Goal: Transaction & Acquisition: Book appointment/travel/reservation

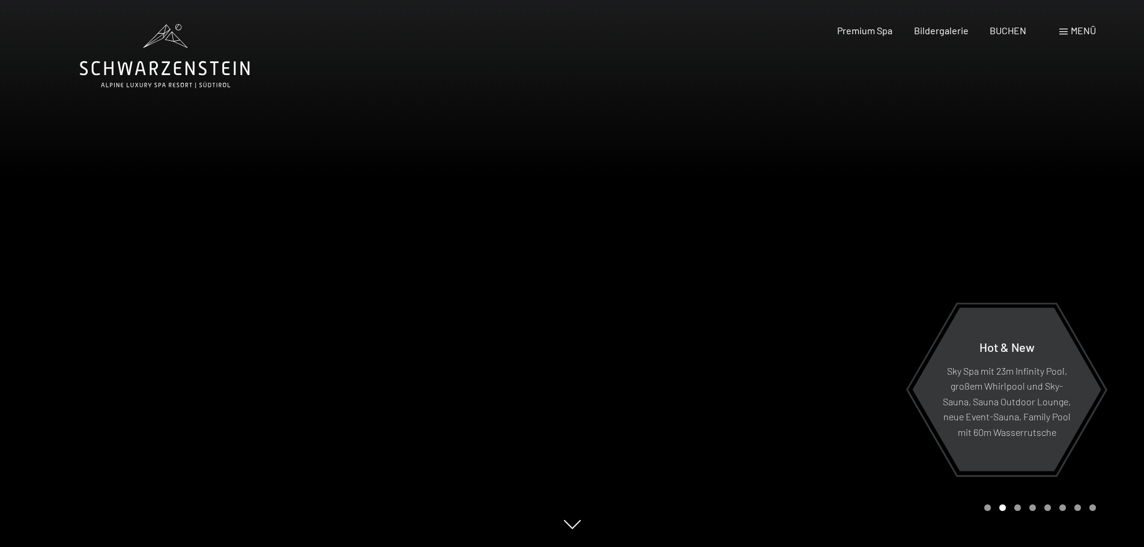
click at [1065, 35] on div "Menü" at bounding box center [1077, 30] width 37 height 13
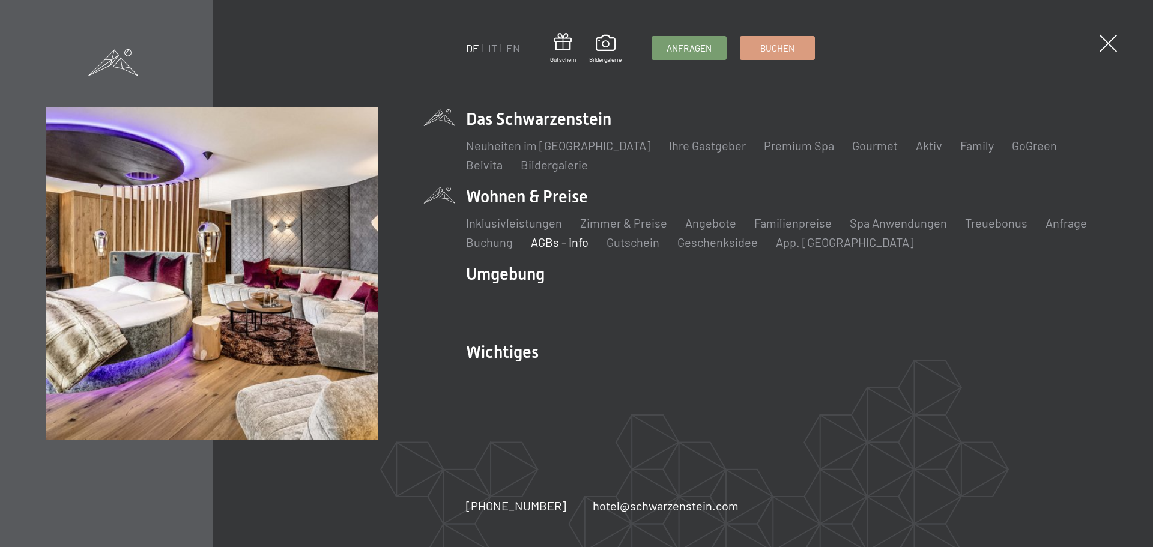
click at [560, 243] on link "AGBs - Info" at bounding box center [560, 242] width 58 height 14
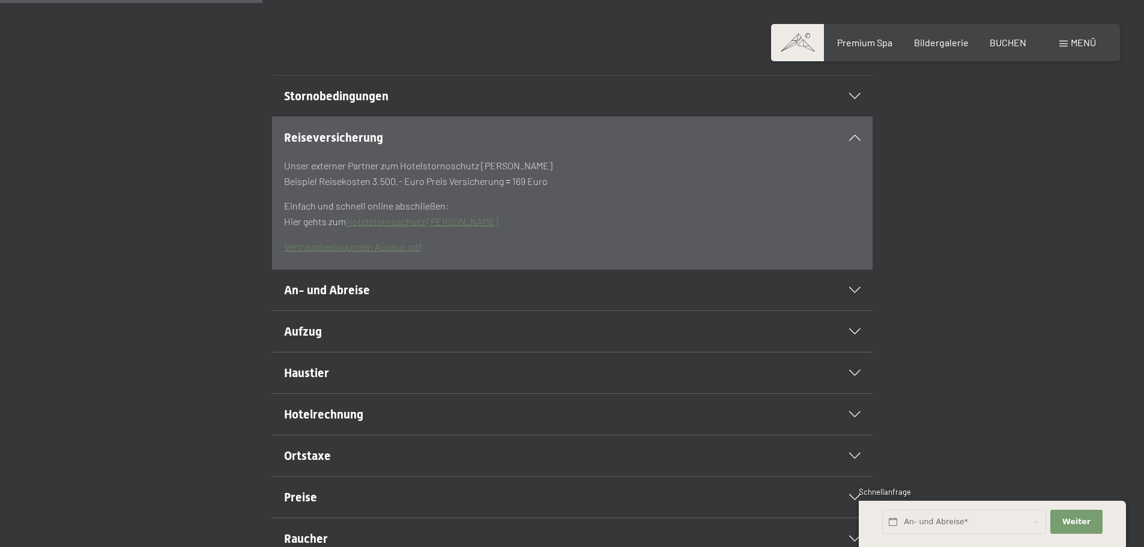
scroll to position [540, 0]
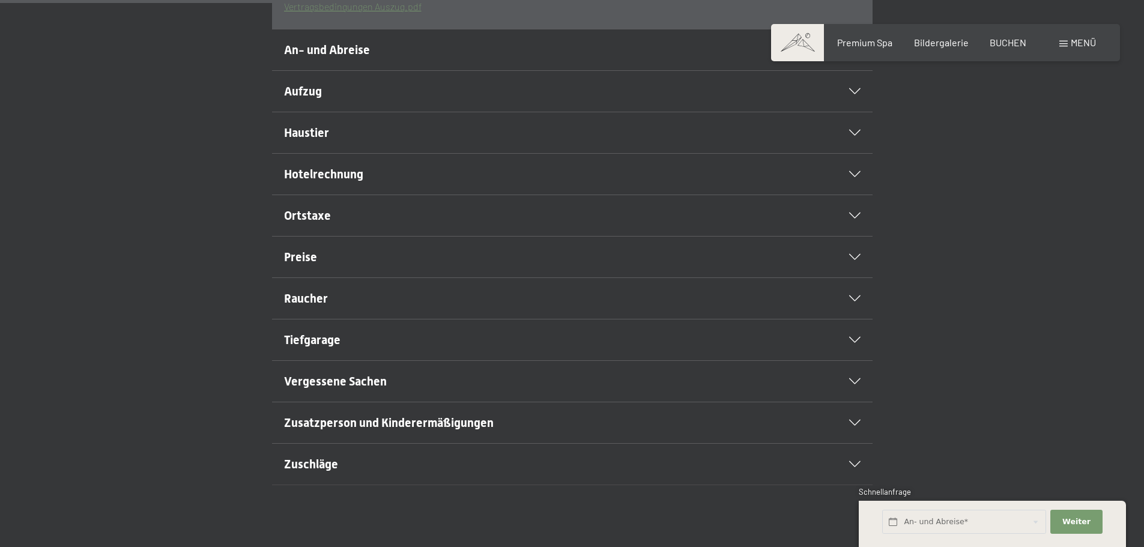
click at [407, 153] on div "Haustier" at bounding box center [572, 132] width 576 height 41
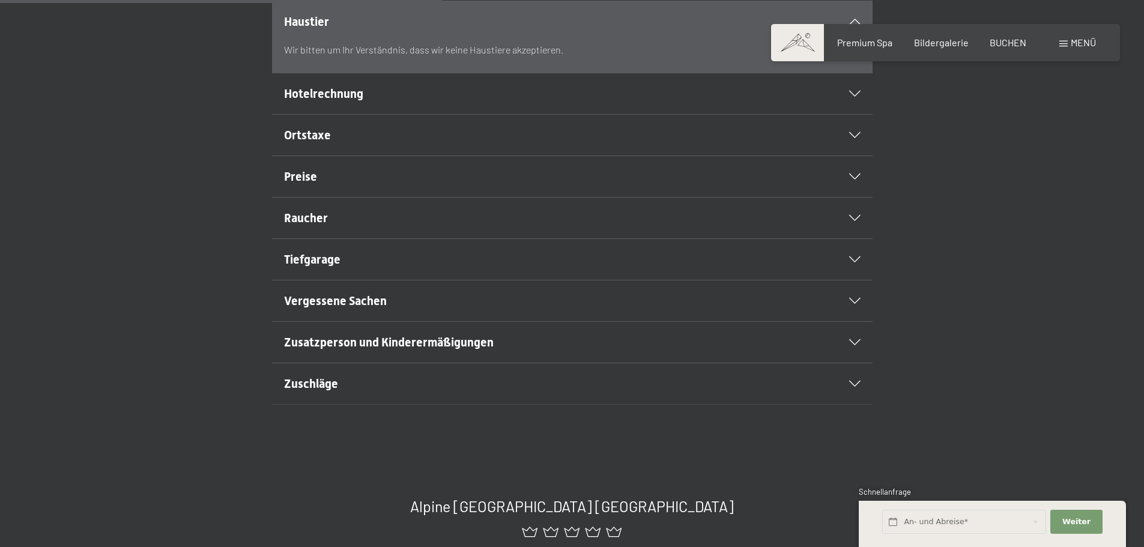
scroll to position [480, 0]
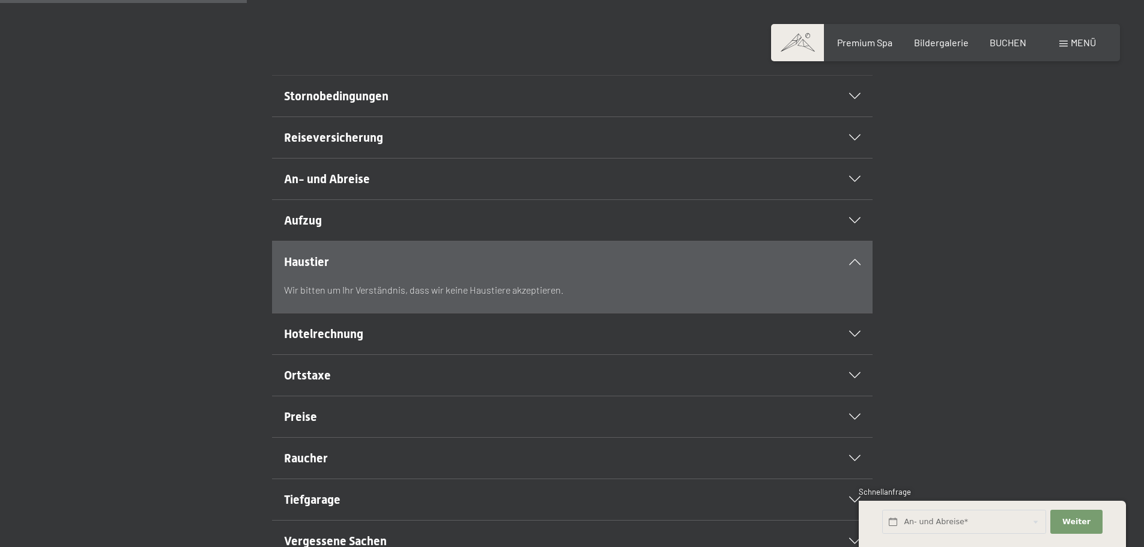
click at [853, 265] on icon at bounding box center [854, 262] width 11 height 6
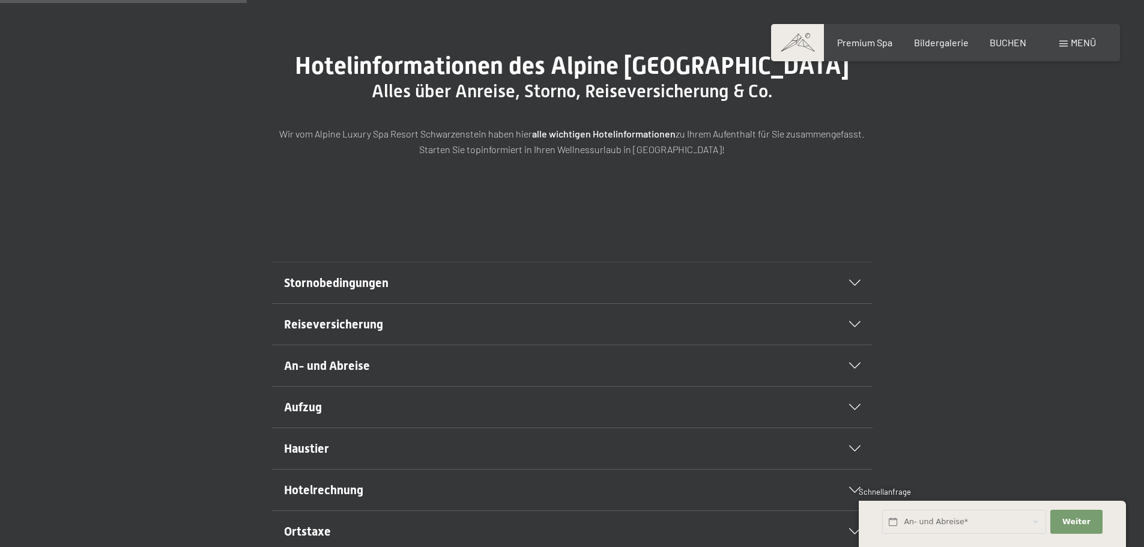
scroll to position [0, 0]
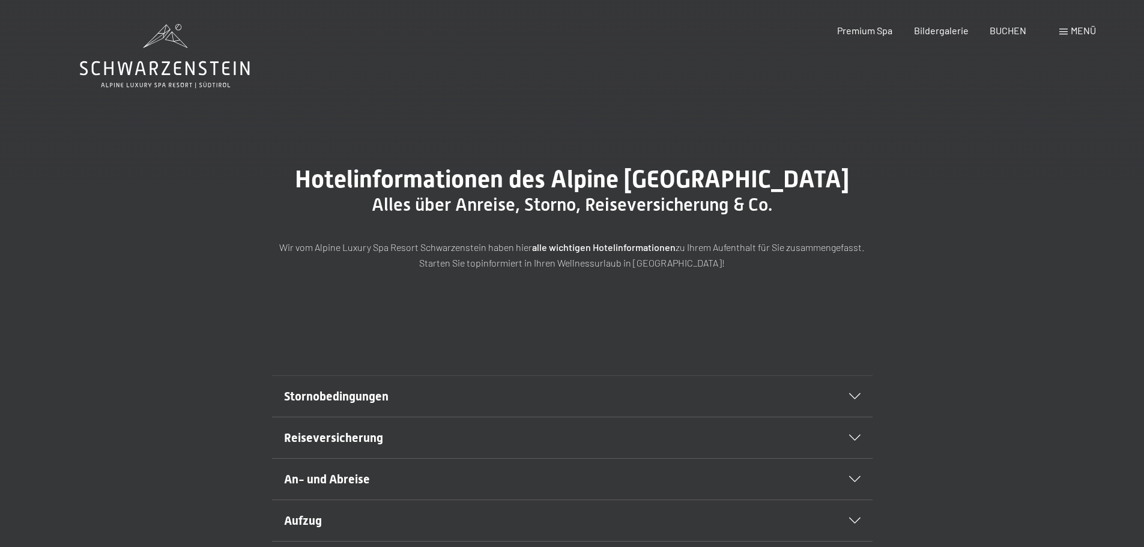
click at [210, 75] on icon at bounding box center [165, 56] width 170 height 64
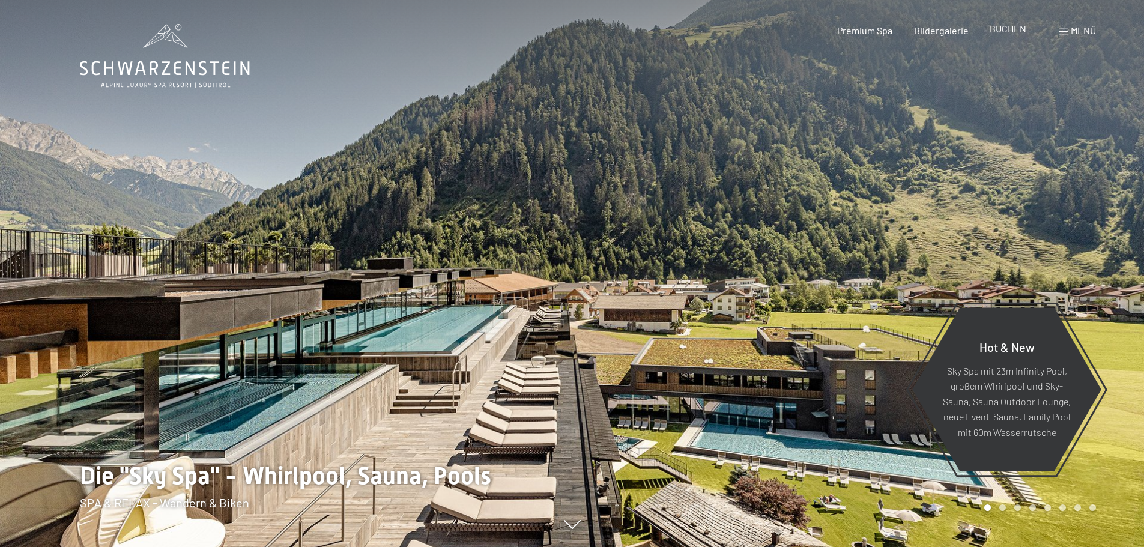
click at [1014, 30] on span "BUCHEN" at bounding box center [1008, 28] width 37 height 11
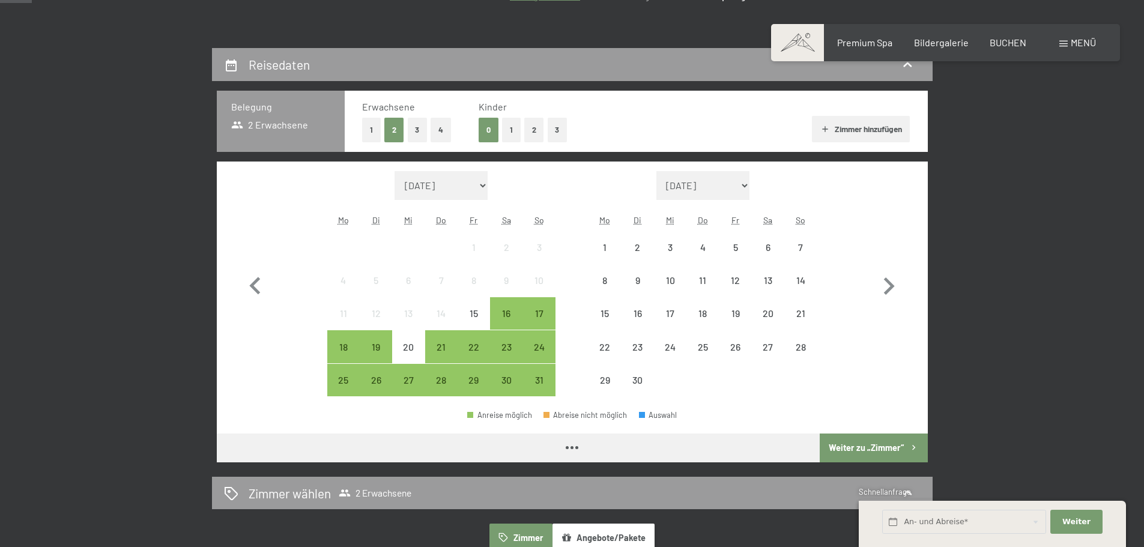
scroll to position [240, 0]
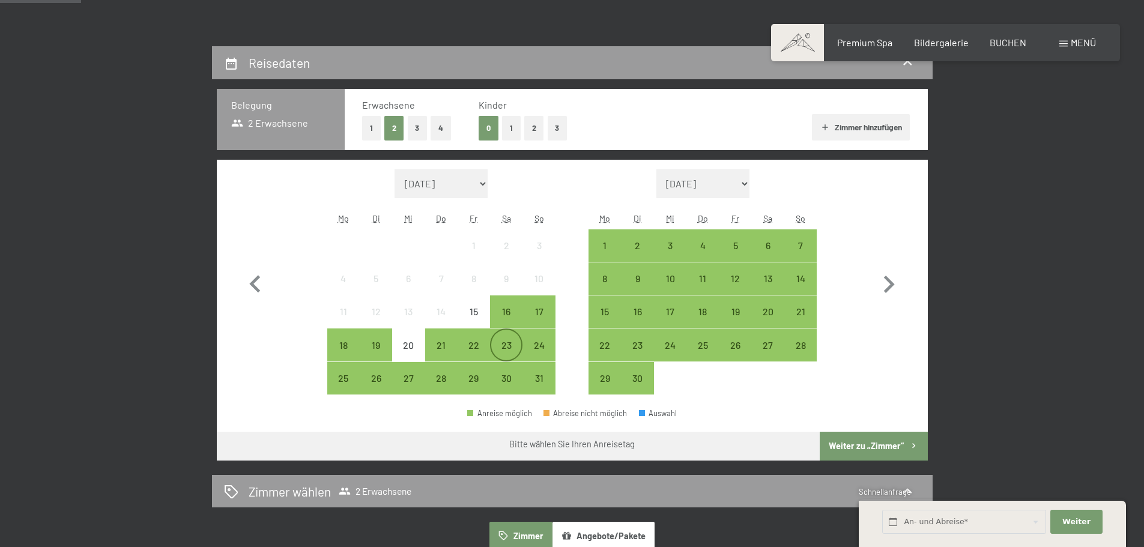
click at [501, 344] on div "23" at bounding box center [506, 355] width 30 height 30
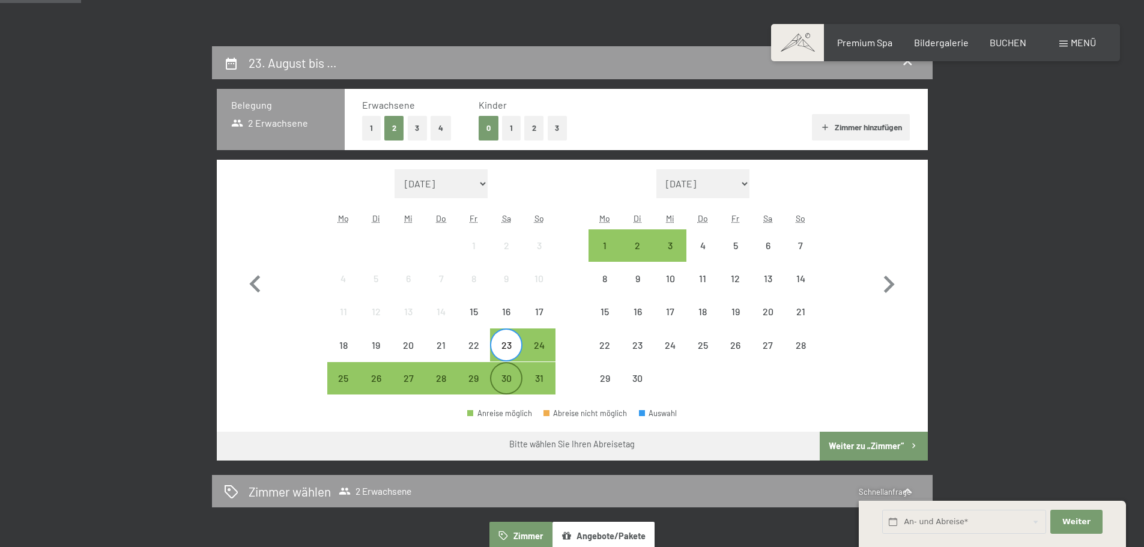
click at [512, 384] on div "30" at bounding box center [506, 389] width 30 height 30
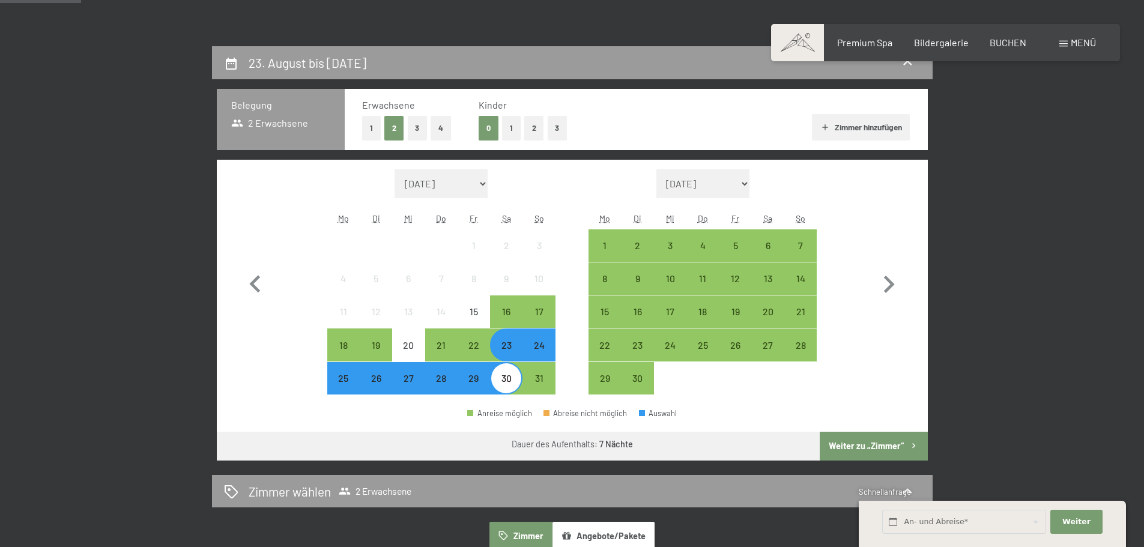
click at [853, 446] on button "Weiter zu „Zimmer“" at bounding box center [873, 446] width 107 height 29
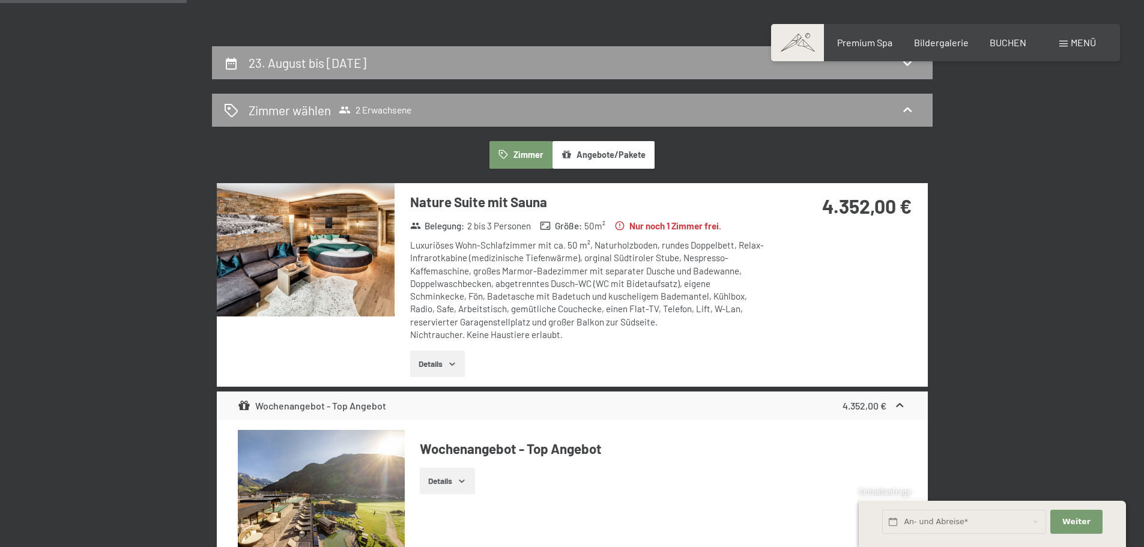
scroll to position [286, 0]
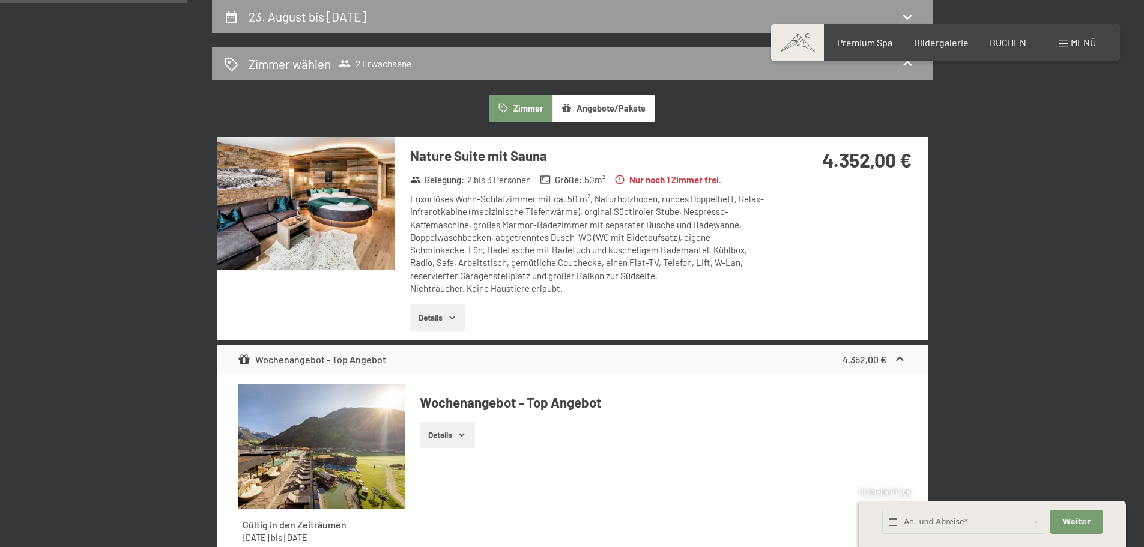
click at [369, 199] on img at bounding box center [306, 203] width 178 height 133
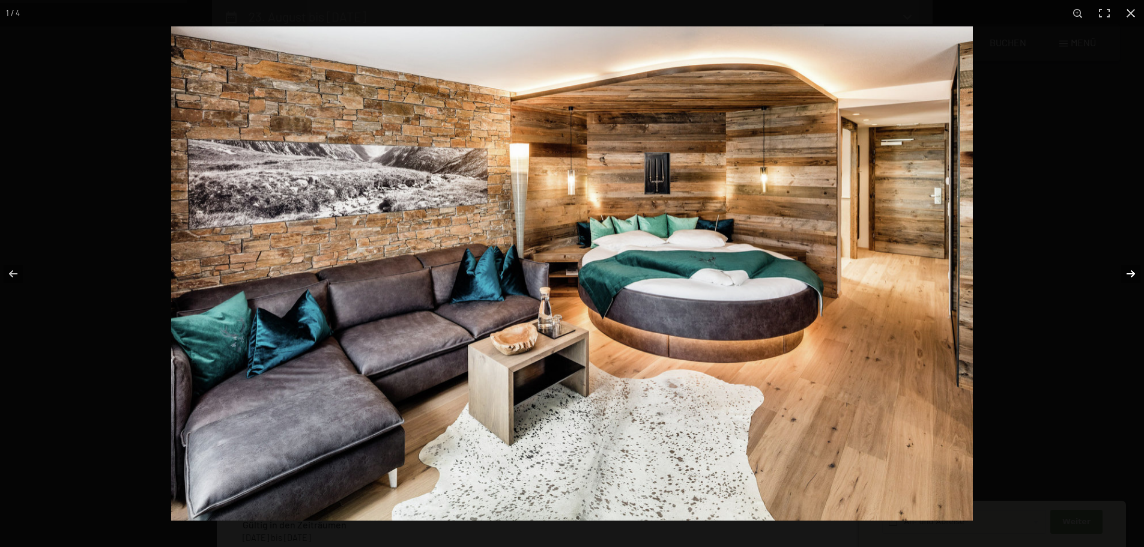
click at [1125, 271] on button "button" at bounding box center [1123, 274] width 42 height 60
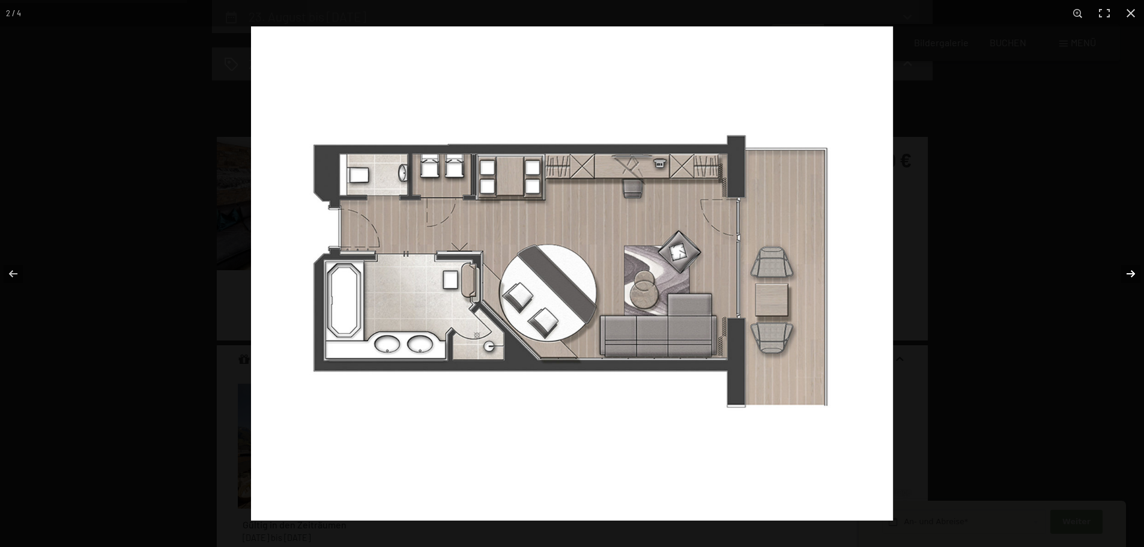
click at [1125, 271] on button "button" at bounding box center [1123, 274] width 42 height 60
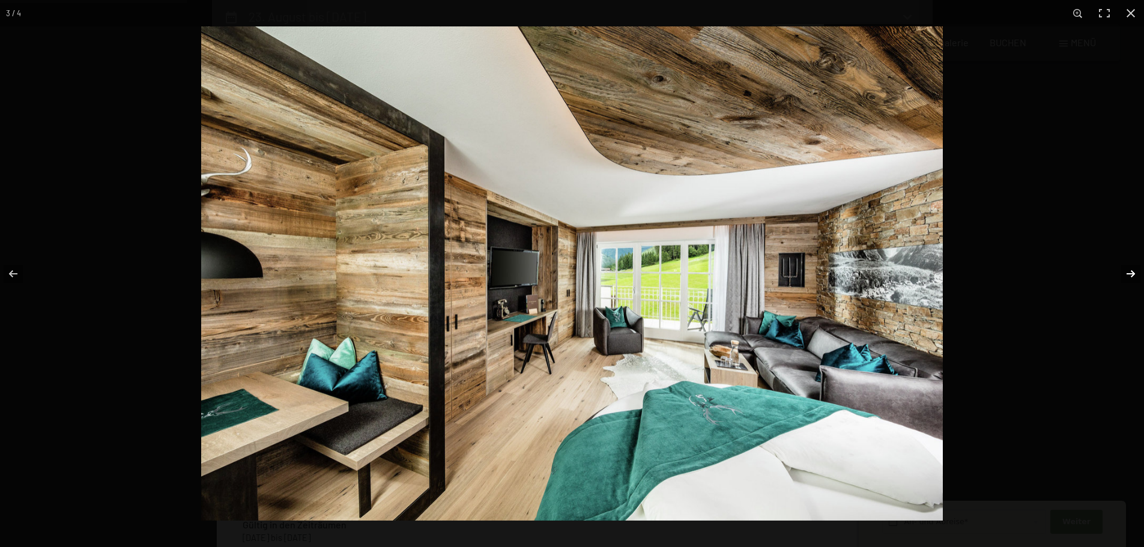
click at [1125, 271] on button "button" at bounding box center [1123, 274] width 42 height 60
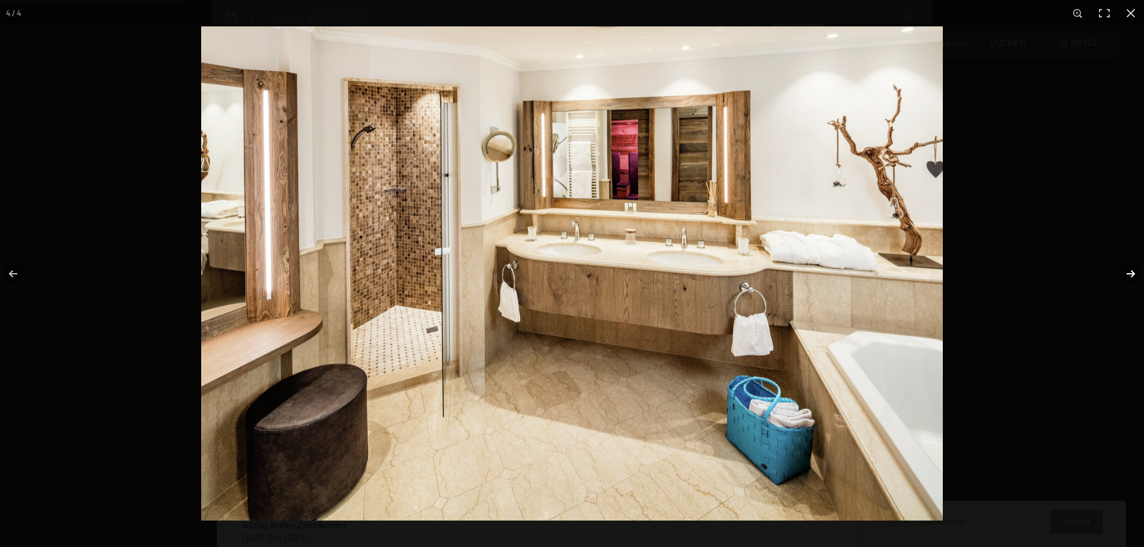
click at [1125, 271] on button "button" at bounding box center [1123, 274] width 42 height 60
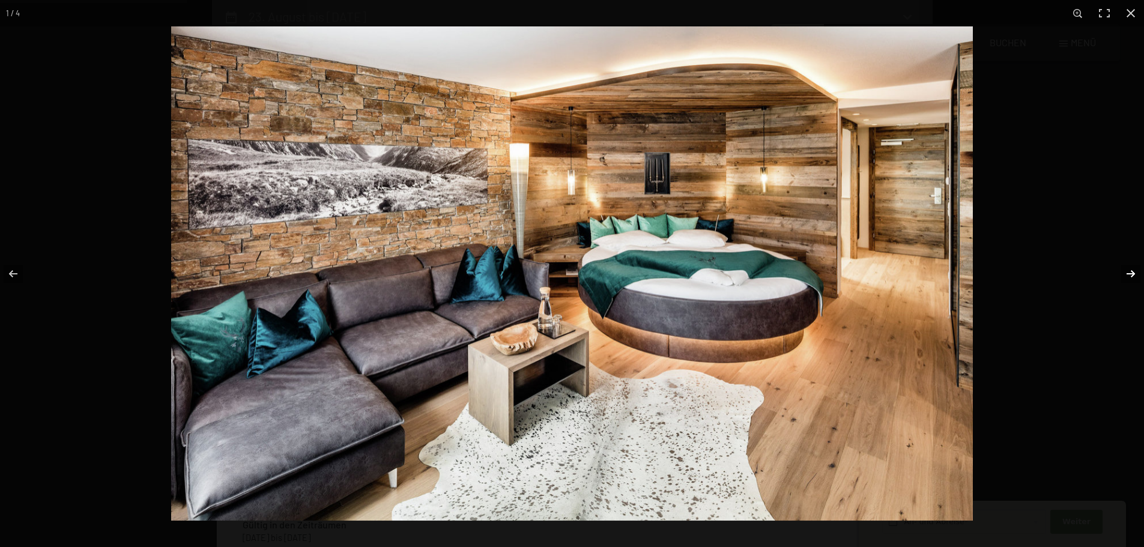
click at [1125, 271] on button "button" at bounding box center [1123, 274] width 42 height 60
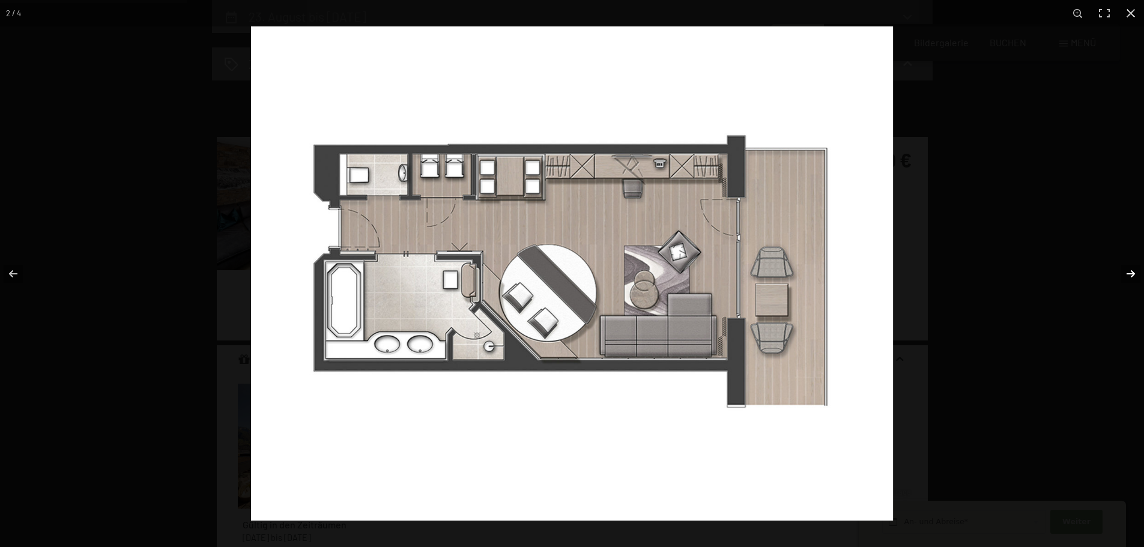
click at [1125, 271] on button "button" at bounding box center [1123, 274] width 42 height 60
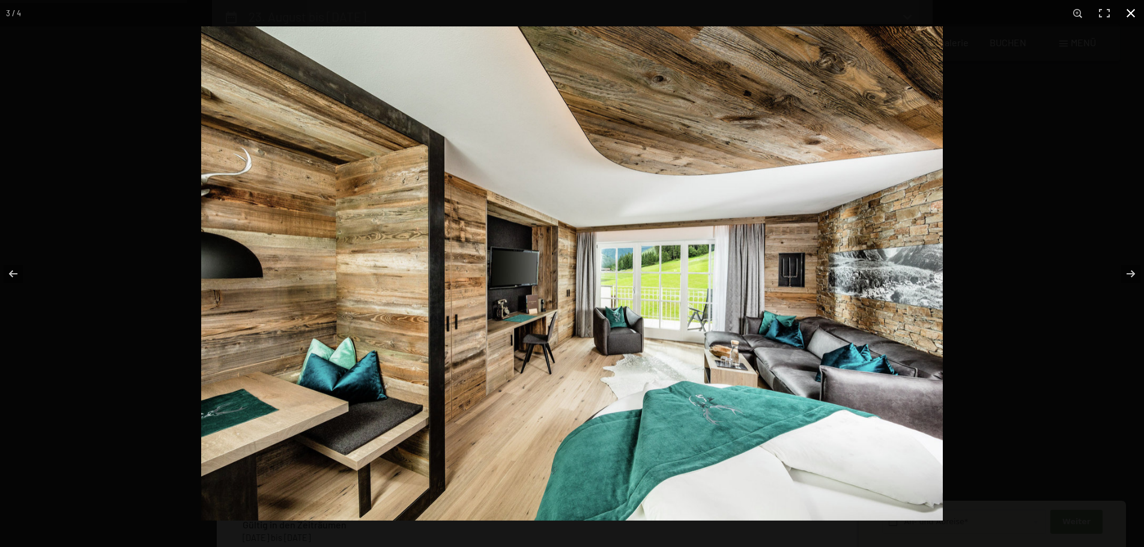
click at [1136, 10] on button "button" at bounding box center [1131, 13] width 26 height 26
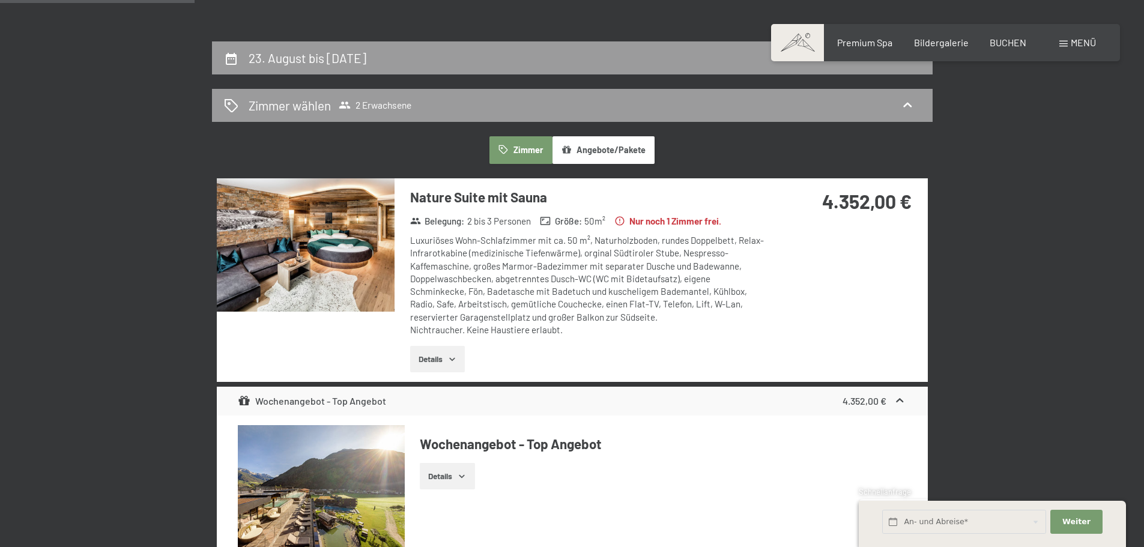
scroll to position [226, 0]
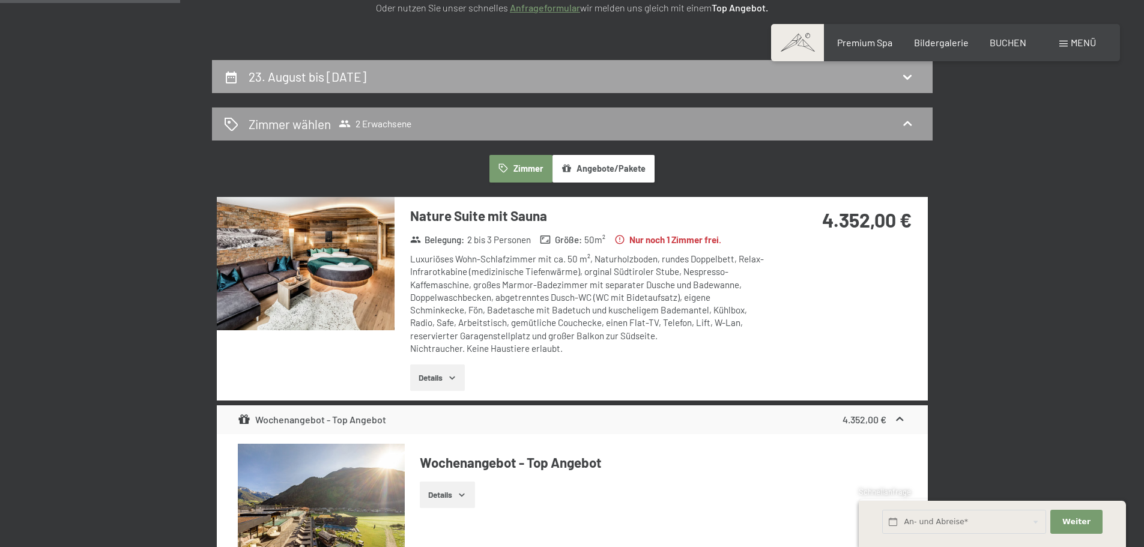
click at [632, 82] on div "23. August bis 30. August 2025" at bounding box center [572, 76] width 697 height 17
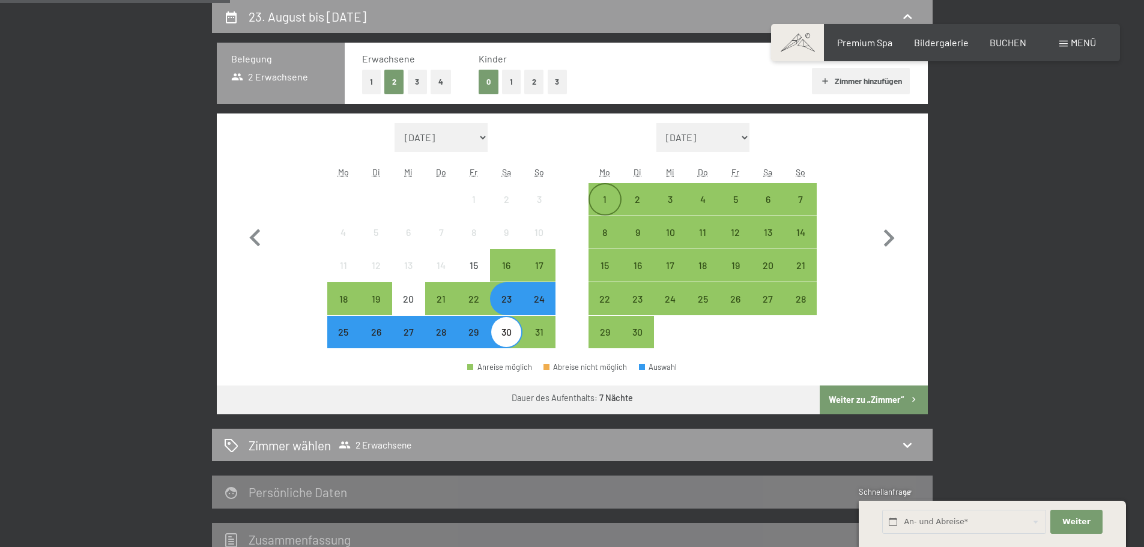
click at [608, 197] on div "1" at bounding box center [605, 210] width 30 height 30
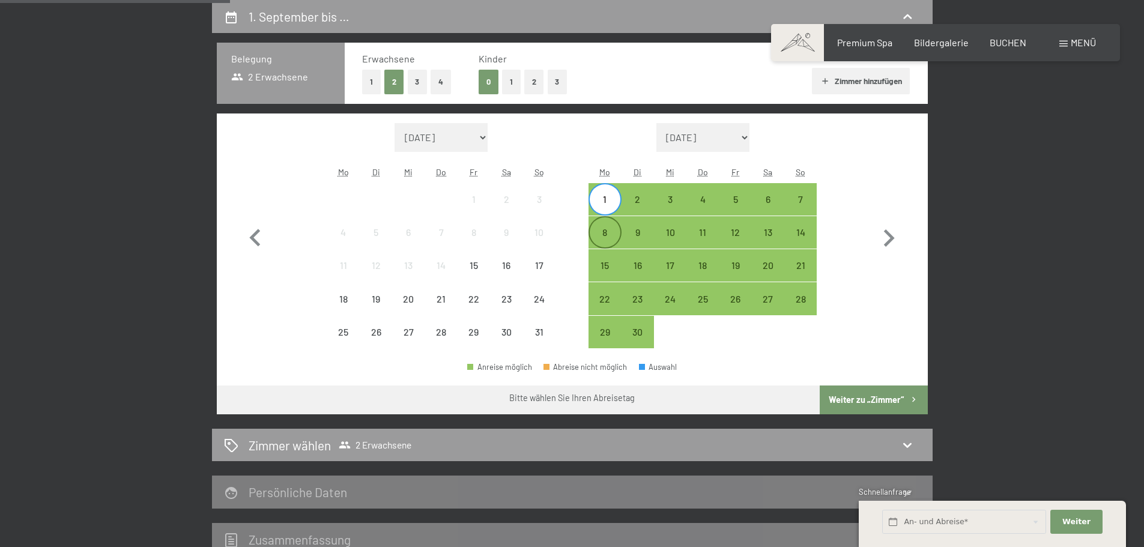
click at [605, 230] on div "8" at bounding box center [605, 243] width 30 height 30
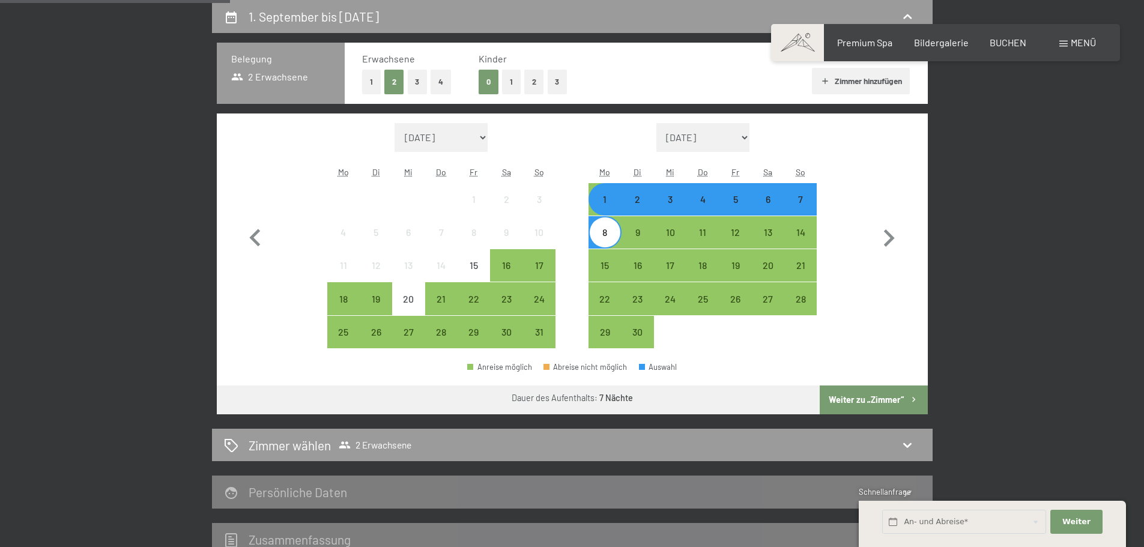
click at [877, 405] on button "Weiter zu „Zimmer“" at bounding box center [873, 400] width 107 height 29
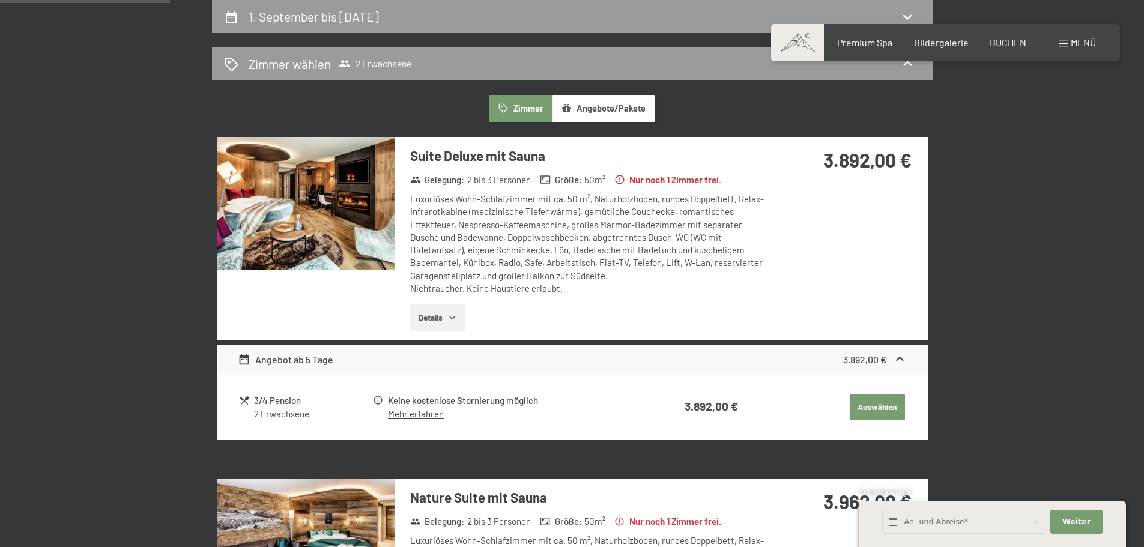
click at [297, 200] on img at bounding box center [306, 203] width 178 height 133
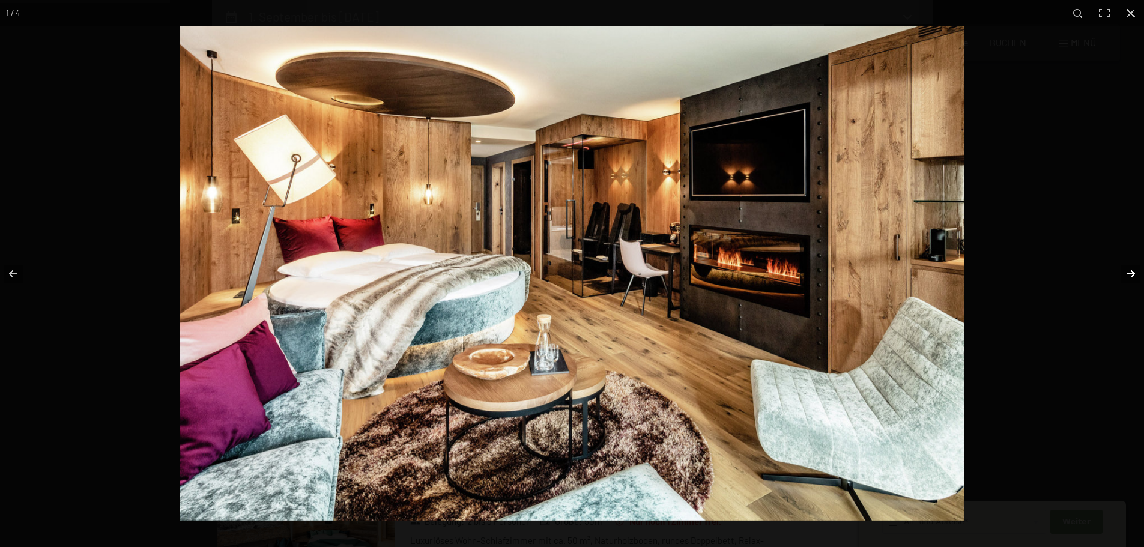
click at [1131, 276] on button "button" at bounding box center [1123, 274] width 42 height 60
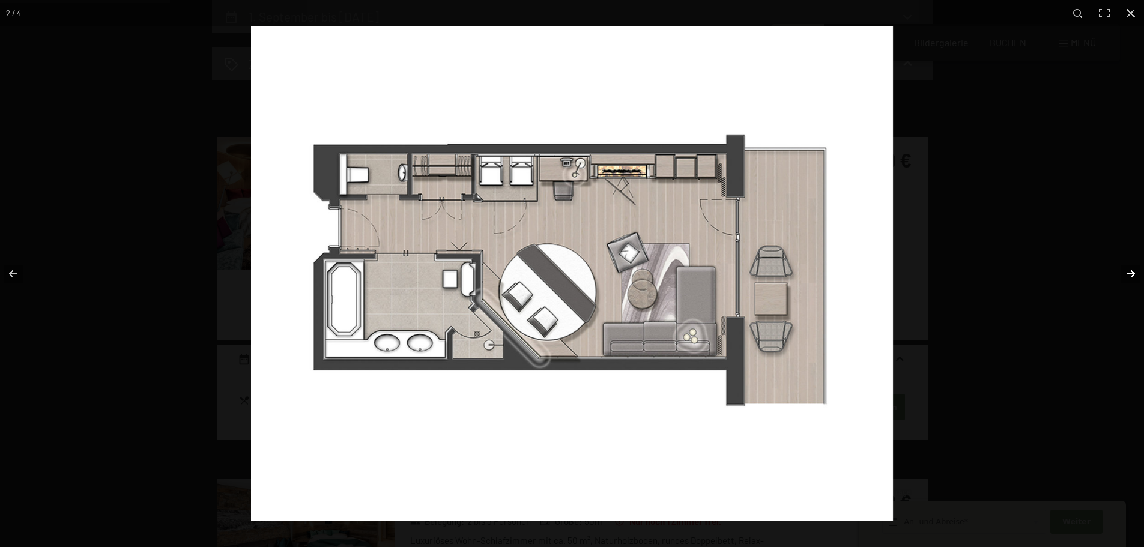
click at [1130, 276] on button "button" at bounding box center [1123, 274] width 42 height 60
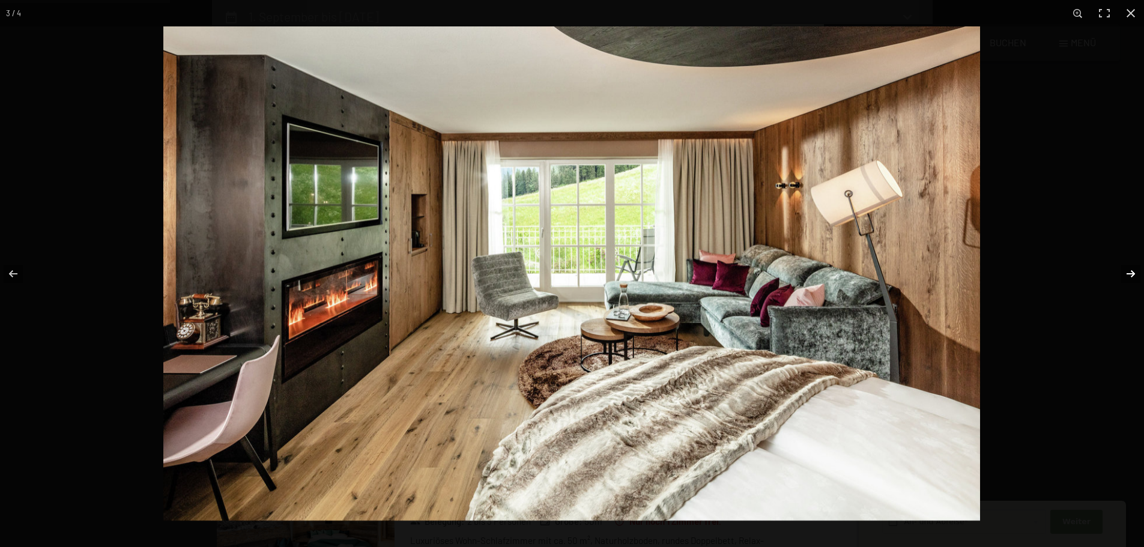
click at [1130, 276] on button "button" at bounding box center [1123, 274] width 42 height 60
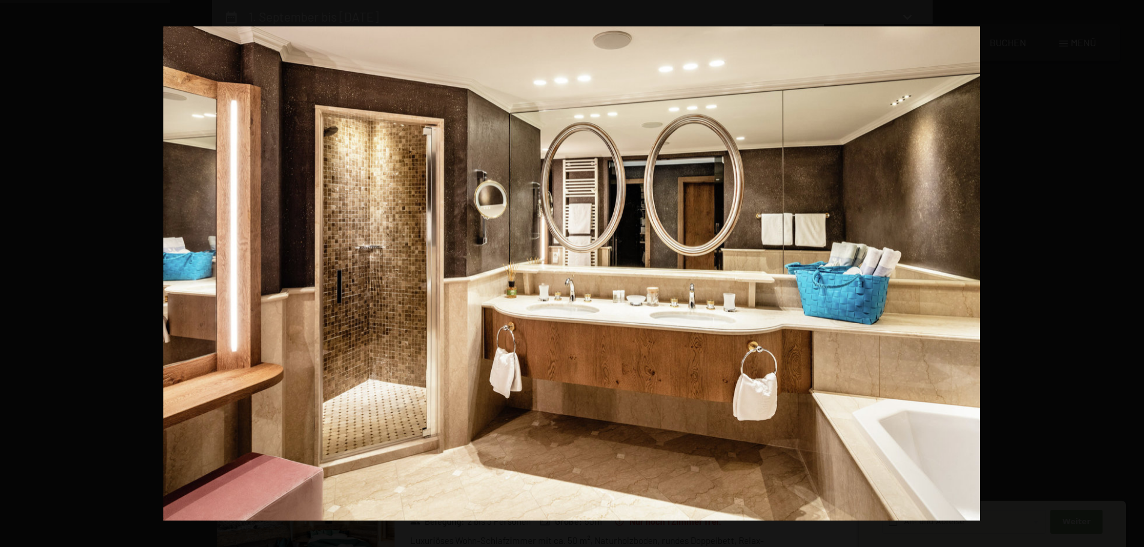
click at [1130, 276] on button "button" at bounding box center [1123, 274] width 42 height 60
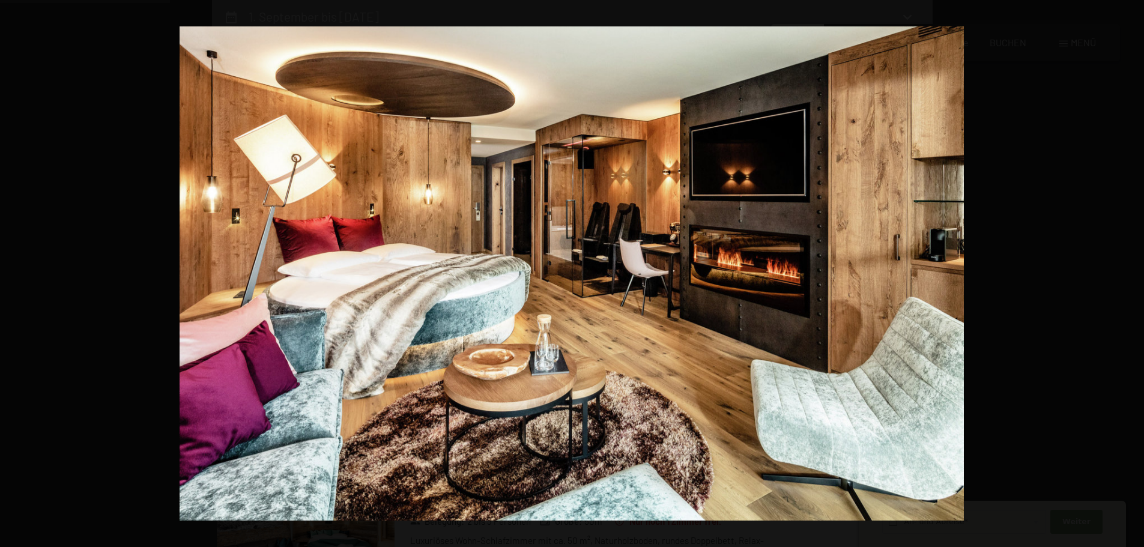
click at [1130, 276] on button "button" at bounding box center [1123, 274] width 42 height 60
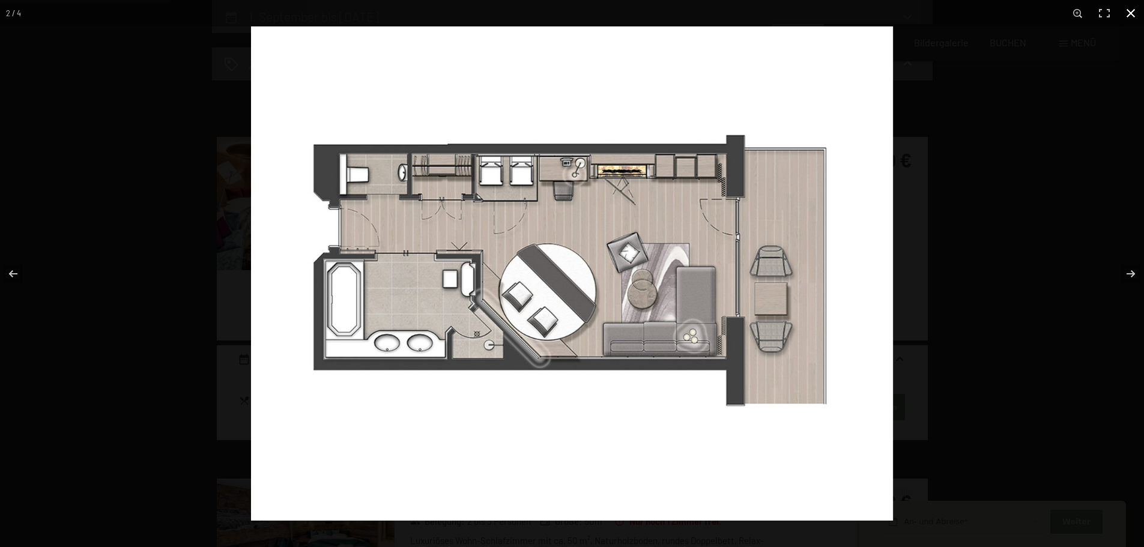
click at [1137, 14] on button "button" at bounding box center [1131, 13] width 26 height 26
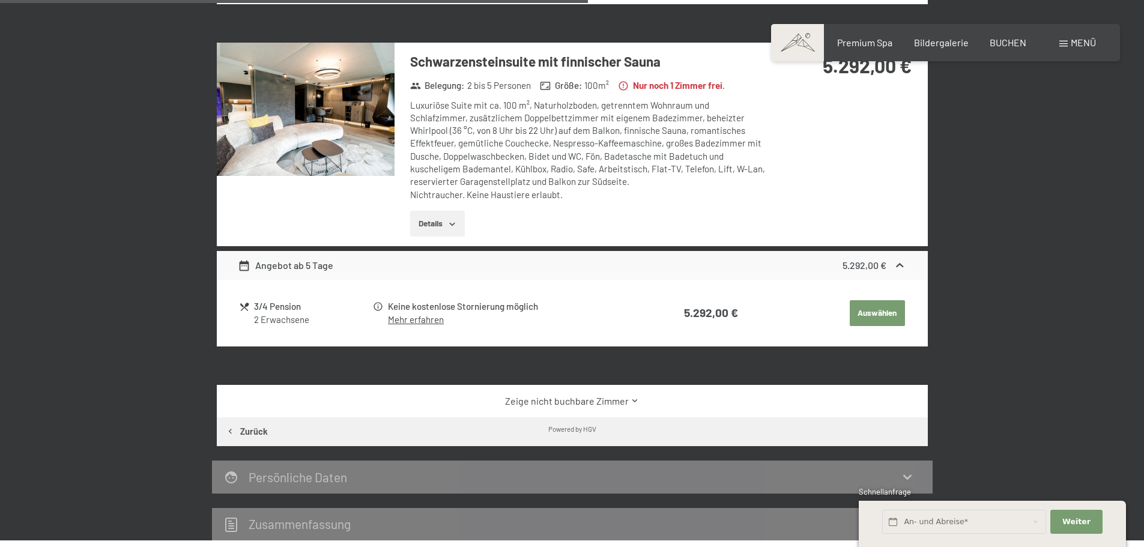
scroll to position [1067, 0]
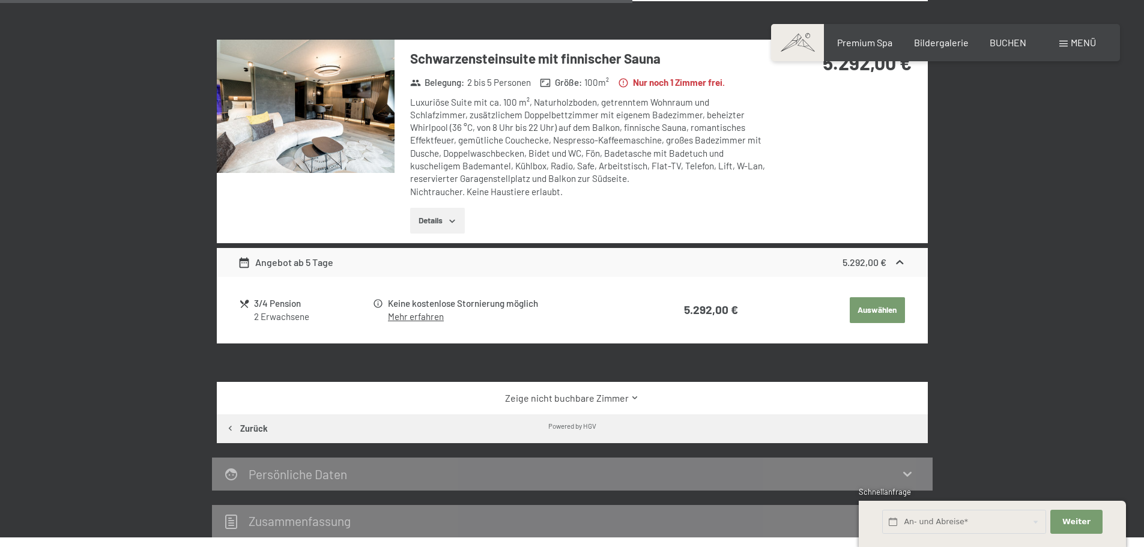
click at [330, 103] on img at bounding box center [306, 106] width 178 height 133
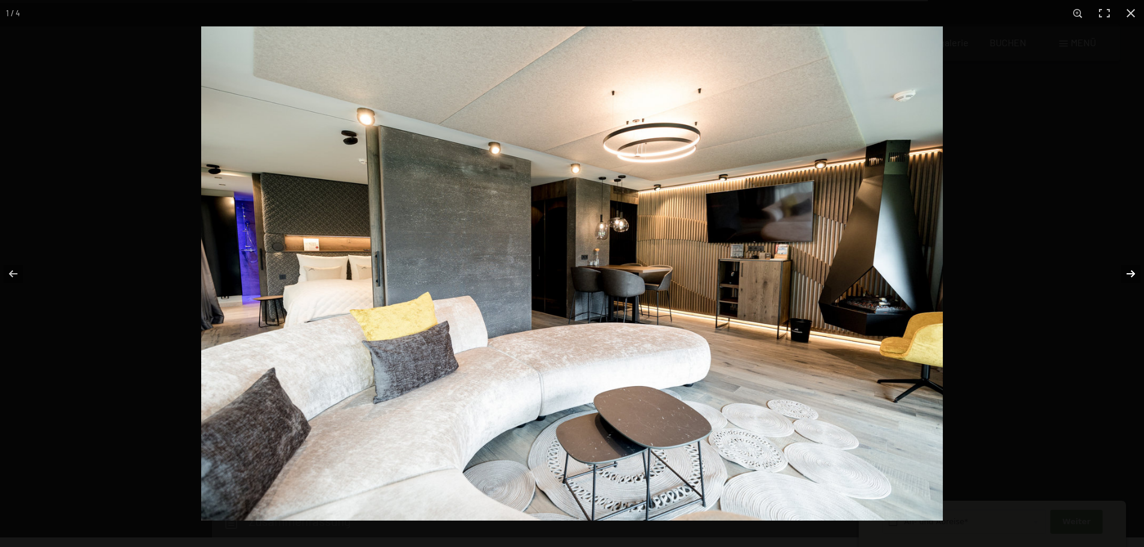
click at [1122, 273] on button "button" at bounding box center [1123, 274] width 42 height 60
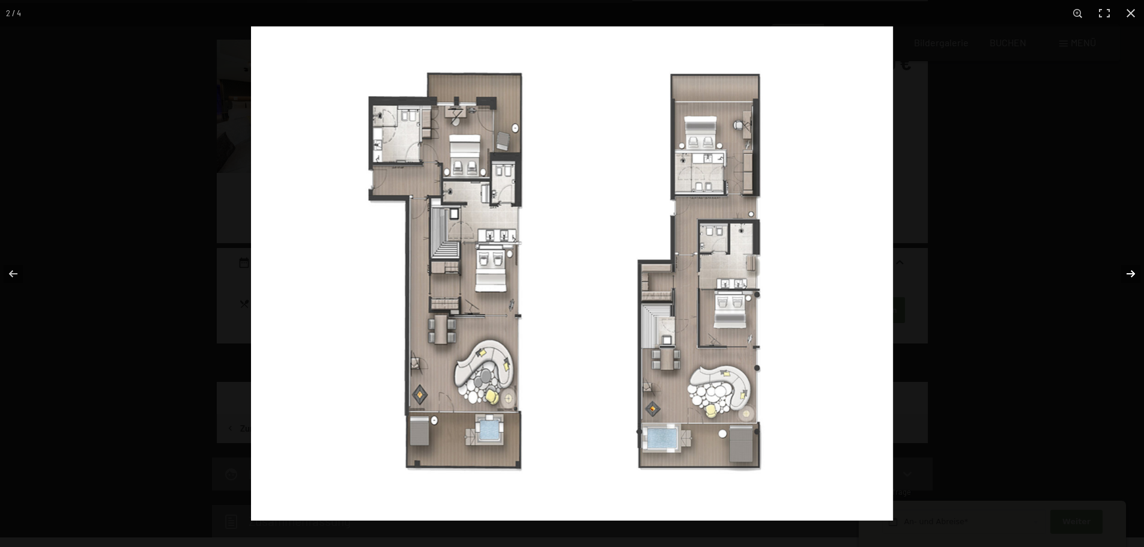
click at [1118, 280] on button "button" at bounding box center [1123, 274] width 42 height 60
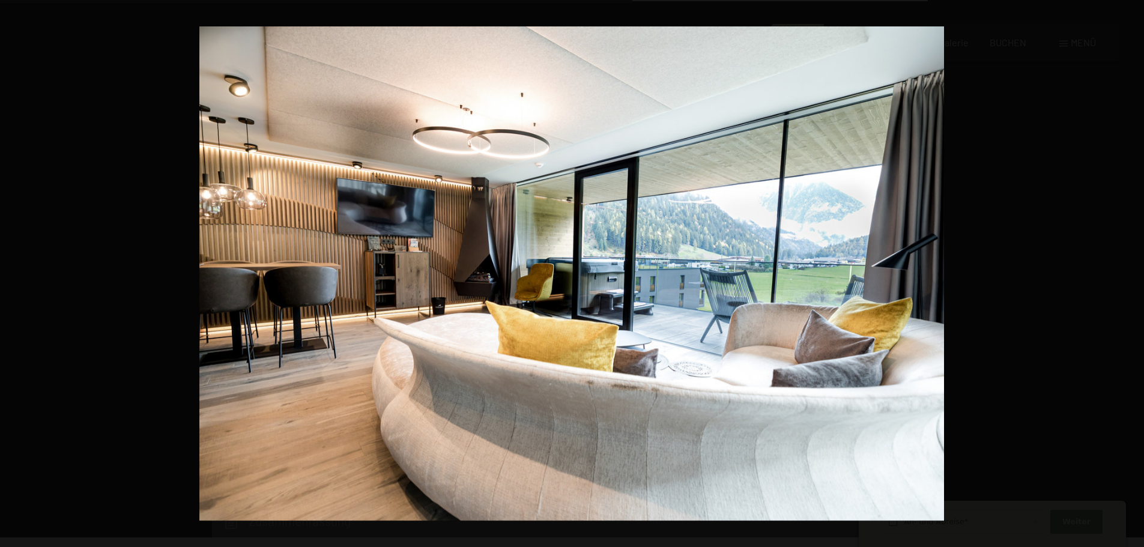
click at [1125, 273] on button "button" at bounding box center [1123, 274] width 42 height 60
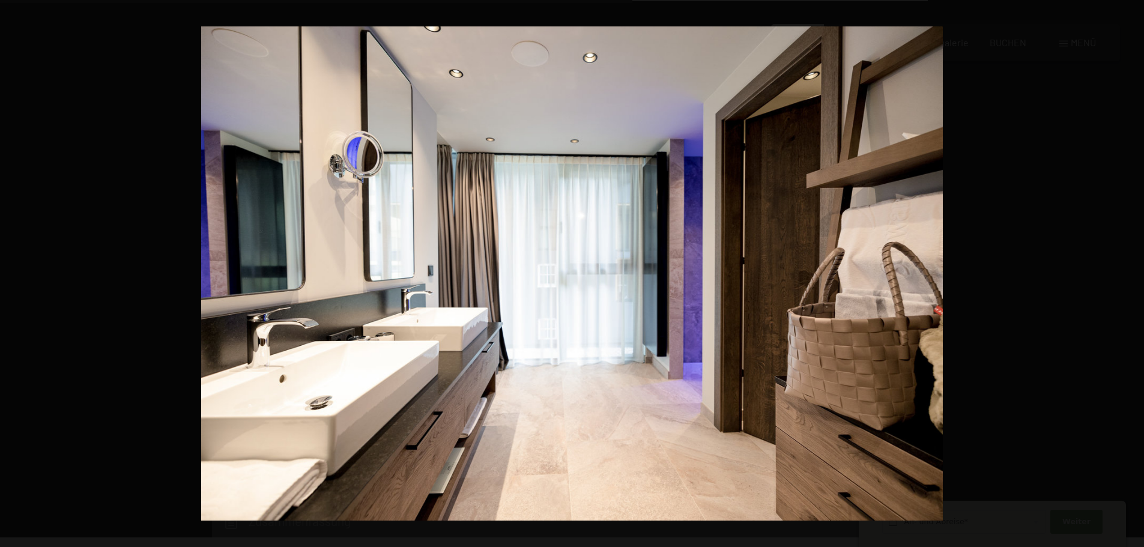
click at [1125, 273] on button "button" at bounding box center [1123, 274] width 42 height 60
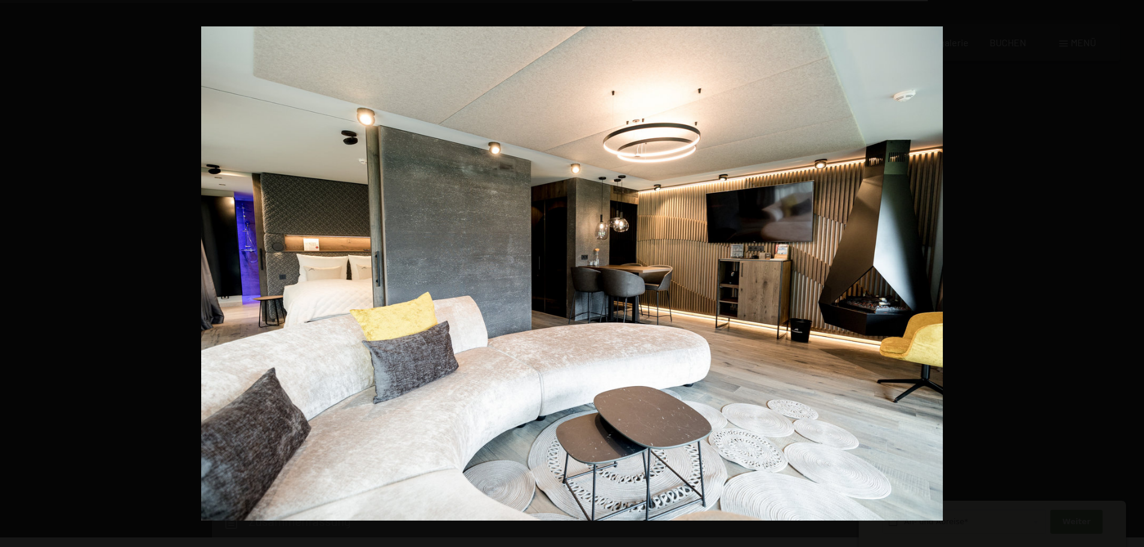
click at [1125, 273] on button "button" at bounding box center [1123, 274] width 42 height 60
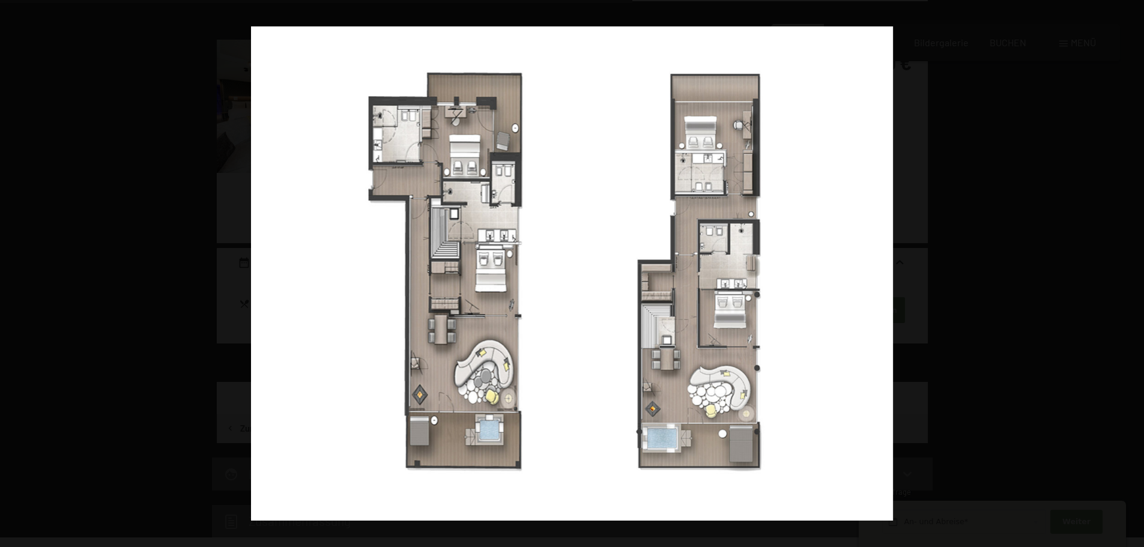
click at [1125, 273] on button "button" at bounding box center [1123, 274] width 42 height 60
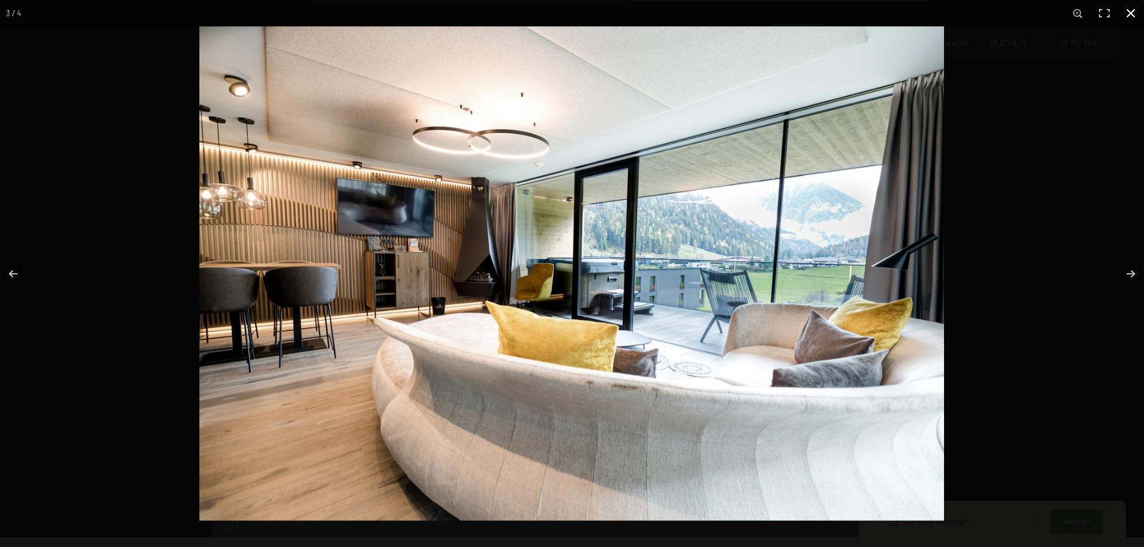
click at [1130, 16] on button "button" at bounding box center [1131, 13] width 26 height 26
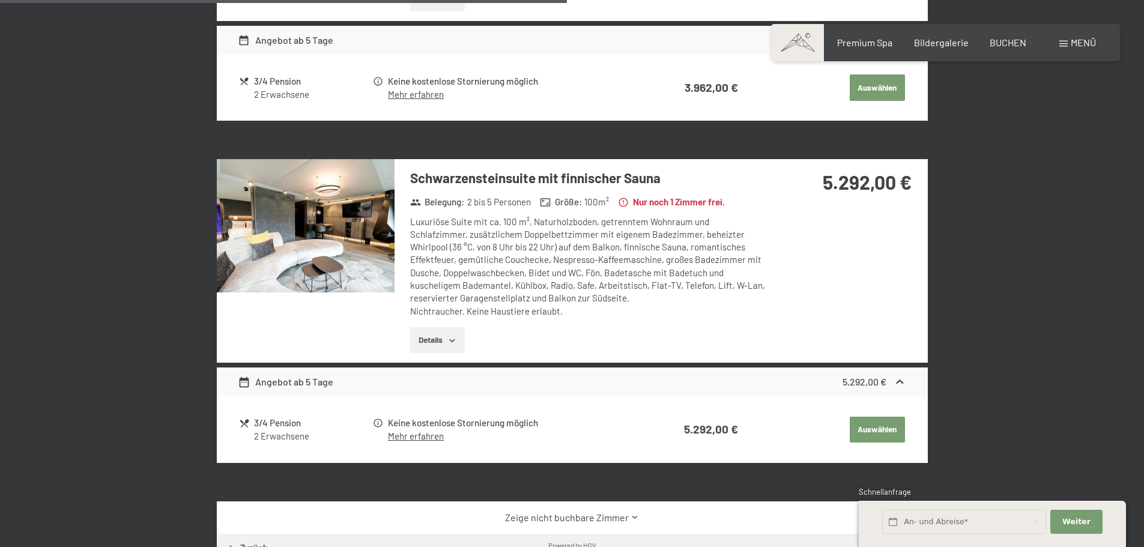
scroll to position [947, 0]
drag, startPoint x: 820, startPoint y: 185, endPoint x: 868, endPoint y: 190, distance: 48.3
click at [868, 190] on div "5.292,00 €" at bounding box center [844, 182] width 133 height 27
click at [852, 223] on div "5.292,00 €" at bounding box center [847, 197] width 160 height 75
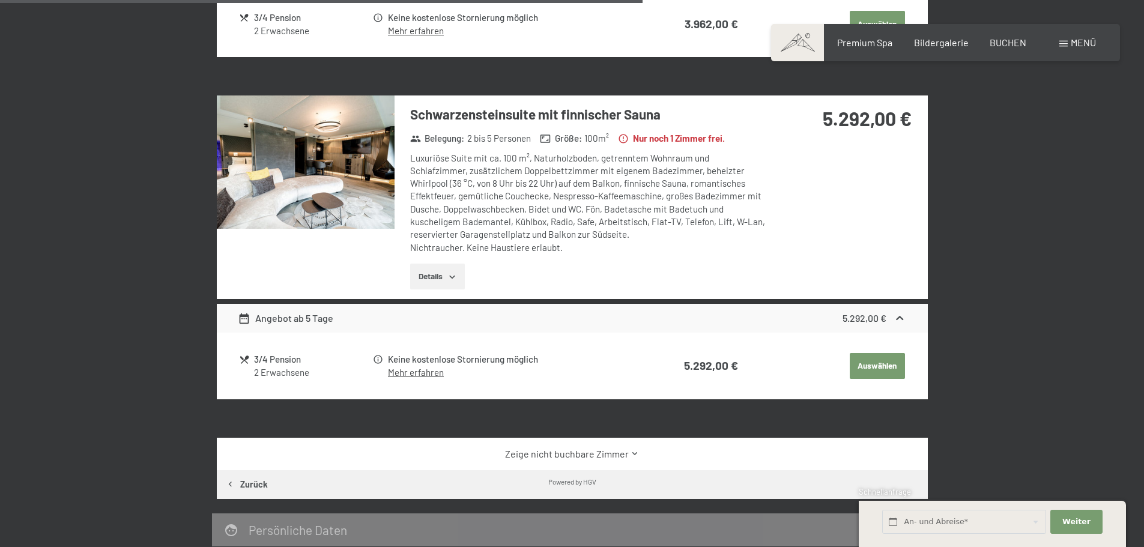
scroll to position [1007, 0]
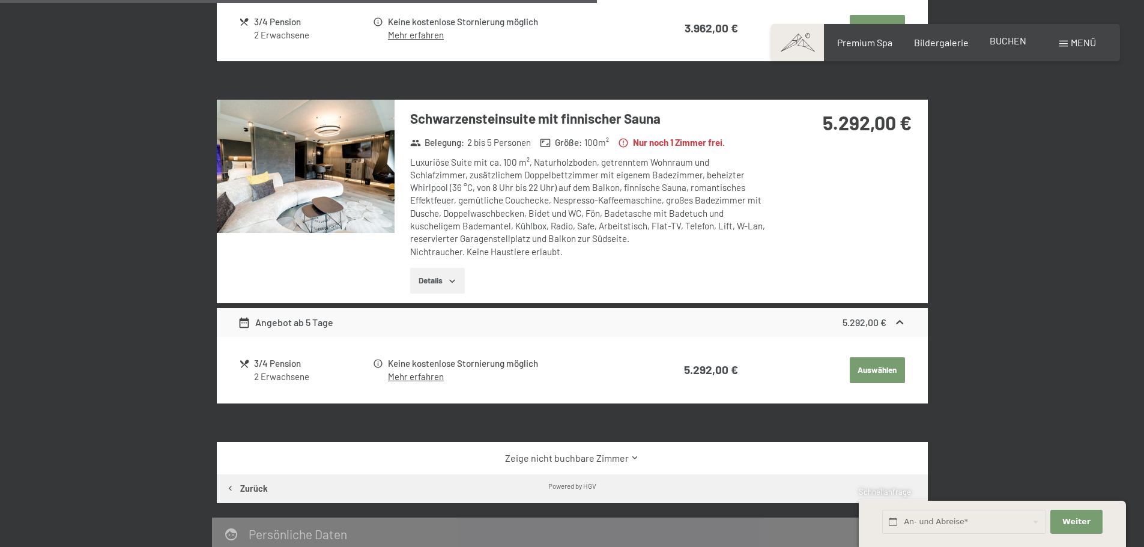
click at [1006, 43] on span "BUCHEN" at bounding box center [1008, 40] width 37 height 11
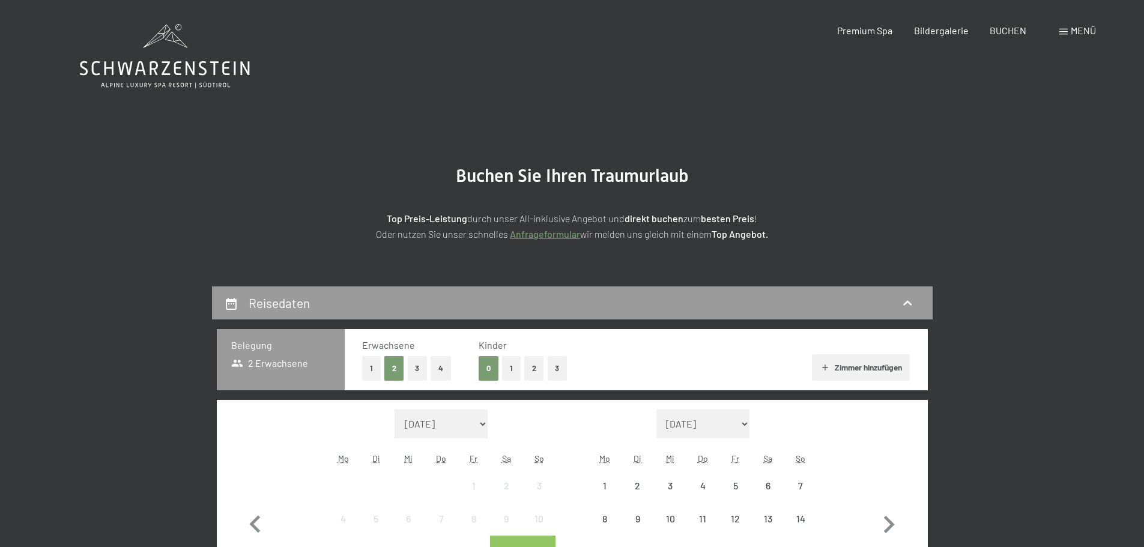
click at [433, 124] on section "Buchen Sie Ihren Traumurlaub Top Preis-Leistung durch unser All-inklusive Angeb…" at bounding box center [572, 203] width 1144 height 166
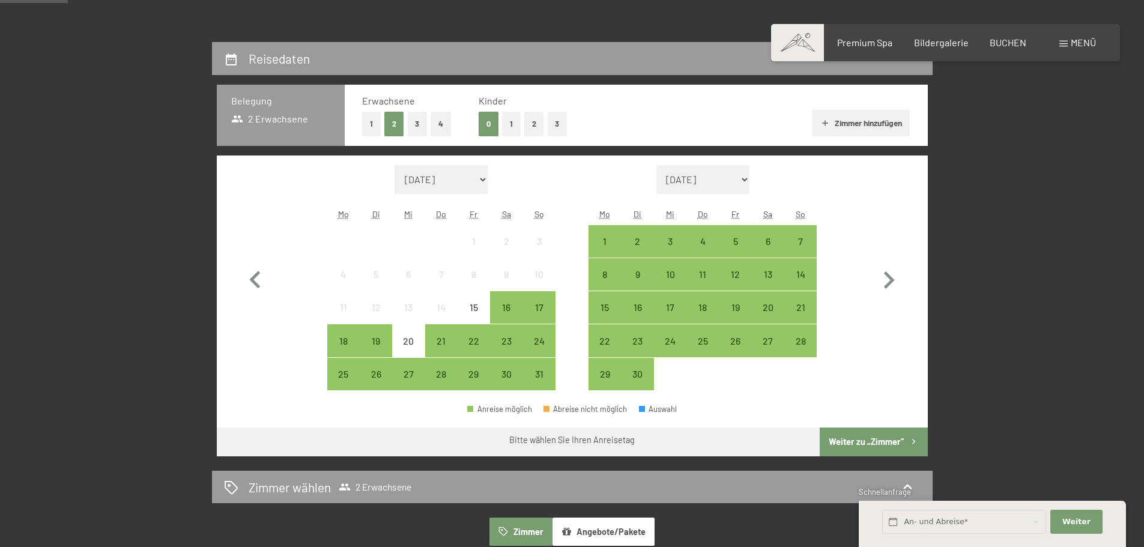
scroll to position [240, 0]
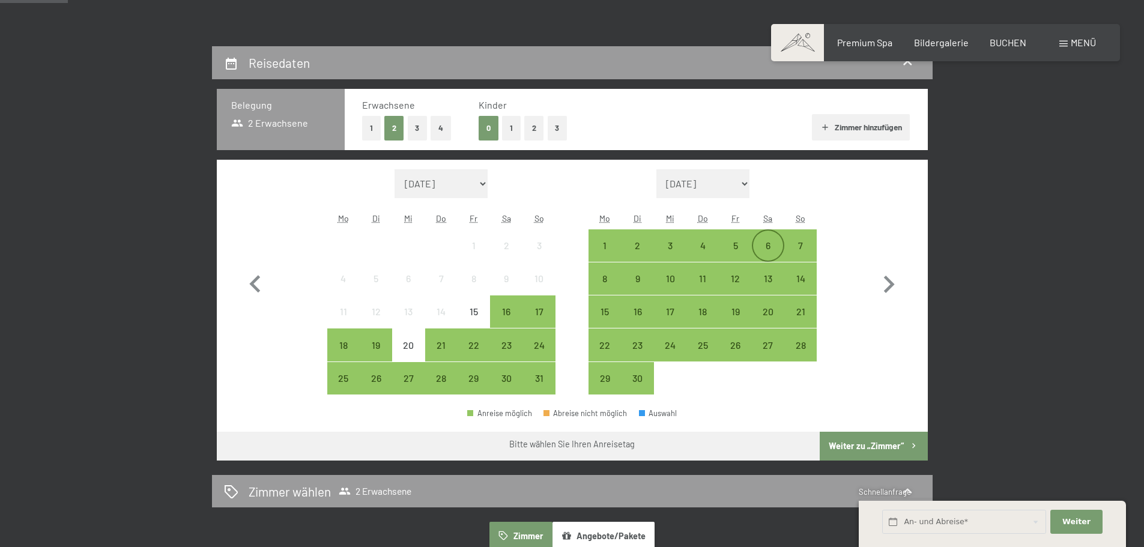
click at [770, 245] on div "6" at bounding box center [768, 256] width 30 height 30
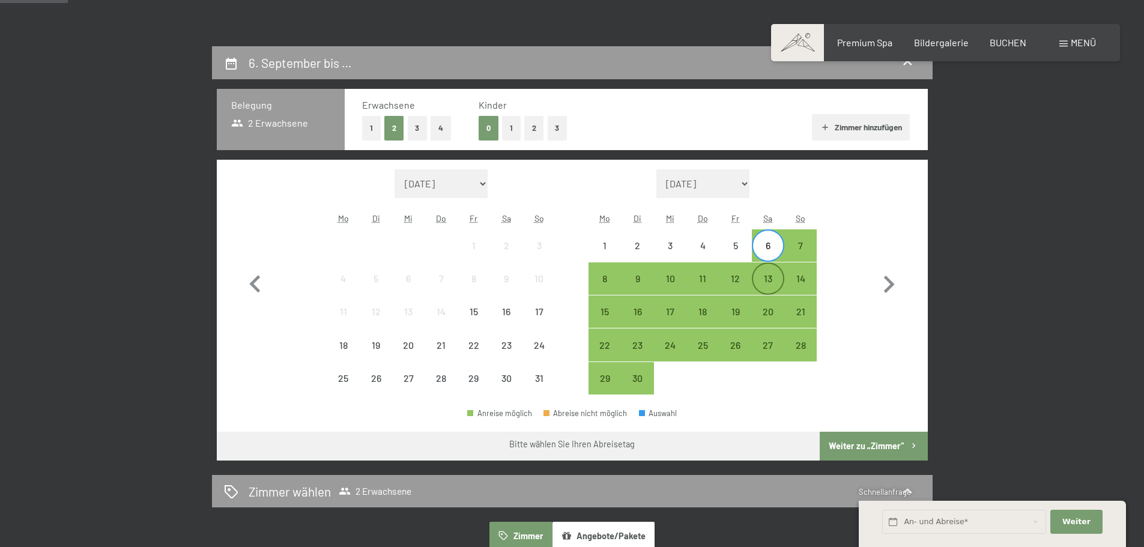
click at [769, 270] on div "13" at bounding box center [768, 279] width 30 height 30
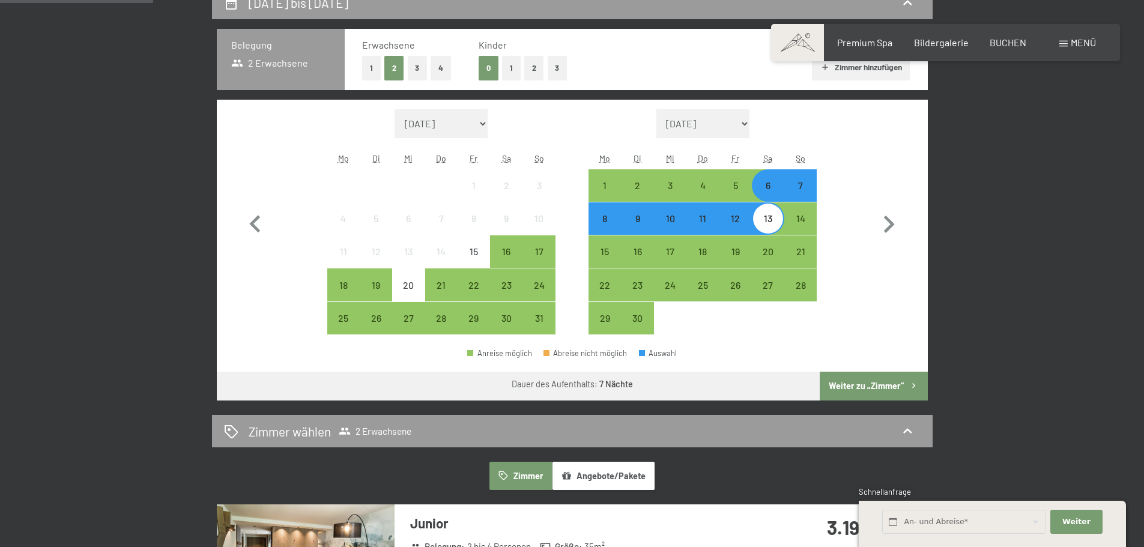
click at [874, 392] on button "Weiter zu „Zimmer“" at bounding box center [873, 386] width 107 height 29
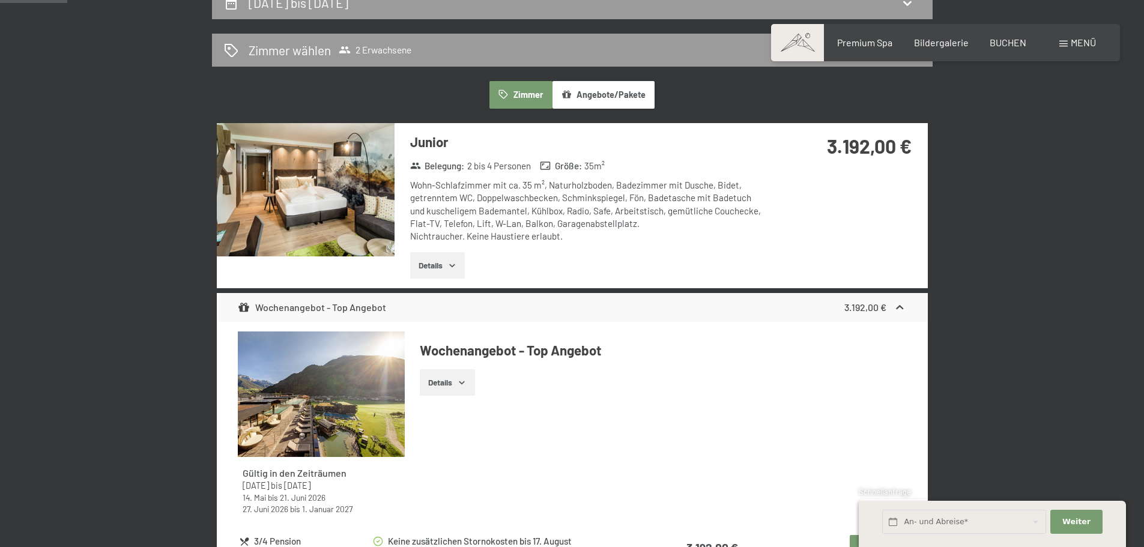
scroll to position [286, 0]
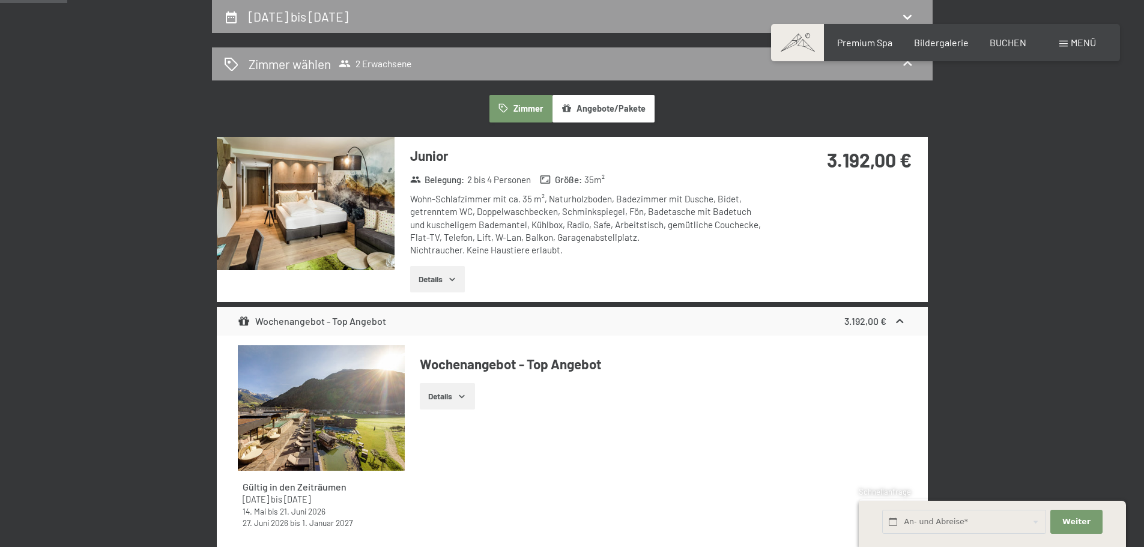
click at [349, 229] on img at bounding box center [306, 203] width 178 height 133
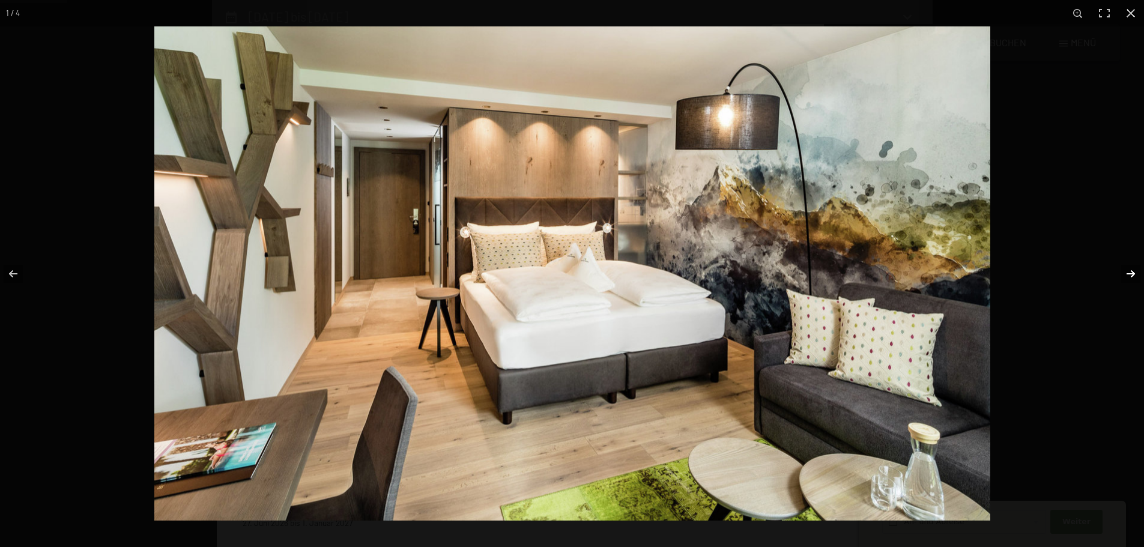
click at [1129, 273] on button "button" at bounding box center [1123, 274] width 42 height 60
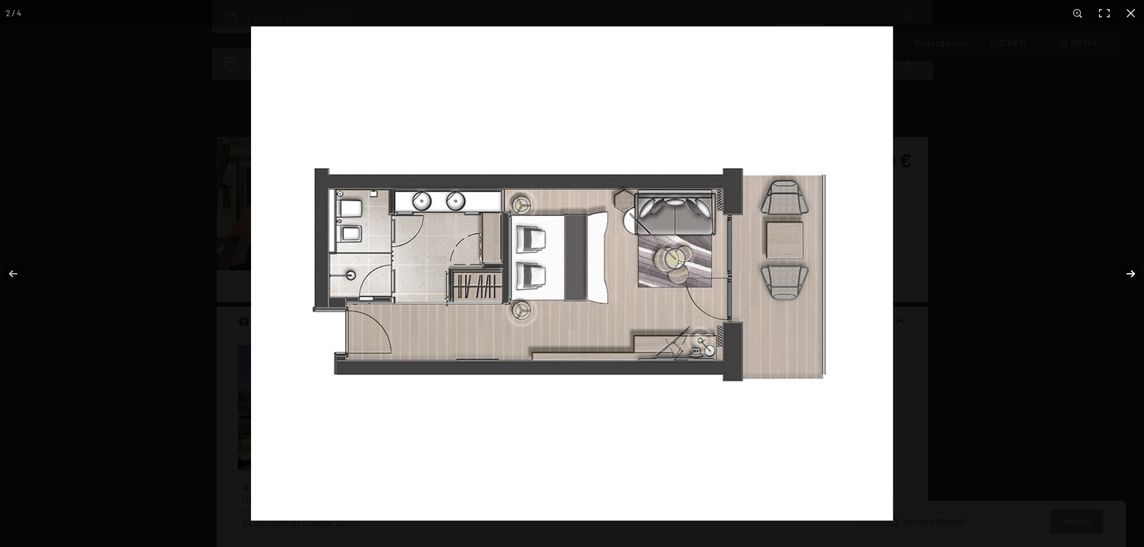
click at [1129, 273] on button "button" at bounding box center [1123, 274] width 42 height 60
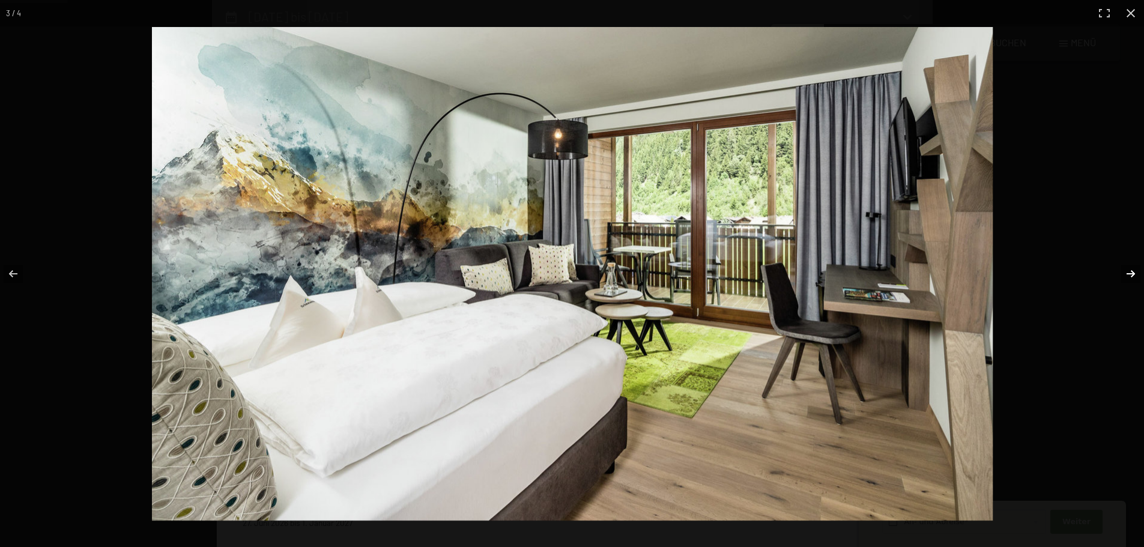
click at [1129, 273] on button "button" at bounding box center [1123, 274] width 42 height 60
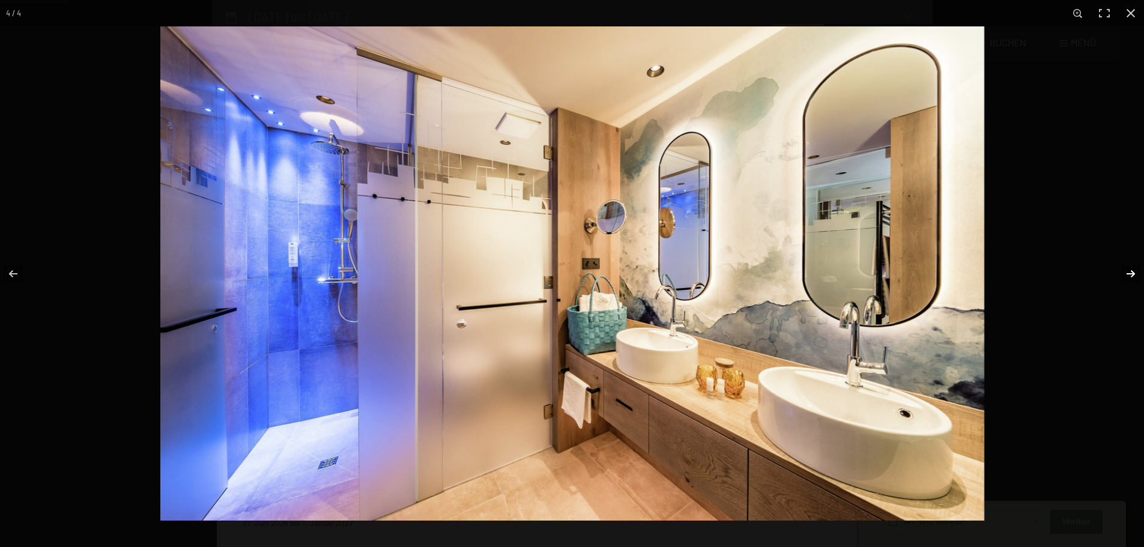
click at [1129, 273] on button "button" at bounding box center [1123, 274] width 42 height 60
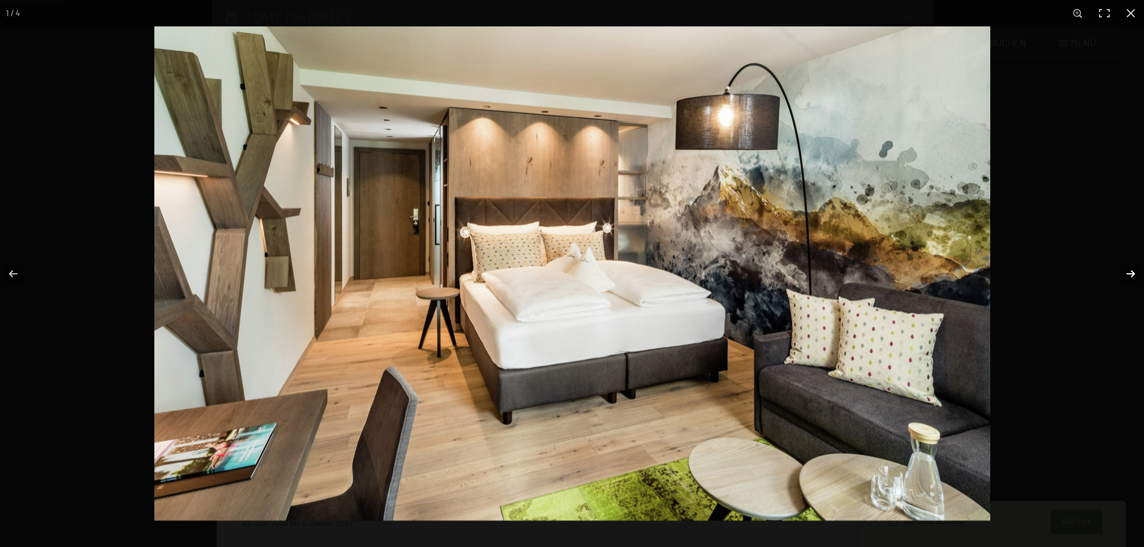
click at [1129, 273] on button "button" at bounding box center [1123, 274] width 42 height 60
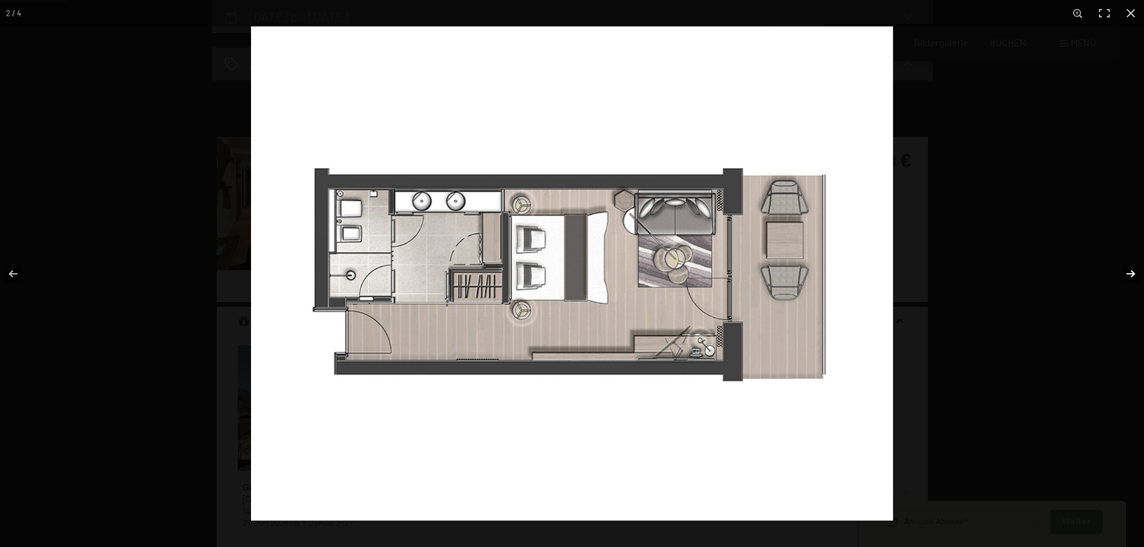
click at [1129, 273] on button "button" at bounding box center [1123, 274] width 42 height 60
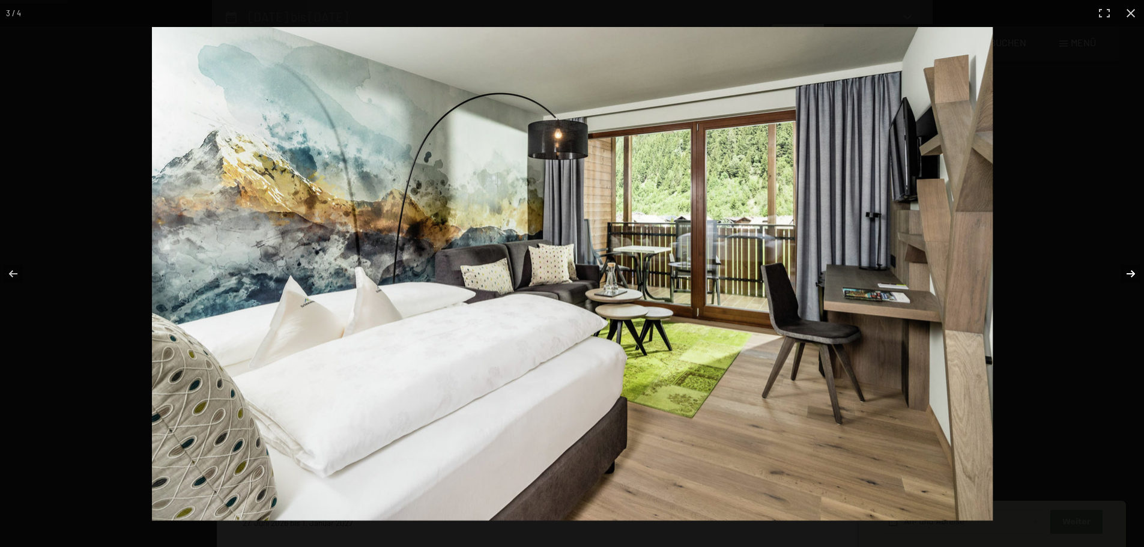
click at [1129, 273] on button "button" at bounding box center [1123, 274] width 42 height 60
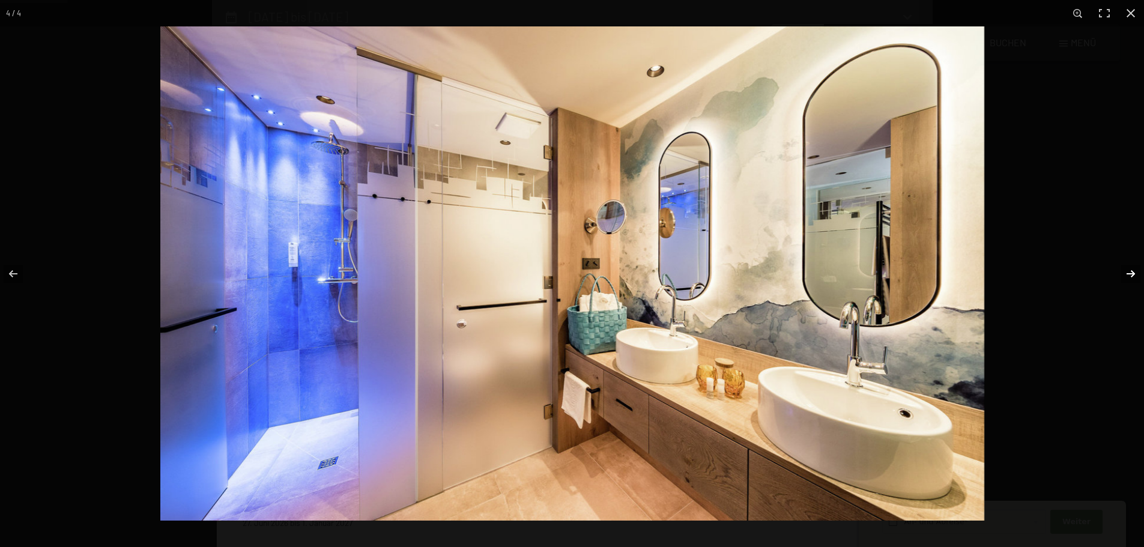
click at [1129, 273] on button "button" at bounding box center [1123, 274] width 42 height 60
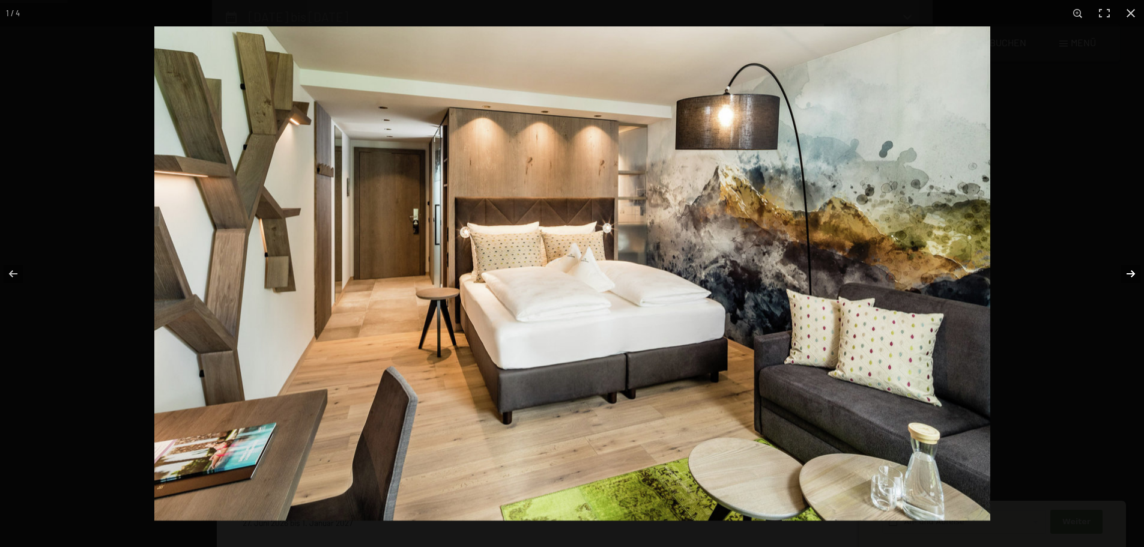
click at [1129, 273] on button "button" at bounding box center [1123, 274] width 42 height 60
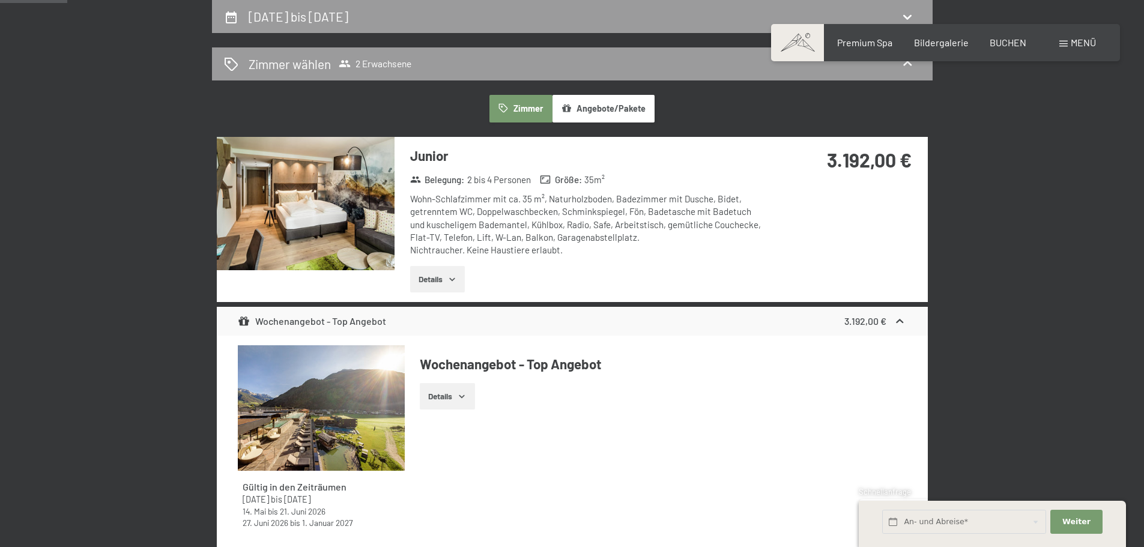
click at [0, 0] on button "button" at bounding box center [0, 0] width 0 height 0
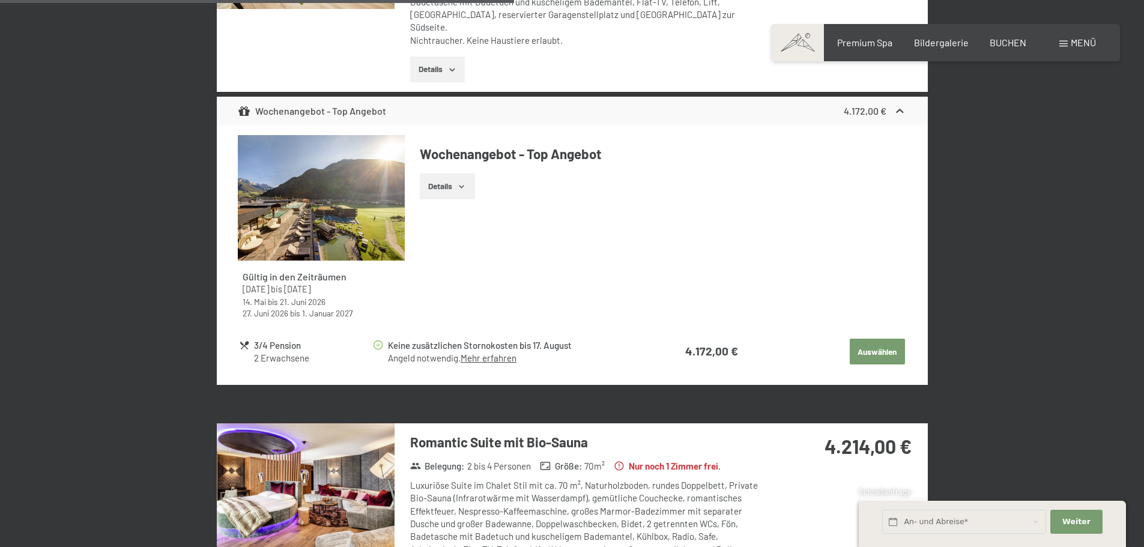
scroll to position [1608, 0]
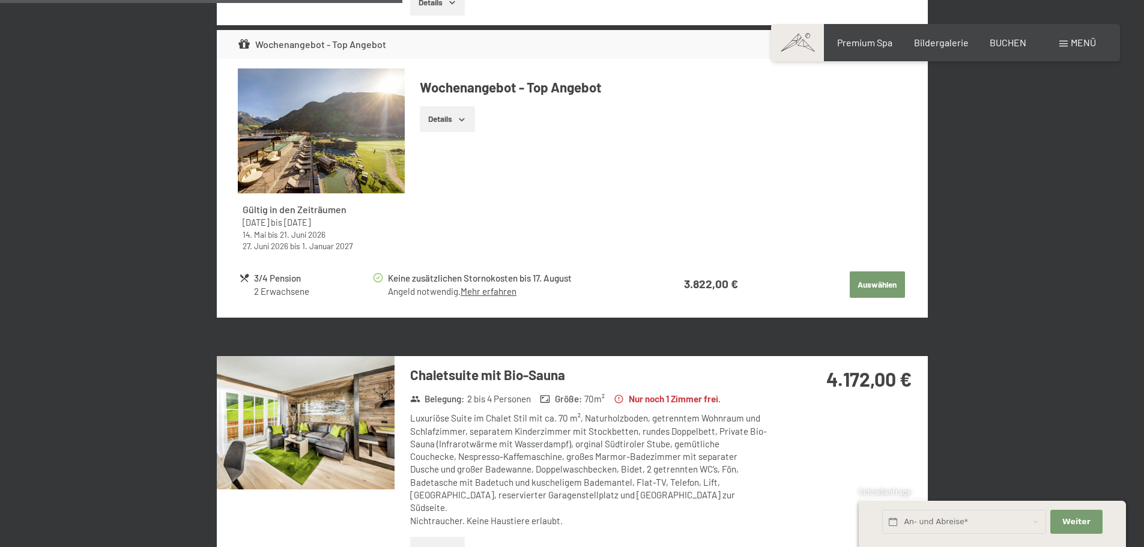
click at [997, 48] on div "Premium Spa Bildergalerie BUCHEN" at bounding box center [921, 42] width 252 height 13
click at [999, 41] on span "BUCHEN" at bounding box center [1008, 40] width 37 height 11
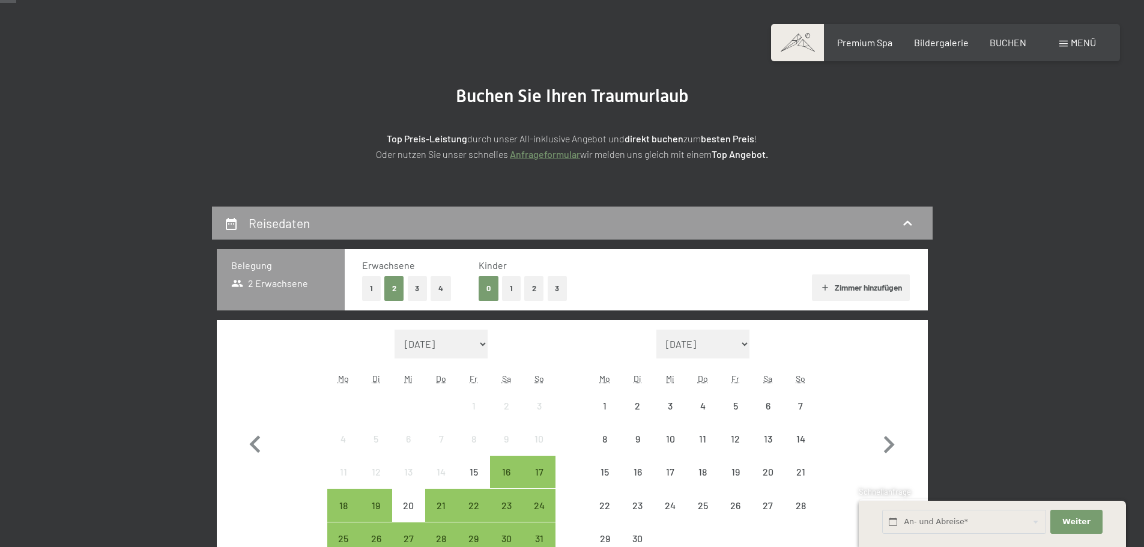
scroll to position [180, 0]
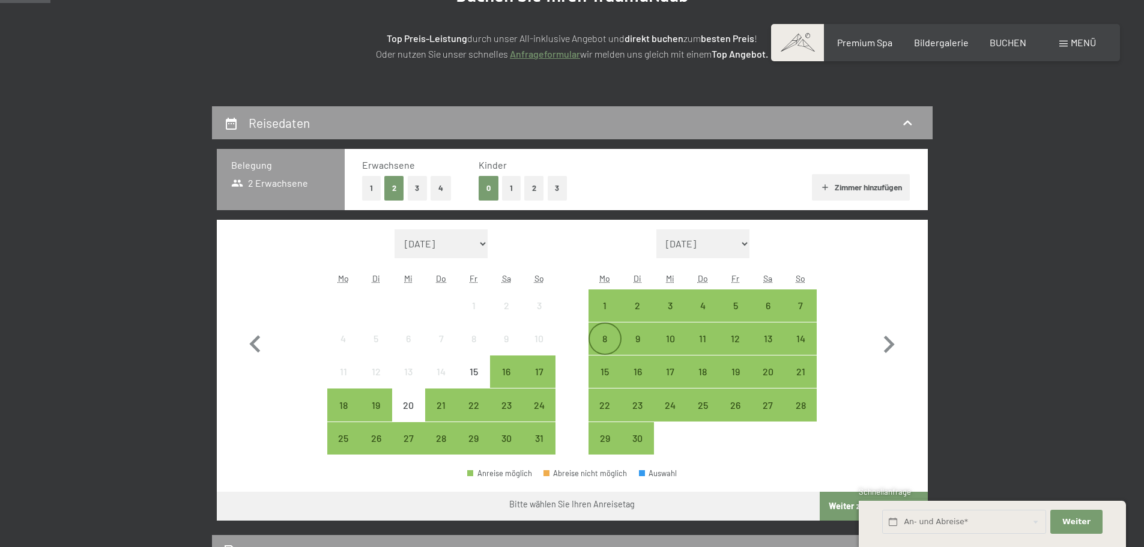
click at [603, 334] on div "8" at bounding box center [605, 349] width 30 height 30
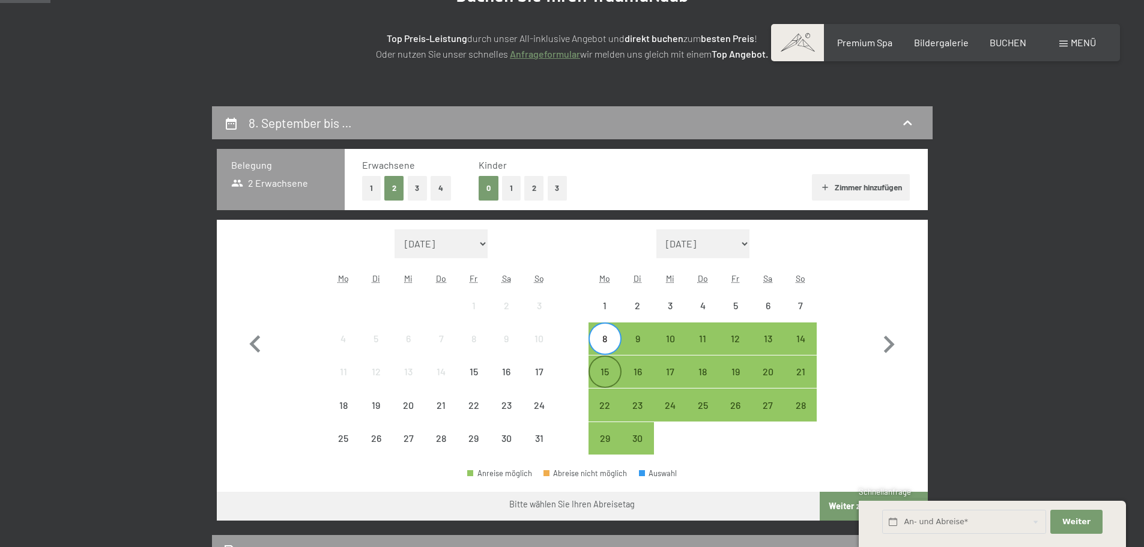
click at [614, 376] on div "15" at bounding box center [605, 382] width 30 height 30
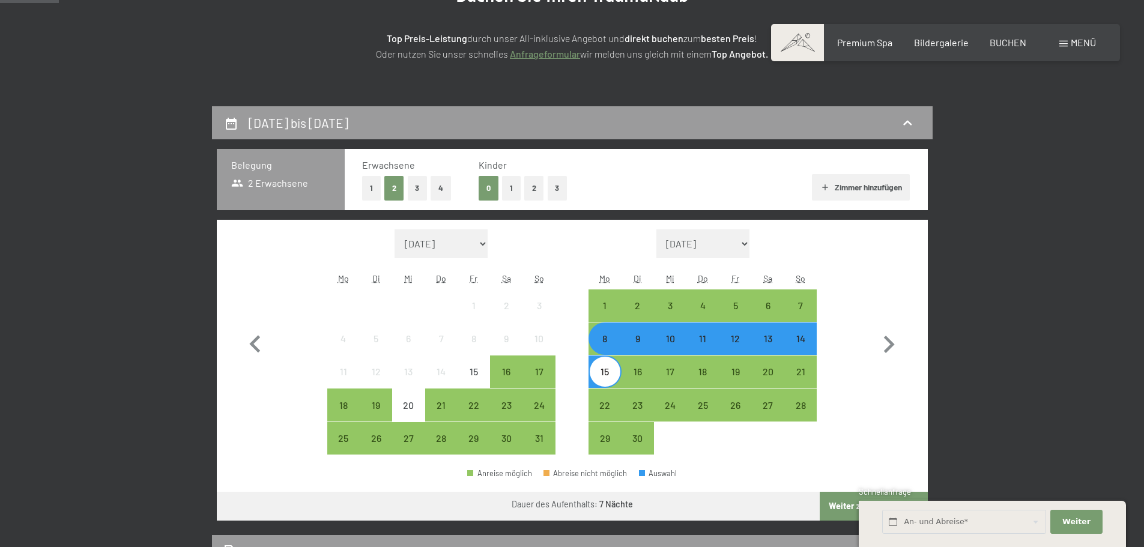
scroll to position [240, 0]
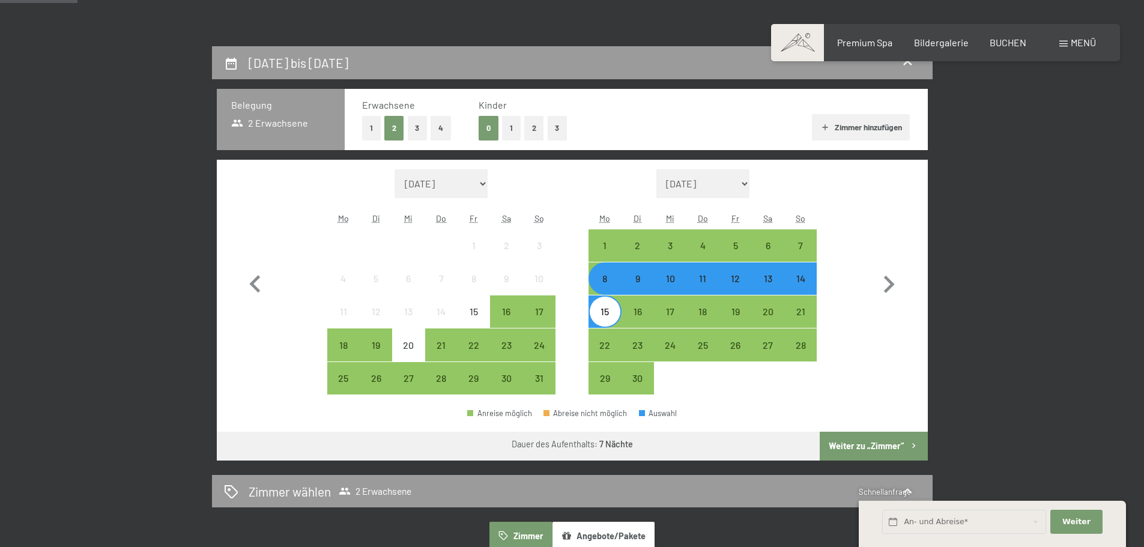
click at [865, 444] on button "Weiter zu „Zimmer“" at bounding box center [873, 446] width 107 height 29
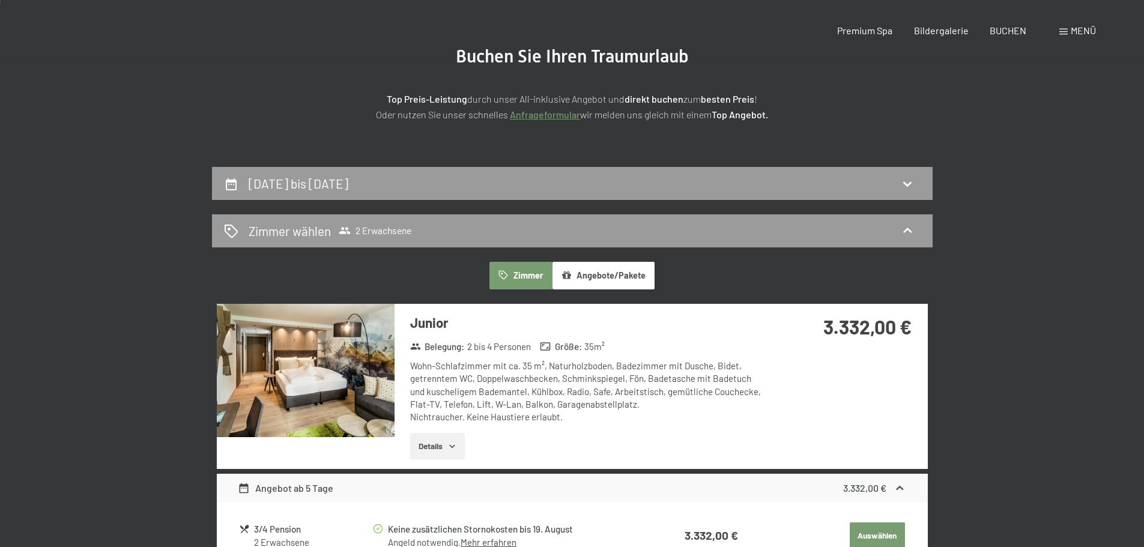
scroll to position [0, 0]
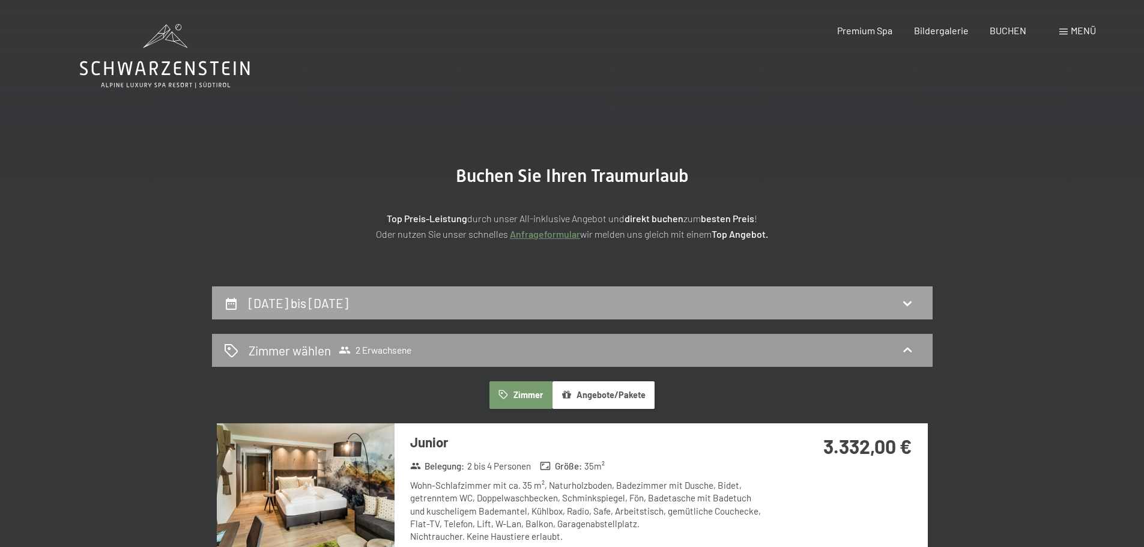
click at [348, 301] on h2 "[DATE] bis [DATE]" at bounding box center [299, 302] width 100 height 15
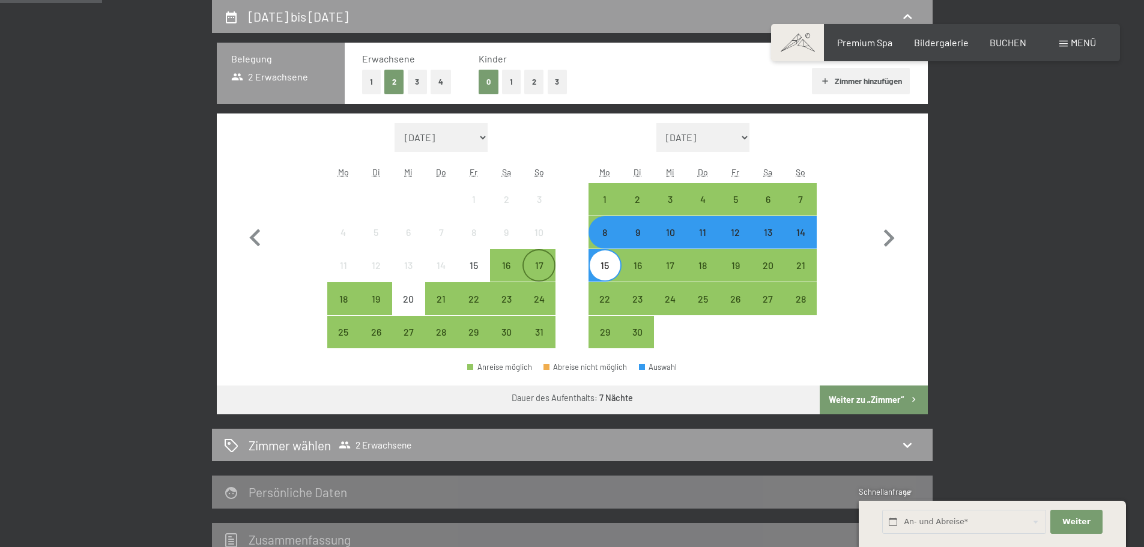
click at [536, 261] on div "17" at bounding box center [539, 276] width 30 height 30
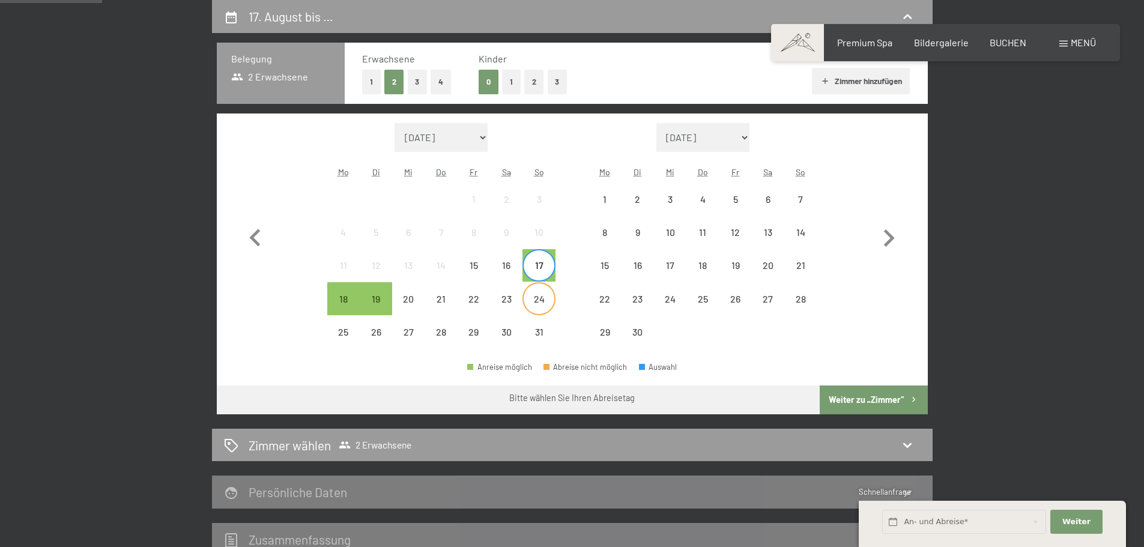
click at [530, 296] on div "24" at bounding box center [539, 309] width 30 height 30
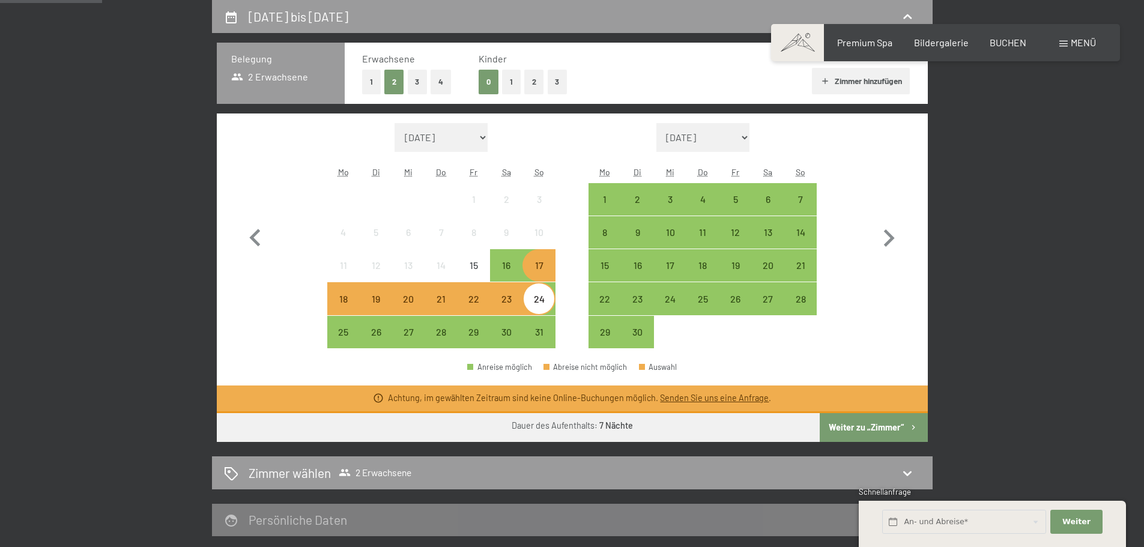
click at [537, 268] on div "17" at bounding box center [539, 276] width 30 height 30
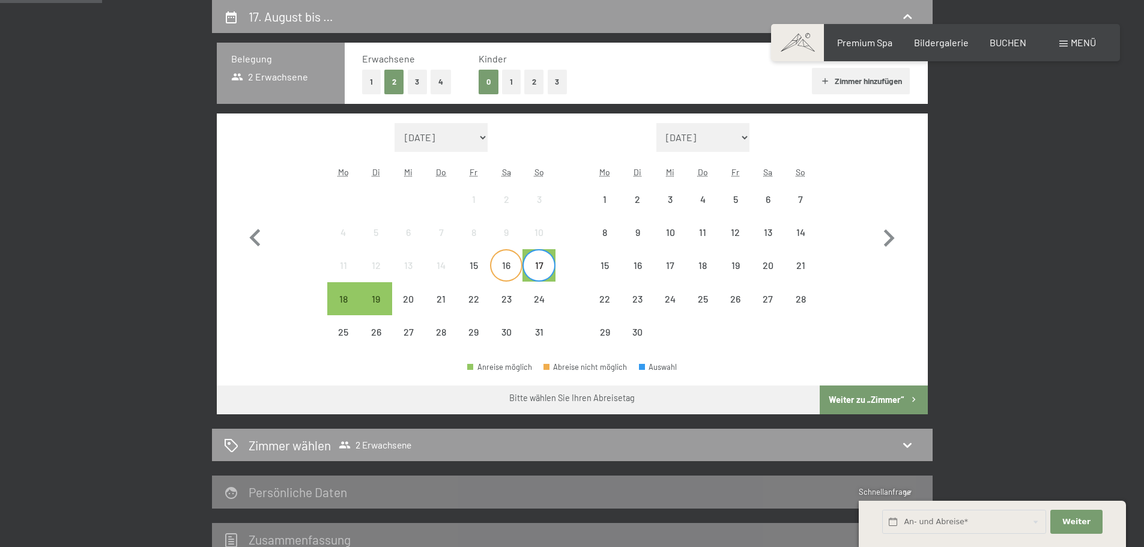
click at [513, 268] on div "16" at bounding box center [506, 276] width 30 height 30
click at [534, 270] on div "17" at bounding box center [539, 276] width 30 height 30
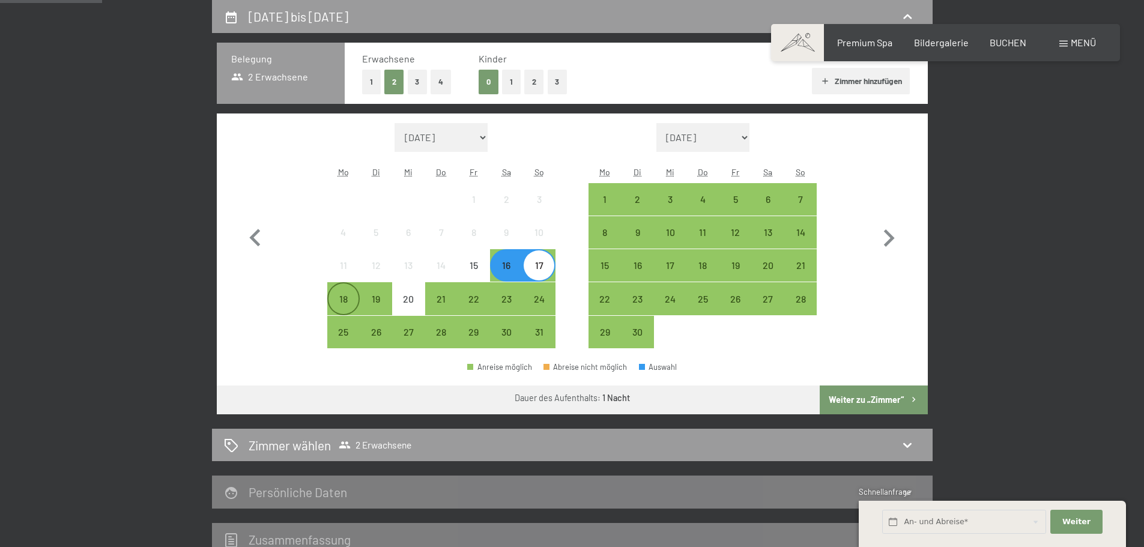
click at [347, 306] on div "18" at bounding box center [343, 309] width 30 height 30
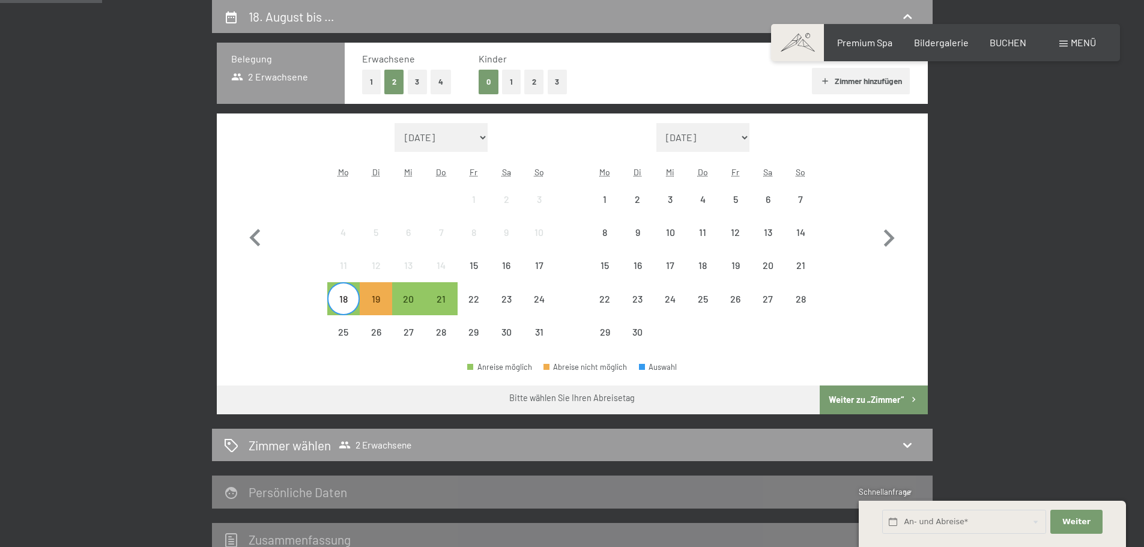
click at [347, 306] on div "18" at bounding box center [343, 309] width 30 height 30
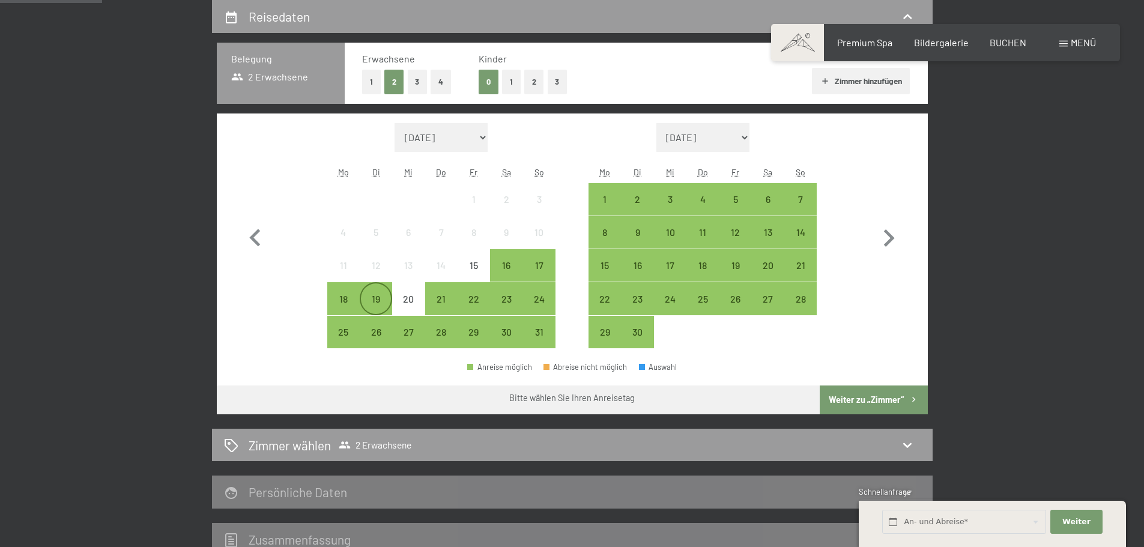
click at [368, 305] on div "19" at bounding box center [376, 309] width 30 height 30
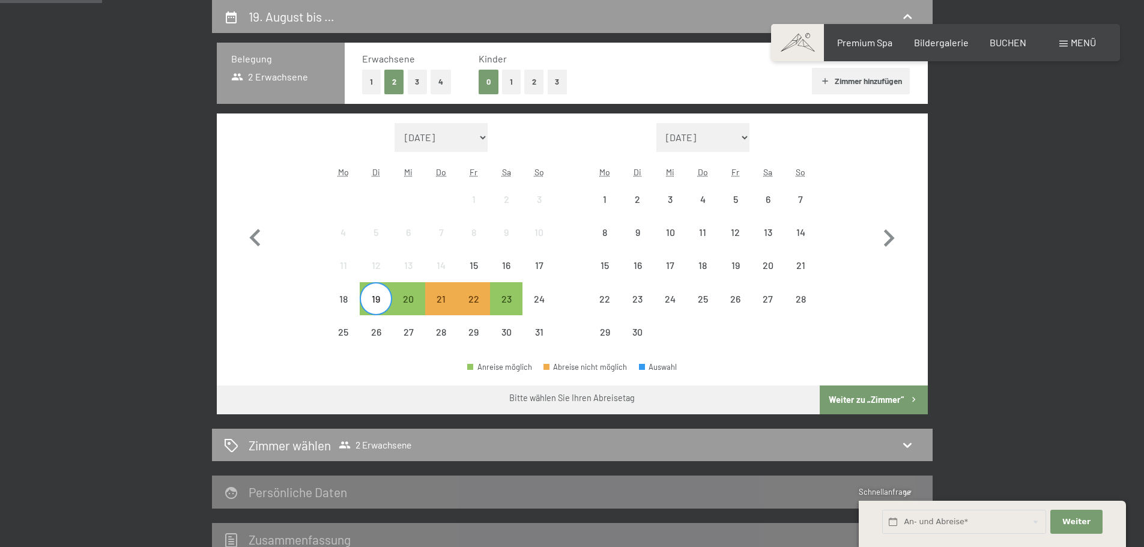
click at [368, 305] on div "19" at bounding box center [376, 309] width 30 height 30
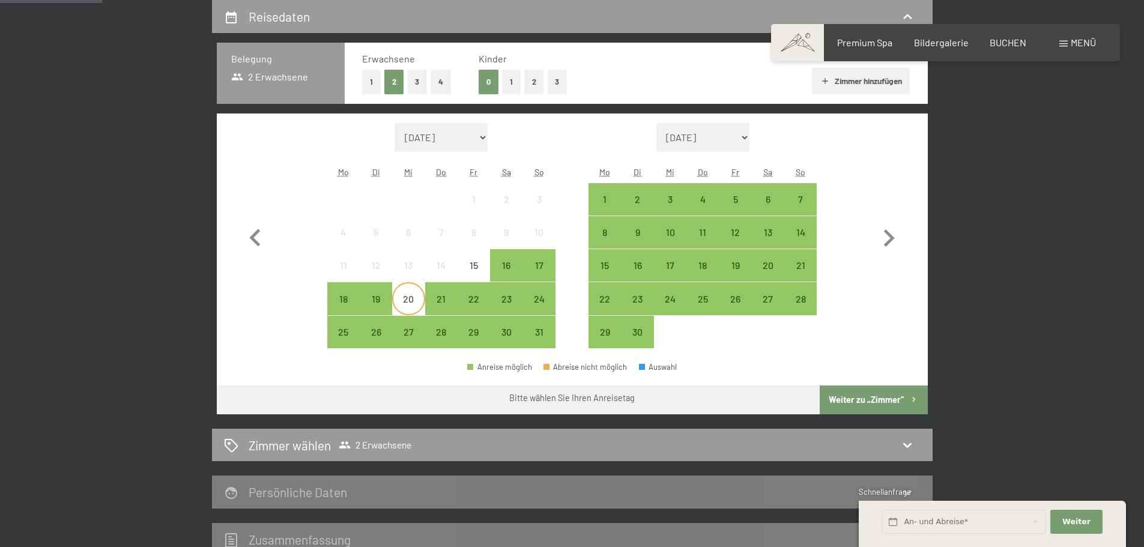
click at [404, 297] on div "20" at bounding box center [408, 309] width 30 height 30
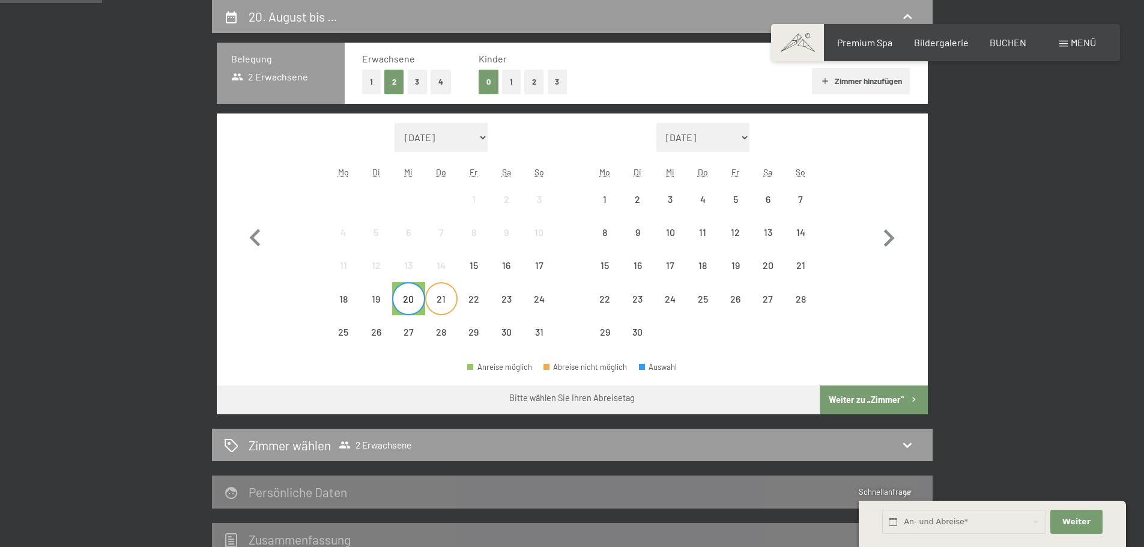
click at [435, 298] on div "21" at bounding box center [441, 309] width 30 height 30
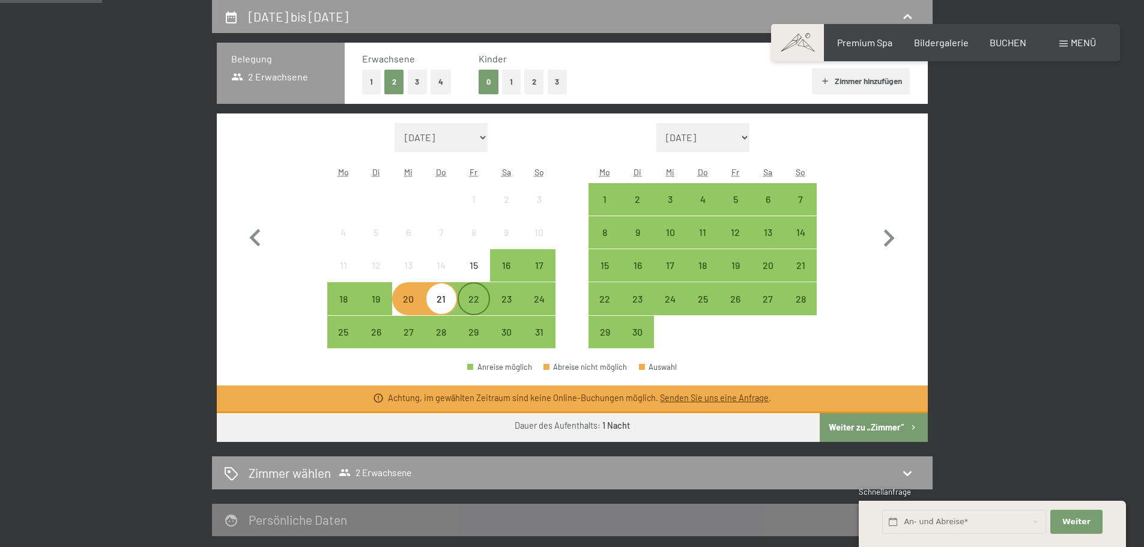
click at [473, 299] on div "22" at bounding box center [474, 309] width 30 height 30
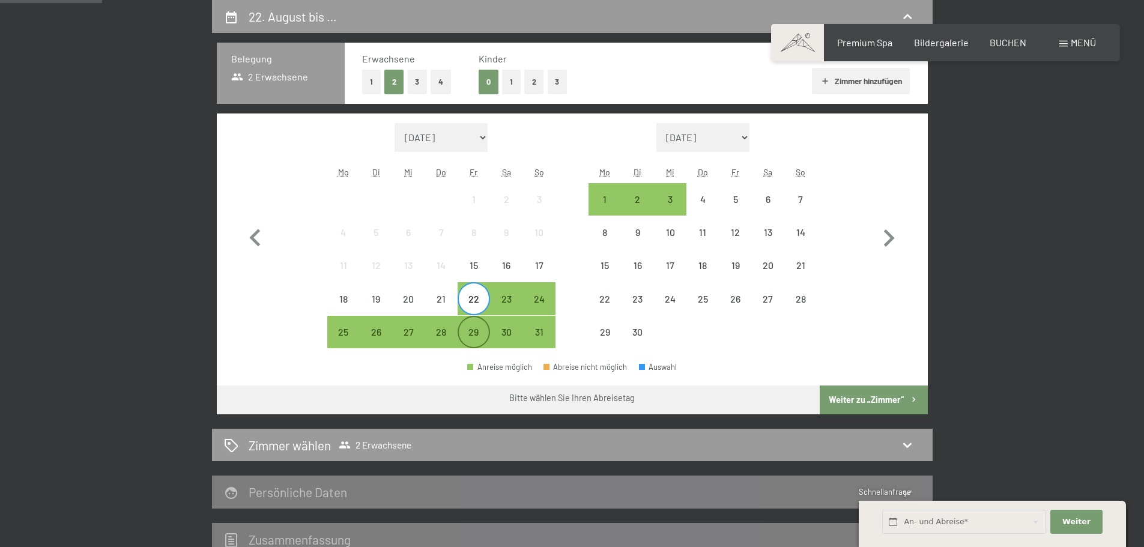
click at [473, 327] on div "29" at bounding box center [474, 342] width 30 height 30
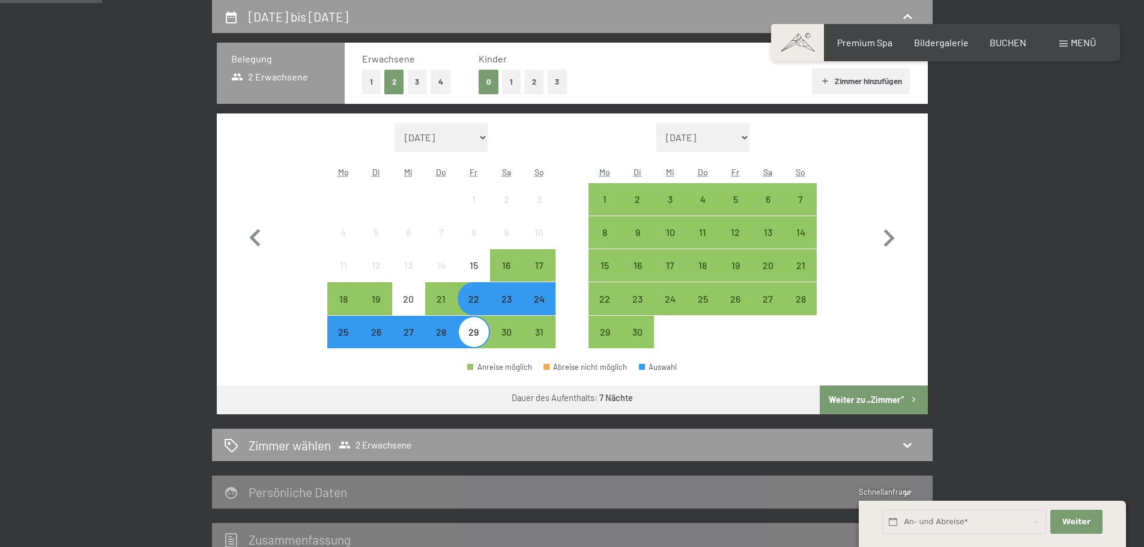
drag, startPoint x: 850, startPoint y: 393, endPoint x: 842, endPoint y: 395, distance: 8.0
click at [850, 395] on button "Weiter zu „Zimmer“" at bounding box center [873, 400] width 107 height 29
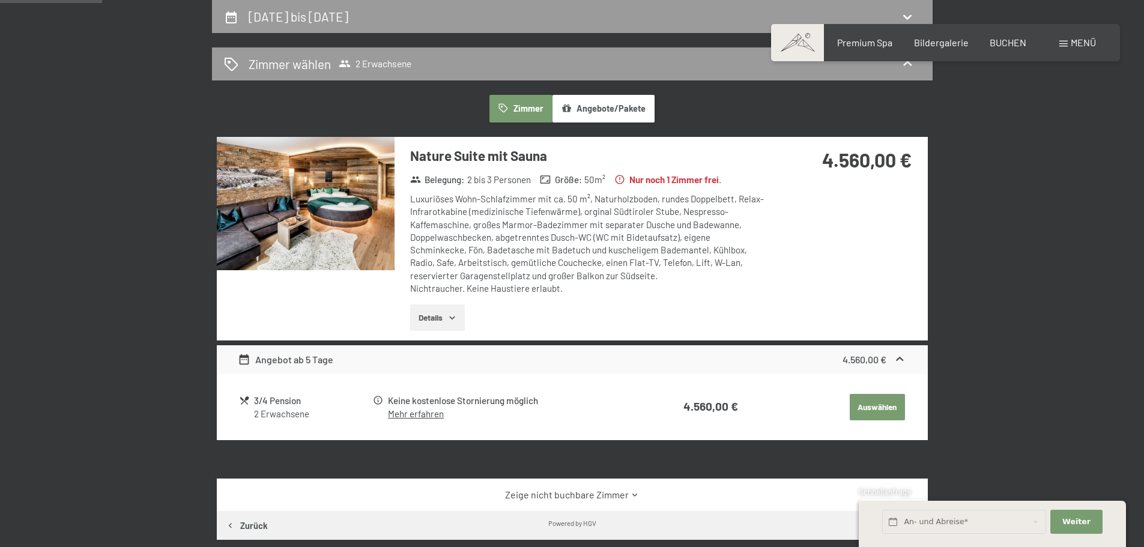
click at [353, 211] on img at bounding box center [306, 203] width 178 height 133
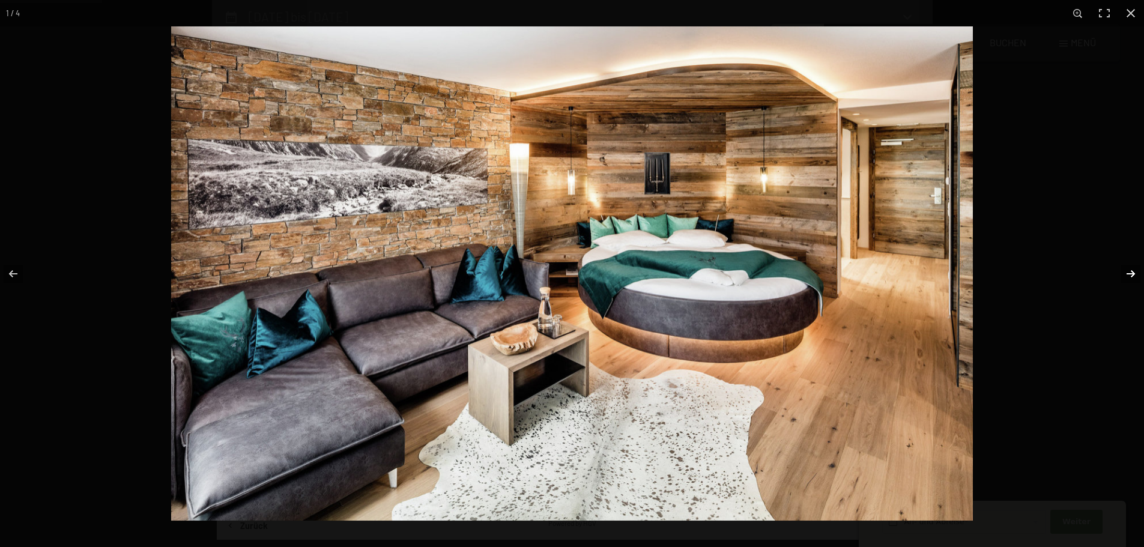
click at [1127, 276] on button "button" at bounding box center [1123, 274] width 42 height 60
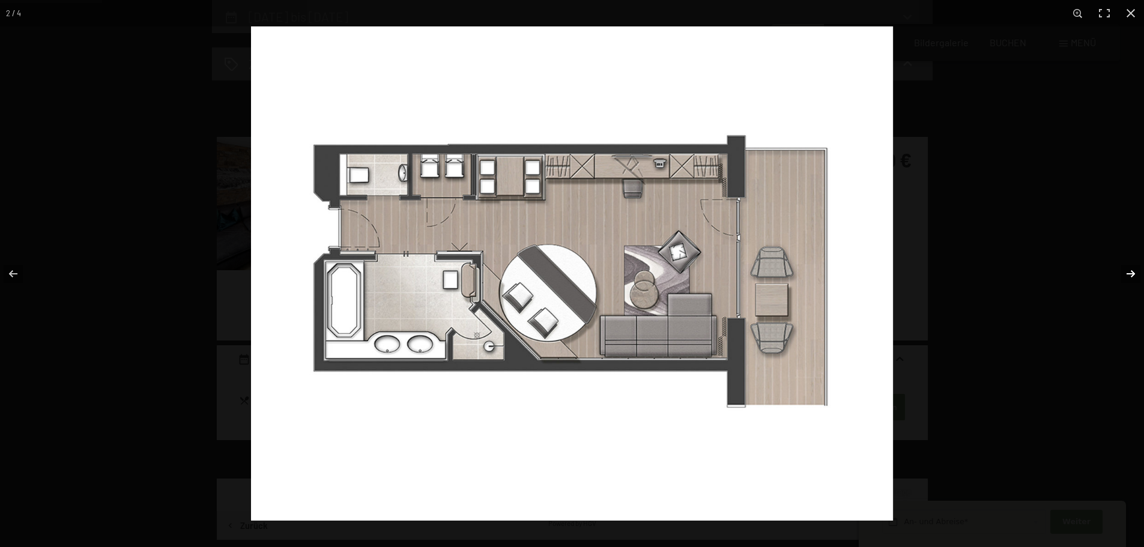
click at [1127, 276] on button "button" at bounding box center [1123, 274] width 42 height 60
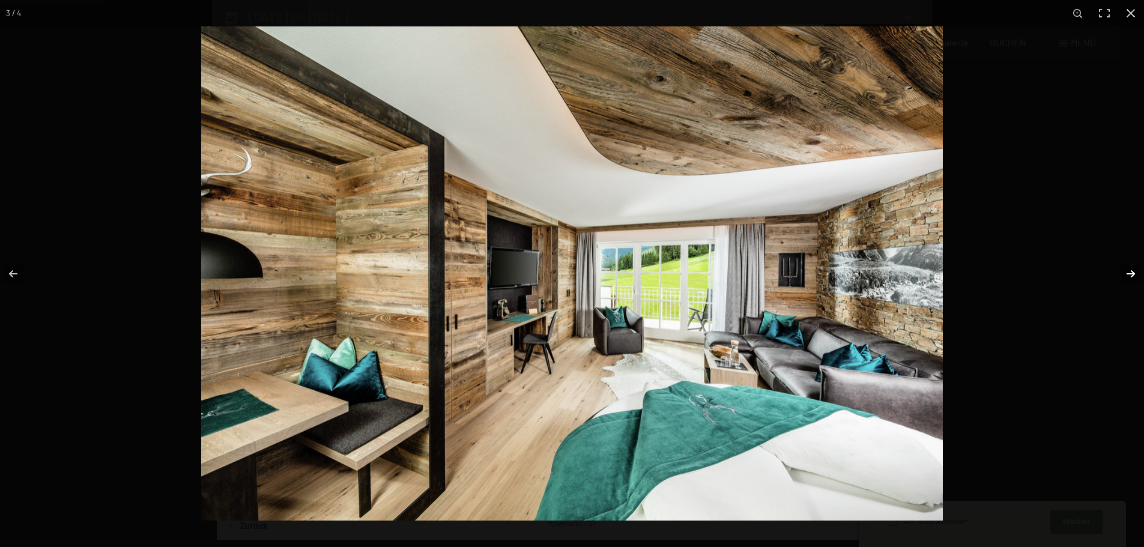
click at [1127, 276] on button "button" at bounding box center [1123, 274] width 42 height 60
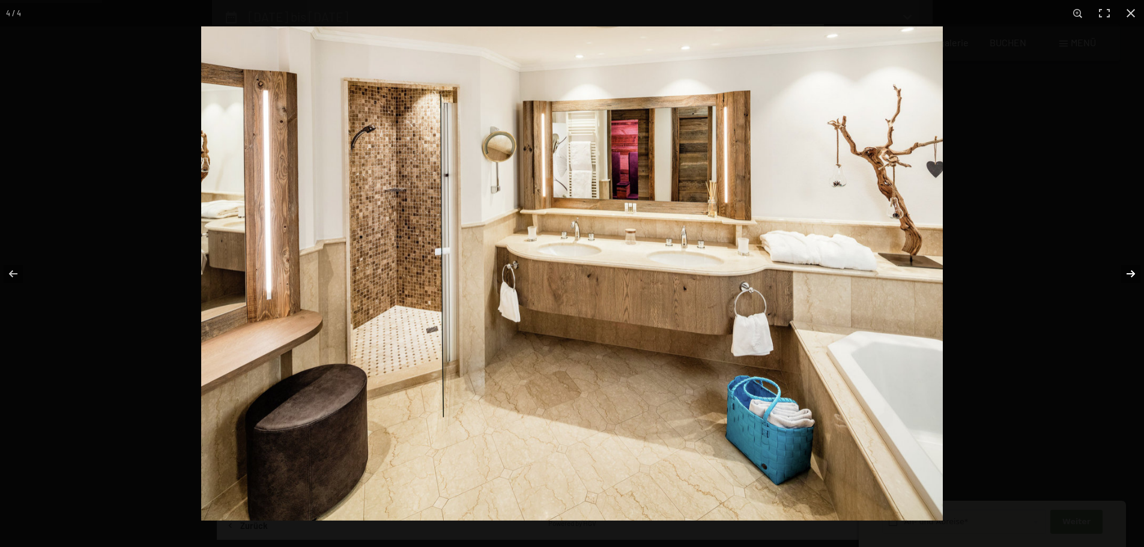
click at [1127, 276] on button "button" at bounding box center [1123, 274] width 42 height 60
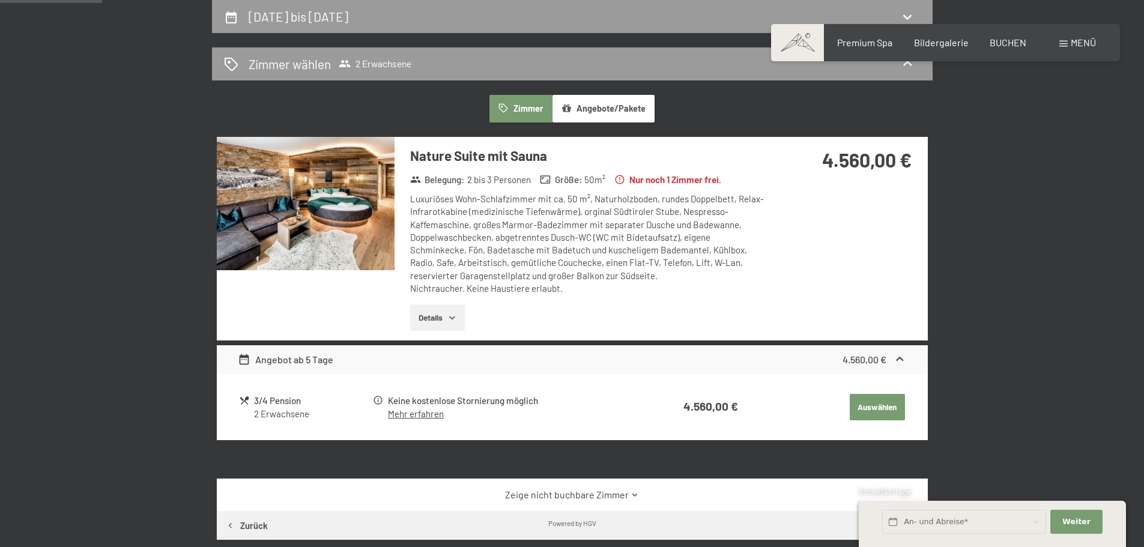
click at [0, 0] on div at bounding box center [0, 0] width 0 height 0
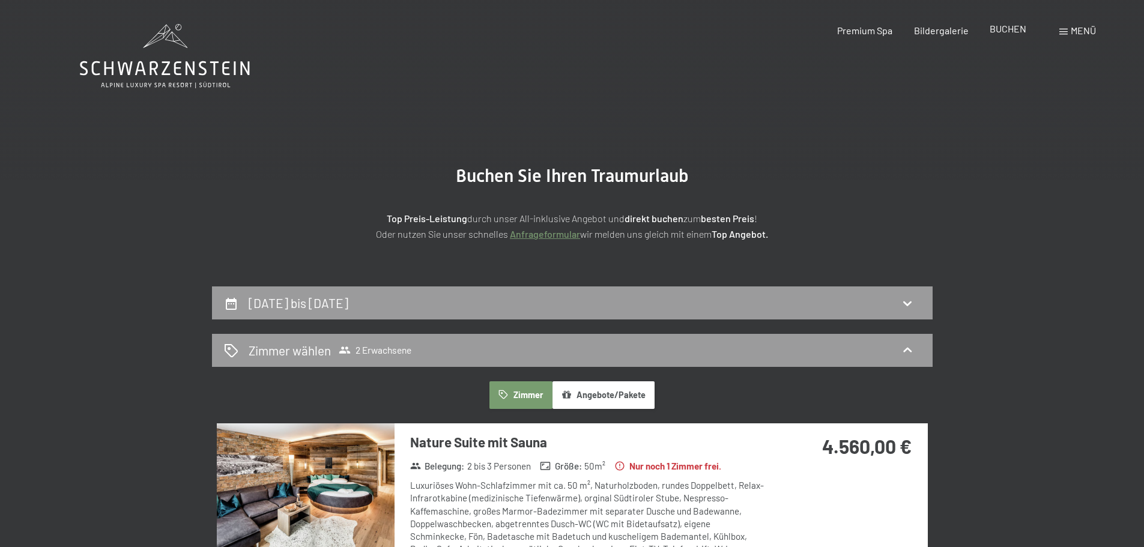
click at [1000, 33] on span "BUCHEN" at bounding box center [1008, 28] width 37 height 11
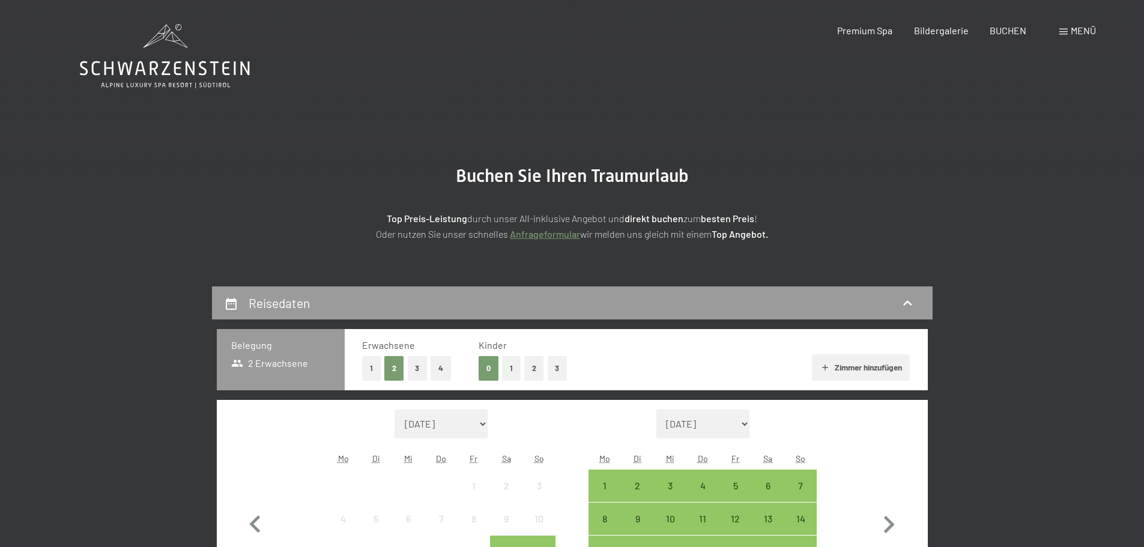
click at [1071, 29] on span "Menü" at bounding box center [1083, 30] width 25 height 11
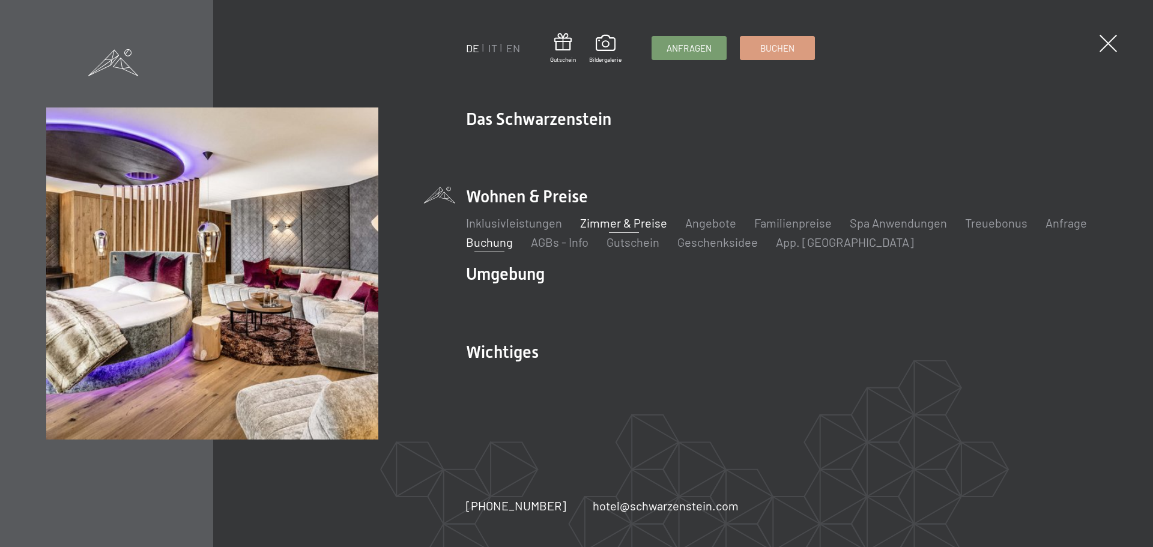
click at [616, 225] on link "Zimmer & Preise" at bounding box center [623, 223] width 87 height 14
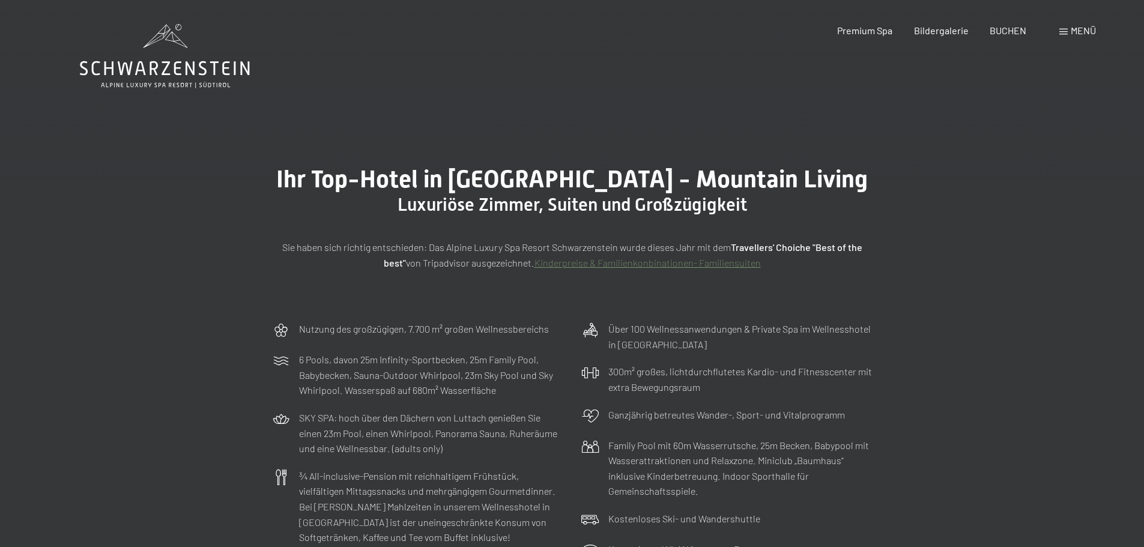
click at [1076, 29] on span "Menü" at bounding box center [1083, 30] width 25 height 11
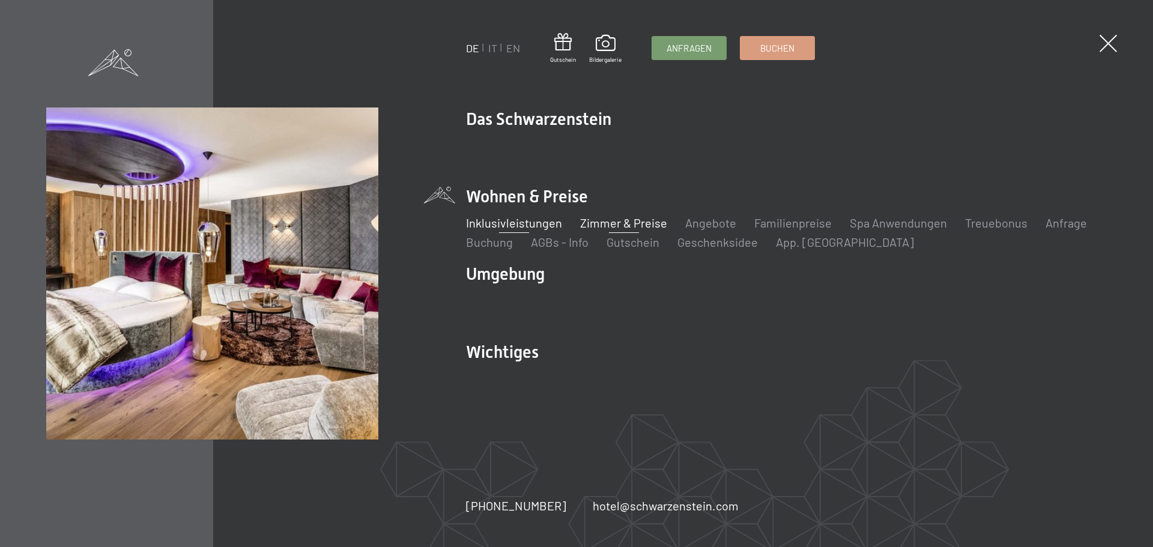
click at [524, 220] on link "Inklusivleistungen" at bounding box center [514, 223] width 96 height 14
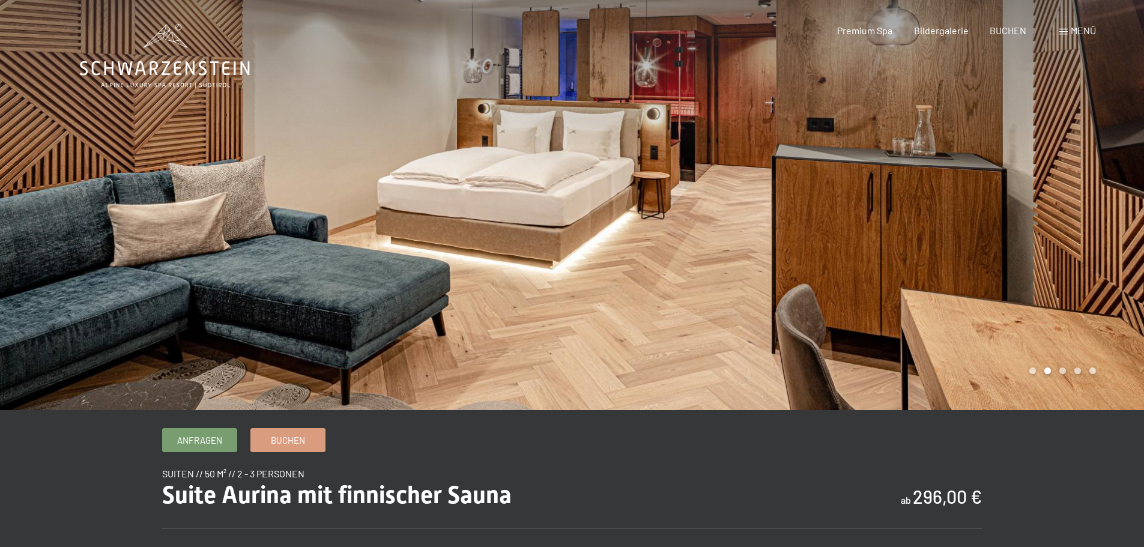
click at [984, 179] on div at bounding box center [858, 205] width 572 height 410
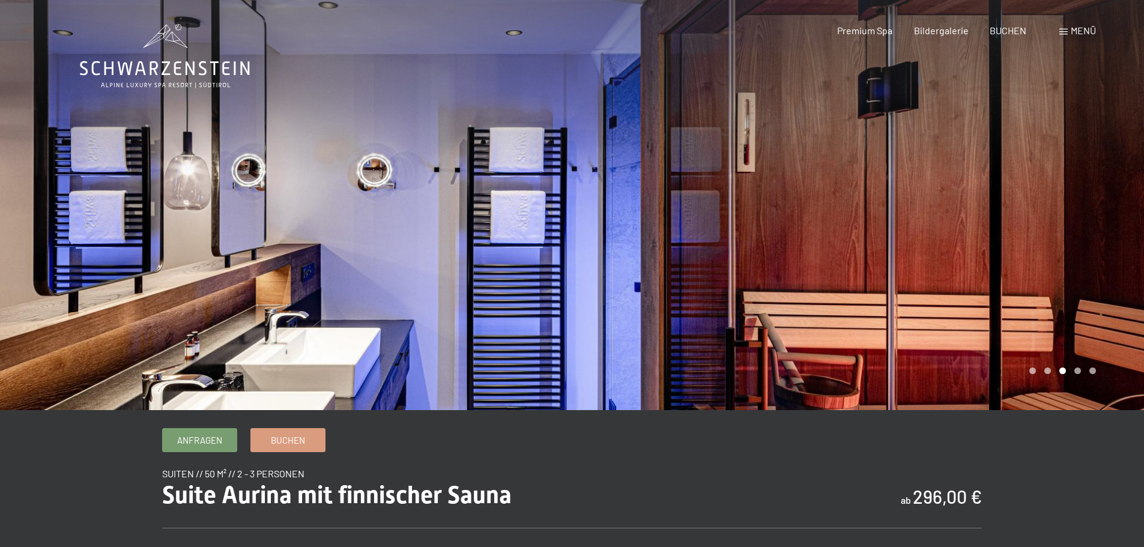
click at [984, 179] on div at bounding box center [858, 205] width 572 height 410
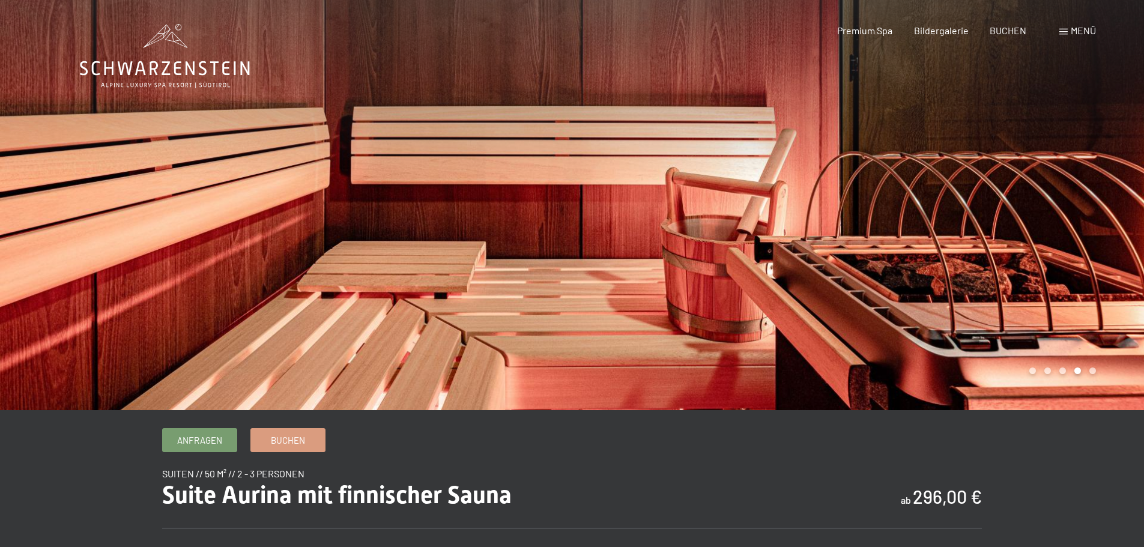
click at [984, 179] on div at bounding box center [858, 205] width 572 height 410
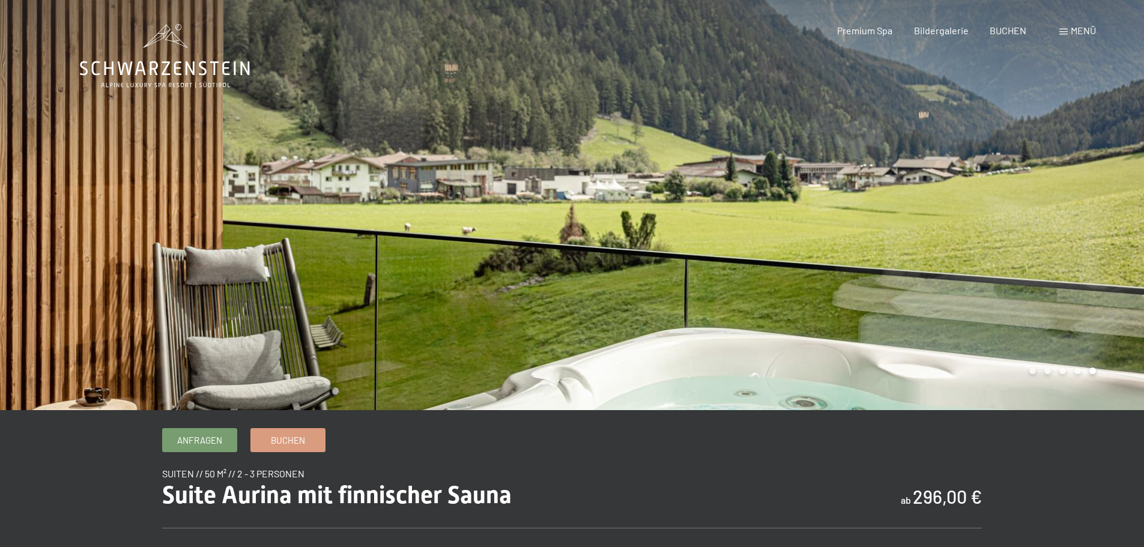
click at [984, 179] on div at bounding box center [858, 205] width 572 height 410
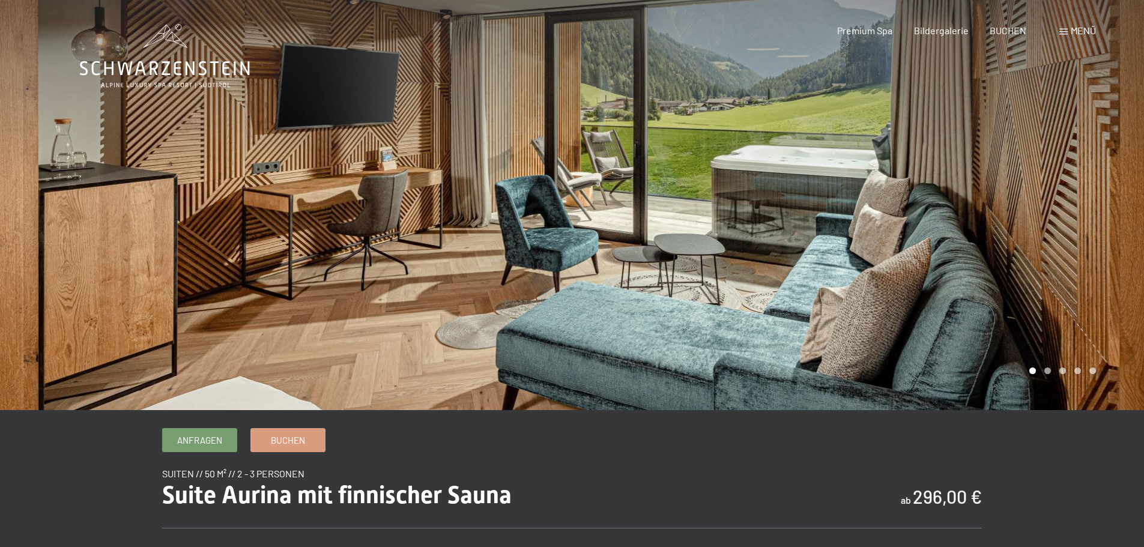
click at [984, 179] on div at bounding box center [858, 205] width 572 height 410
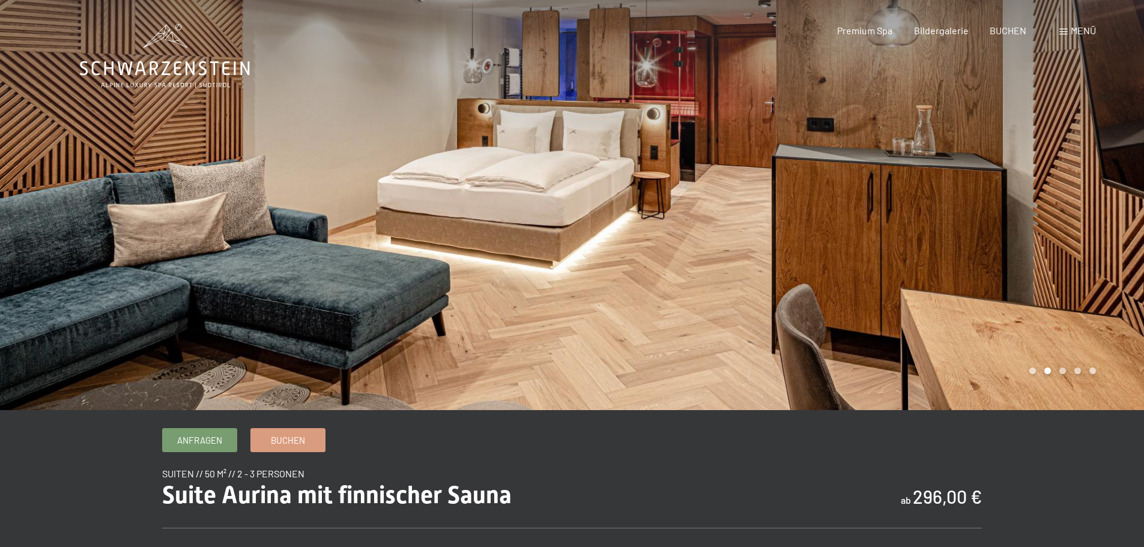
click at [984, 179] on div at bounding box center [858, 205] width 572 height 410
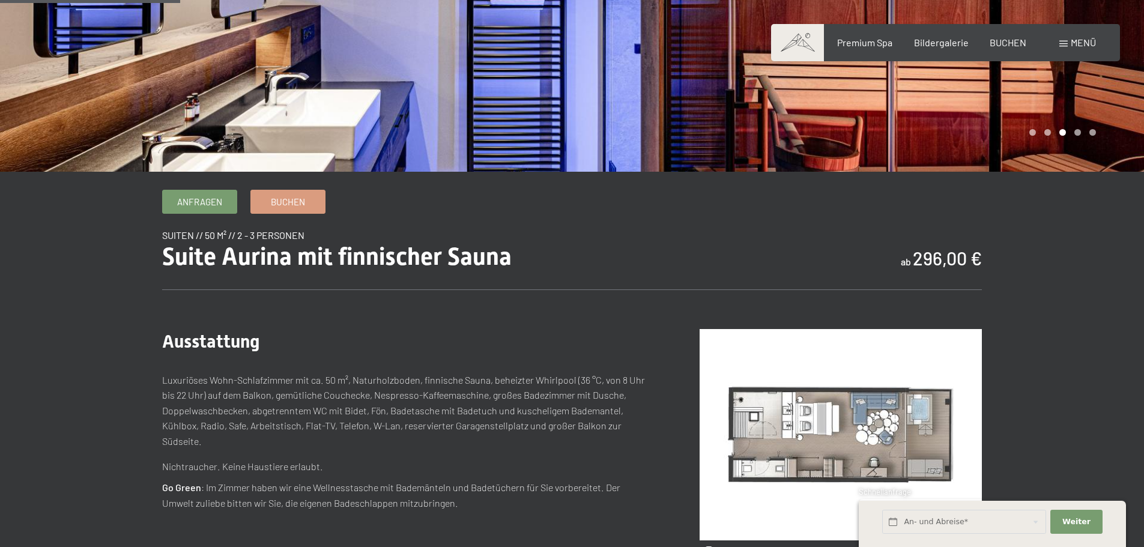
scroll to position [240, 0]
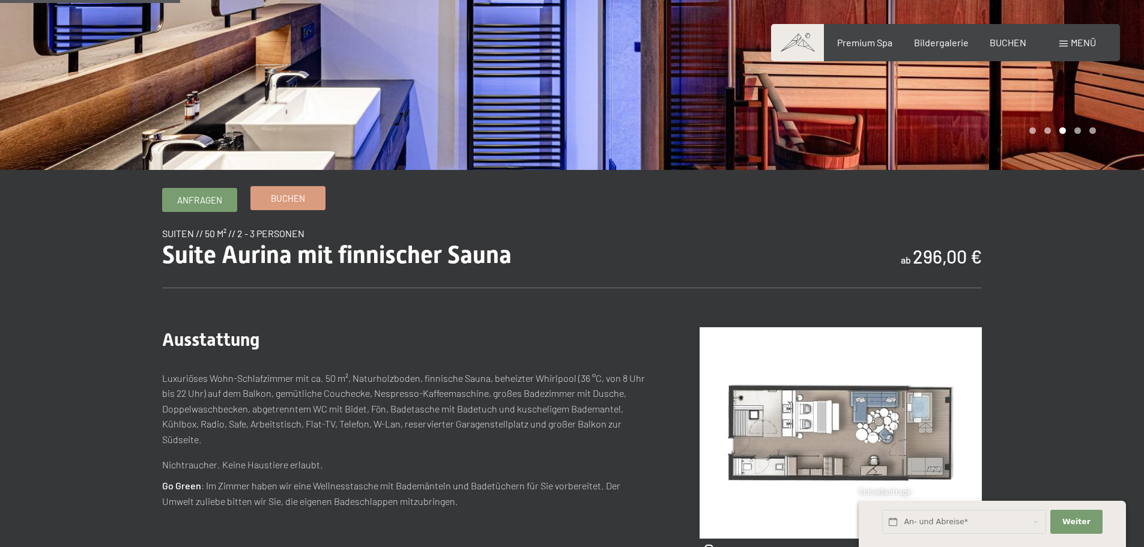
click at [301, 203] on span "Buchen" at bounding box center [288, 198] width 34 height 13
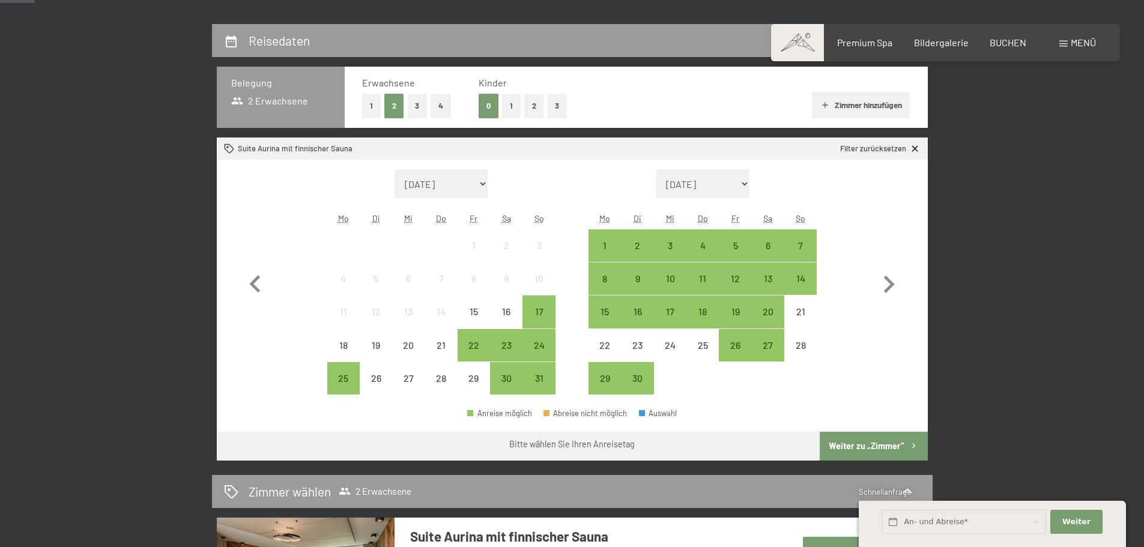
scroll to position [300, 0]
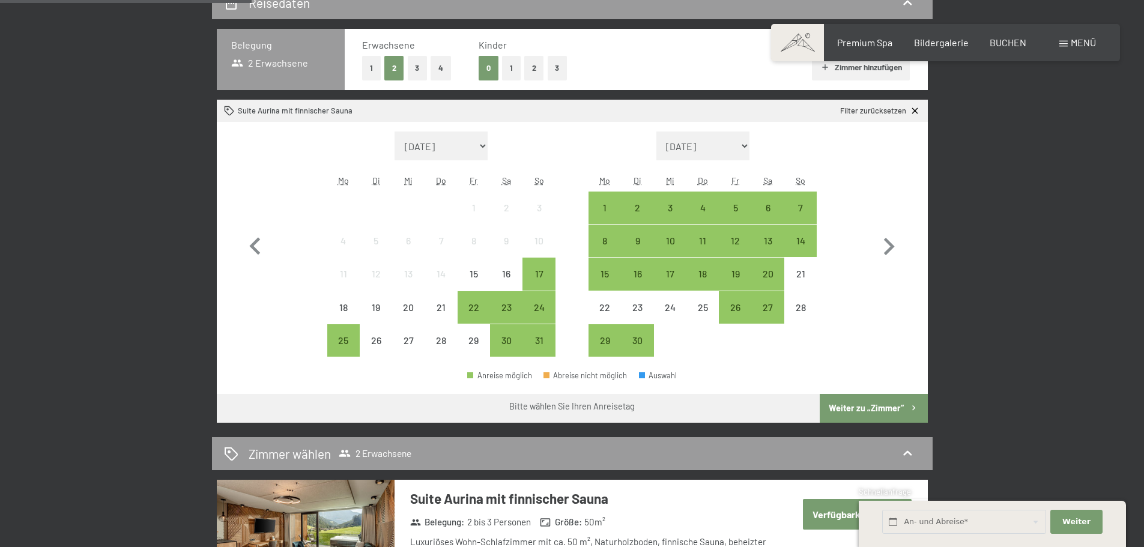
click at [542, 311] on span "Einwilligung Marketing*" at bounding box center [506, 309] width 99 height 12
click at [451, 311] on input "Einwilligung Marketing*" at bounding box center [445, 309] width 12 height 12
click at [532, 311] on span "Einwilligung Marketing*" at bounding box center [506, 309] width 99 height 12
click at [451, 311] on input "Einwilligung Marketing*" at bounding box center [445, 309] width 12 height 12
click at [543, 307] on span "Einwilligung Marketing*" at bounding box center [506, 309] width 99 height 12
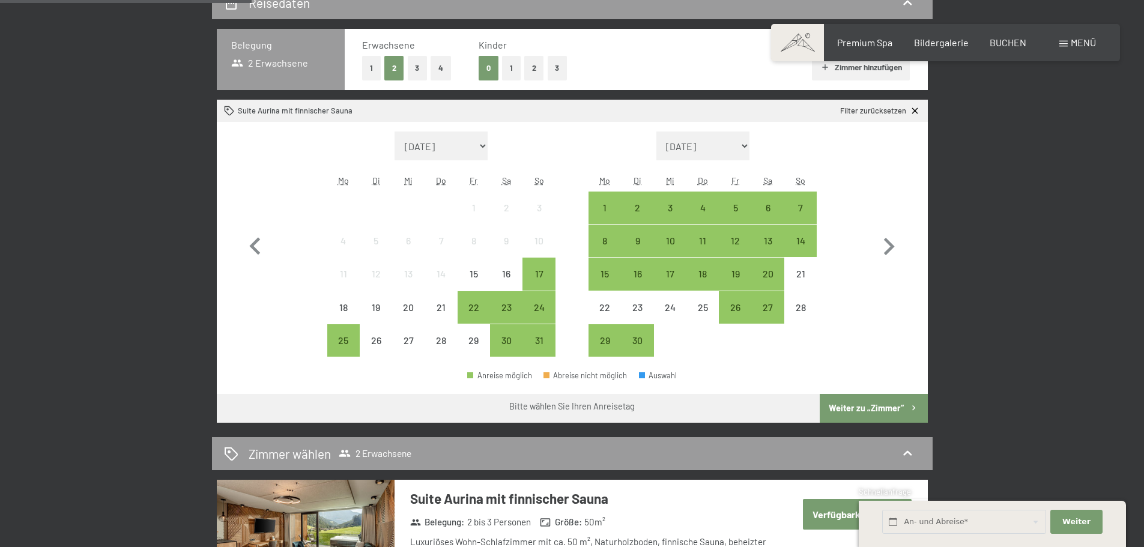
click at [451, 307] on input "Einwilligung Marketing*" at bounding box center [445, 309] width 12 height 12
click at [537, 312] on span "Einwilligung Marketing*" at bounding box center [506, 309] width 99 height 12
click at [451, 312] on input "Einwilligung Marketing*" at bounding box center [445, 309] width 12 height 12
click at [504, 306] on span "Einwilligung Marketing*" at bounding box center [506, 309] width 99 height 12
click at [451, 306] on input "Einwilligung Marketing*" at bounding box center [445, 309] width 12 height 12
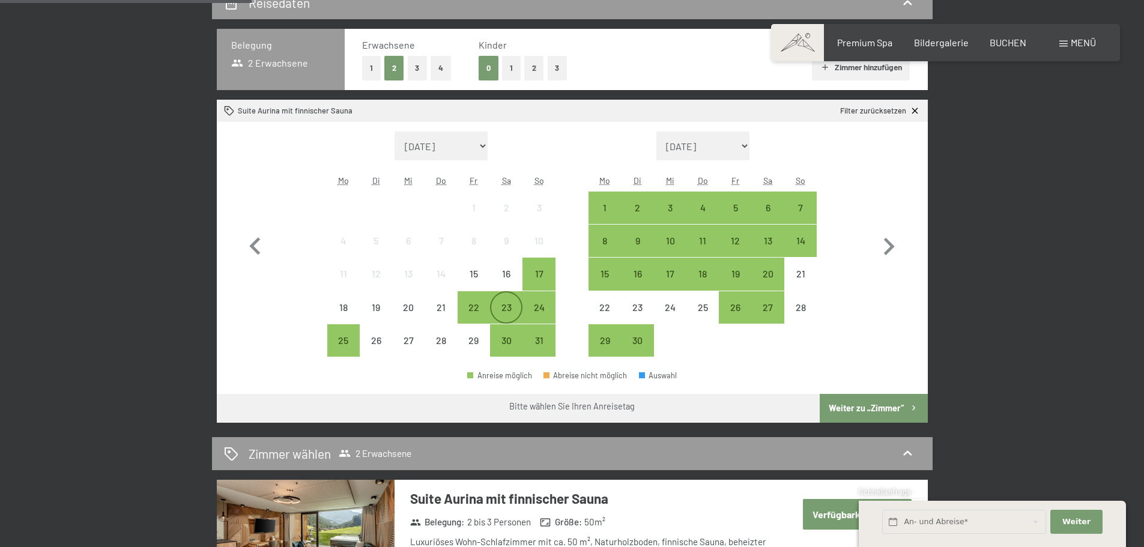
click at [506, 321] on div "23" at bounding box center [506, 318] width 30 height 30
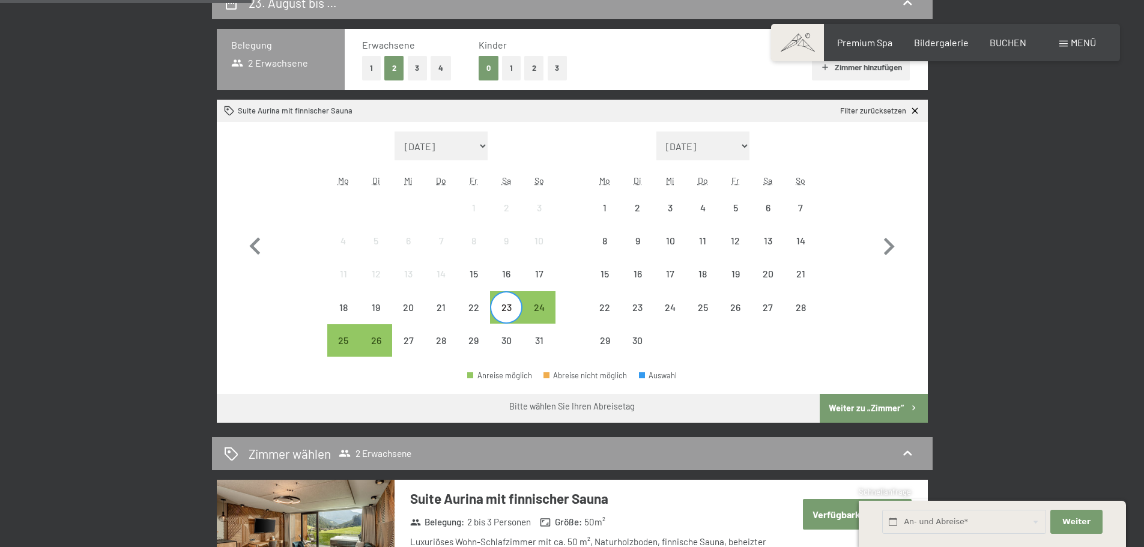
click at [533, 314] on span "Einwilligung Marketing*" at bounding box center [506, 309] width 99 height 12
click at [451, 314] on input "Einwilligung Marketing*" at bounding box center [445, 309] width 12 height 12
click at [539, 316] on div "24" at bounding box center [539, 318] width 30 height 30
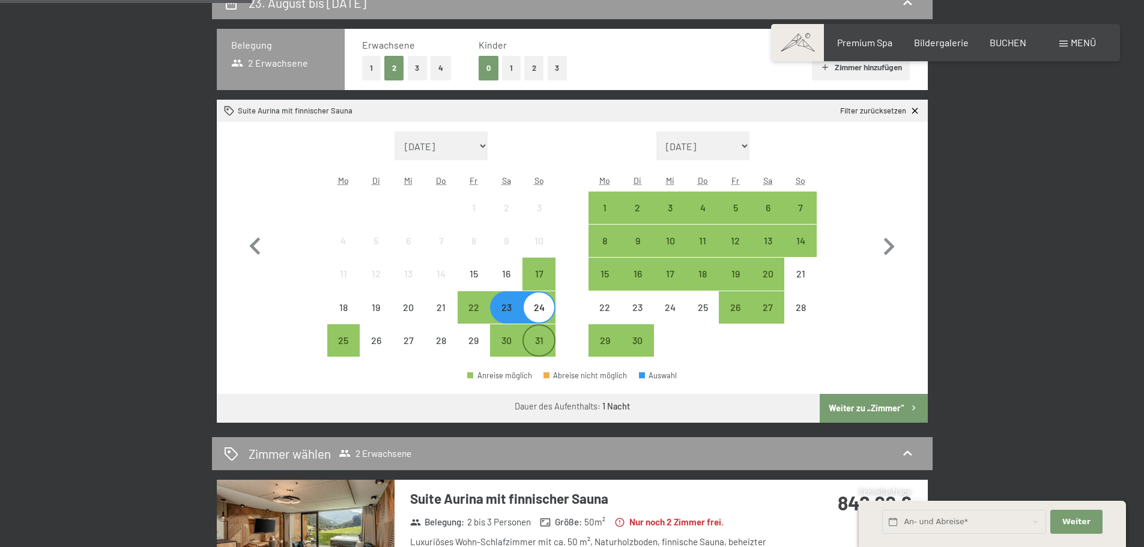
click at [539, 348] on div "31" at bounding box center [539, 351] width 30 height 30
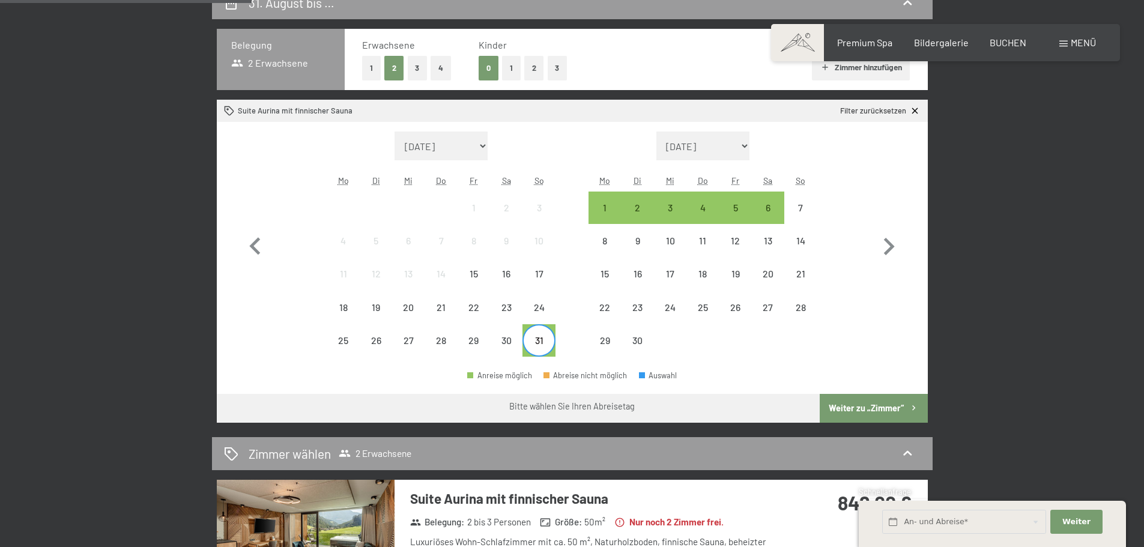
click at [540, 309] on span "Einwilligung Marketing*" at bounding box center [506, 309] width 99 height 12
click at [451, 309] on input "Einwilligung Marketing*" at bounding box center [445, 309] width 12 height 12
checkbox input "false"
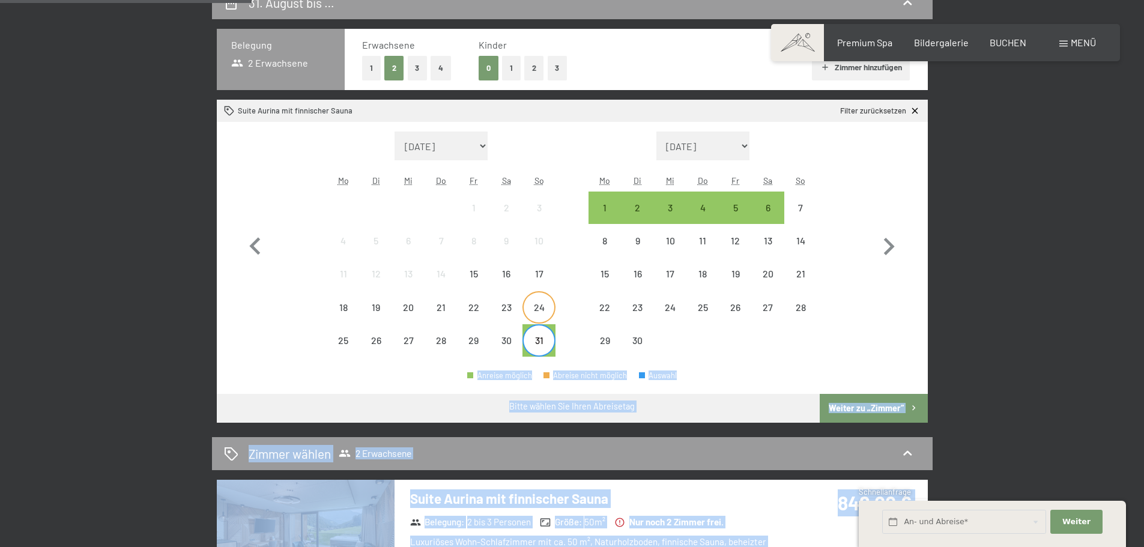
click at [540, 340] on div "31" at bounding box center [539, 351] width 30 height 30
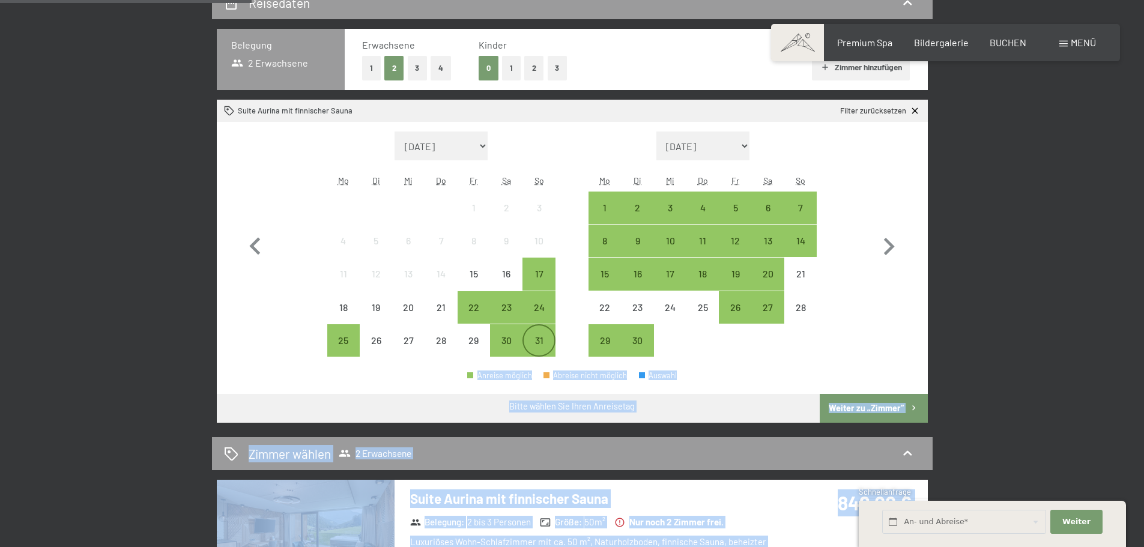
click at [539, 342] on div "31" at bounding box center [539, 351] width 30 height 30
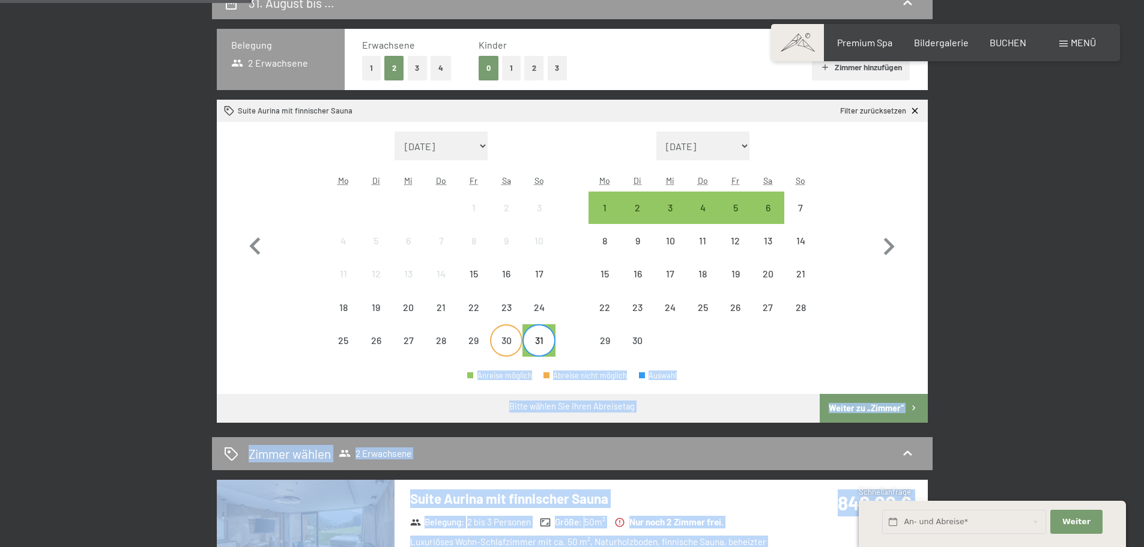
click at [512, 338] on div "30" at bounding box center [506, 351] width 30 height 30
click at [760, 205] on div "6" at bounding box center [768, 218] width 30 height 30
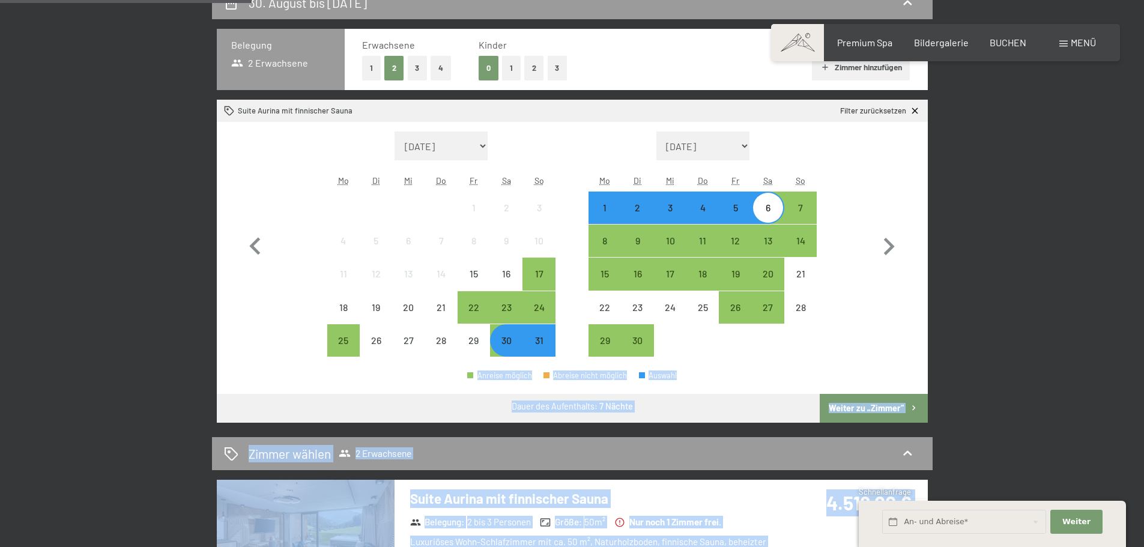
click at [863, 410] on button "Weiter zu „Zimmer“" at bounding box center [873, 408] width 107 height 29
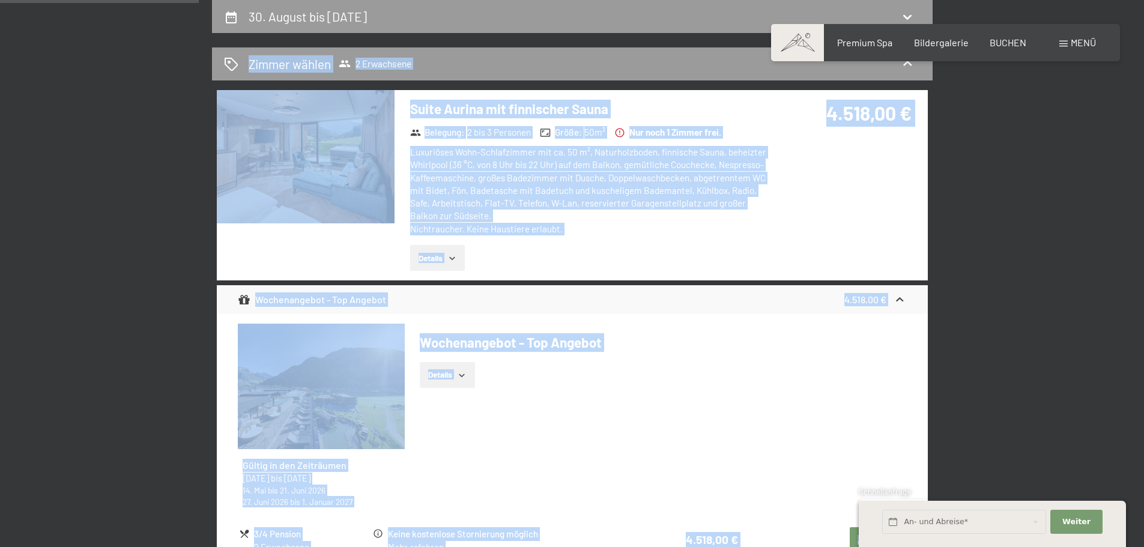
click at [784, 247] on div "Suite Aurina mit finnischer Sauna Belegung : 2 bis 3 Personen Größe : 50 m² Nur…" at bounding box center [572, 185] width 711 height 191
click at [679, 204] on div "Luxuriöses Wohn-Schlafzimmer mit ca. 50 m², Naturholzboden, finnische Sauna, be…" at bounding box center [588, 190] width 357 height 89
click at [620, 247] on div "Details" at bounding box center [588, 258] width 357 height 26
click at [367, 160] on img at bounding box center [306, 156] width 178 height 133
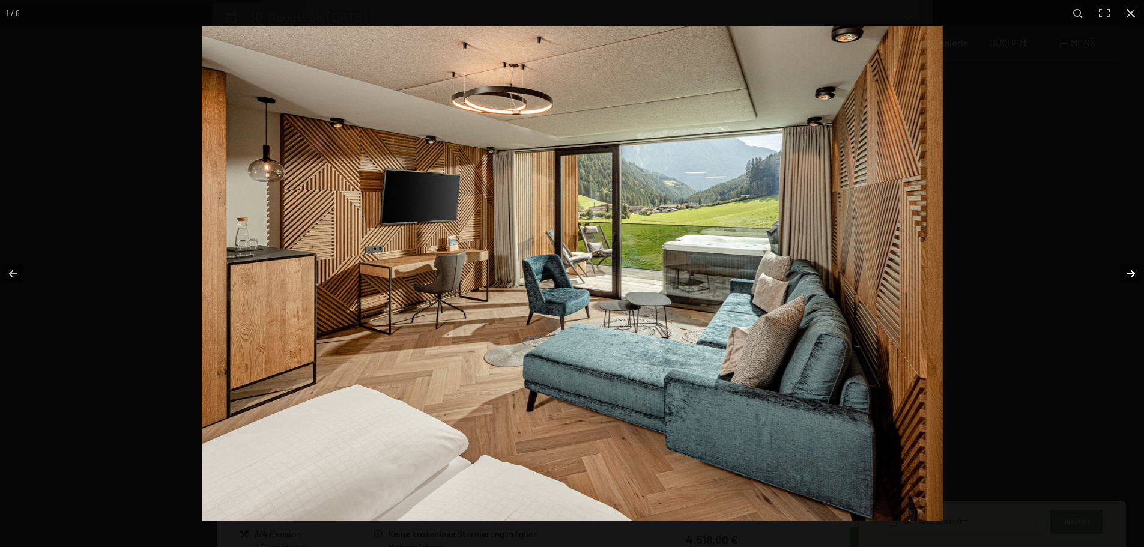
click at [1118, 271] on button "button" at bounding box center [1123, 274] width 42 height 60
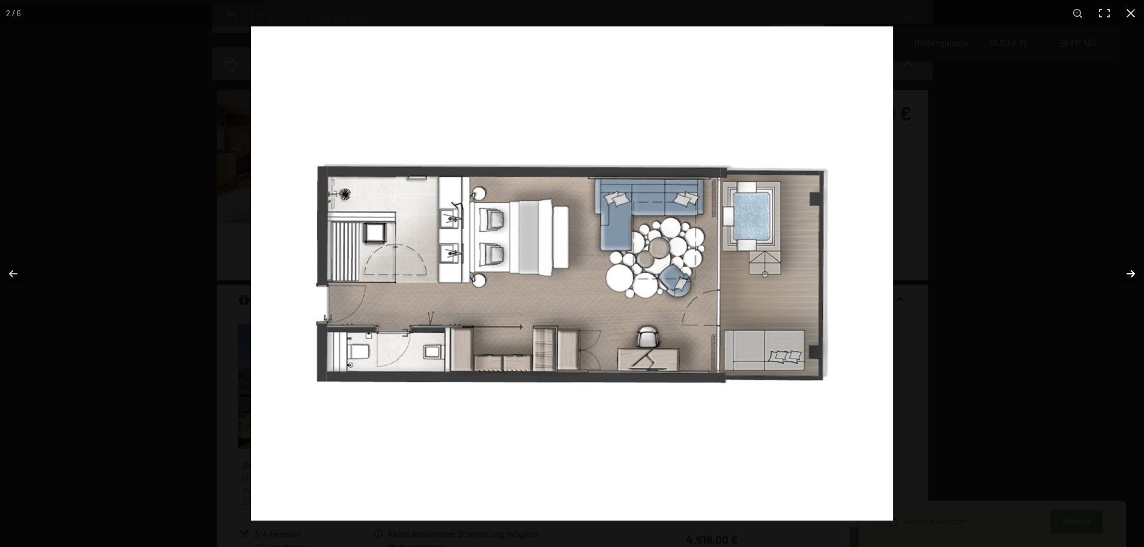
click at [1118, 271] on button "button" at bounding box center [1123, 274] width 42 height 60
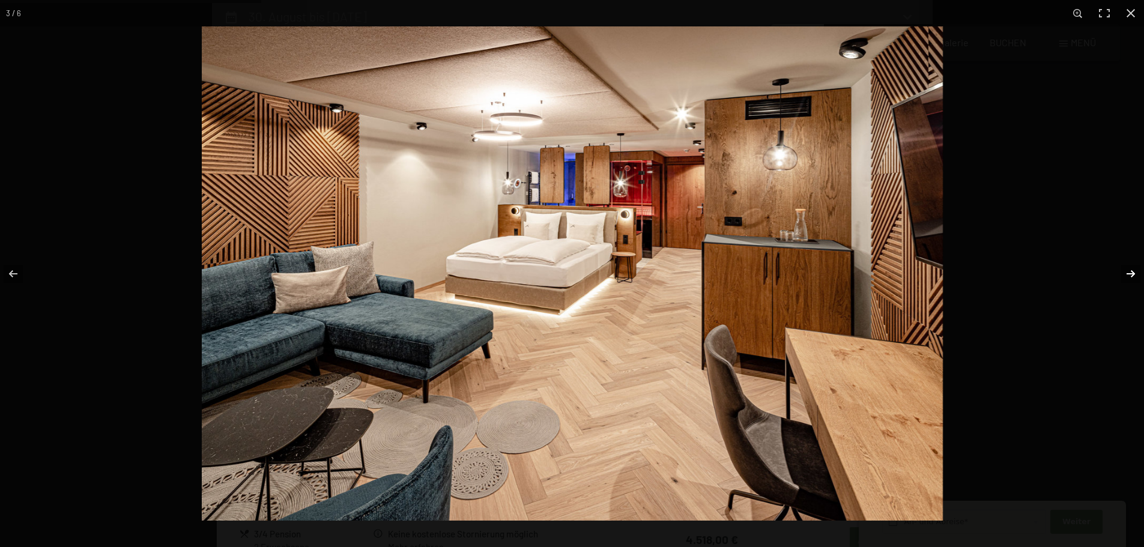
click at [1118, 271] on button "button" at bounding box center [1123, 274] width 42 height 60
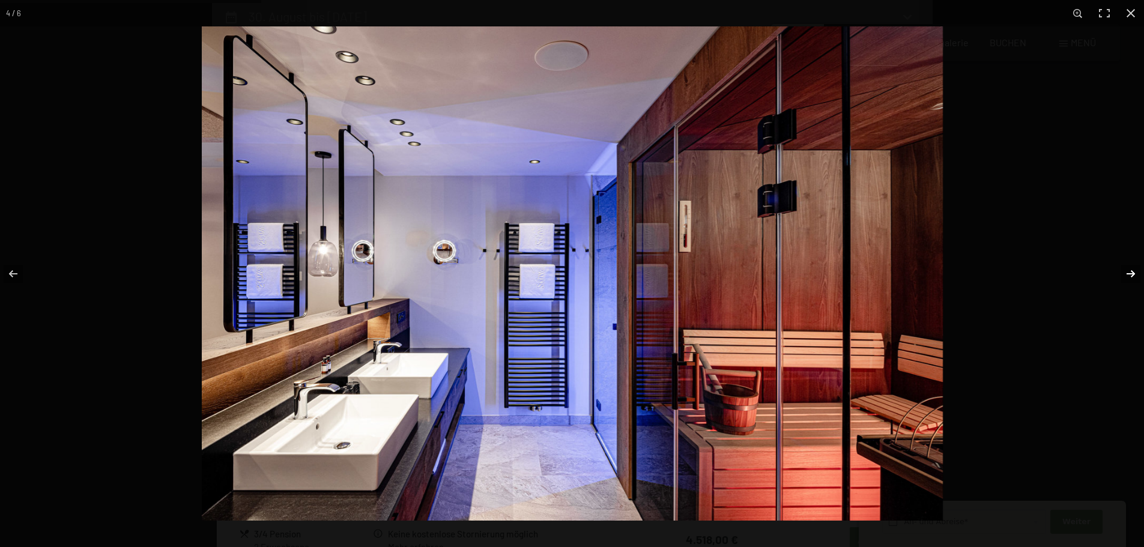
click at [1118, 271] on button "button" at bounding box center [1123, 274] width 42 height 60
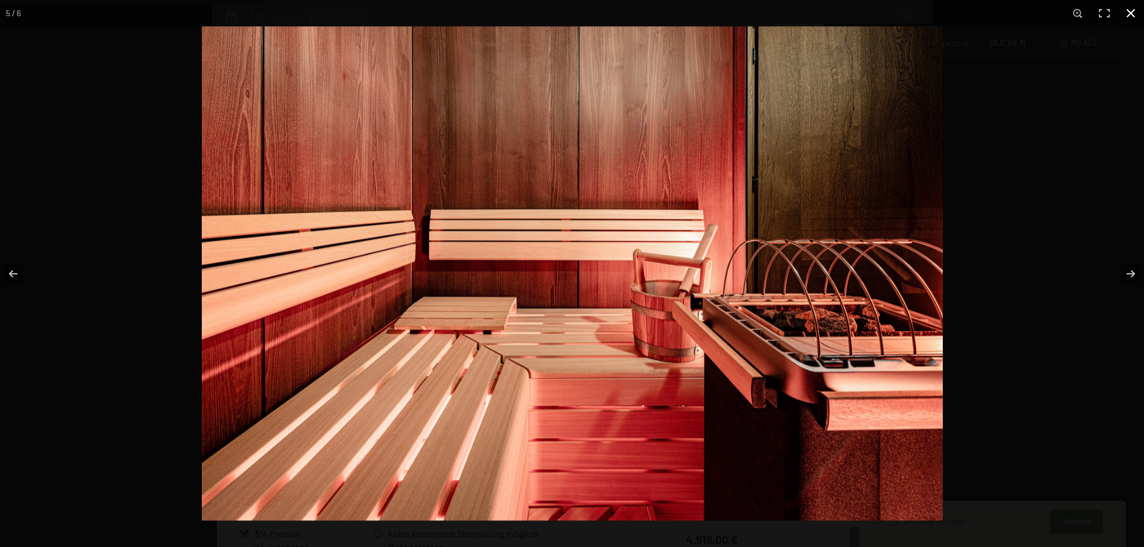
click at [1135, 20] on button "button" at bounding box center [1131, 13] width 26 height 26
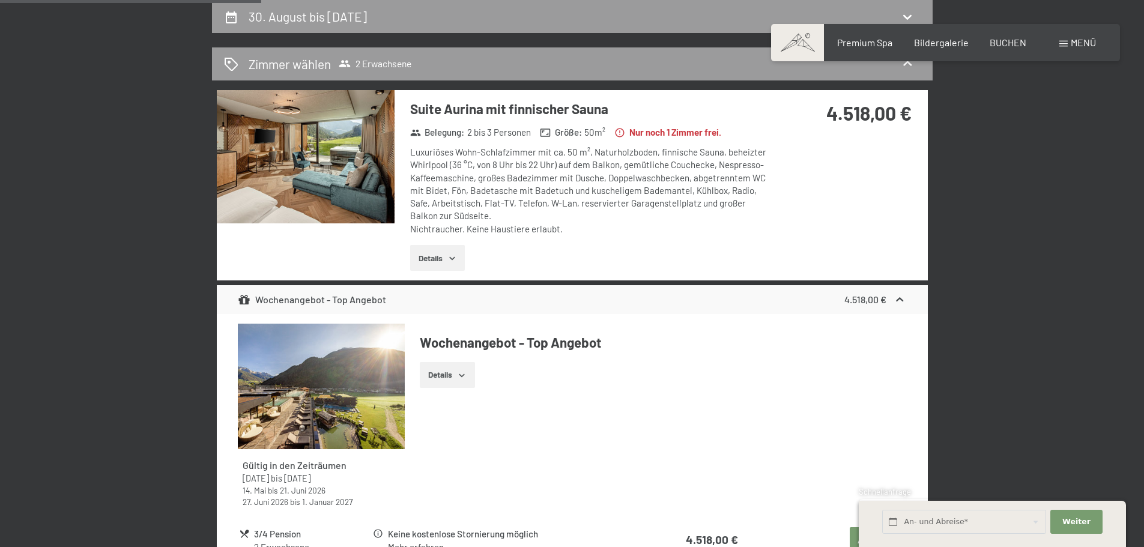
click at [829, 174] on div "Suite Aurina mit finnischer Sauna Belegung : 2 bis 3 Personen Größe : 50 m² Nur…" at bounding box center [572, 185] width 711 height 191
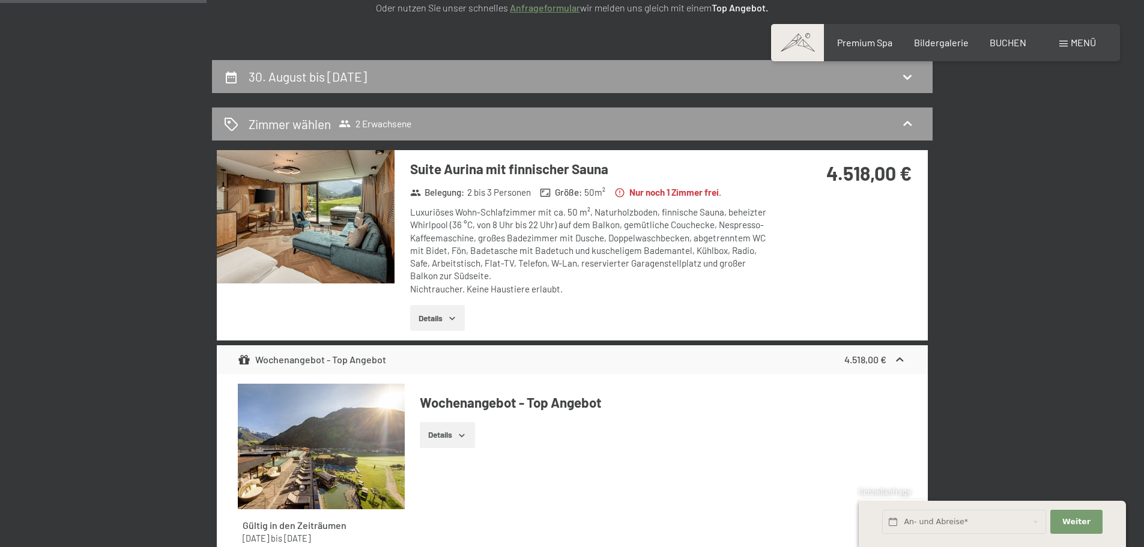
click at [443, 317] on button "Details" at bounding box center [437, 318] width 55 height 26
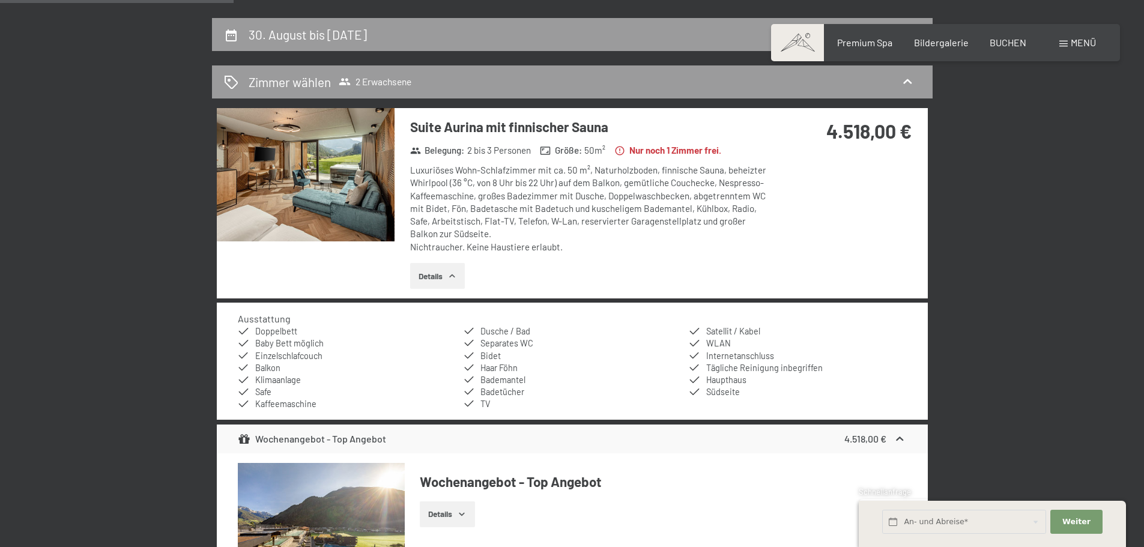
scroll to position [286, 0]
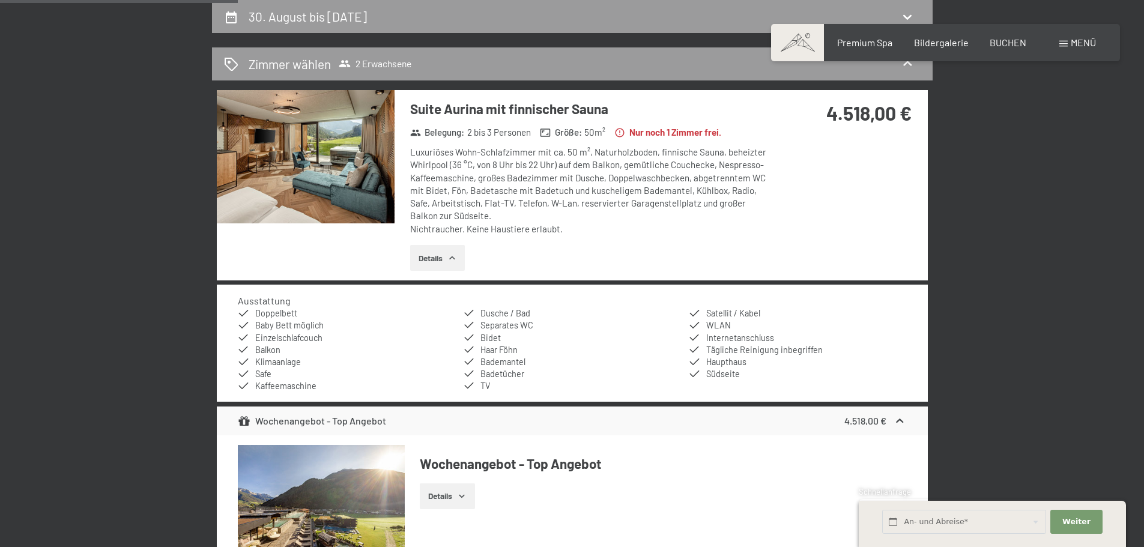
drag, startPoint x: 568, startPoint y: 223, endPoint x: 467, endPoint y: 231, distance: 101.8
click at [467, 231] on div "Luxuriöses Wohn-Schlafzimmer mit ca. 50 m², Naturholzboden, finnische Sauna, be…" at bounding box center [588, 190] width 357 height 89
click at [587, 229] on div "Luxuriöses Wohn-Schlafzimmer mit ca. 50 m², Naturholzboden, finnische Sauna, be…" at bounding box center [588, 190] width 357 height 89
click at [346, 164] on img at bounding box center [306, 156] width 178 height 133
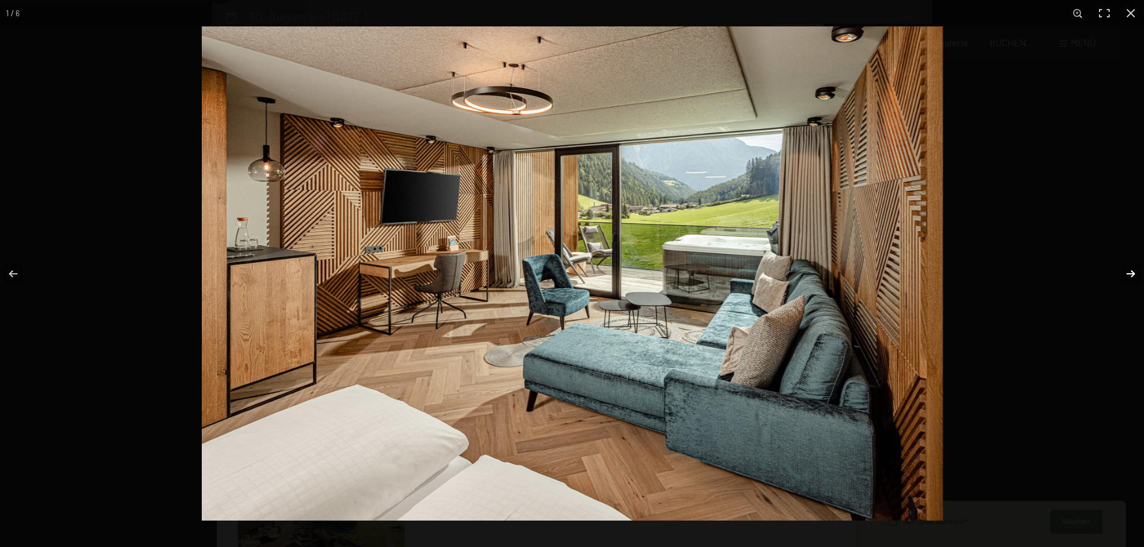
click at [1130, 276] on button "button" at bounding box center [1123, 274] width 42 height 60
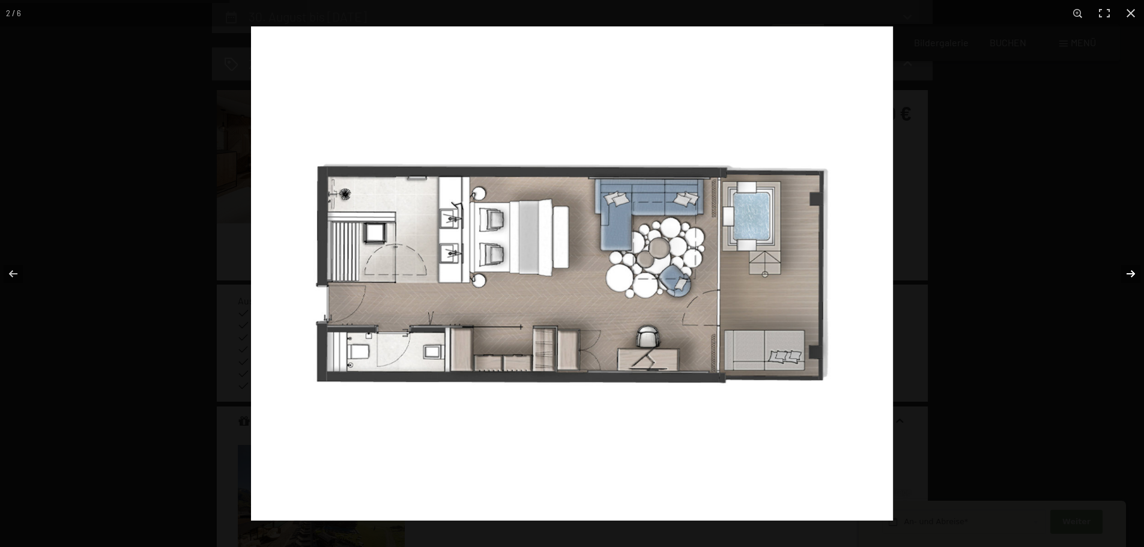
click at [1130, 276] on button "button" at bounding box center [1123, 274] width 42 height 60
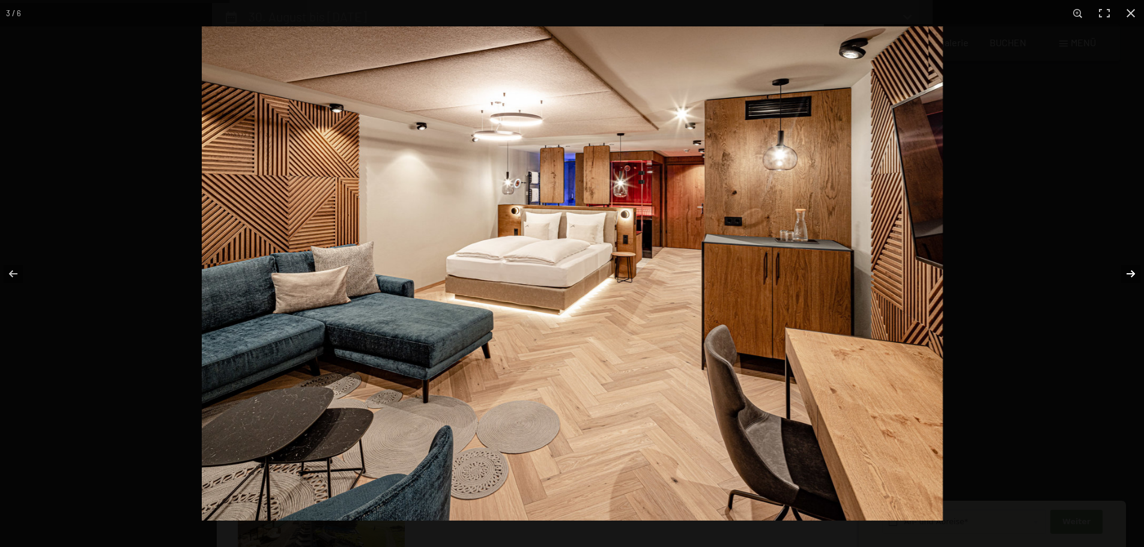
click at [1130, 276] on button "button" at bounding box center [1123, 274] width 42 height 60
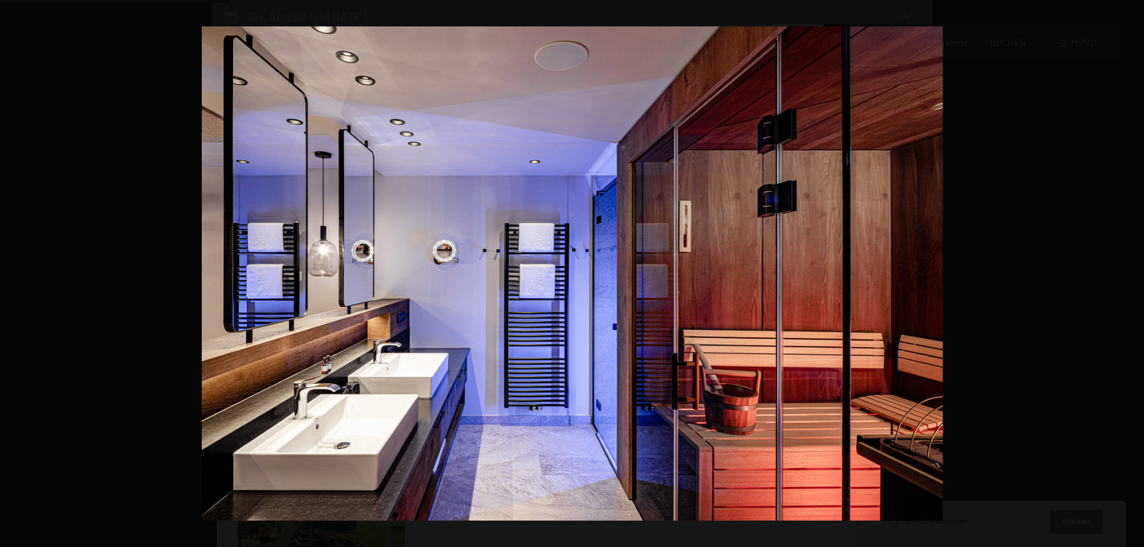
click at [1130, 276] on button "button" at bounding box center [1123, 274] width 42 height 60
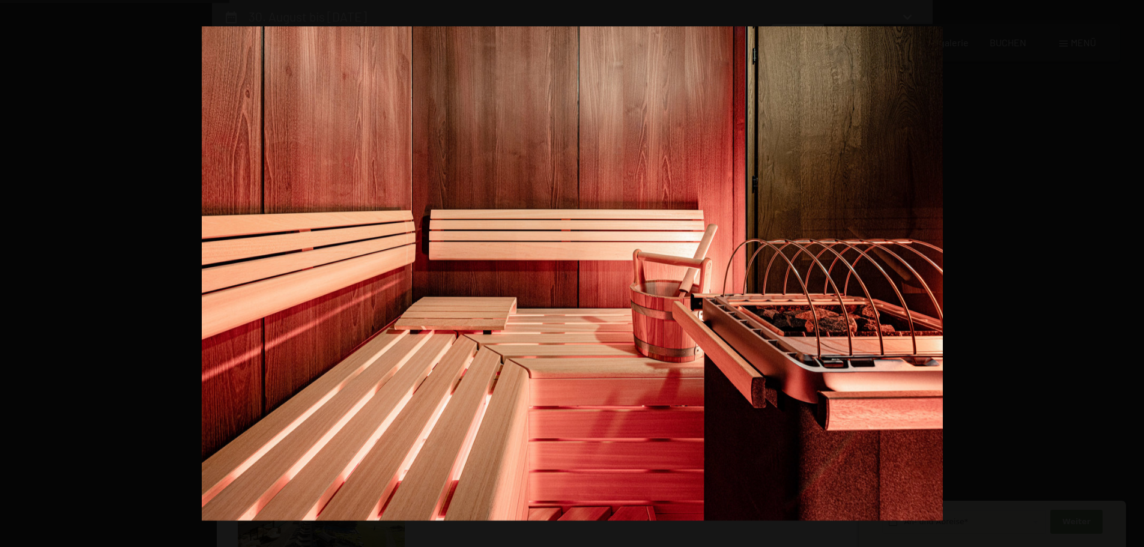
click at [1130, 276] on button "button" at bounding box center [1123, 274] width 42 height 60
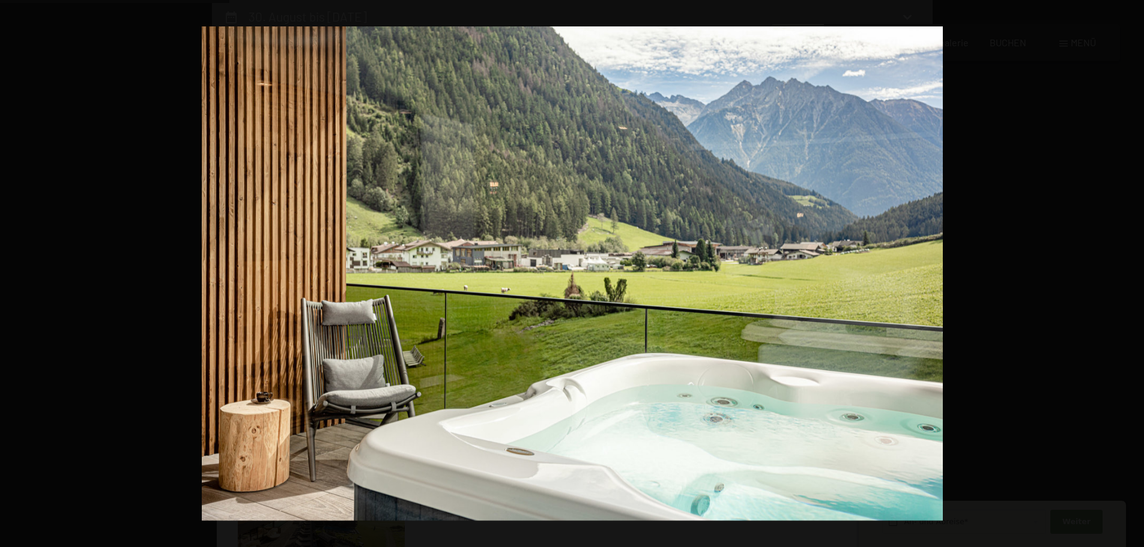
click at [1130, 276] on button "button" at bounding box center [1123, 274] width 42 height 60
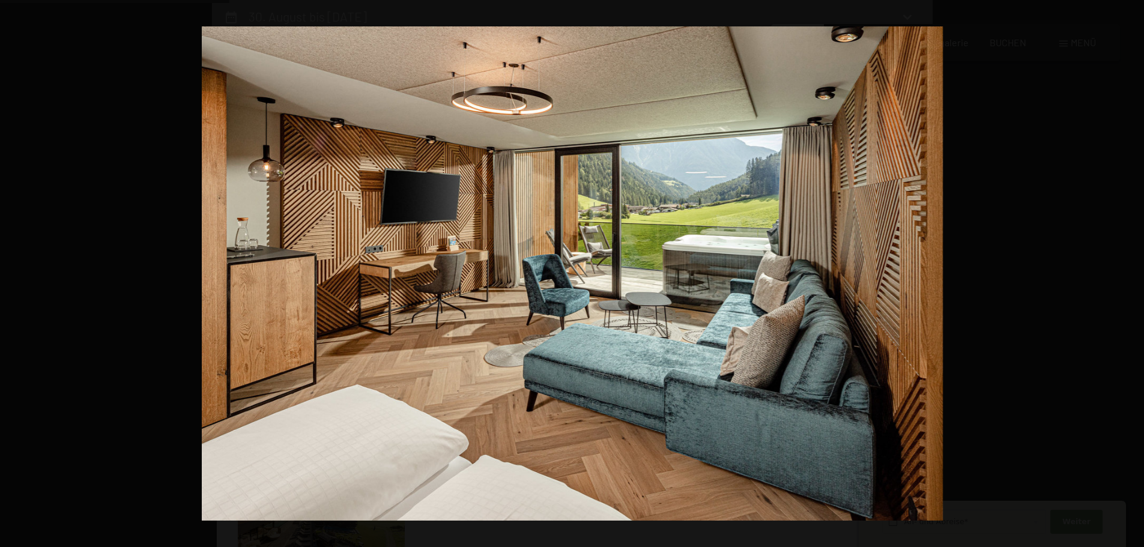
click at [1130, 276] on button "button" at bounding box center [1123, 274] width 42 height 60
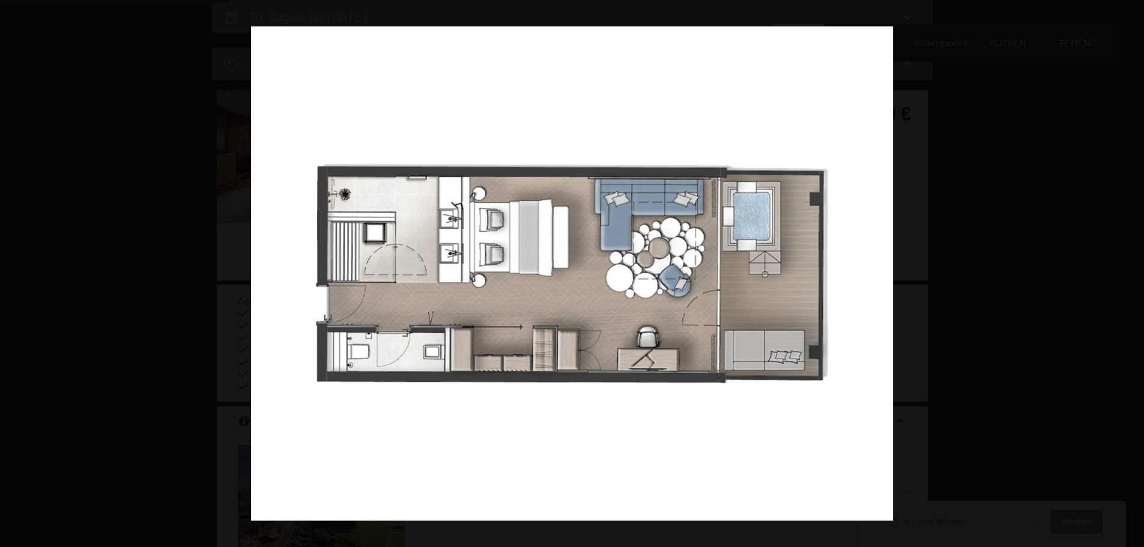
click at [1130, 276] on button "button" at bounding box center [1123, 274] width 42 height 60
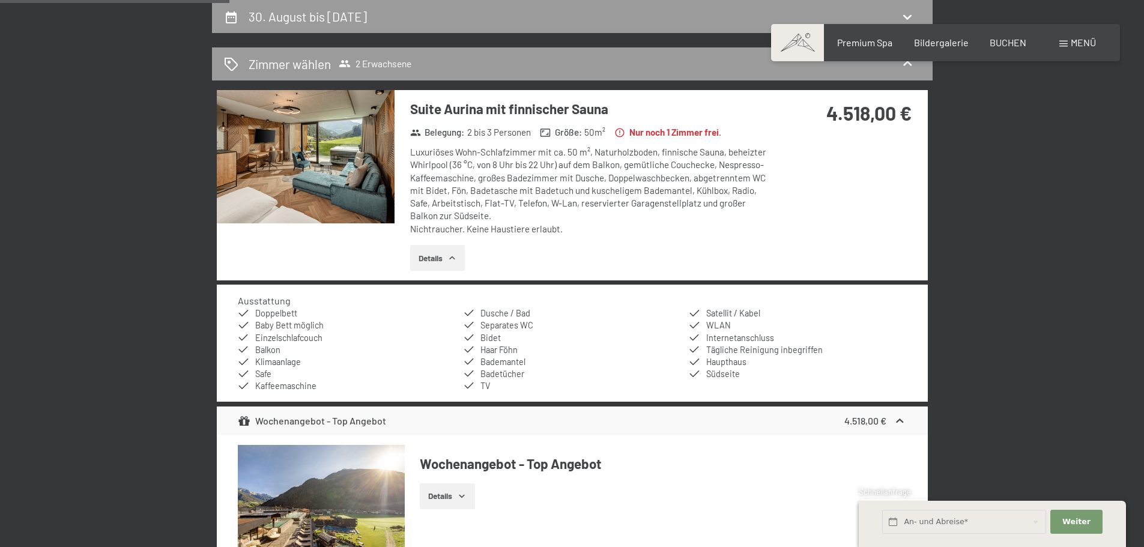
click at [0, 0] on div at bounding box center [0, 0] width 0 height 0
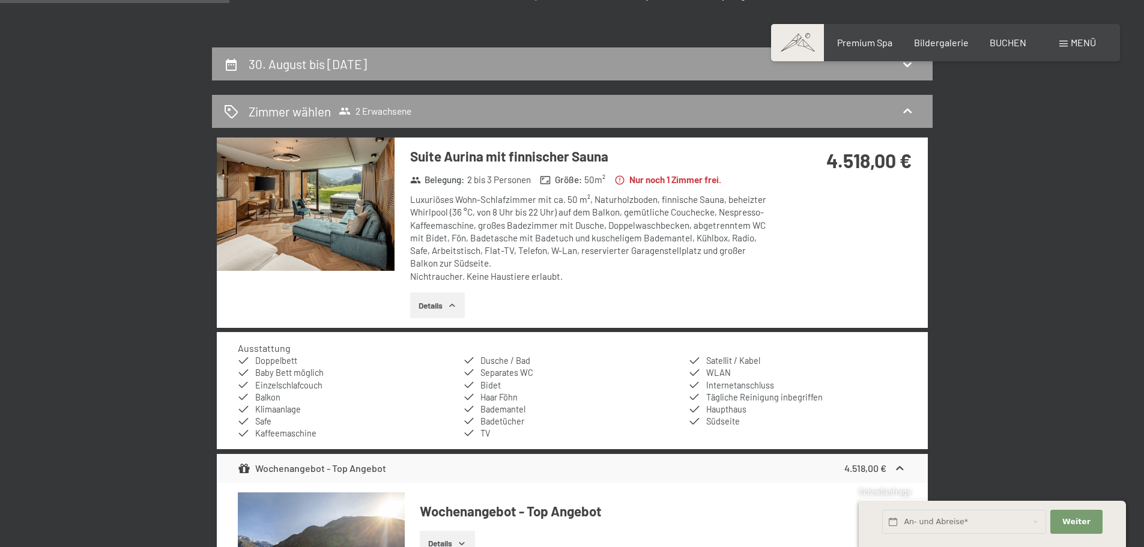
scroll to position [166, 0]
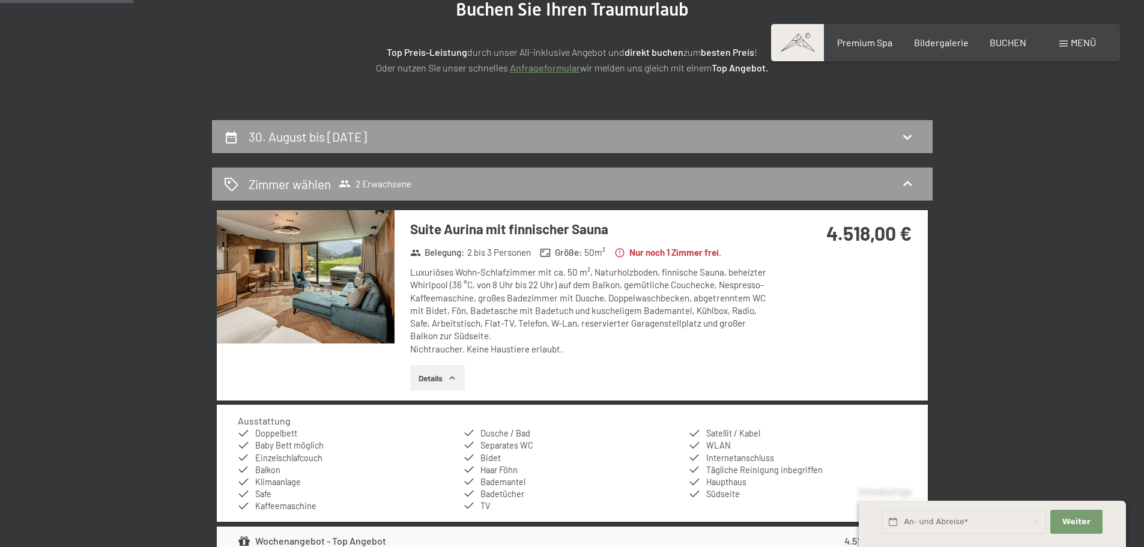
click at [459, 382] on button "Details" at bounding box center [437, 378] width 55 height 26
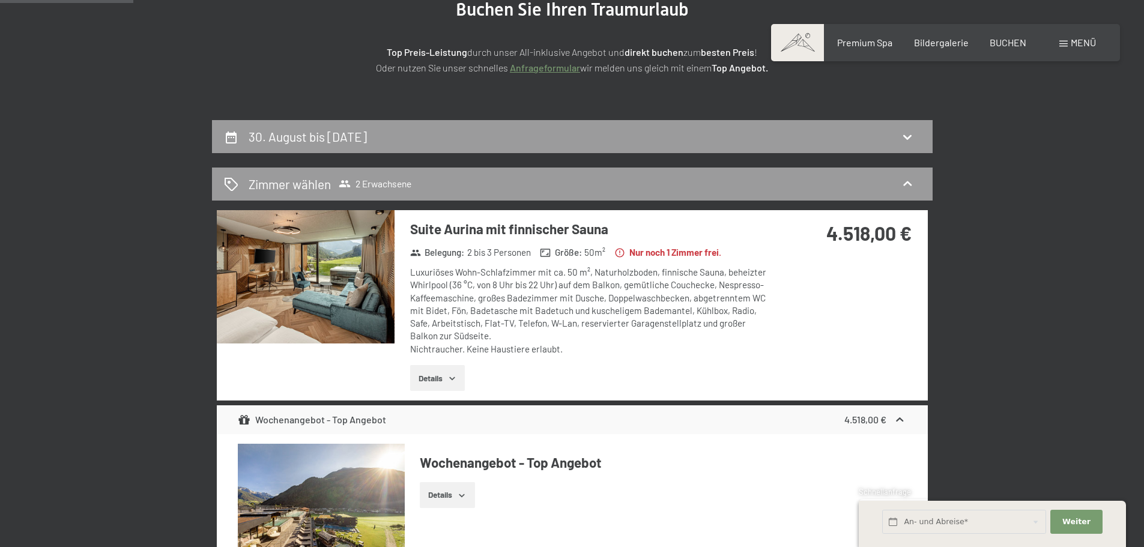
click at [457, 380] on icon "button" at bounding box center [452, 379] width 10 height 10
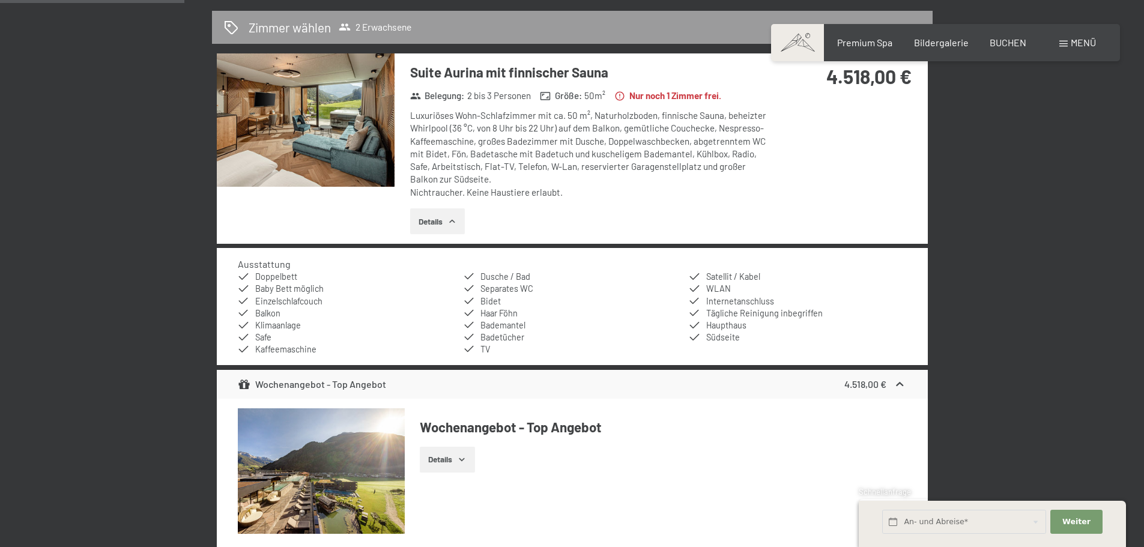
scroll to position [226, 0]
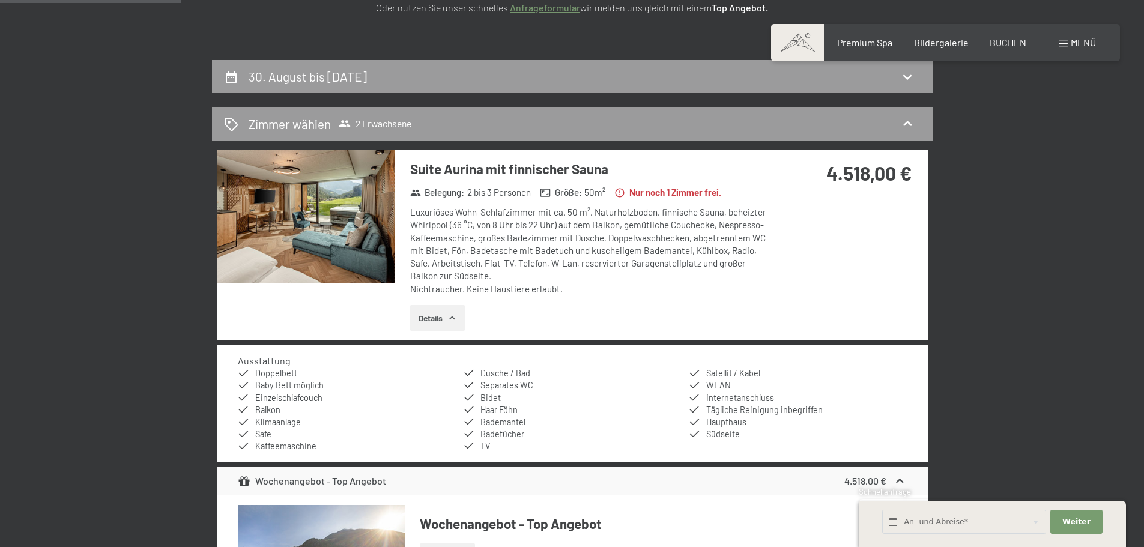
click at [1002, 201] on div "30. August bis 6. September 2025 Zimmer wählen 2 Erwachsene Suite Aurina mit fi…" at bounding box center [572, 469] width 910 height 818
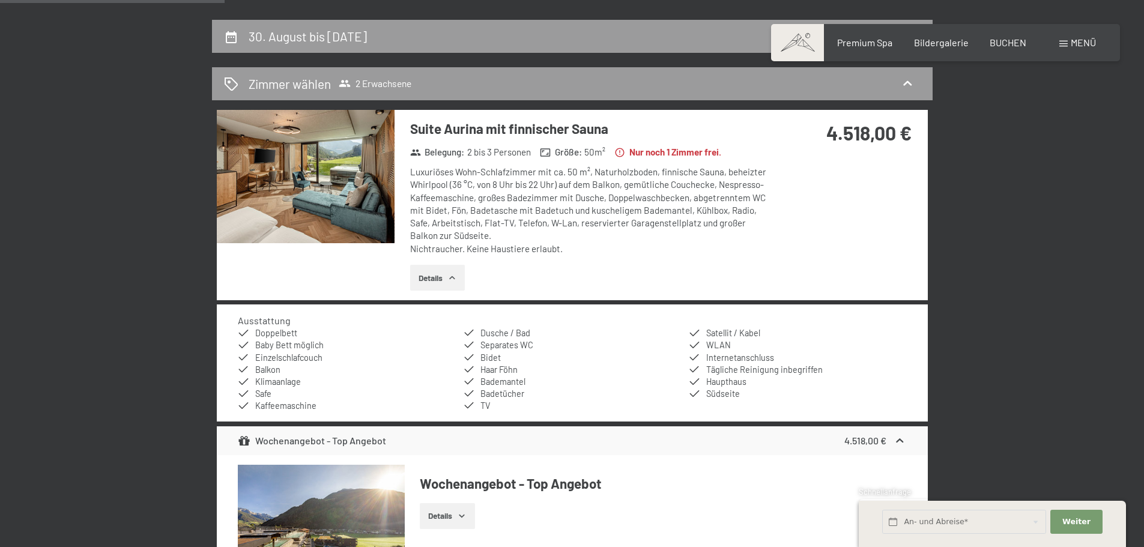
scroll to position [286, 0]
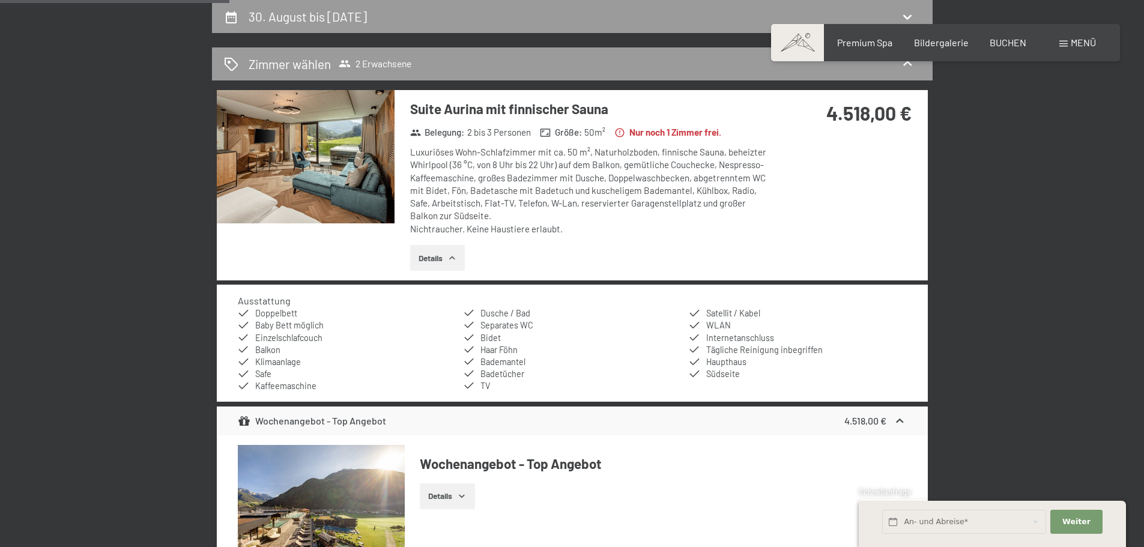
click at [333, 159] on img at bounding box center [306, 156] width 178 height 133
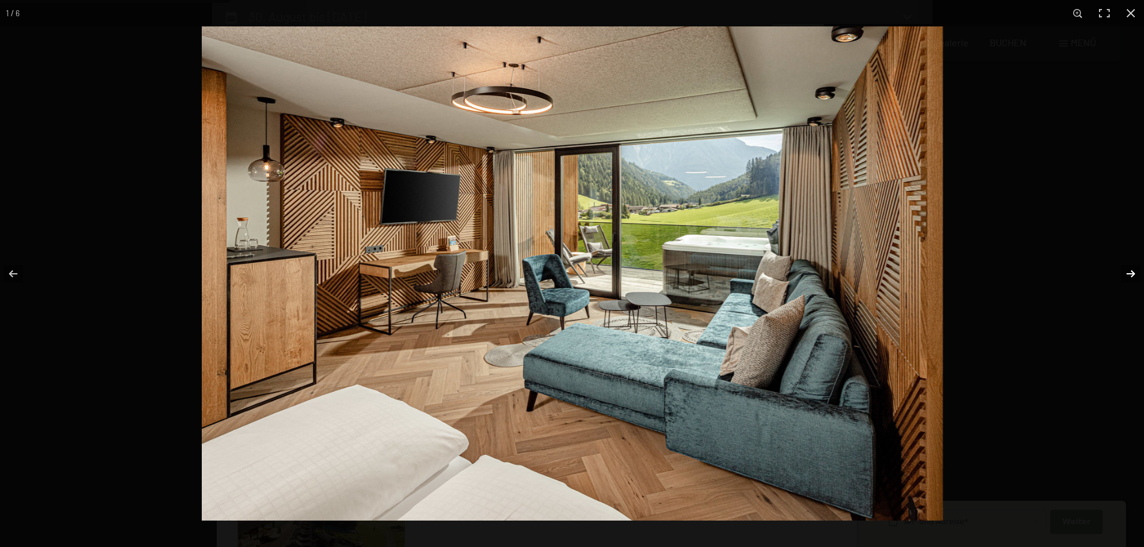
click at [1121, 275] on button "button" at bounding box center [1123, 274] width 42 height 60
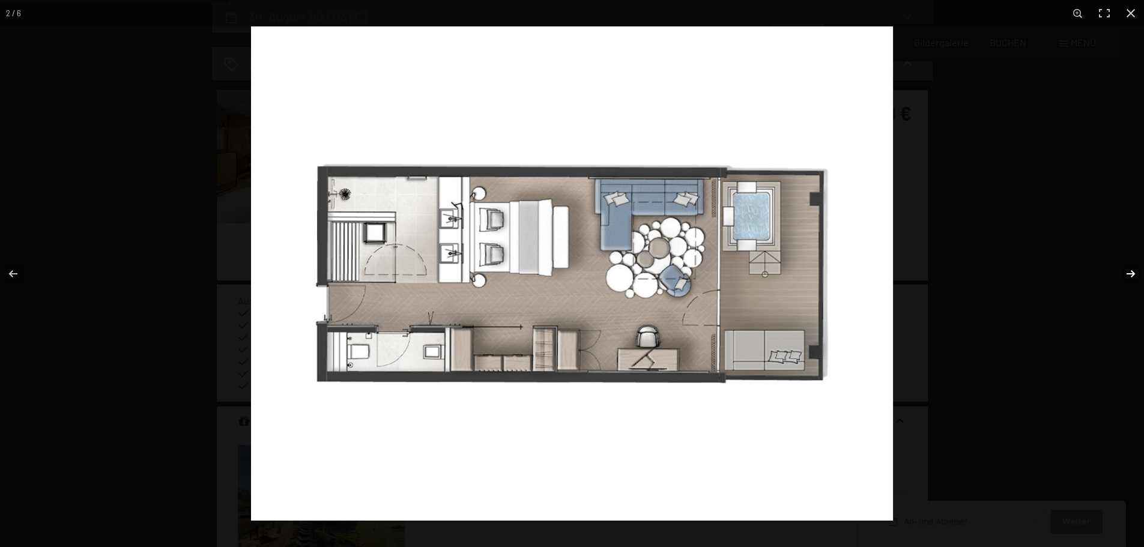
click at [1124, 270] on button "button" at bounding box center [1123, 274] width 42 height 60
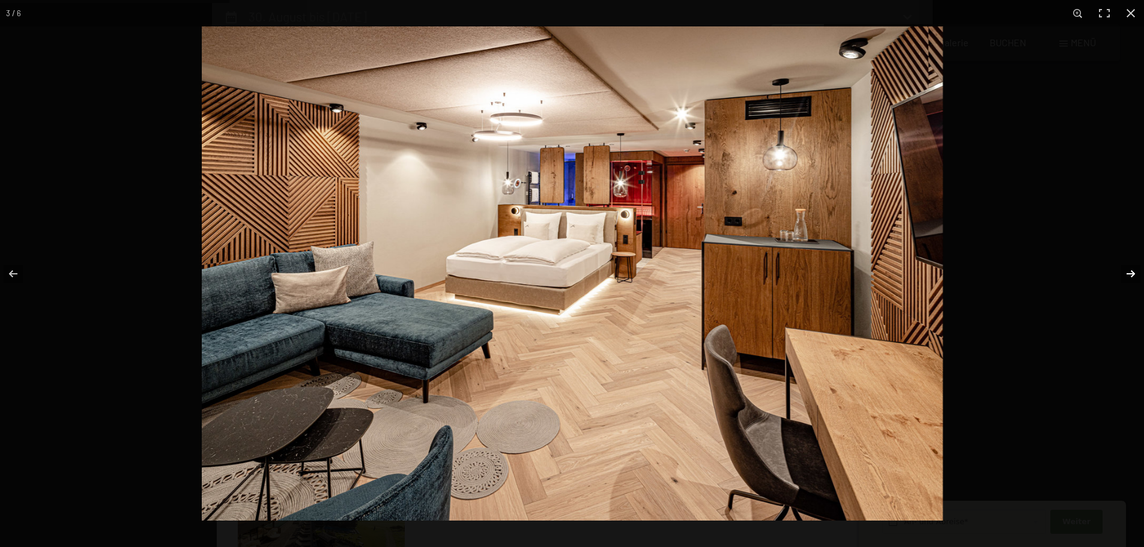
click at [1124, 270] on button "button" at bounding box center [1123, 274] width 42 height 60
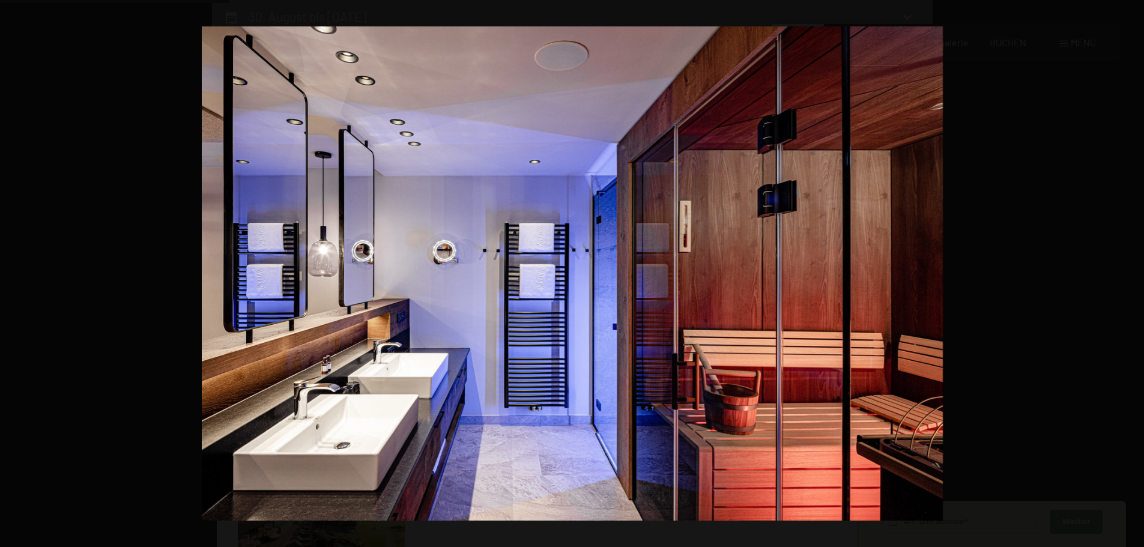
click at [1124, 270] on button "button" at bounding box center [1123, 274] width 42 height 60
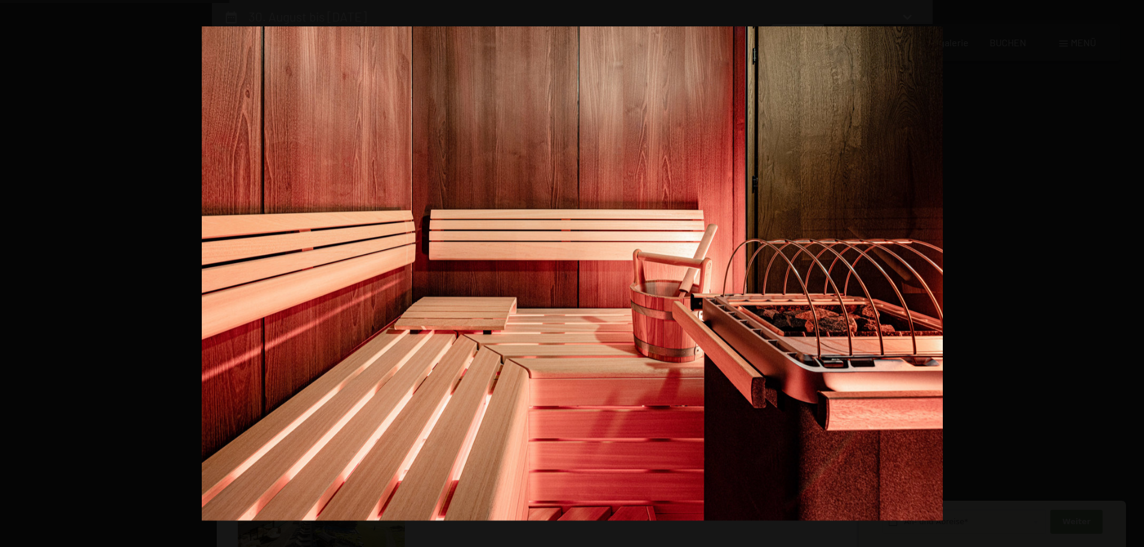
click at [1124, 270] on button "button" at bounding box center [1123, 274] width 42 height 60
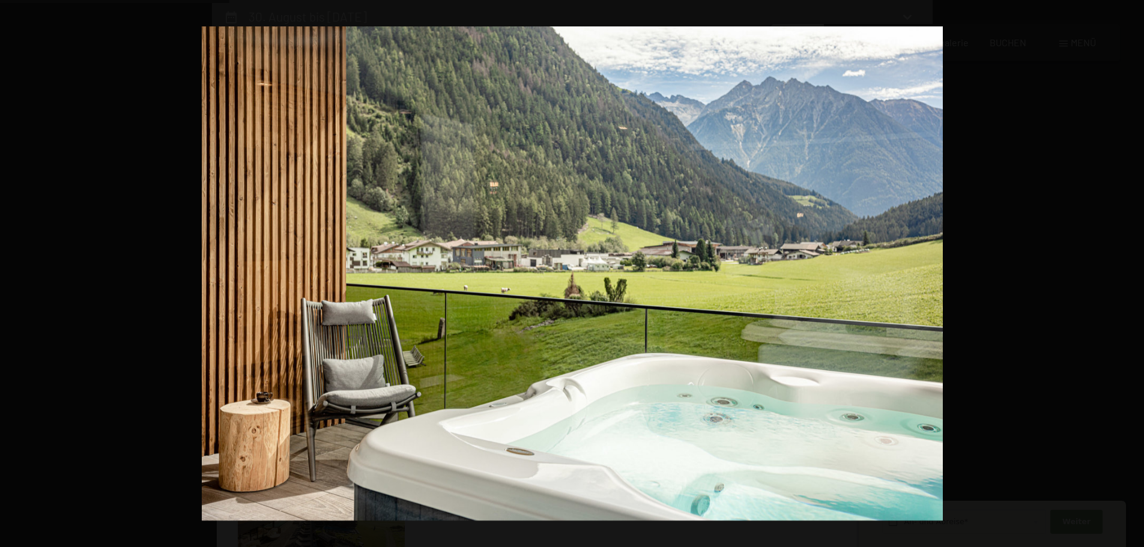
click at [1124, 270] on button "button" at bounding box center [1123, 274] width 42 height 60
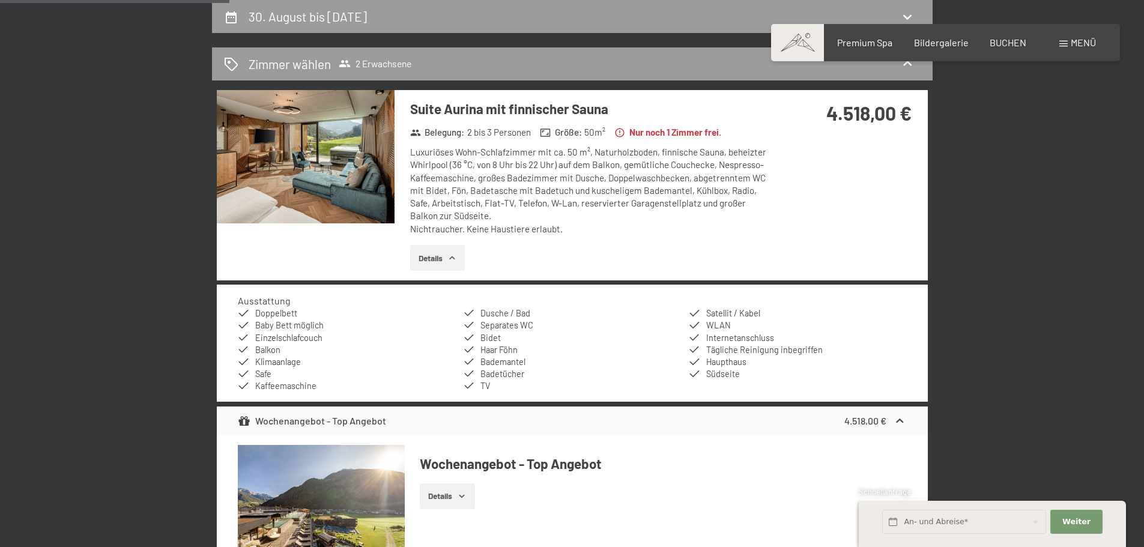
click at [0, 0] on div at bounding box center [0, 0] width 0 height 0
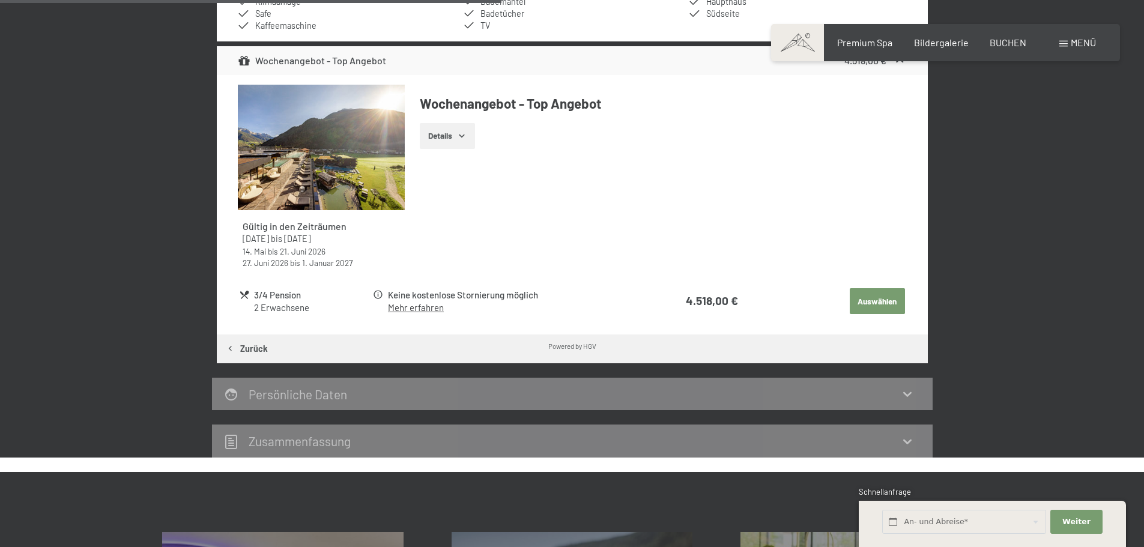
scroll to position [166, 0]
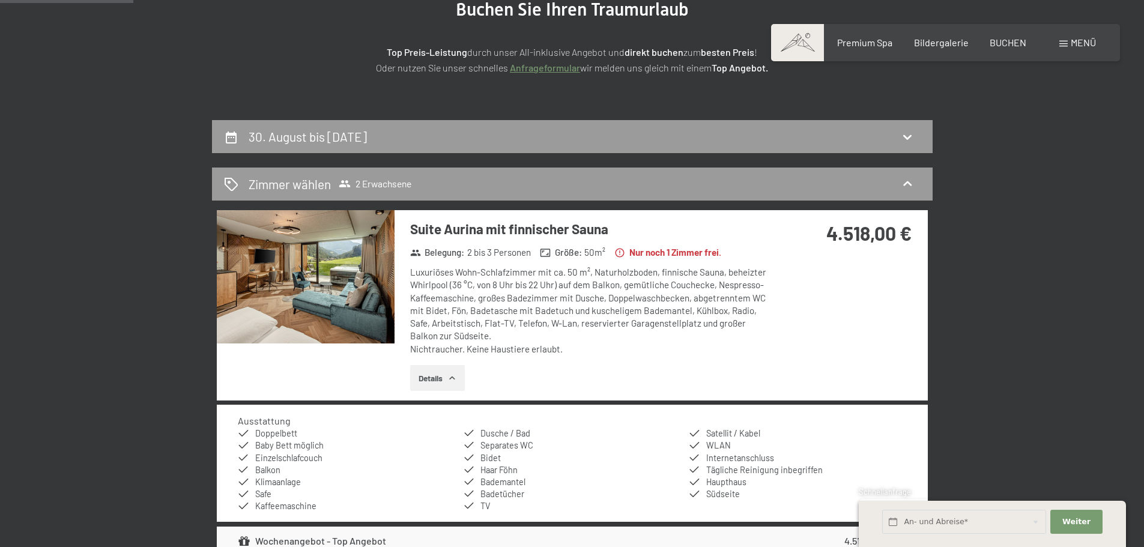
click at [150, 206] on div "30. August bis 6. September 2025 Zimmer wählen 2 Erwachsene Suite Aurina mit fi…" at bounding box center [572, 529] width 910 height 818
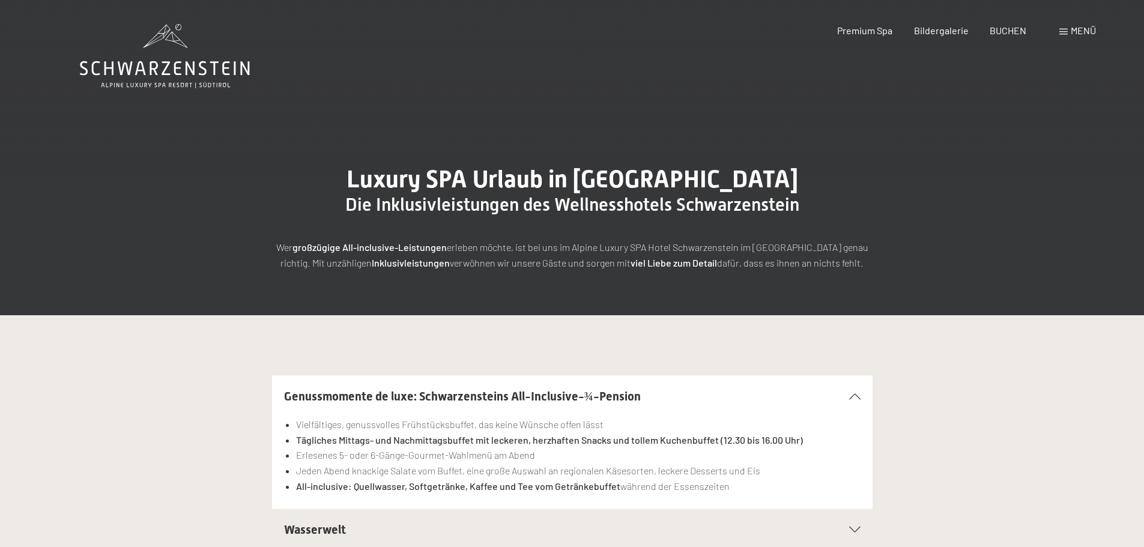
click at [1077, 29] on span "Menü" at bounding box center [1083, 30] width 25 height 11
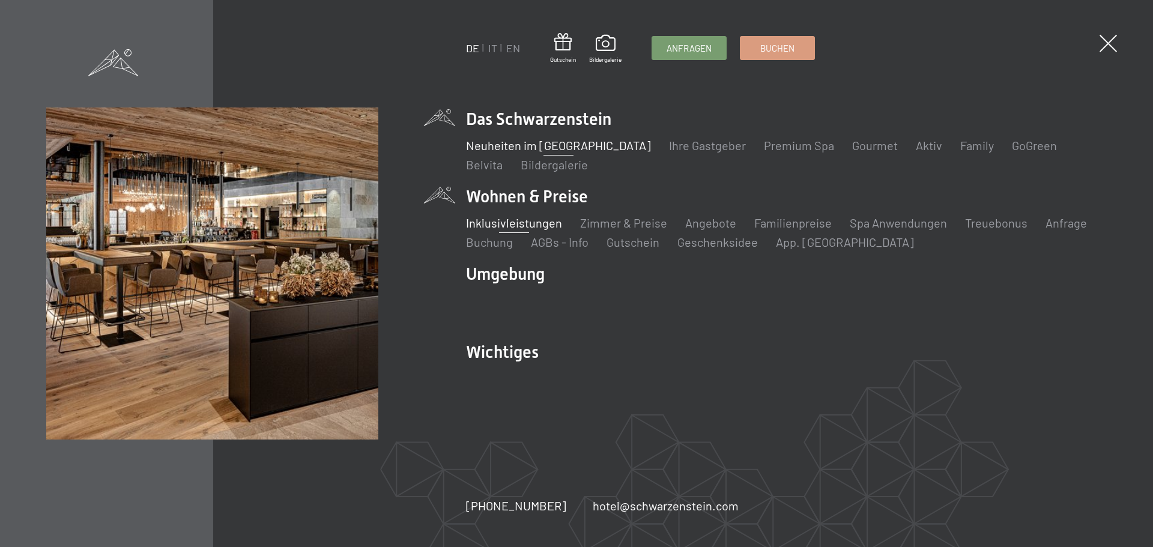
click at [531, 142] on link "Neuheiten im [GEOGRAPHIC_DATA]" at bounding box center [558, 145] width 185 height 14
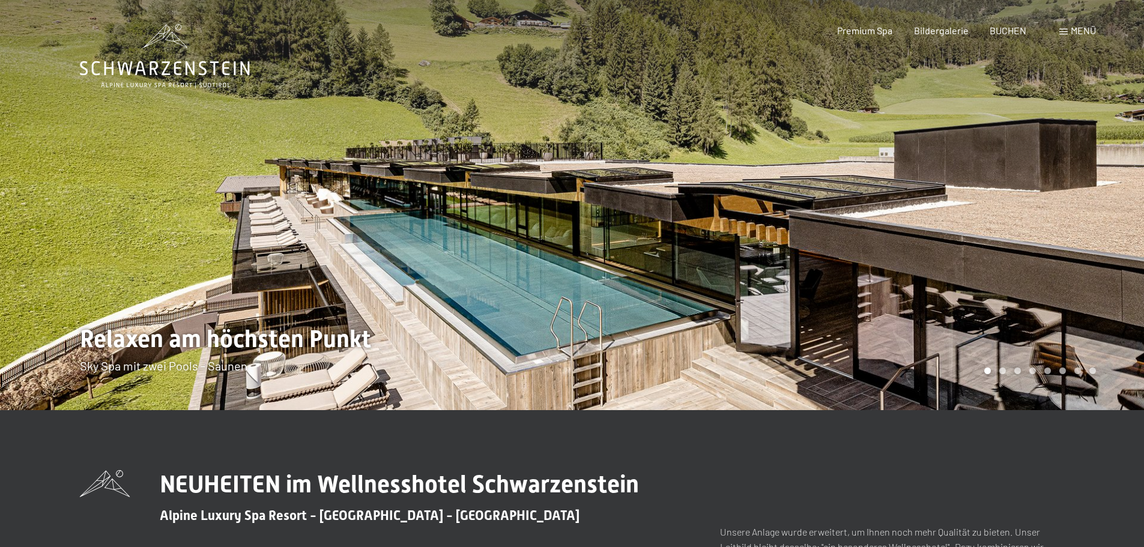
click at [971, 234] on div at bounding box center [858, 205] width 572 height 410
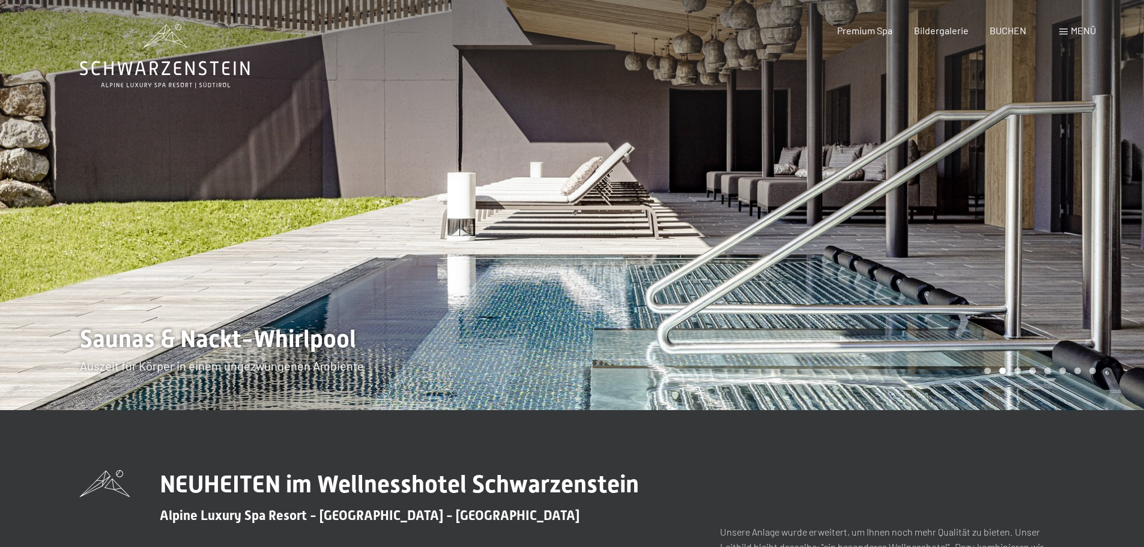
click at [971, 234] on div at bounding box center [858, 205] width 572 height 410
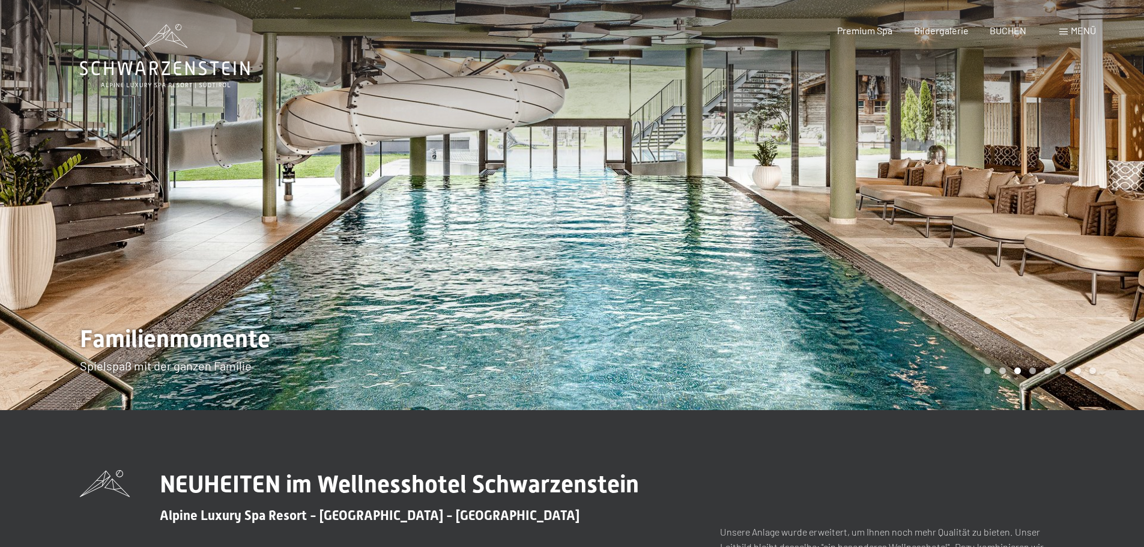
click at [1014, 213] on div at bounding box center [858, 205] width 572 height 410
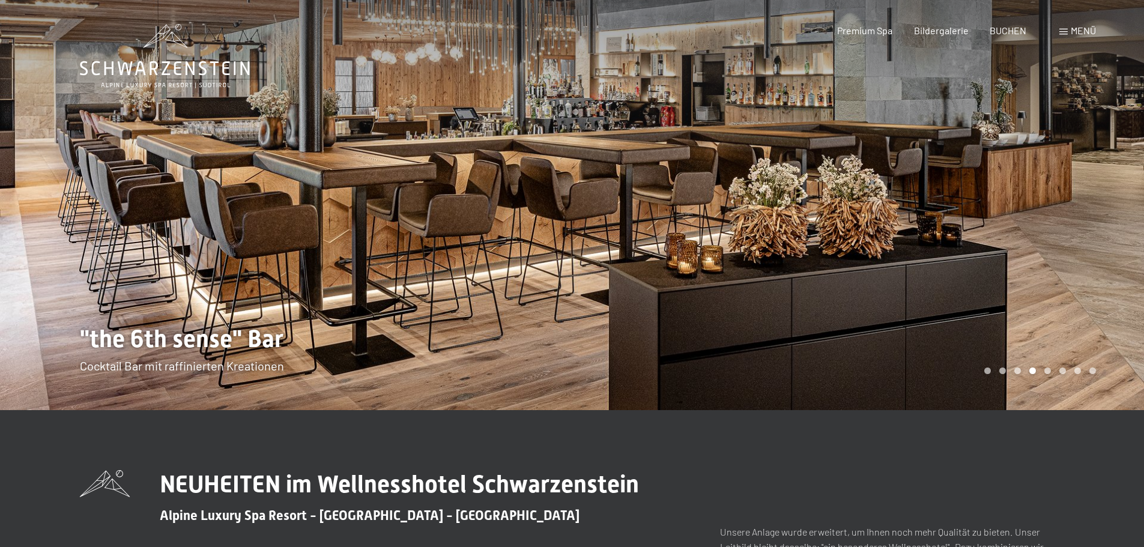
click at [1021, 200] on div at bounding box center [858, 205] width 572 height 410
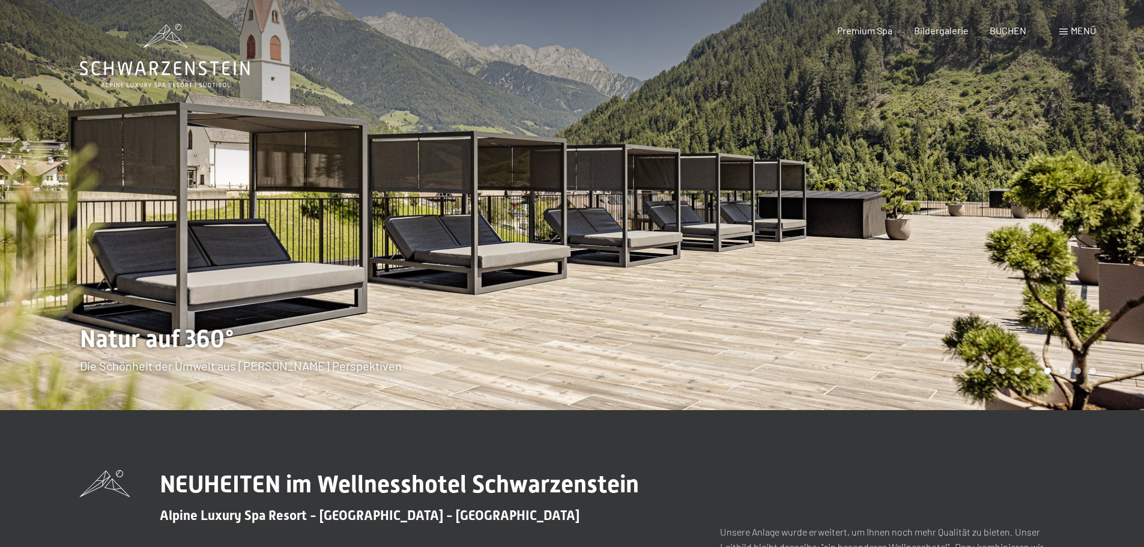
click at [1021, 200] on div at bounding box center [858, 205] width 572 height 410
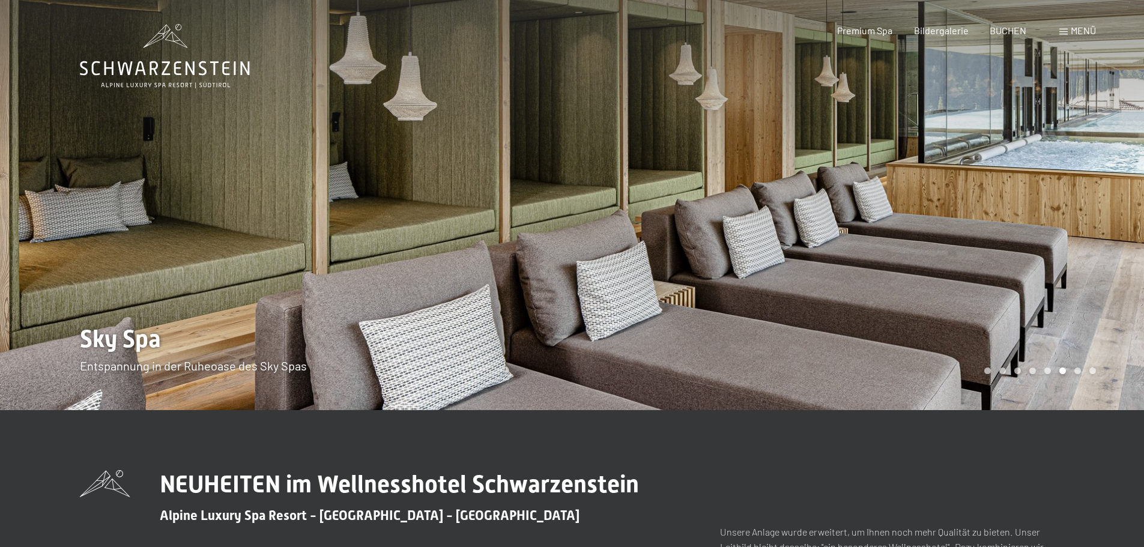
click at [1021, 200] on div at bounding box center [858, 205] width 572 height 410
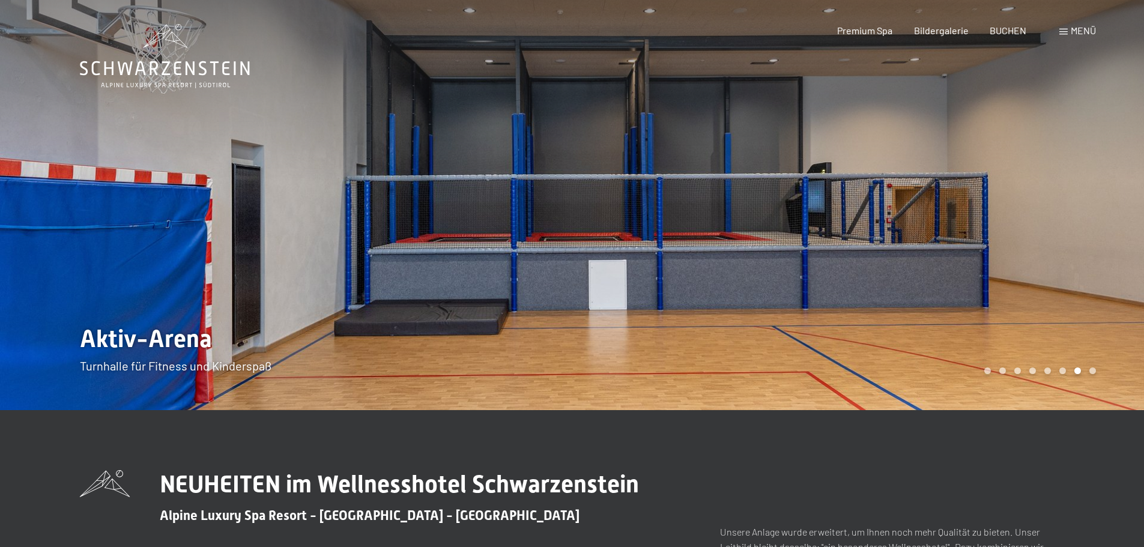
click at [1021, 200] on div at bounding box center [858, 205] width 572 height 410
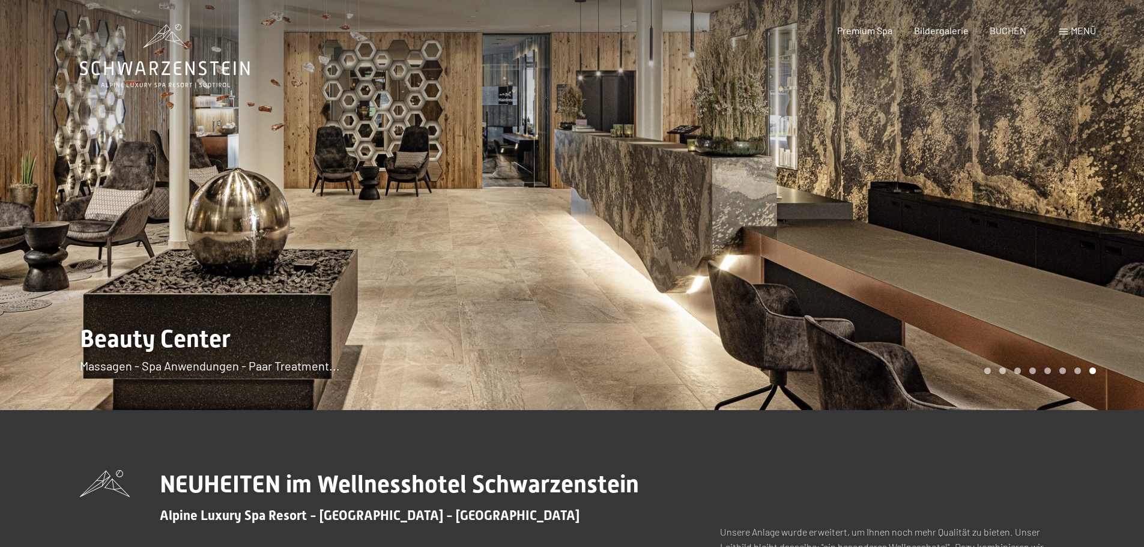
click at [1021, 200] on div at bounding box center [858, 205] width 572 height 410
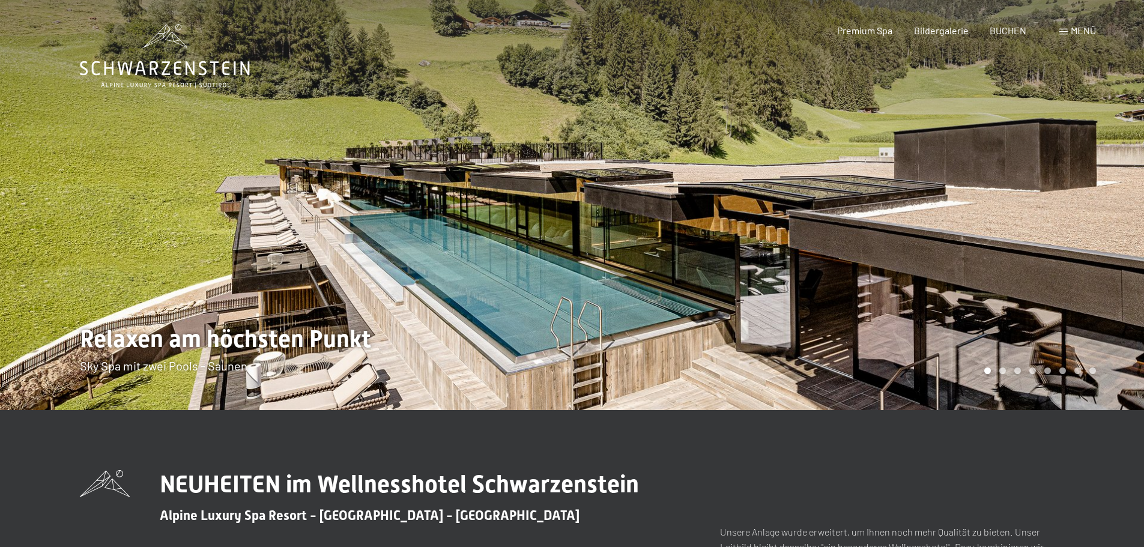
click at [1021, 200] on div at bounding box center [858, 205] width 572 height 410
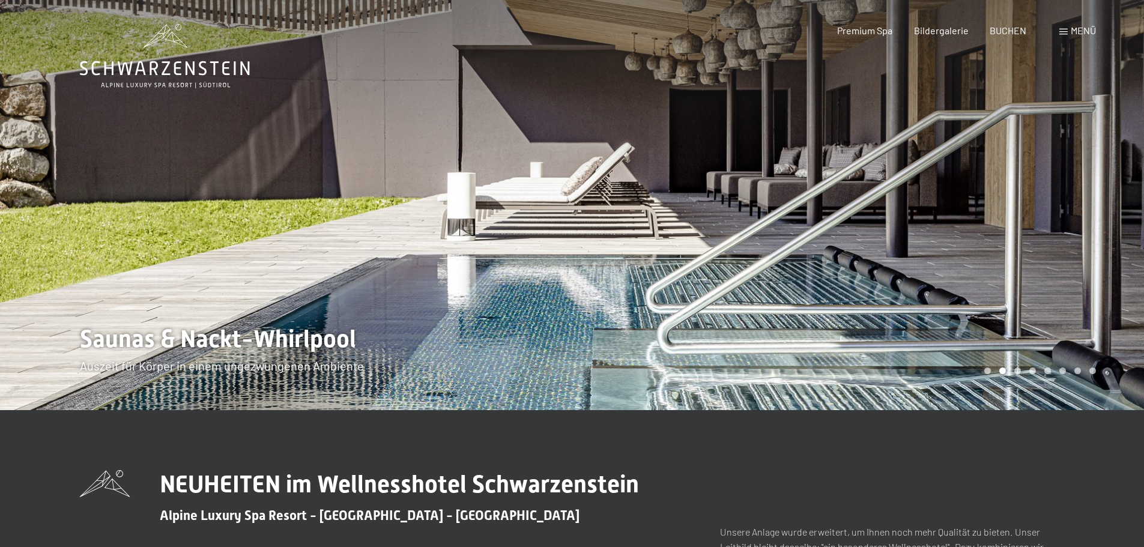
click at [1021, 200] on div at bounding box center [858, 205] width 572 height 410
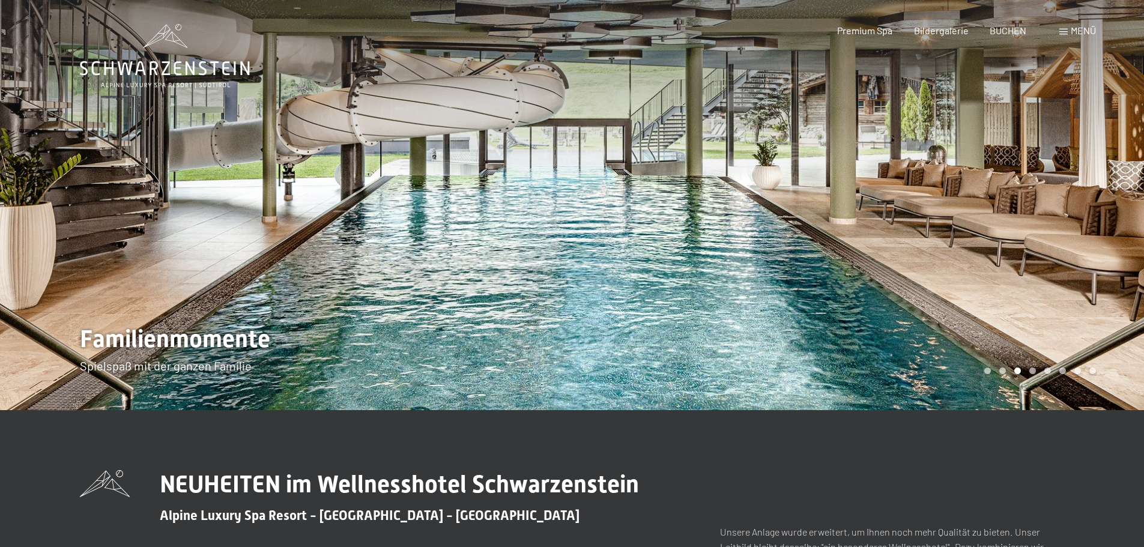
click at [193, 70] on icon at bounding box center [165, 56] width 170 height 64
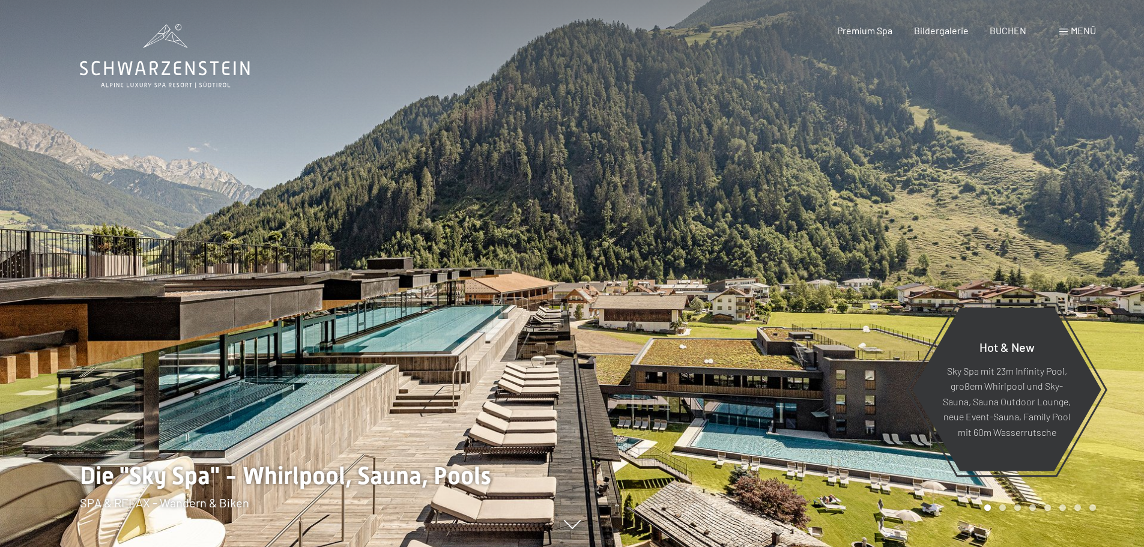
click at [1068, 34] on div "Menü" at bounding box center [1077, 30] width 37 height 13
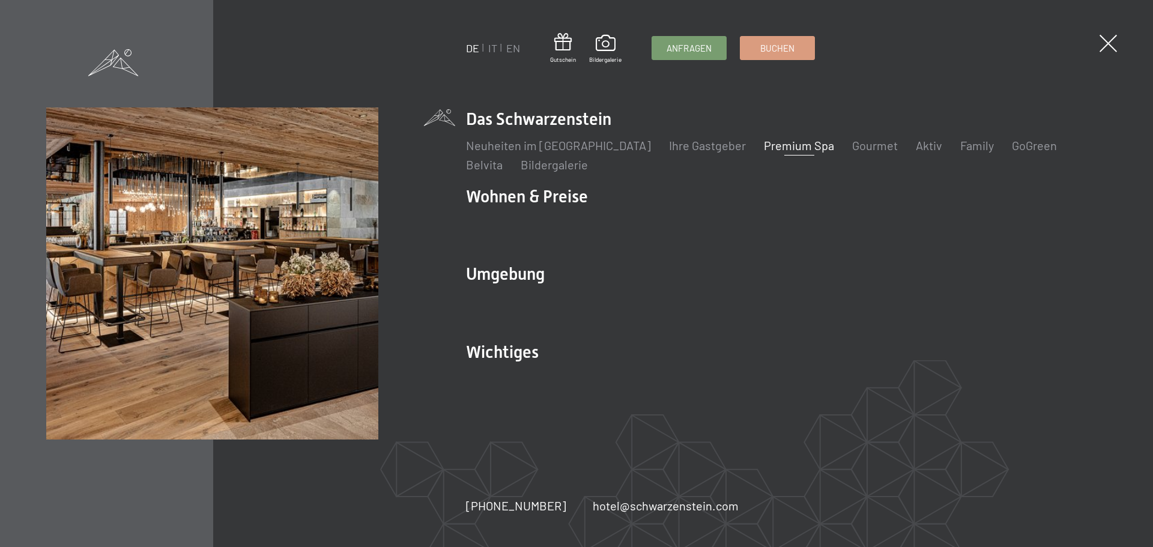
click at [774, 142] on link "Premium Spa" at bounding box center [799, 145] width 70 height 14
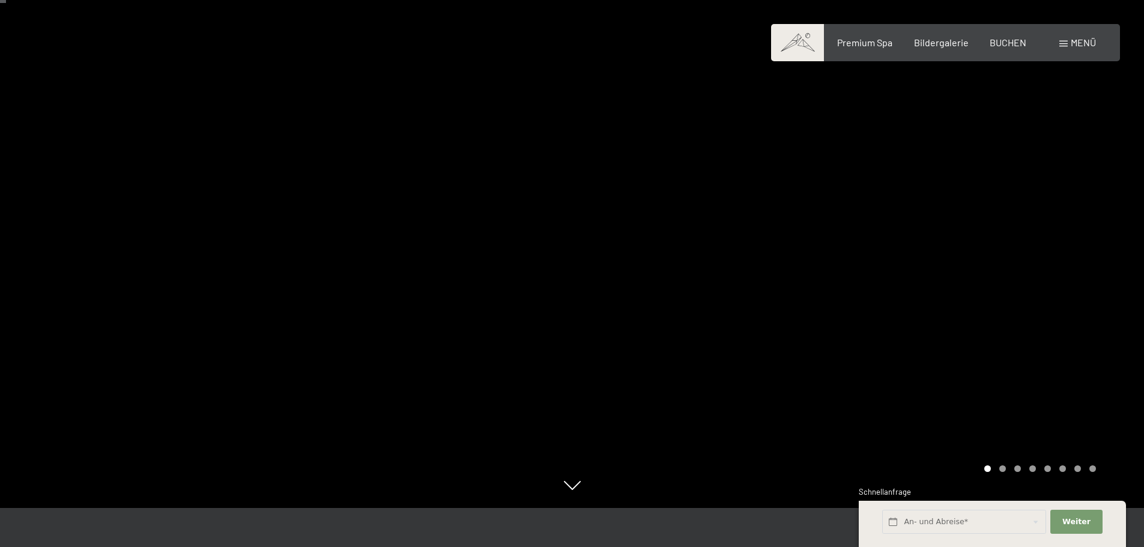
scroll to position [60, 0]
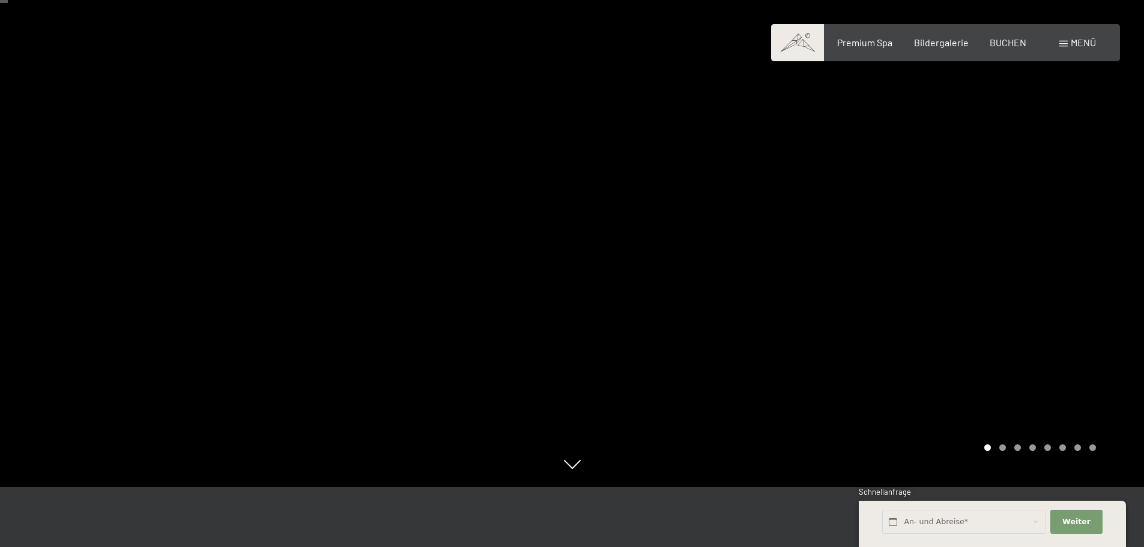
click at [1005, 252] on div at bounding box center [858, 213] width 572 height 547
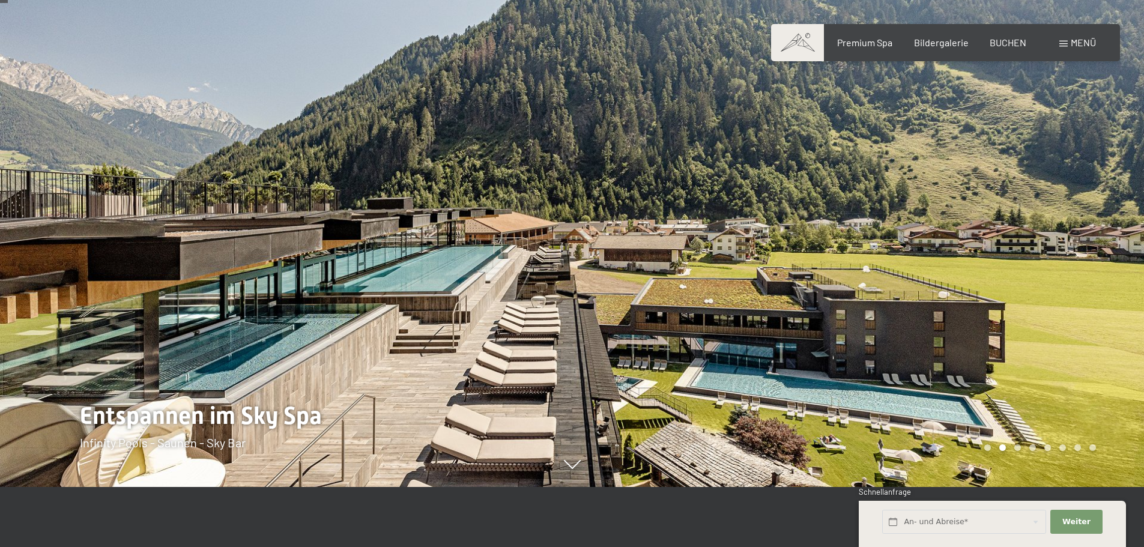
click at [1005, 252] on div at bounding box center [858, 213] width 572 height 547
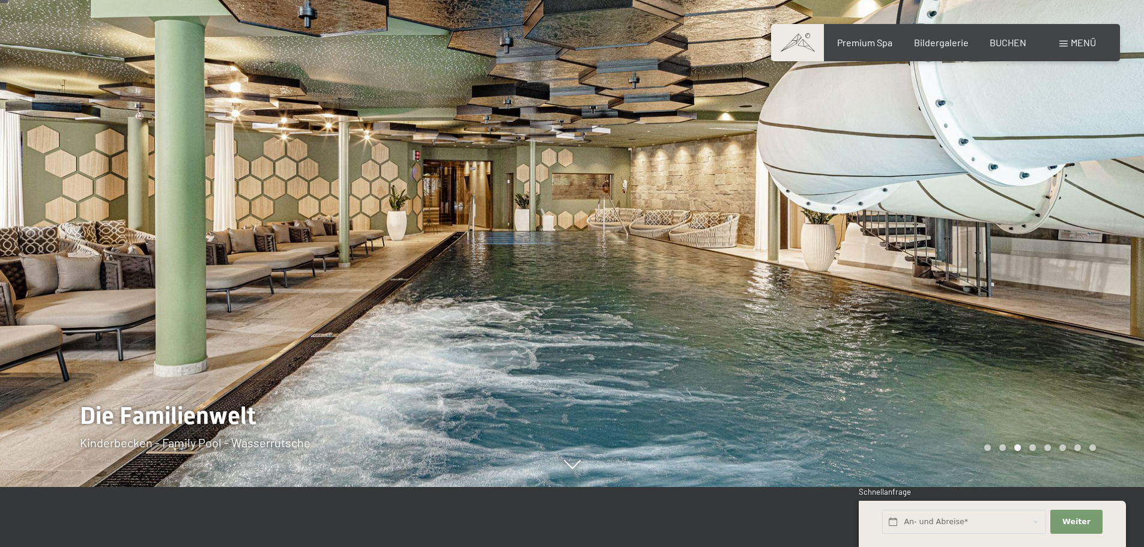
click at [1005, 252] on div at bounding box center [858, 213] width 572 height 547
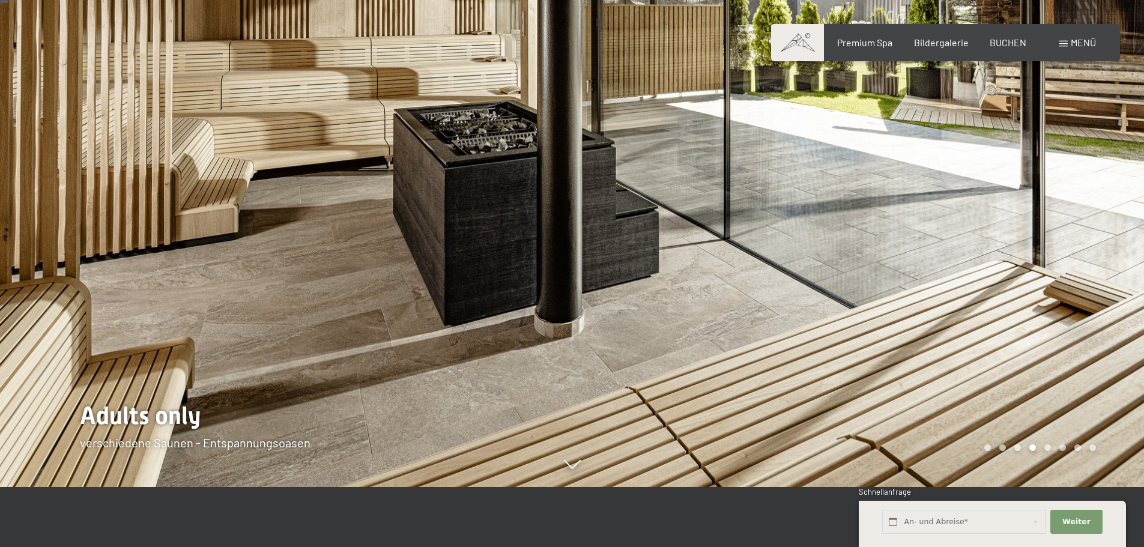
click at [1005, 252] on div at bounding box center [858, 213] width 572 height 547
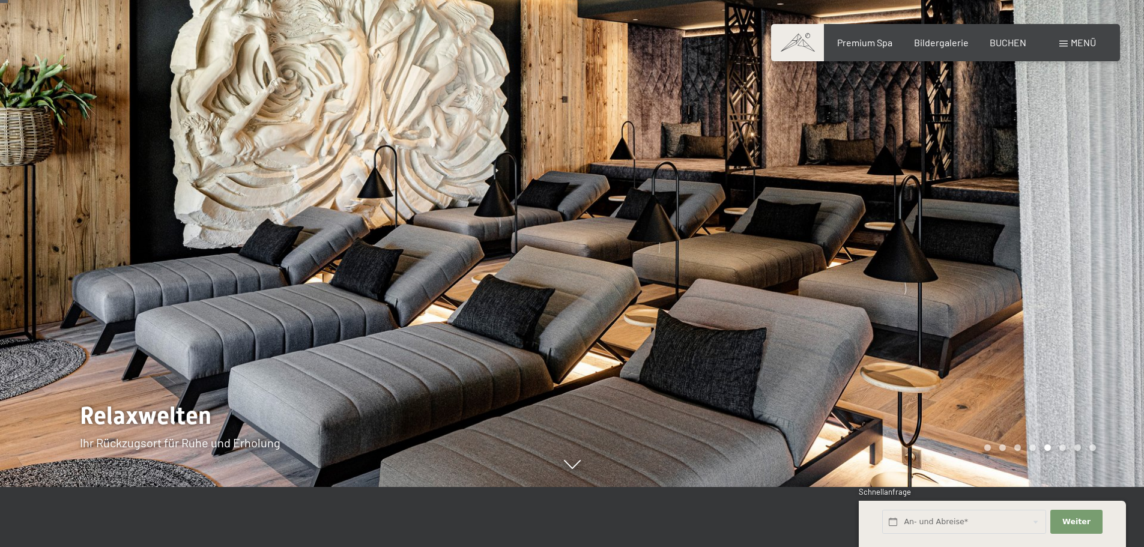
click at [946, 256] on div at bounding box center [858, 213] width 572 height 547
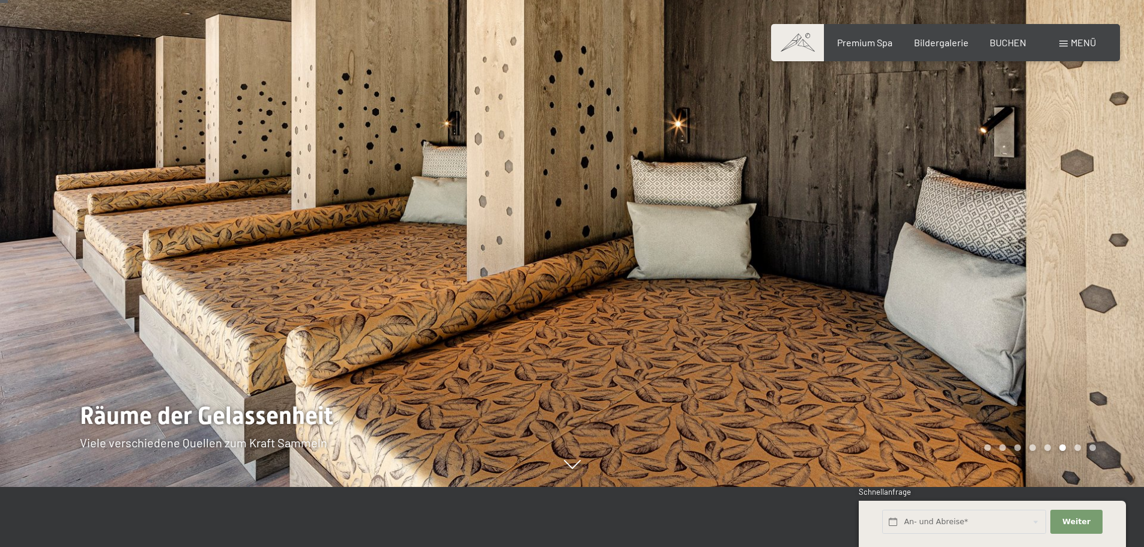
click at [958, 251] on div at bounding box center [858, 213] width 572 height 547
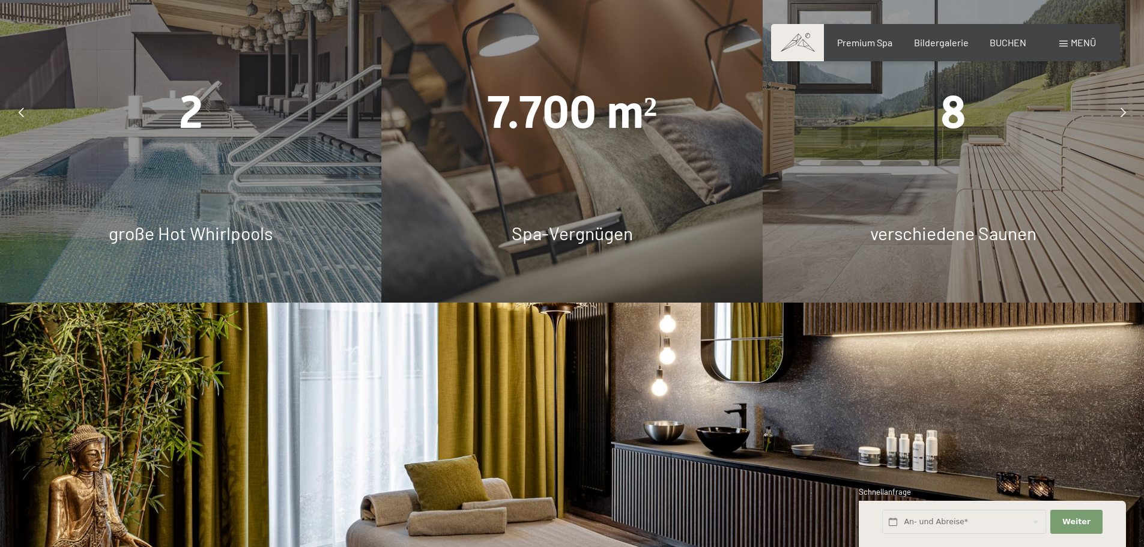
scroll to position [901, 0]
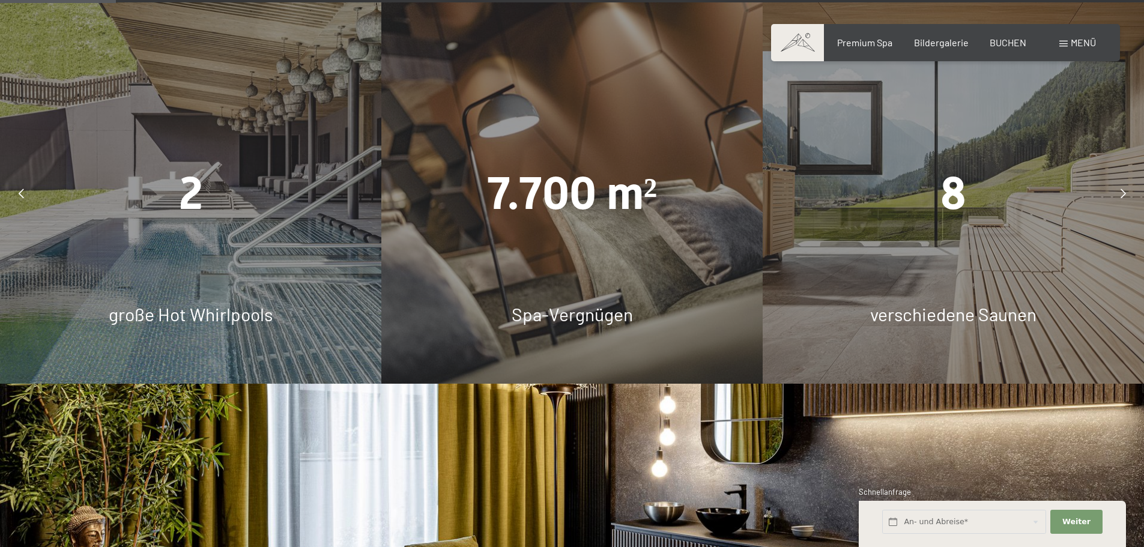
click at [1118, 189] on div at bounding box center [1123, 193] width 30 height 30
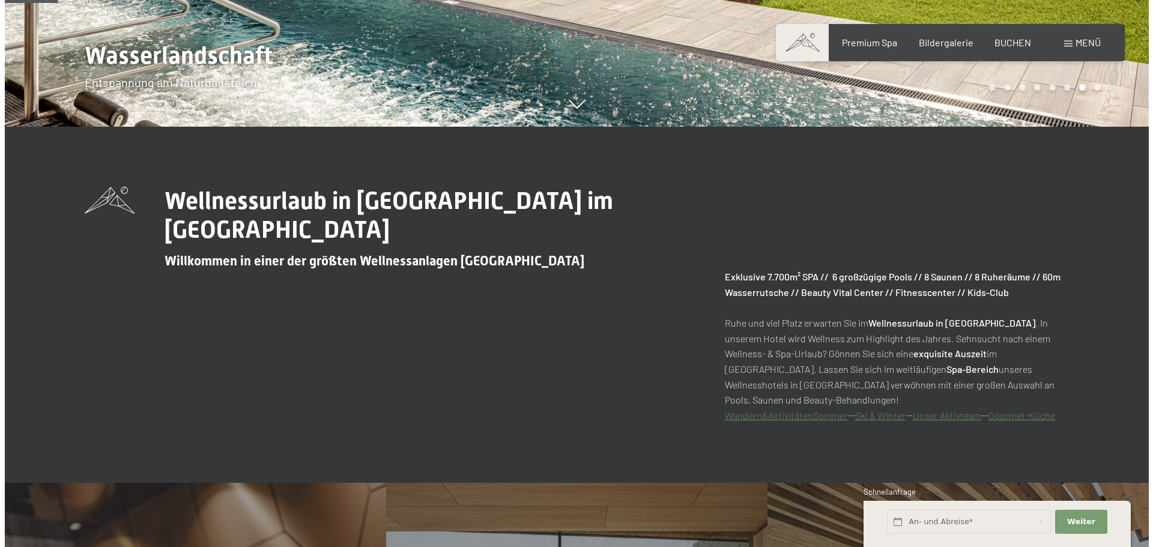
scroll to position [0, 0]
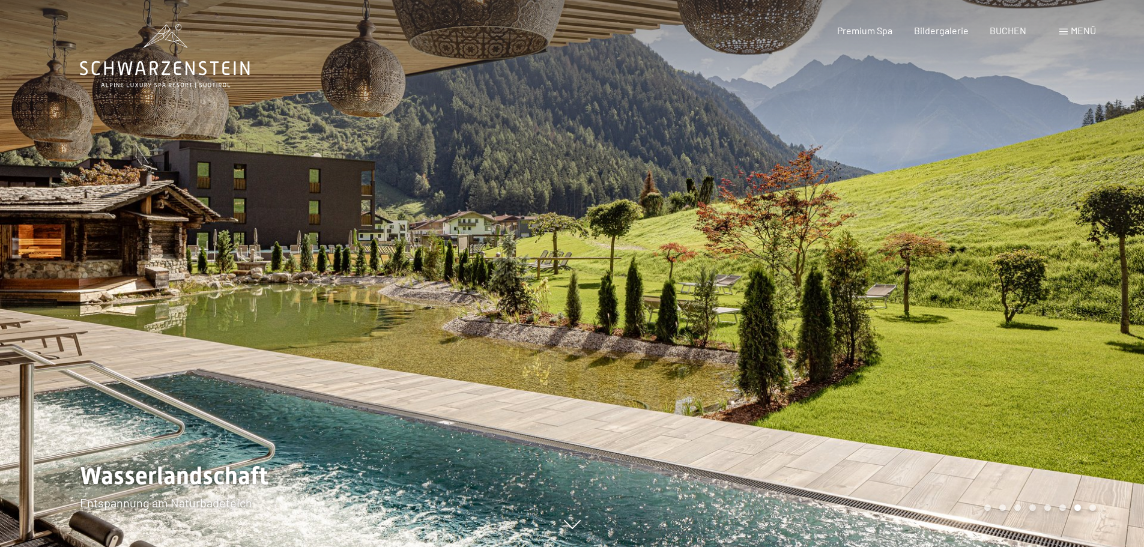
click at [1069, 32] on div "Menü" at bounding box center [1077, 30] width 37 height 13
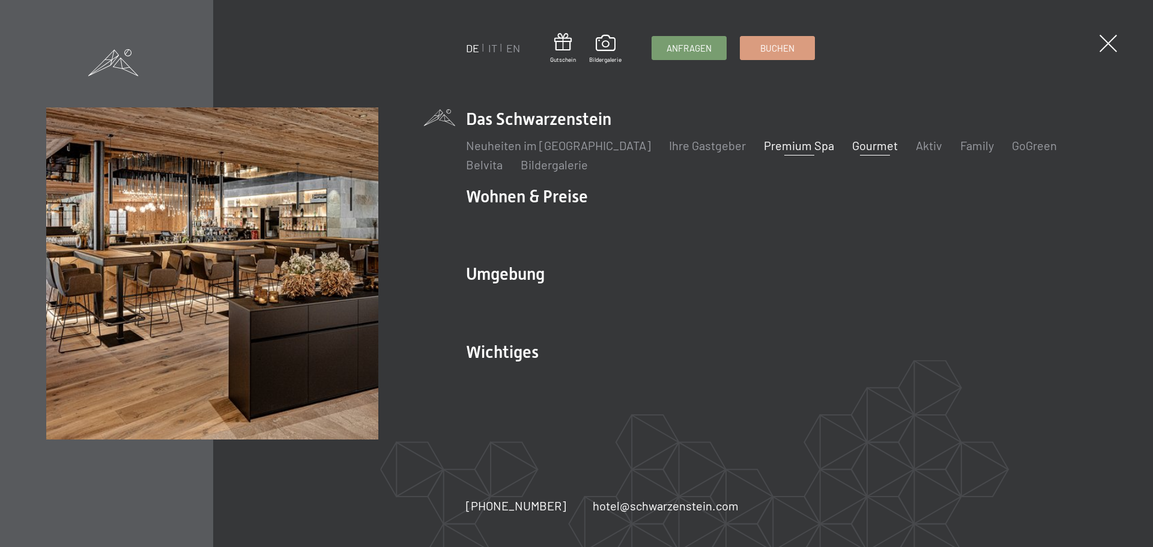
click at [852, 145] on link "Gourmet" at bounding box center [875, 145] width 46 height 14
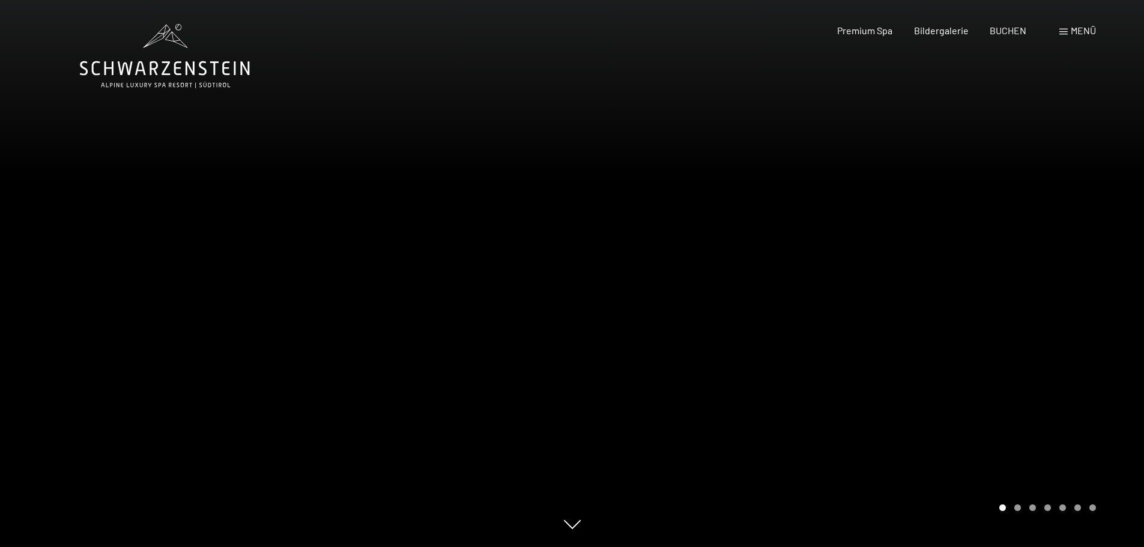
click at [1051, 270] on div at bounding box center [858, 273] width 572 height 547
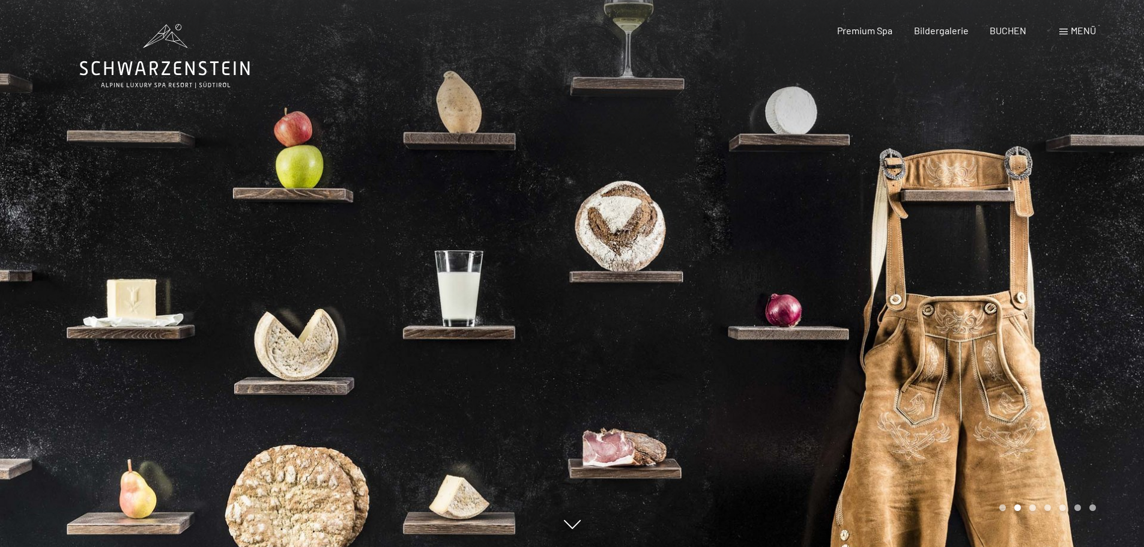
click at [1047, 270] on div at bounding box center [858, 273] width 572 height 547
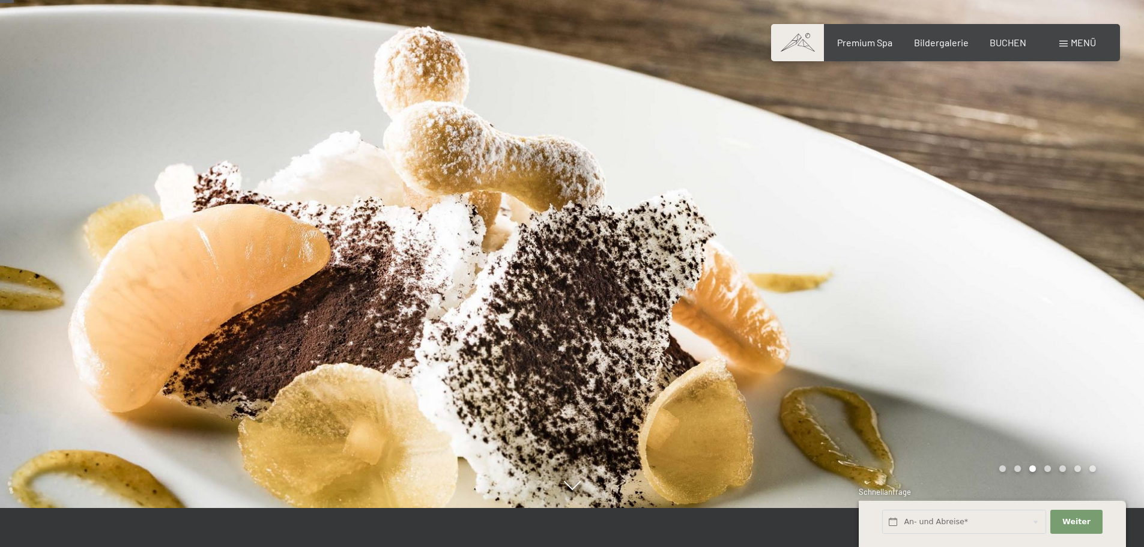
scroll to position [60, 0]
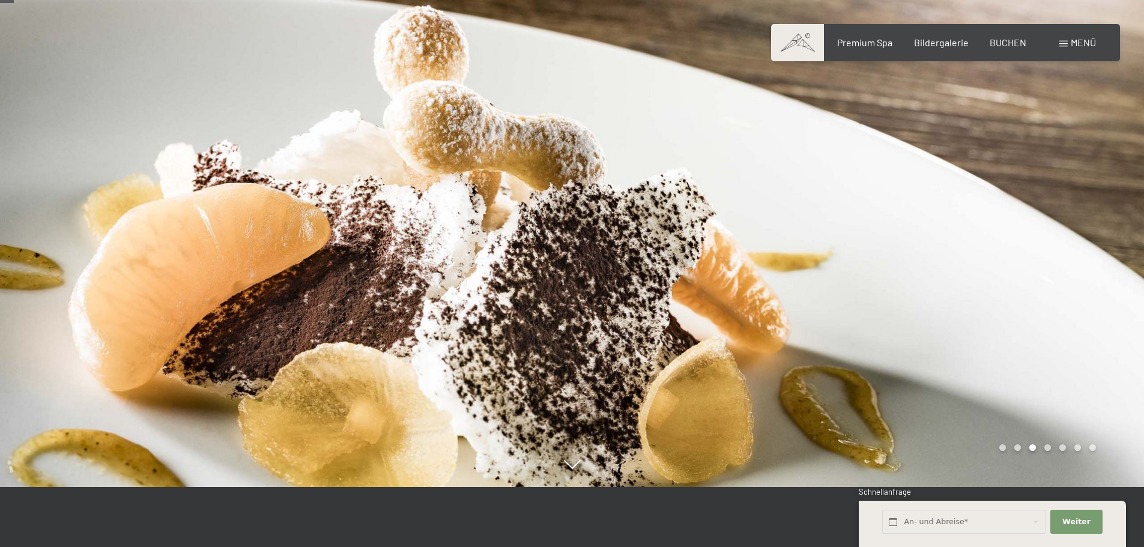
click at [1047, 254] on div at bounding box center [858, 213] width 572 height 547
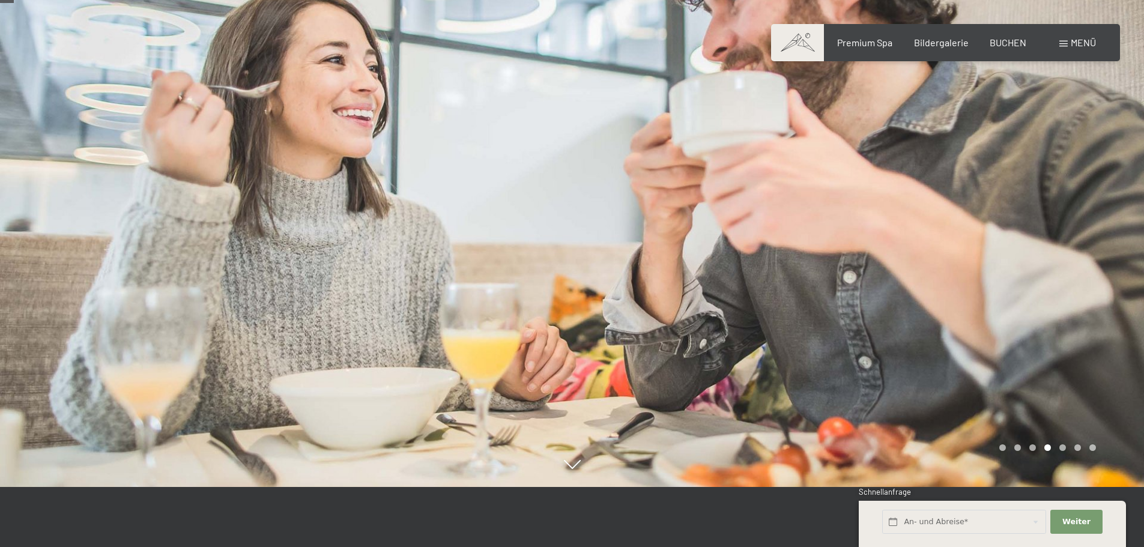
click at [1047, 254] on div at bounding box center [858, 213] width 572 height 547
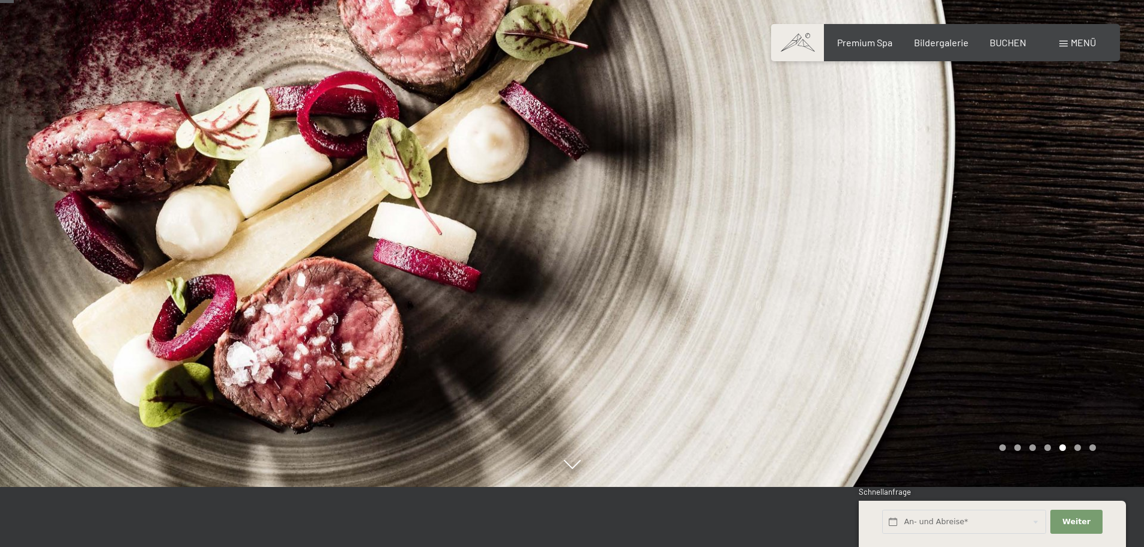
click at [1047, 255] on div at bounding box center [858, 213] width 572 height 547
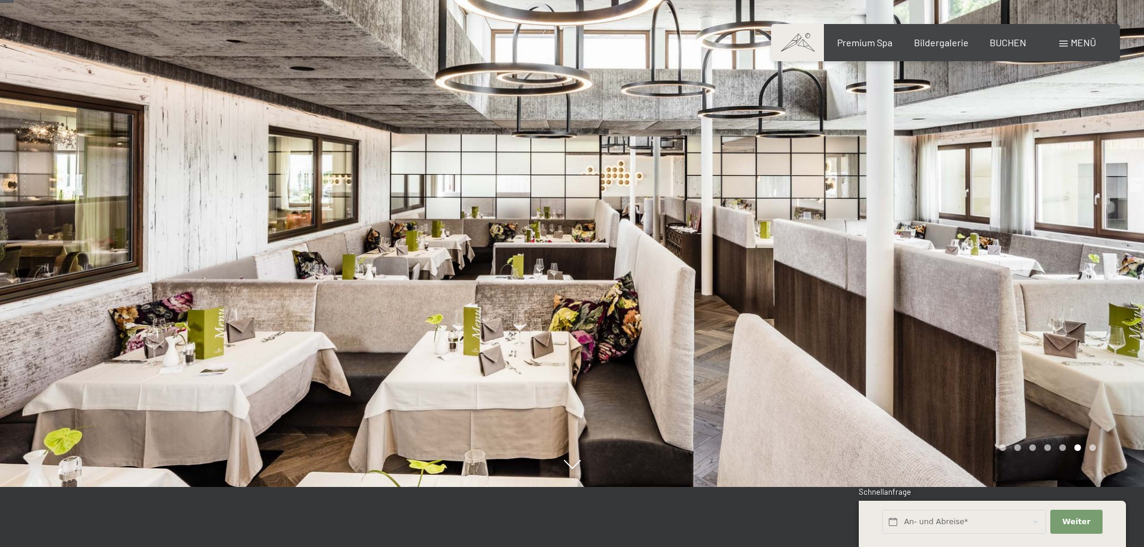
click at [1047, 255] on div at bounding box center [858, 213] width 572 height 547
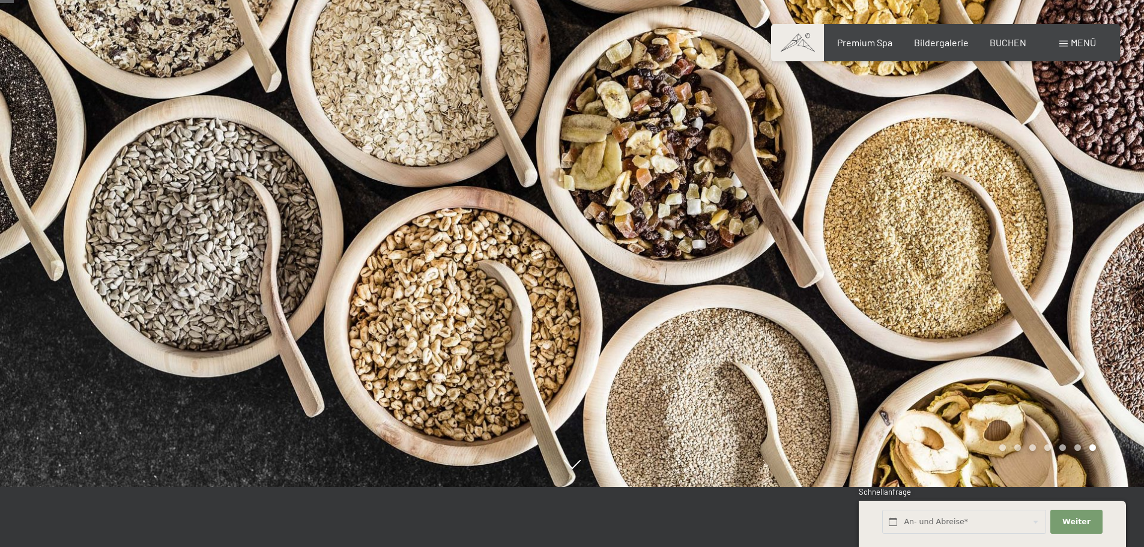
click at [1047, 255] on div at bounding box center [858, 213] width 572 height 547
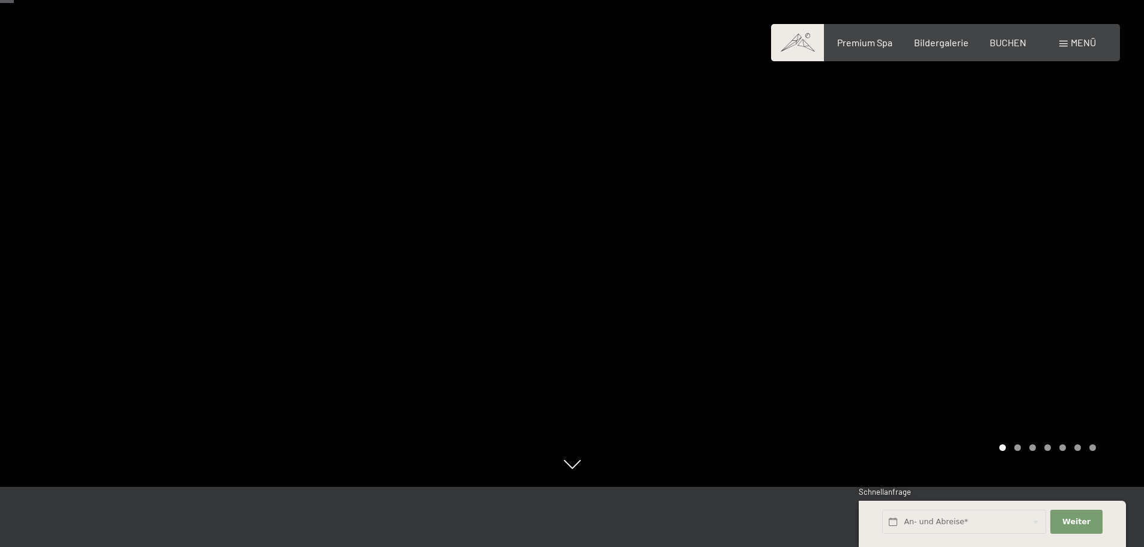
click at [1047, 255] on div at bounding box center [858, 213] width 572 height 547
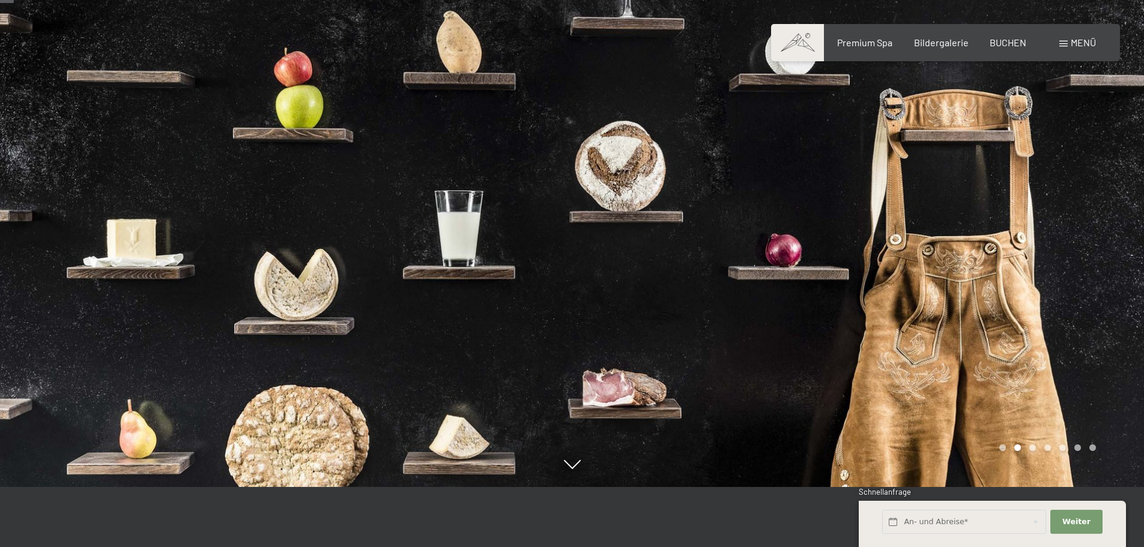
click at [1047, 255] on div at bounding box center [858, 213] width 572 height 547
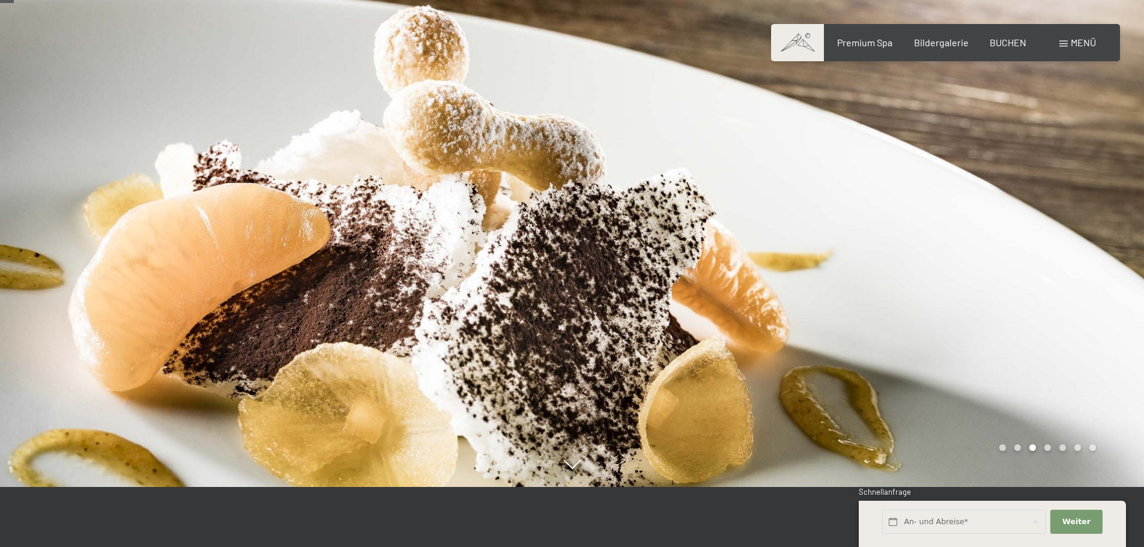
click at [1047, 255] on div at bounding box center [858, 213] width 572 height 547
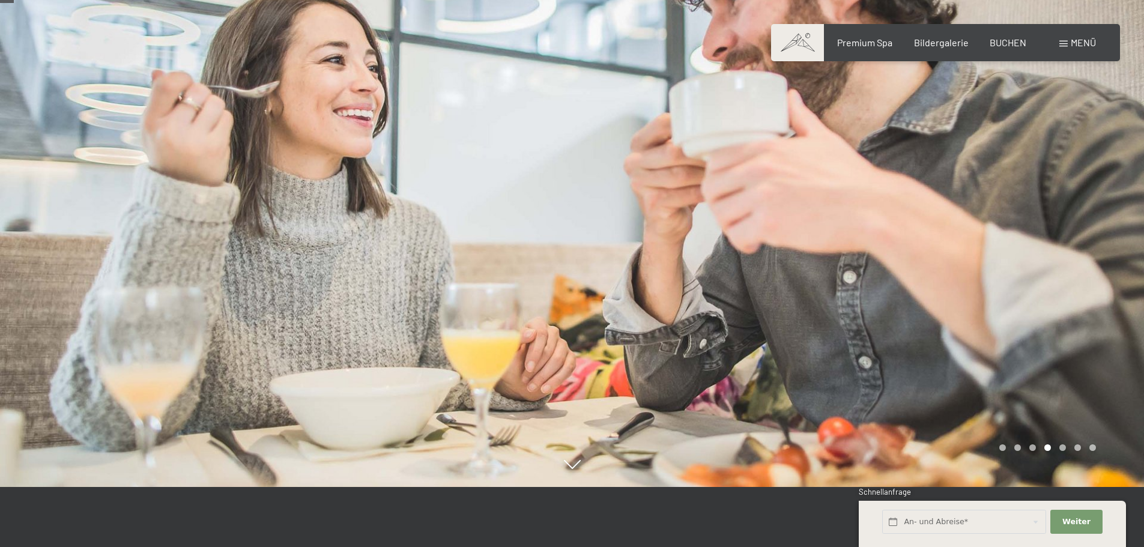
click at [1047, 255] on div at bounding box center [858, 213] width 572 height 547
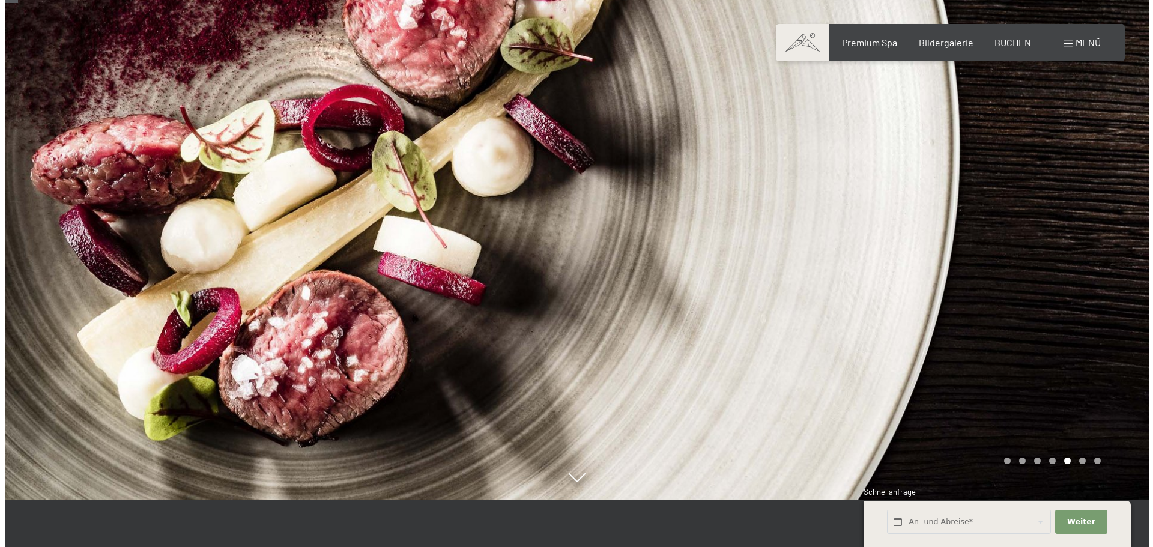
scroll to position [0, 0]
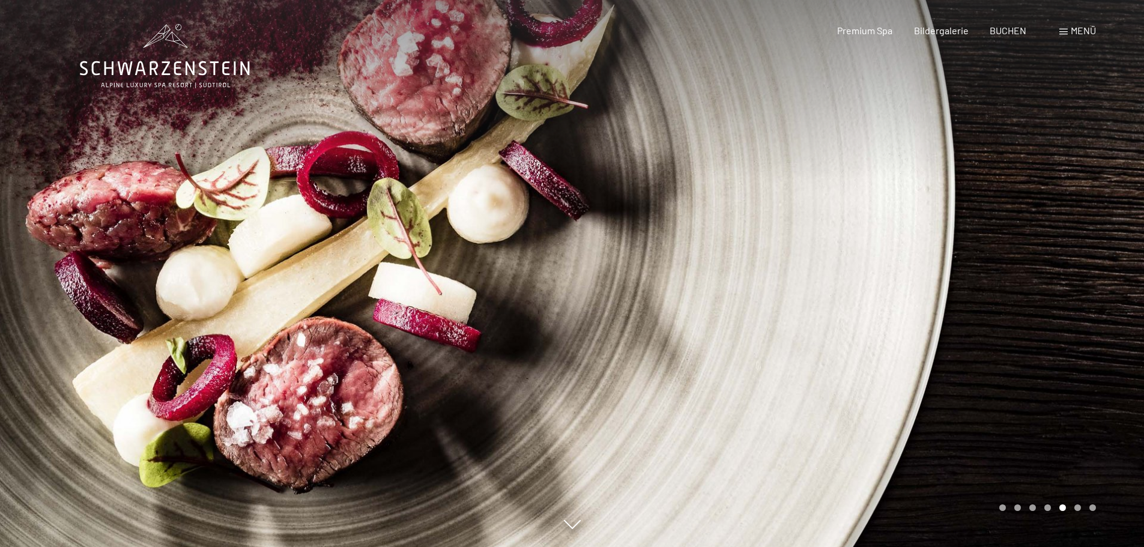
click at [1064, 33] on span at bounding box center [1063, 32] width 8 height 6
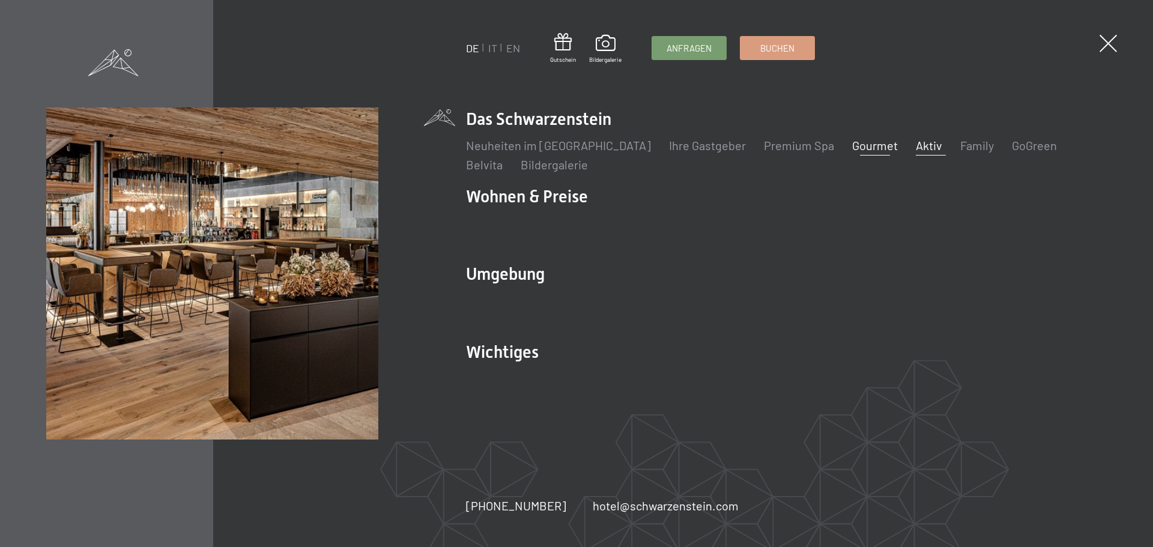
click at [916, 151] on link "Aktiv" at bounding box center [929, 145] width 26 height 14
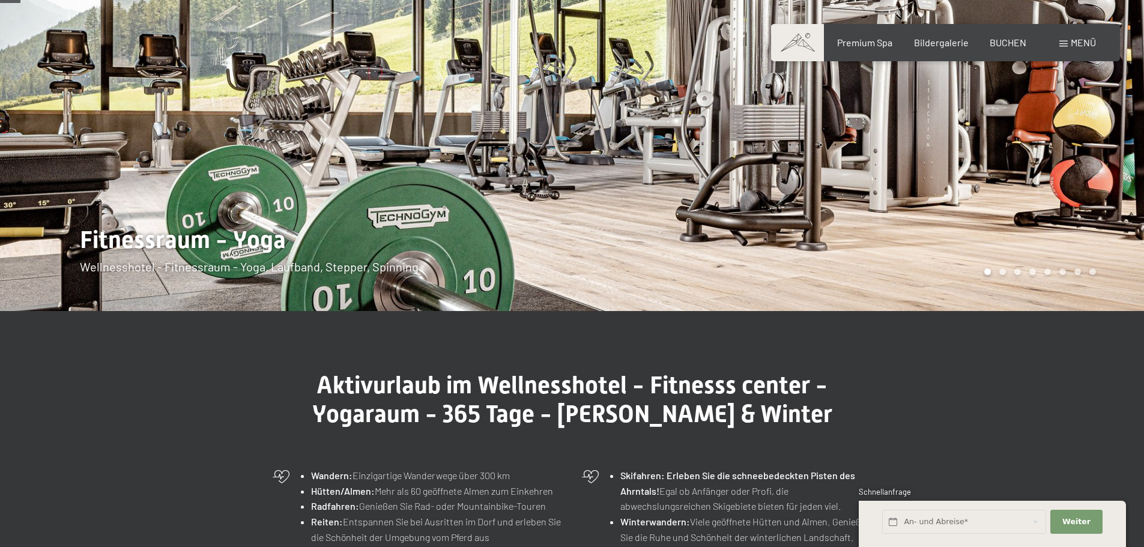
scroll to position [60, 0]
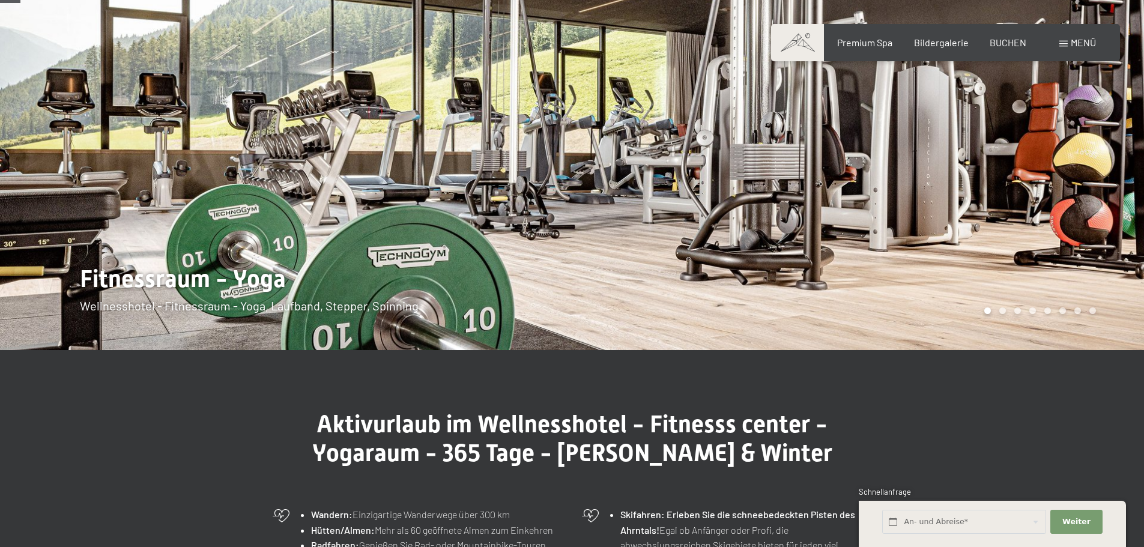
click at [878, 214] on div at bounding box center [858, 145] width 572 height 410
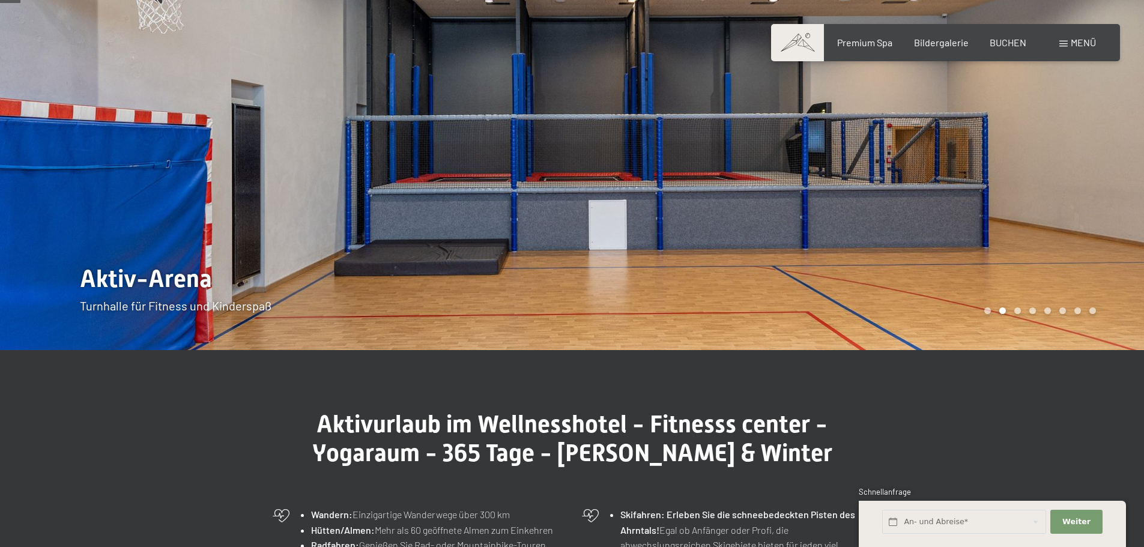
click at [878, 214] on div at bounding box center [858, 145] width 572 height 410
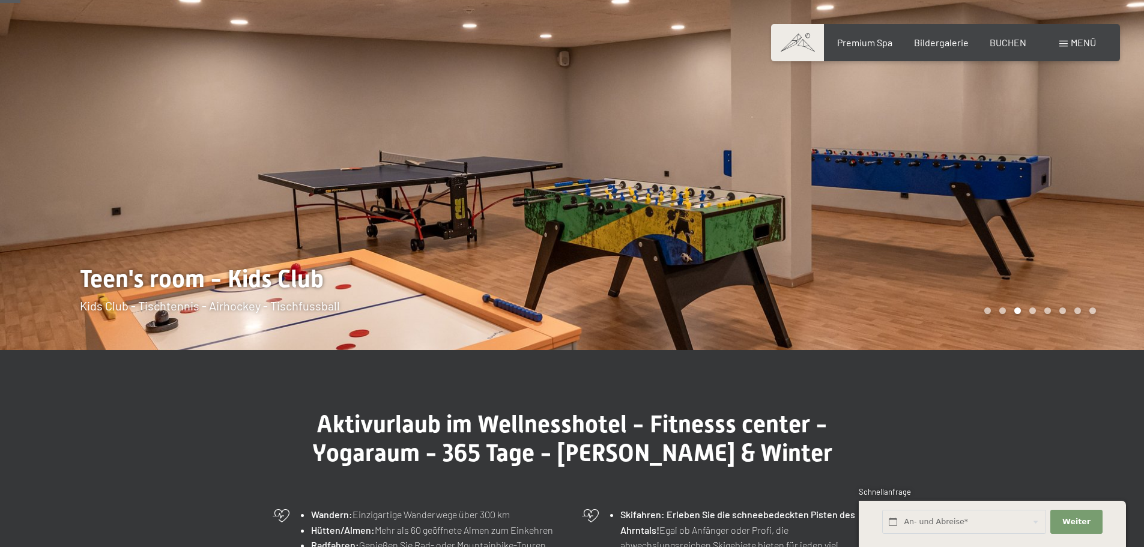
click at [878, 214] on div at bounding box center [858, 145] width 572 height 410
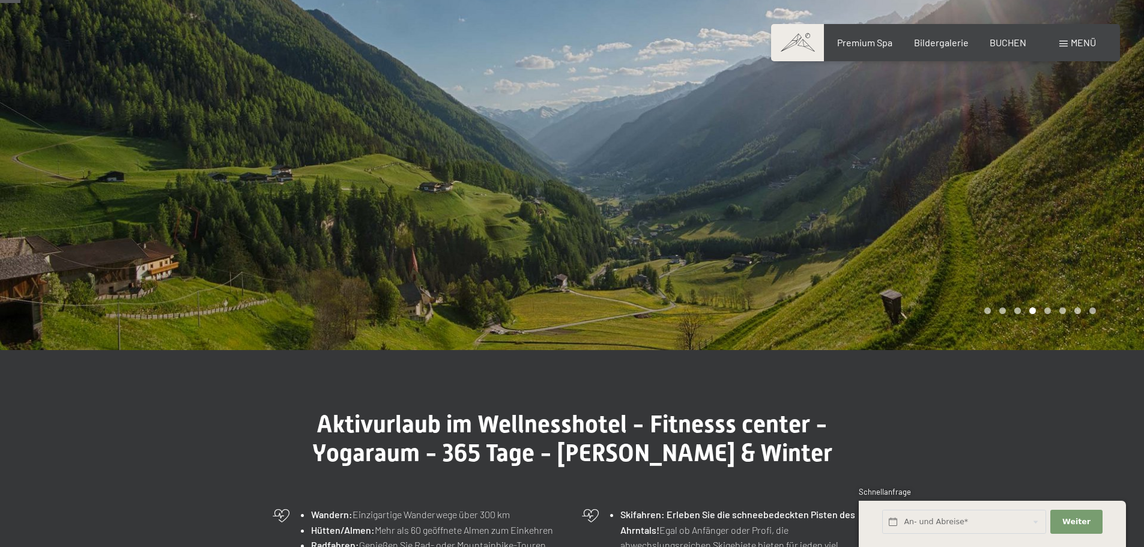
click at [878, 214] on div at bounding box center [858, 145] width 572 height 410
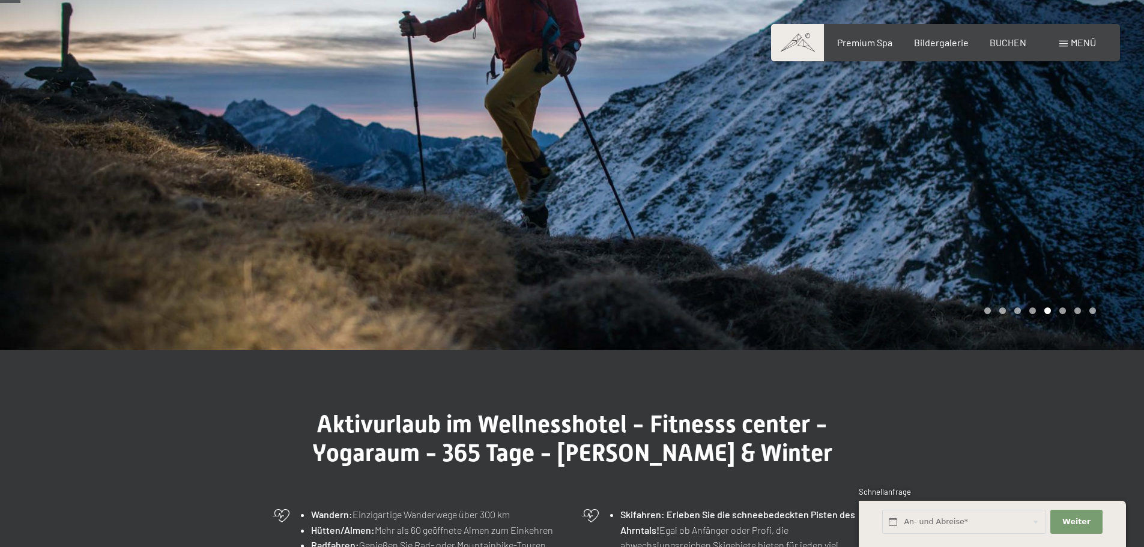
click at [207, 206] on div at bounding box center [286, 145] width 572 height 410
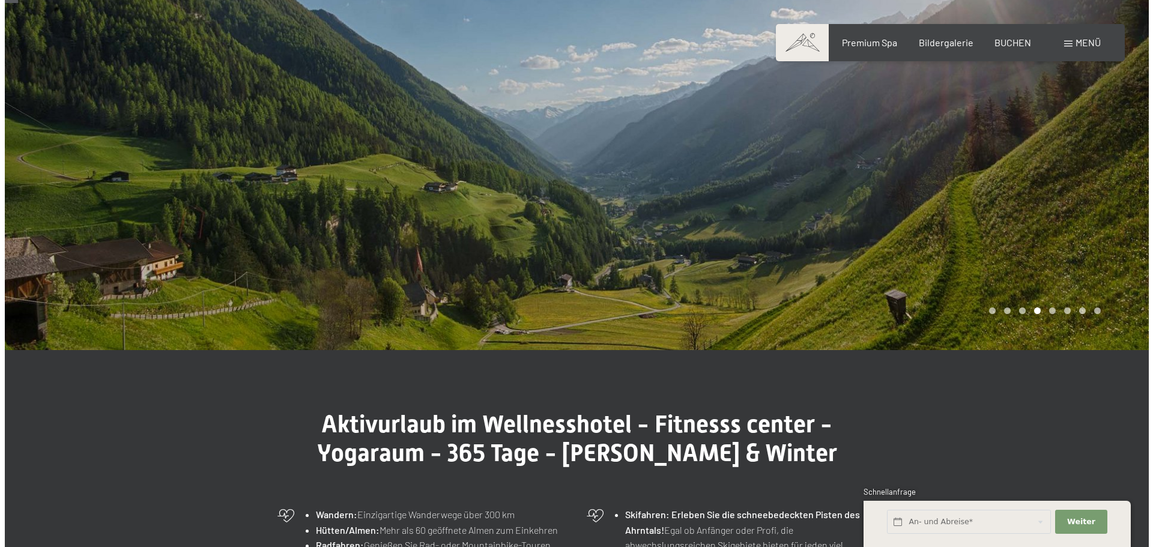
scroll to position [0, 0]
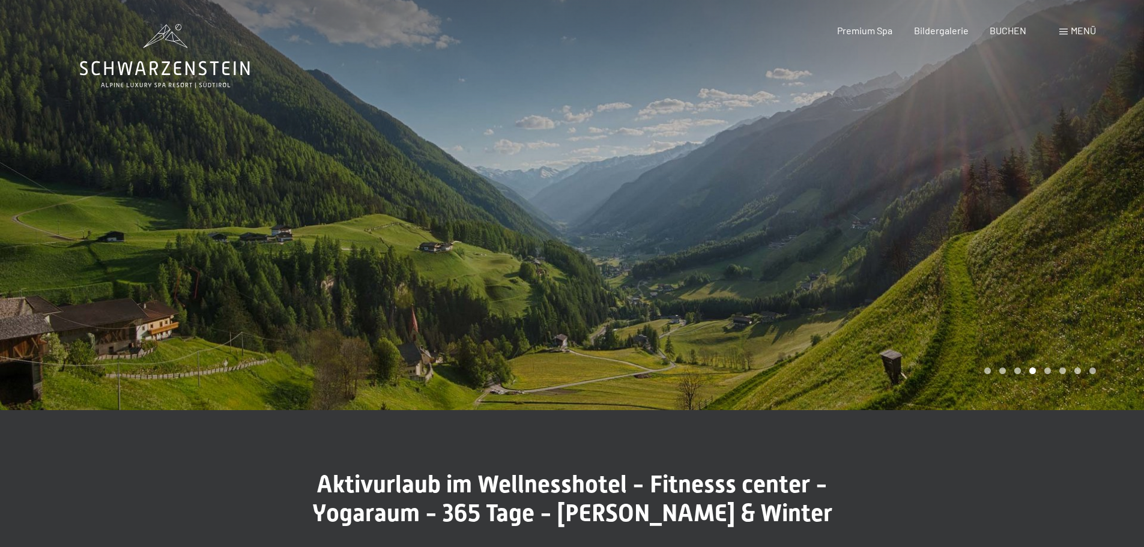
click at [948, 231] on div at bounding box center [858, 205] width 572 height 410
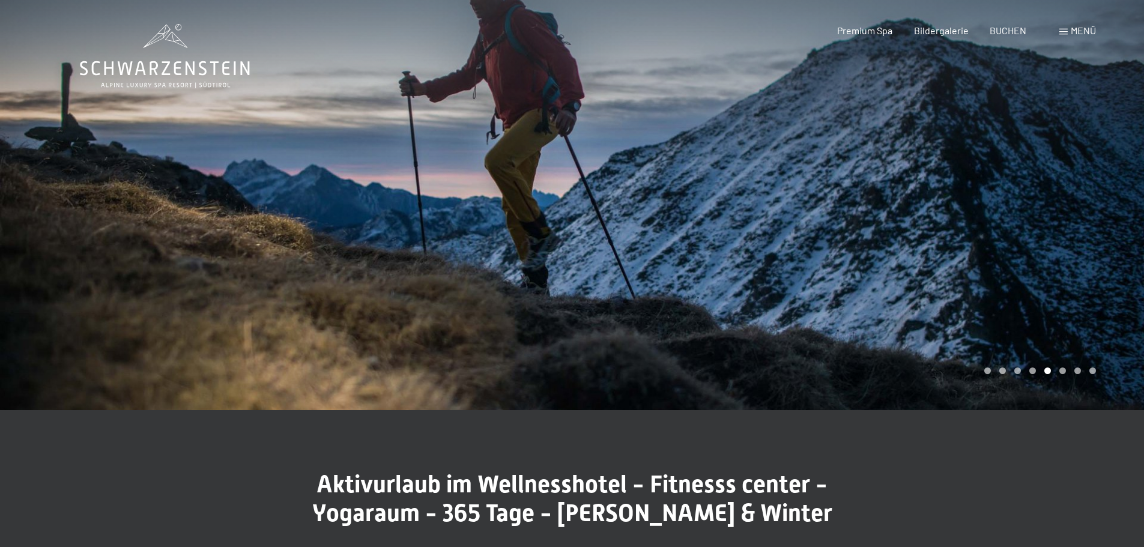
click at [948, 231] on div at bounding box center [858, 205] width 572 height 410
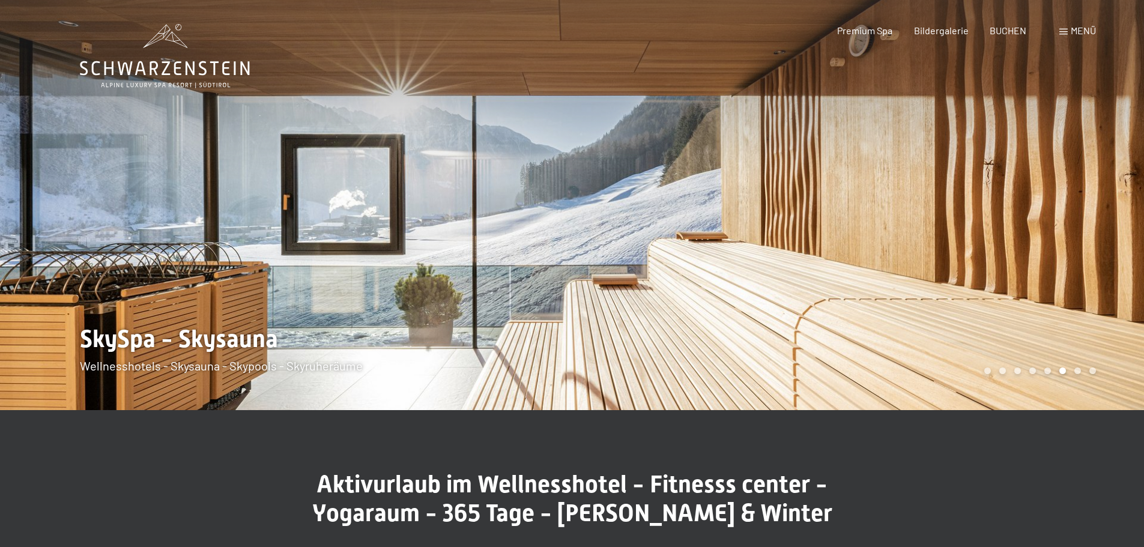
click at [948, 231] on div at bounding box center [858, 205] width 572 height 410
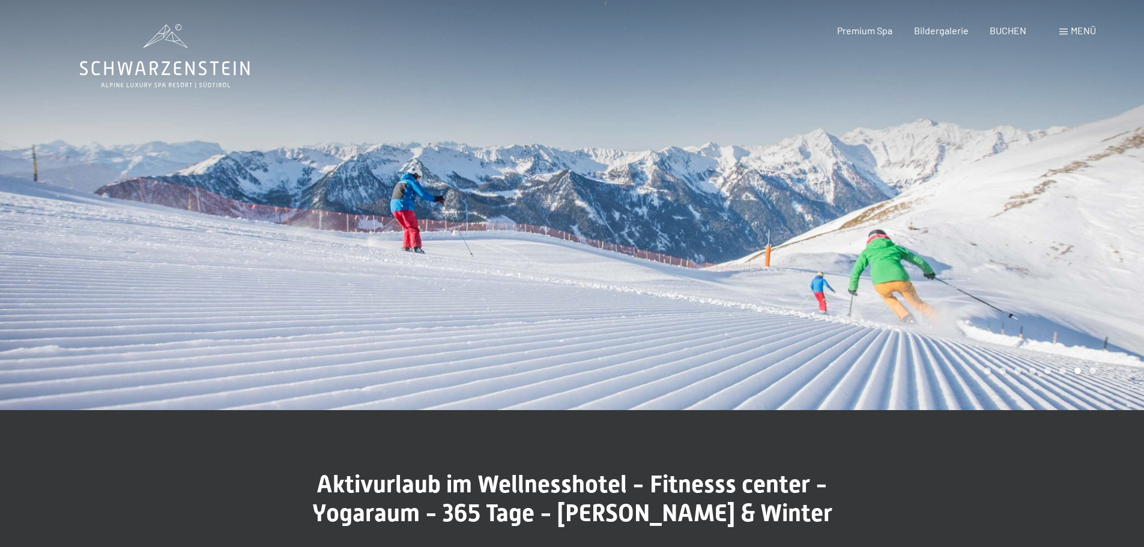
click at [948, 231] on div at bounding box center [858, 205] width 572 height 410
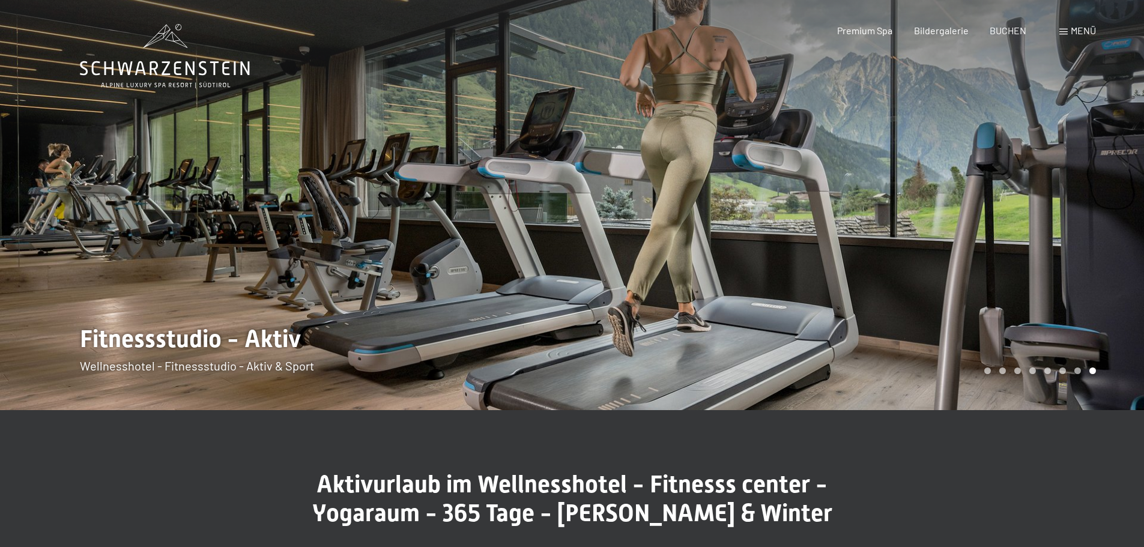
click at [948, 231] on div at bounding box center [858, 205] width 572 height 410
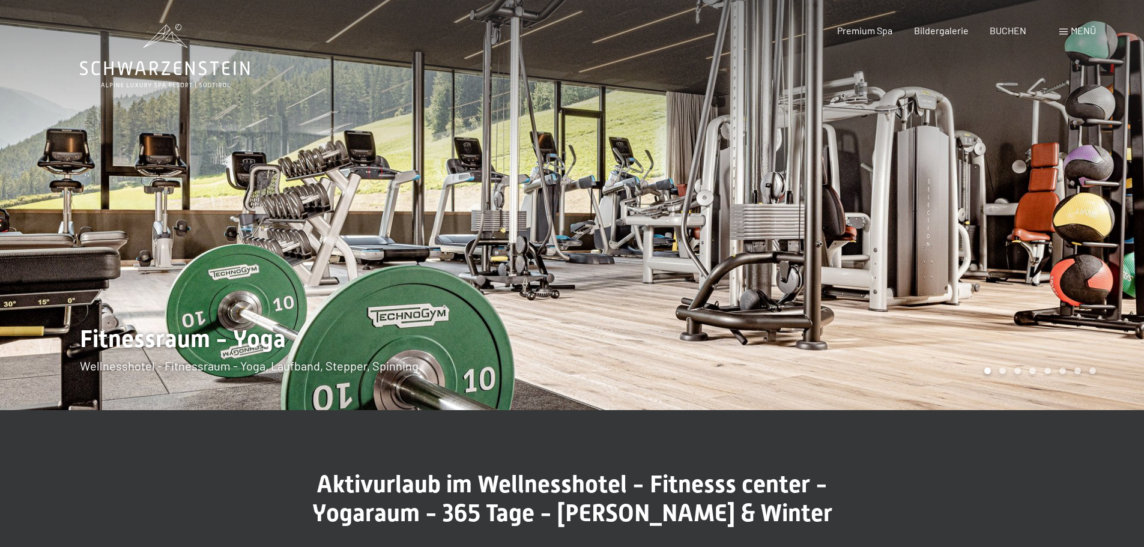
click at [948, 231] on div at bounding box center [858, 205] width 572 height 410
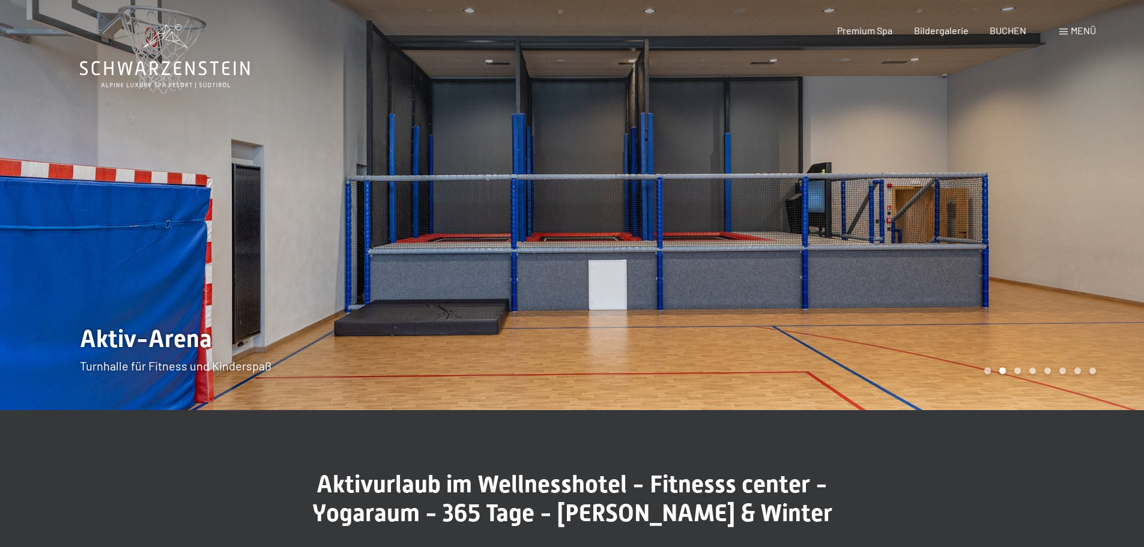
click at [1071, 29] on span "Menü" at bounding box center [1083, 30] width 25 height 11
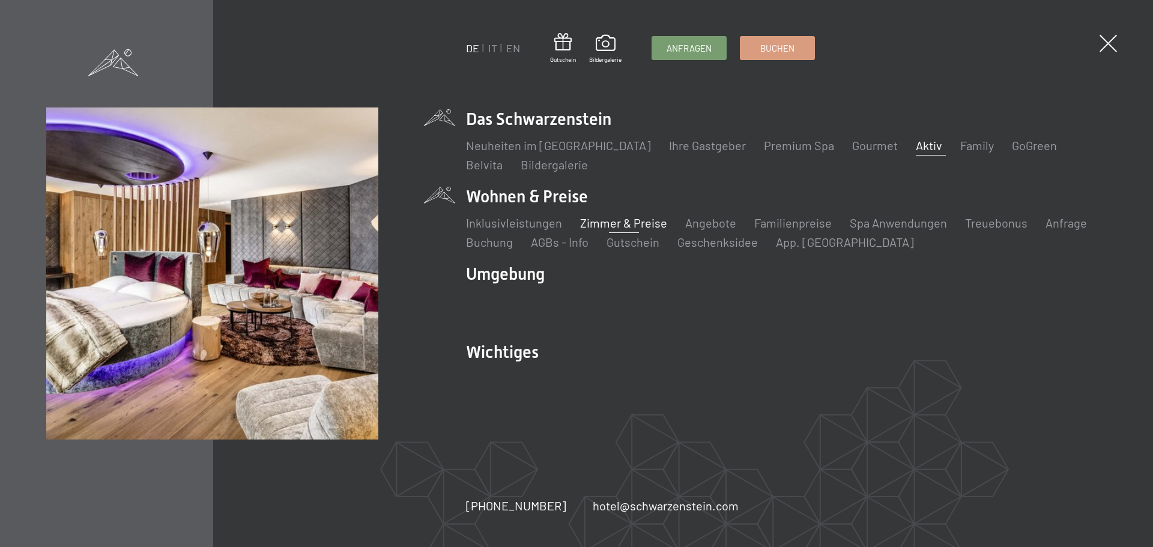
click at [603, 220] on link "Zimmer & Preise" at bounding box center [623, 223] width 87 height 14
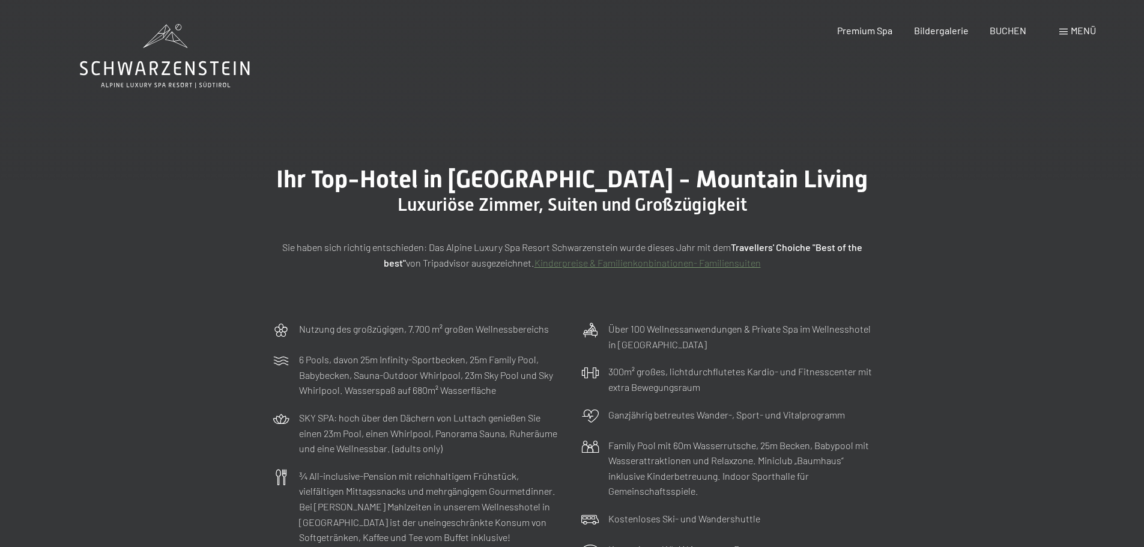
click at [1072, 30] on span "Menü" at bounding box center [1083, 30] width 25 height 11
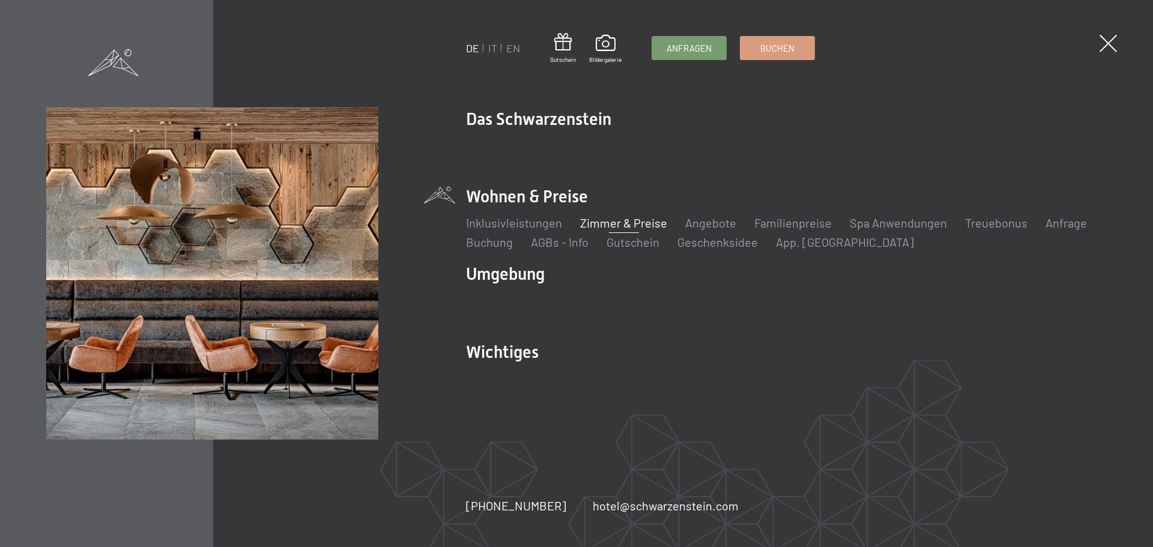
drag, startPoint x: 555, startPoint y: 511, endPoint x: 474, endPoint y: 513, distance: 81.1
click at [474, 513] on div "[PHONE_NUMBER] hotel@ no-spam. [GEOGRAPHIC_DATA]. no-spam. com" at bounding box center [615, 505] width 299 height 17
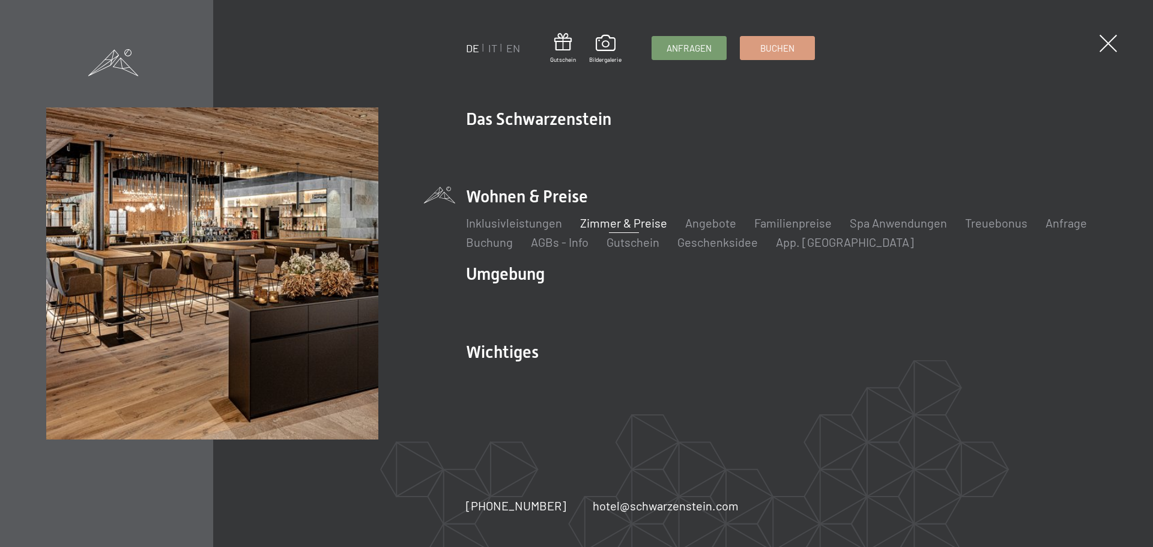
click at [485, 527] on div "DE IT EN Gutschein Bildergalerie Anfragen Buchen DE IT EN Das Schwarzenstein Ne…" at bounding box center [576, 273] width 1153 height 547
click at [772, 47] on span "Buchen" at bounding box center [777, 46] width 34 height 13
click at [787, 50] on span "Buchen" at bounding box center [777, 46] width 34 height 13
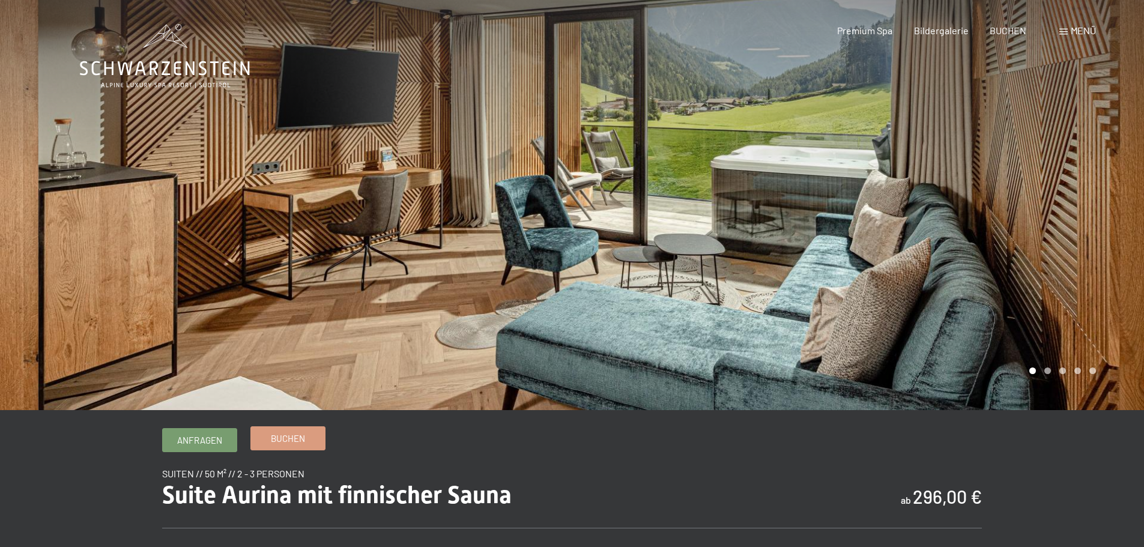
click at [295, 436] on span "Buchen" at bounding box center [288, 438] width 34 height 13
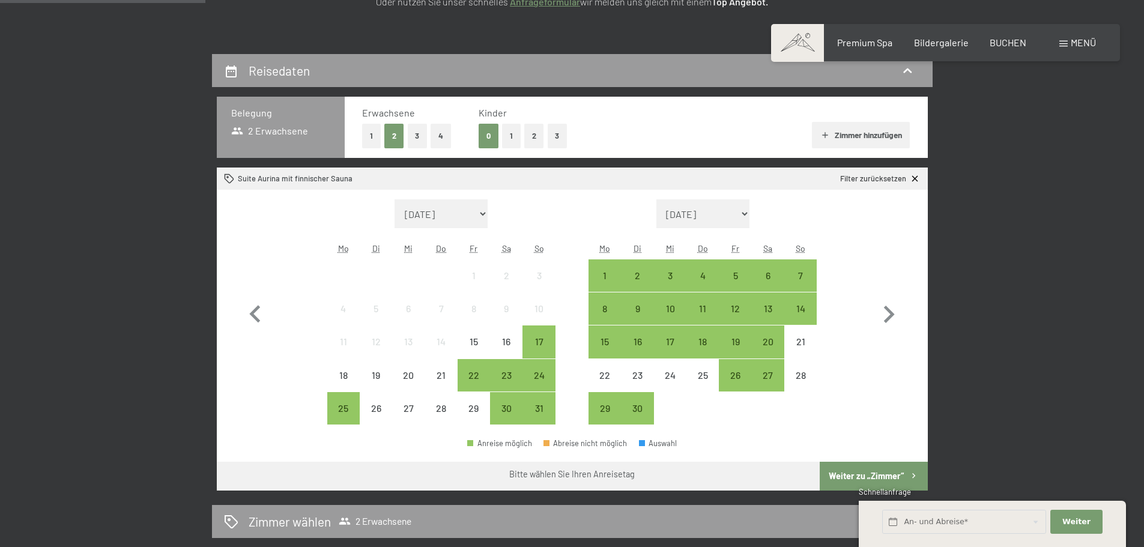
scroll to position [240, 0]
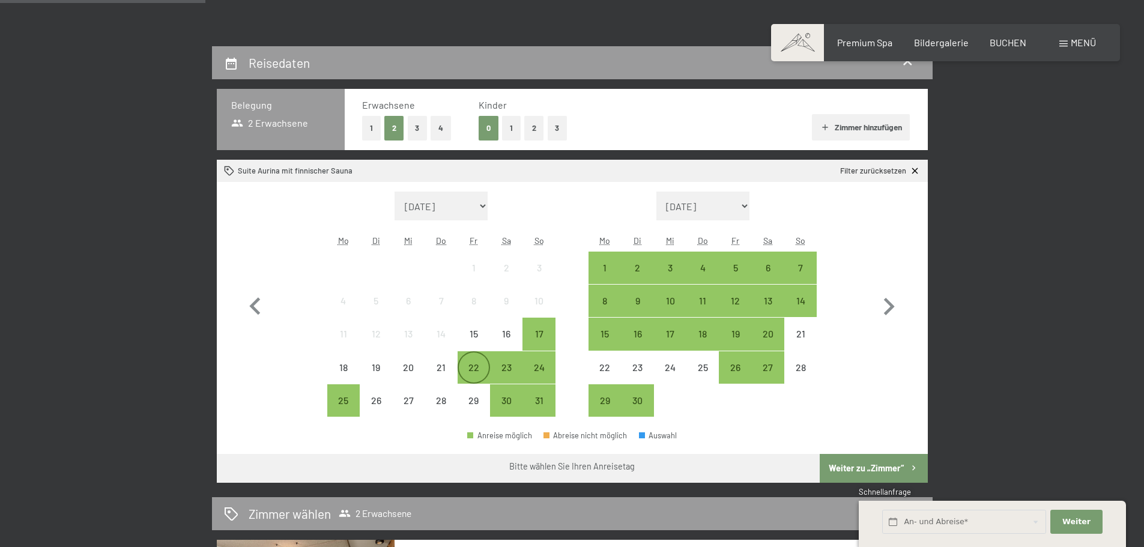
click at [475, 366] on div "22" at bounding box center [474, 378] width 30 height 30
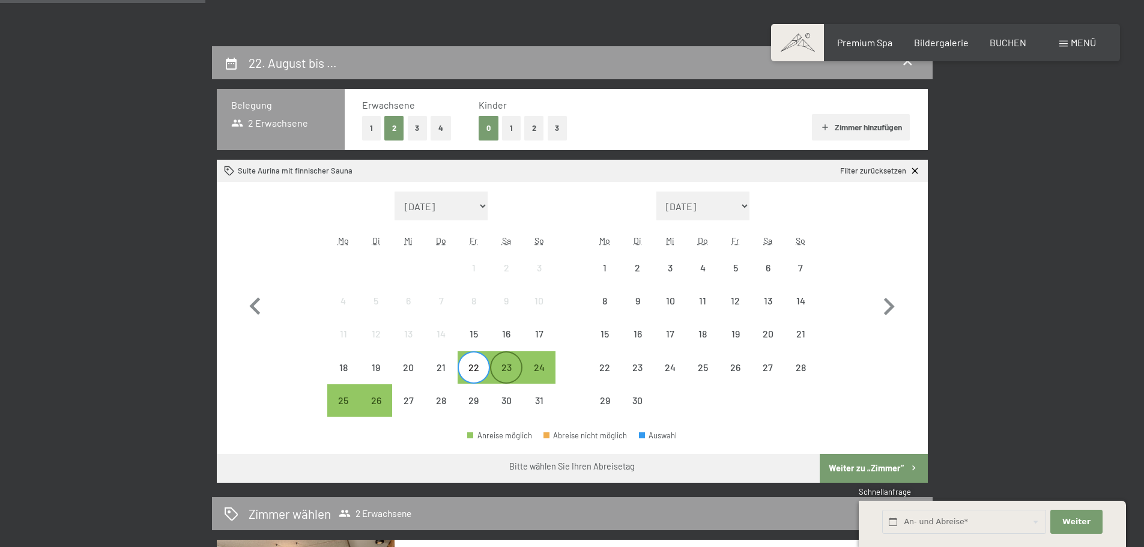
click at [504, 368] on div "23" at bounding box center [506, 378] width 30 height 30
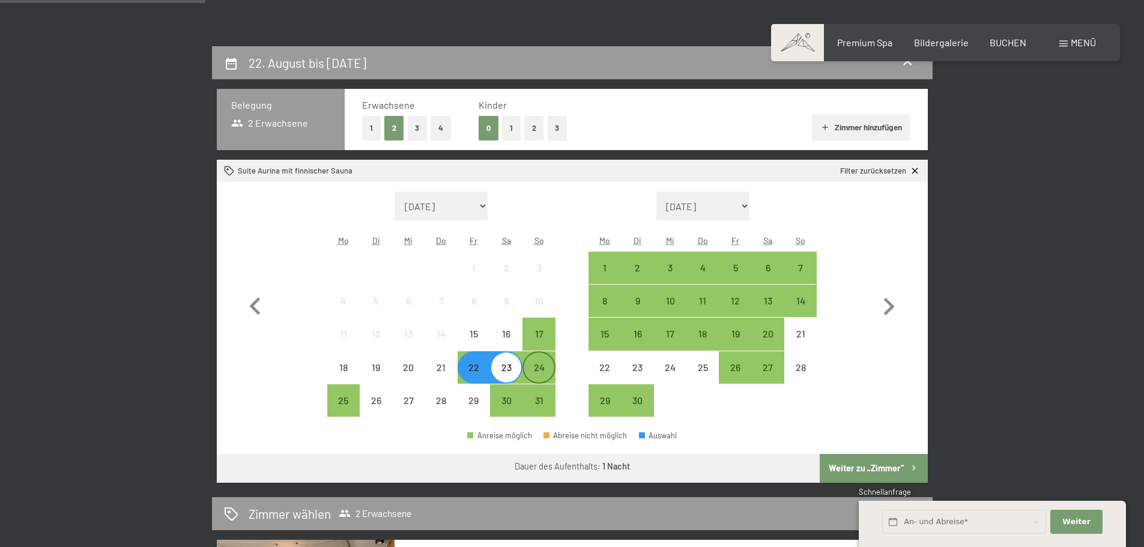
click at [533, 366] on div "24" at bounding box center [539, 378] width 30 height 30
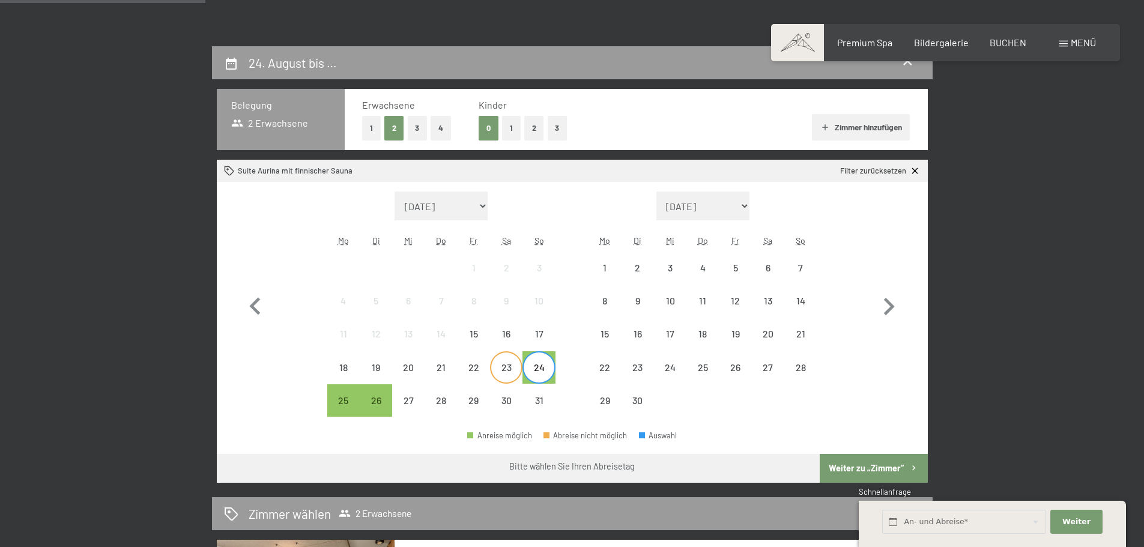
click at [512, 372] on div "23" at bounding box center [506, 378] width 30 height 30
click at [348, 407] on div "25" at bounding box center [343, 411] width 30 height 30
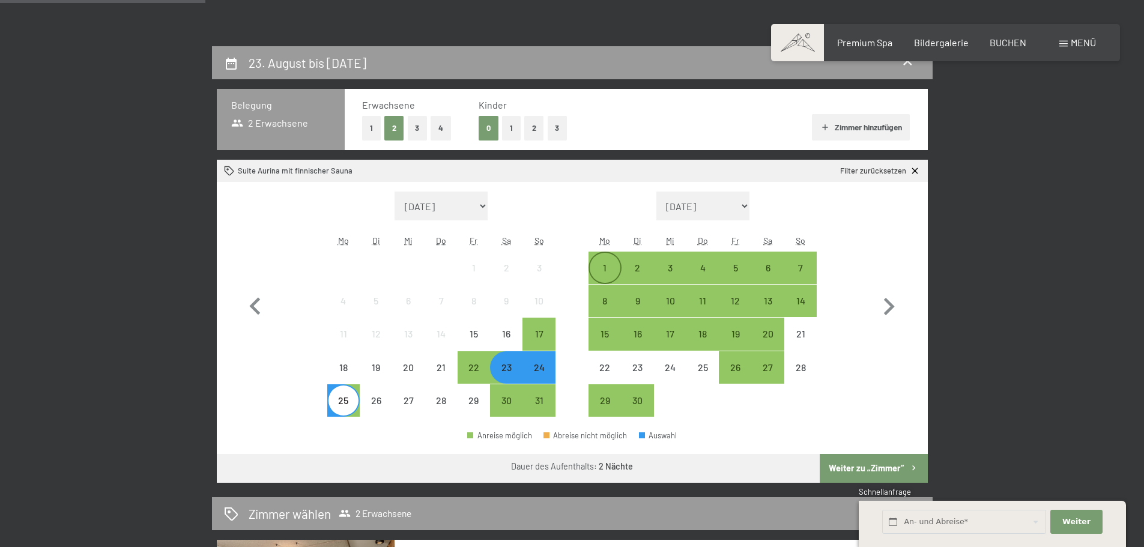
click at [611, 278] on div "1" at bounding box center [605, 278] width 30 height 30
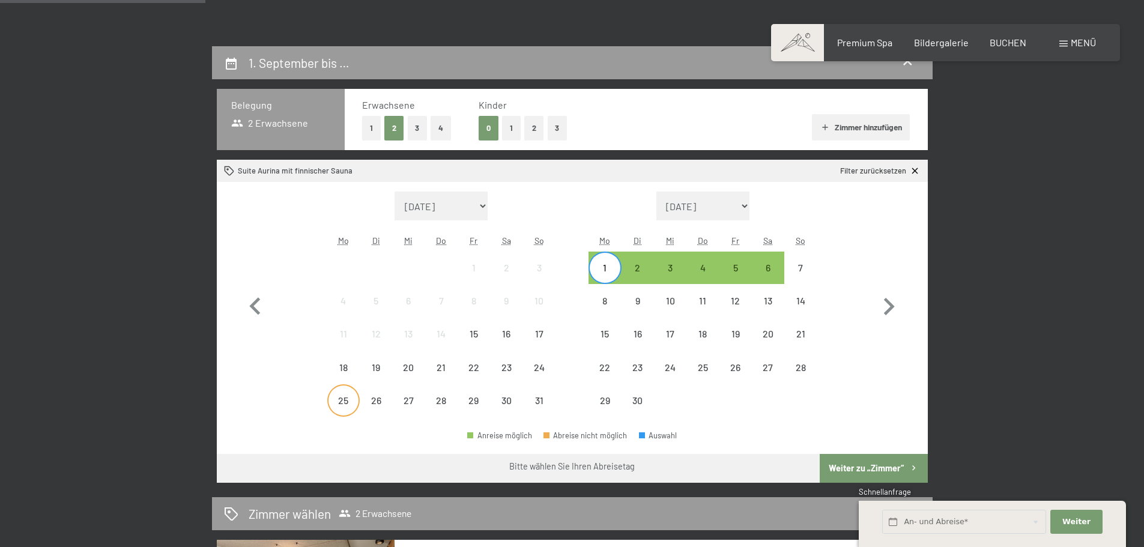
click at [352, 403] on div "25" at bounding box center [343, 411] width 30 height 30
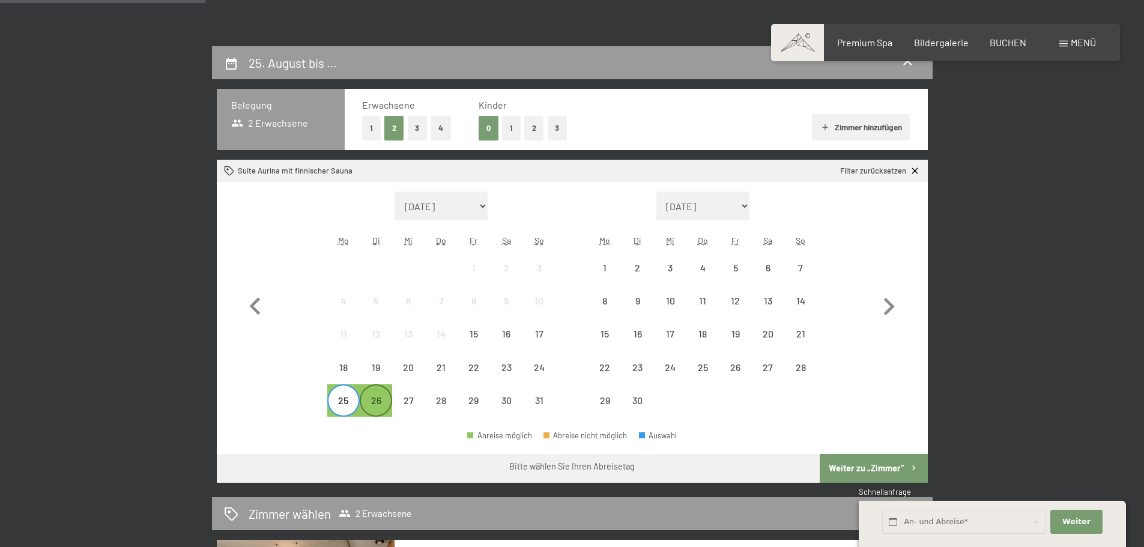
click at [386, 406] on div "26" at bounding box center [376, 411] width 30 height 30
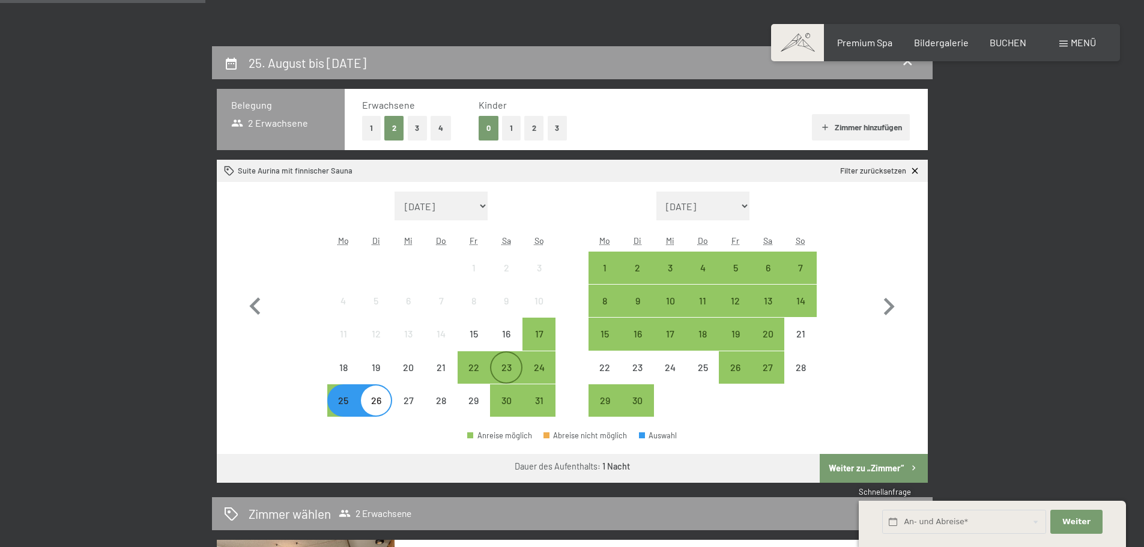
click at [515, 374] on div "23" at bounding box center [506, 378] width 30 height 30
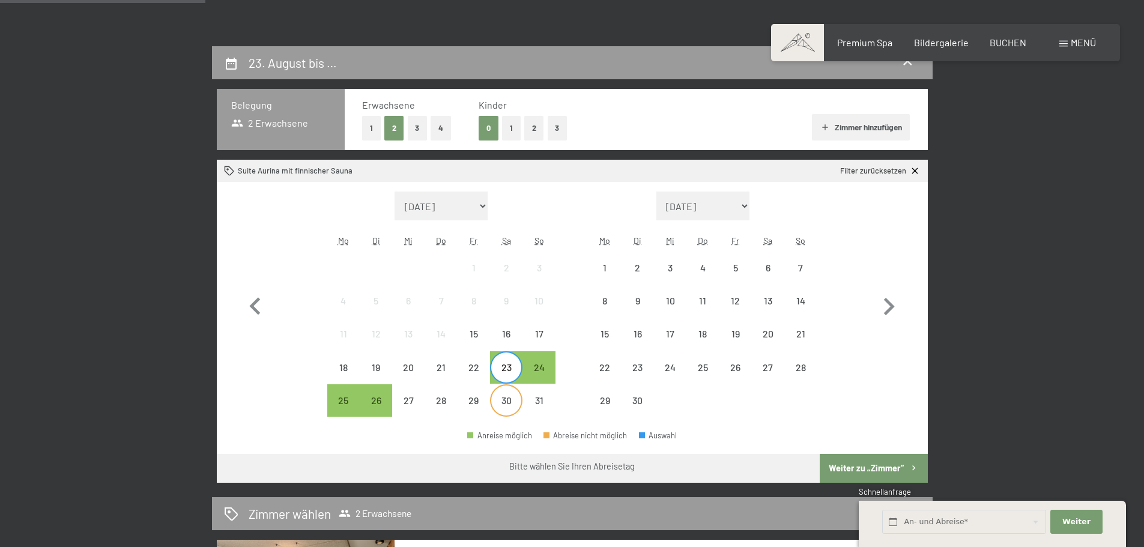
click at [513, 402] on div "30" at bounding box center [506, 411] width 30 height 30
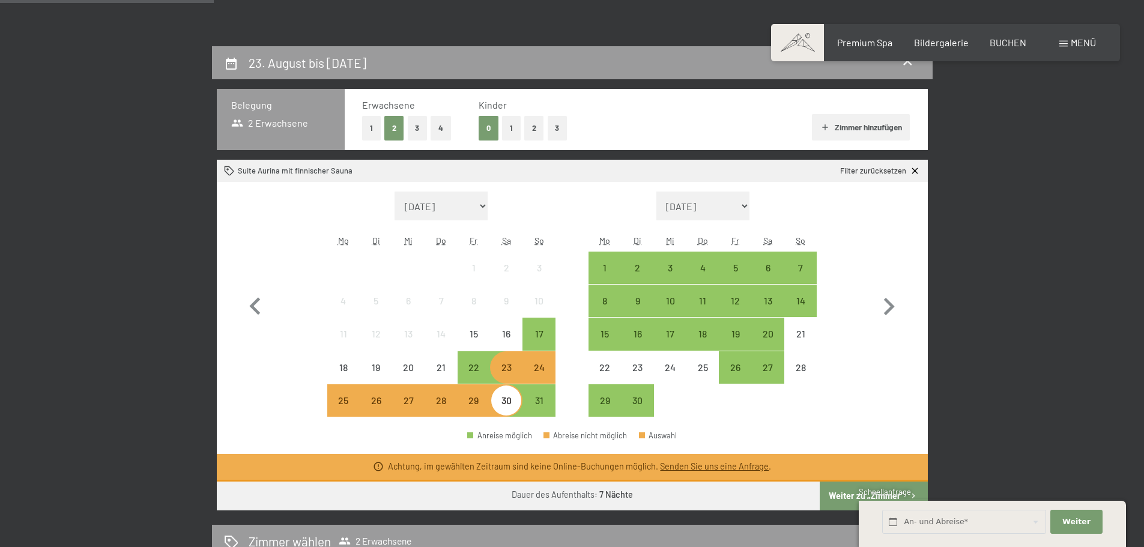
click at [536, 372] on div "24" at bounding box center [539, 378] width 30 height 30
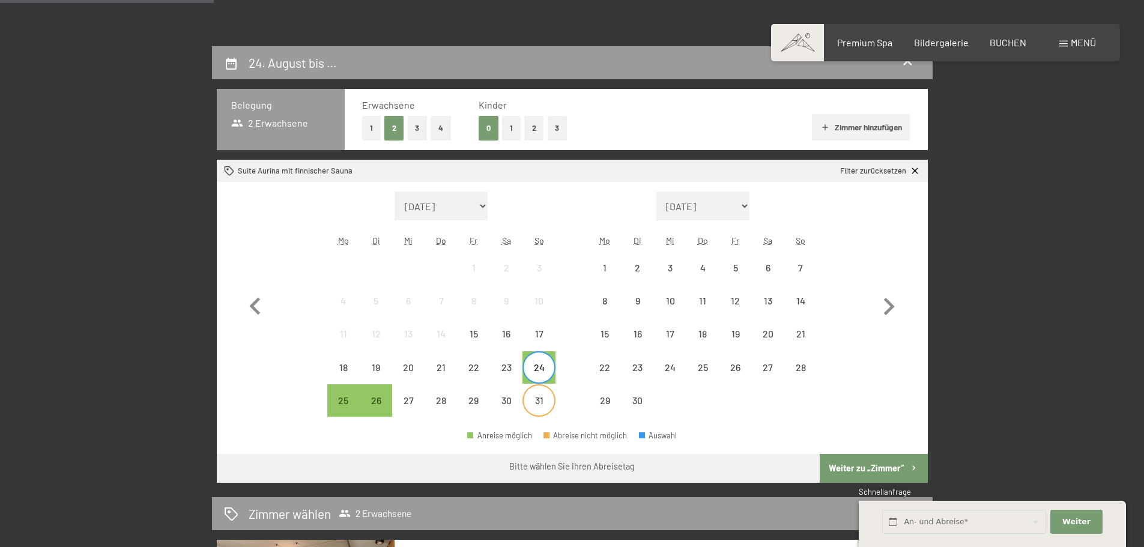
click at [539, 396] on div "31" at bounding box center [539, 411] width 30 height 30
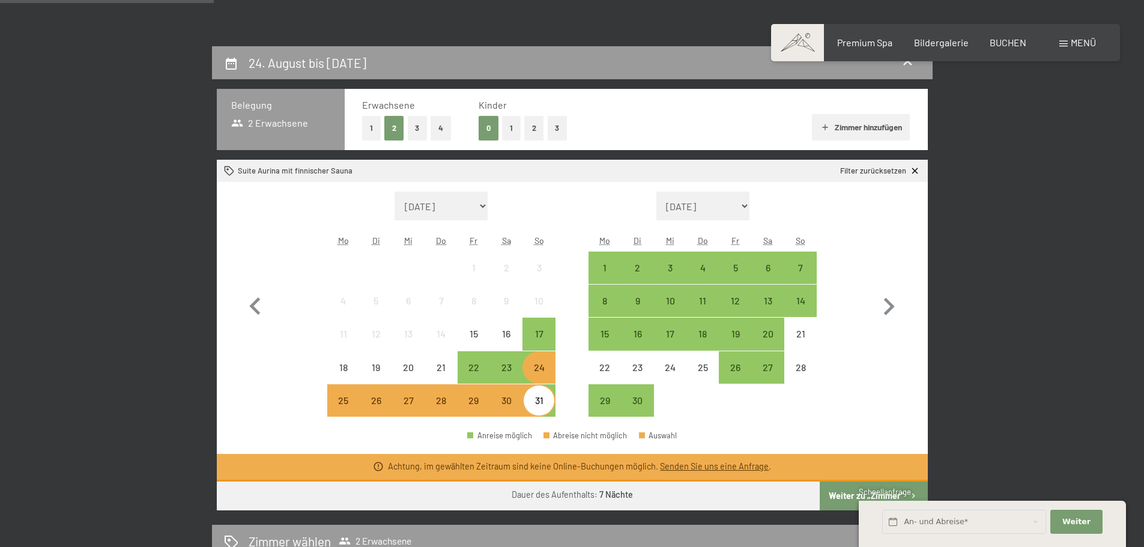
click at [544, 399] on div "31" at bounding box center [539, 411] width 30 height 30
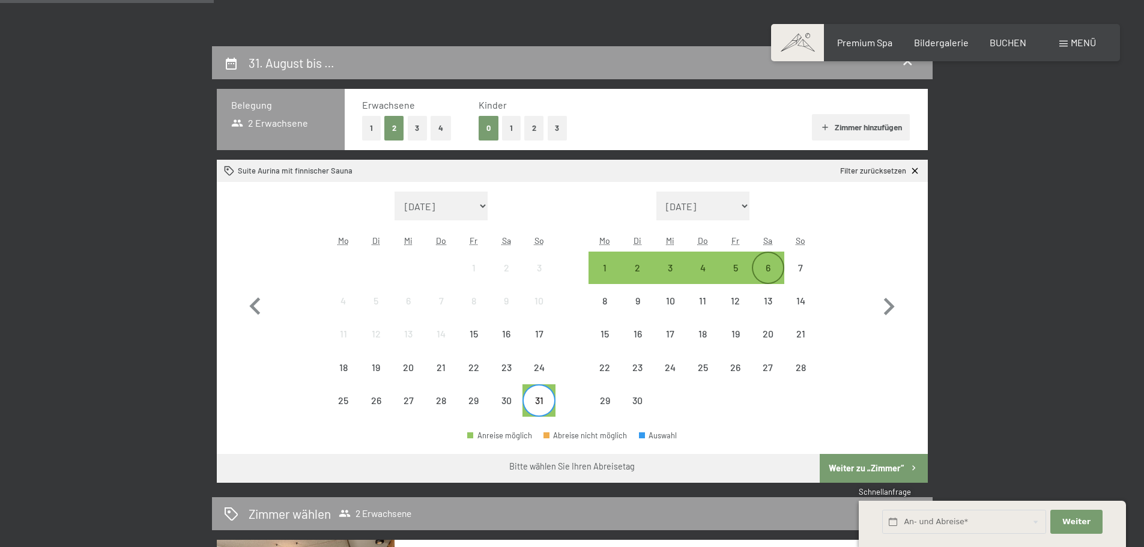
click at [760, 273] on div "6" at bounding box center [768, 278] width 30 height 30
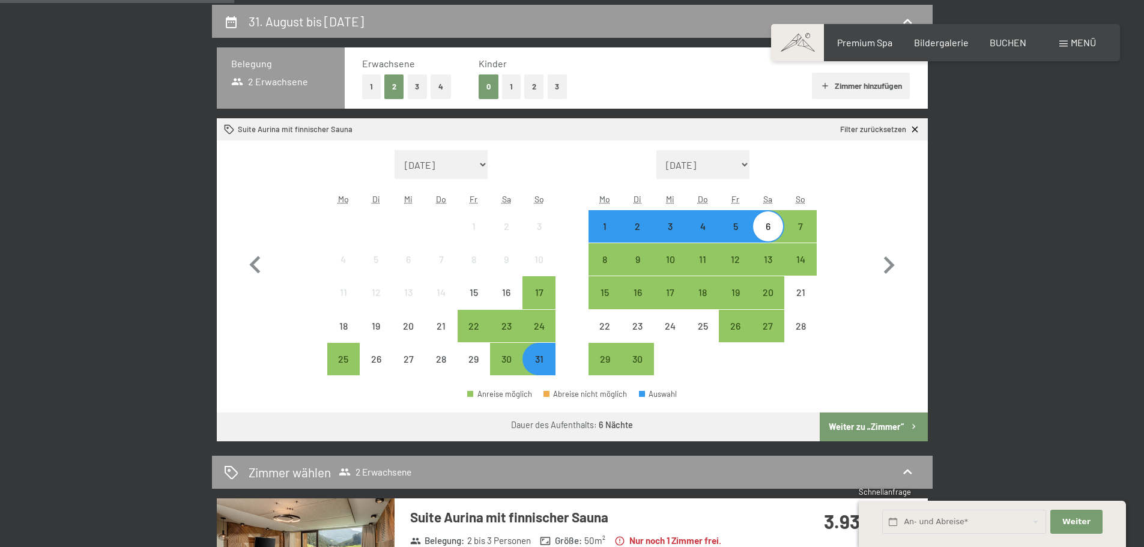
scroll to position [300, 0]
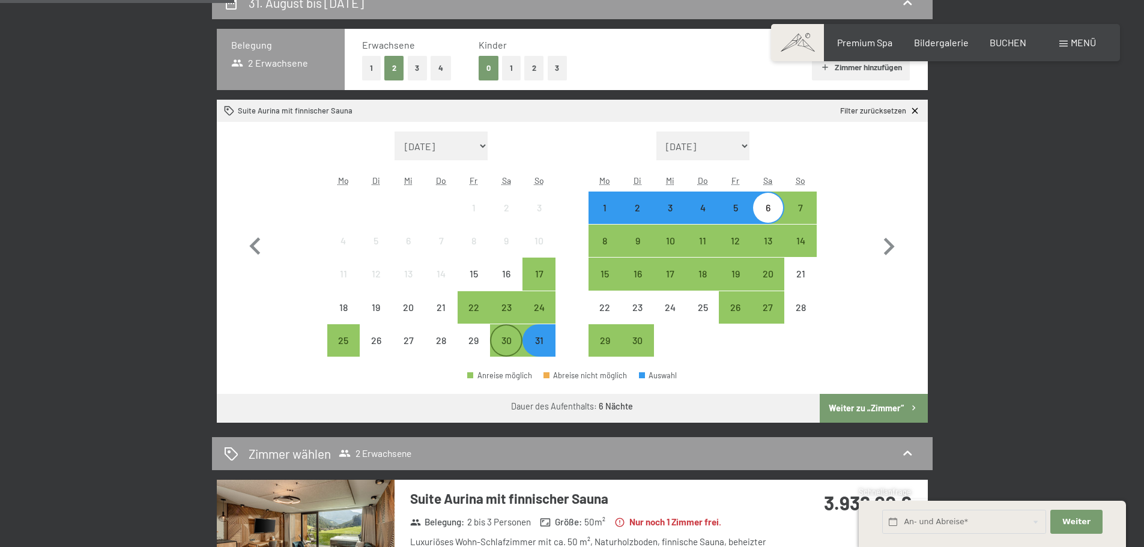
click at [516, 342] on div "30" at bounding box center [506, 351] width 30 height 30
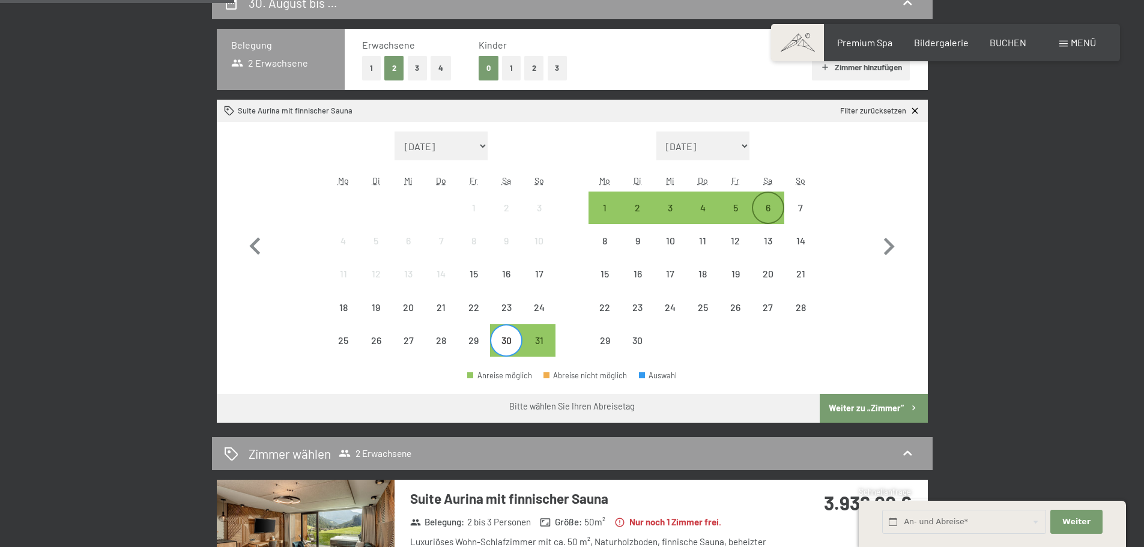
click at [763, 208] on div "6" at bounding box center [768, 218] width 30 height 30
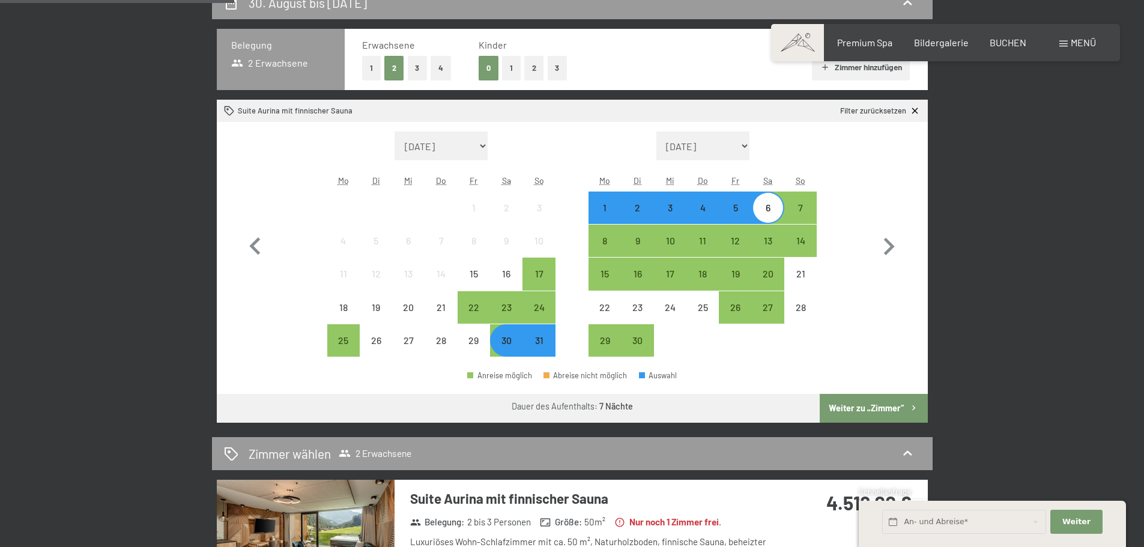
click at [872, 411] on button "Weiter zu „Zimmer“" at bounding box center [873, 408] width 107 height 29
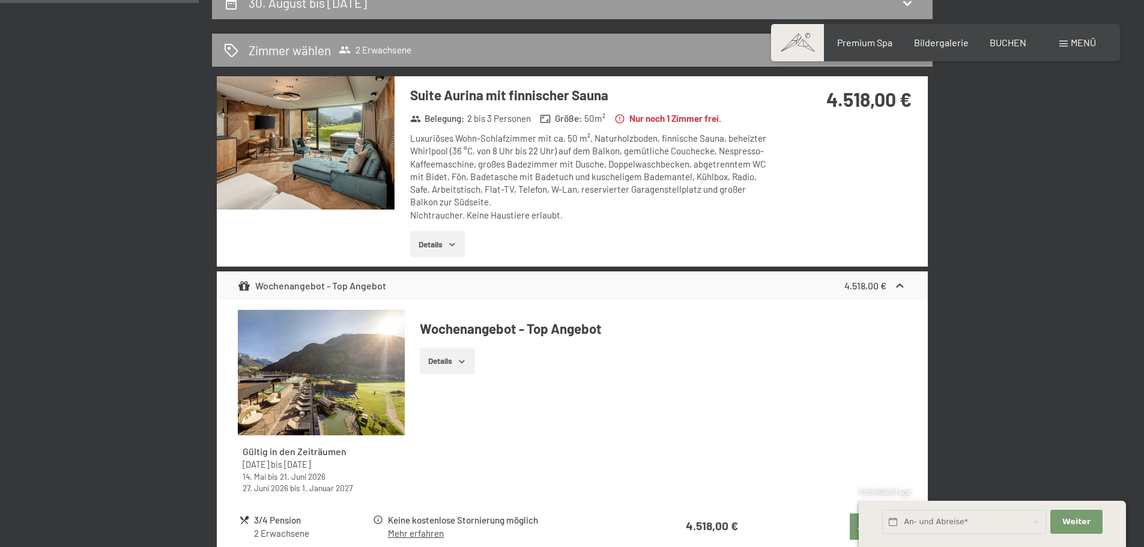
scroll to position [286, 0]
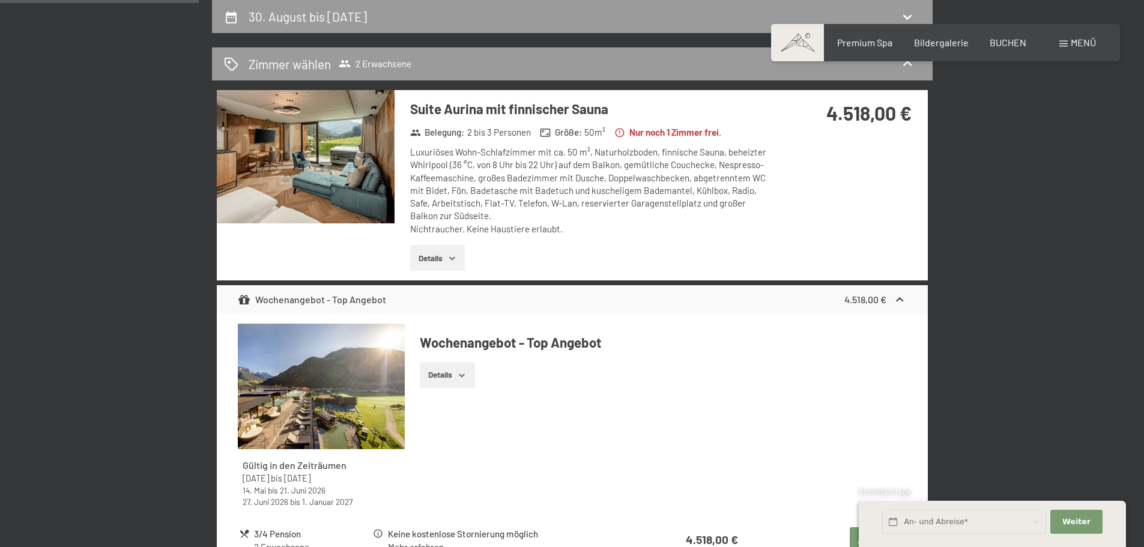
click at [443, 258] on button "Details" at bounding box center [437, 258] width 55 height 26
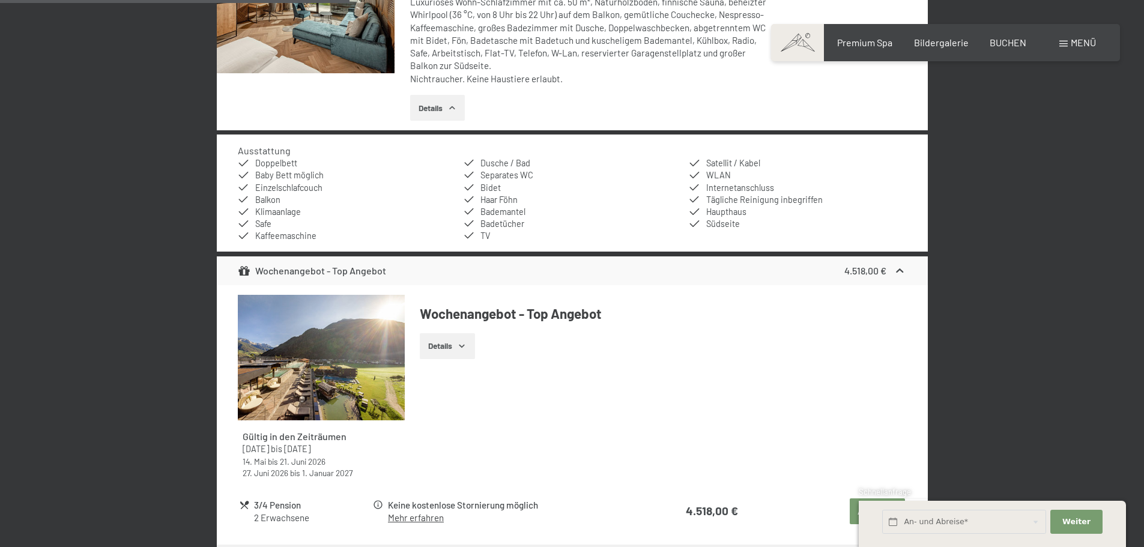
scroll to position [346, 0]
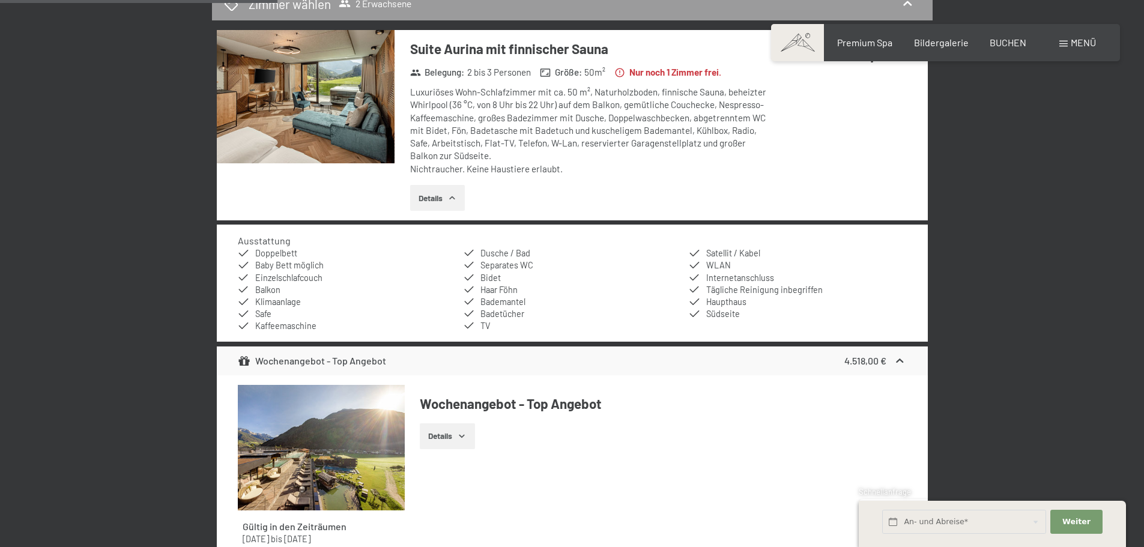
click at [1063, 371] on div "30. August bis 6. September 2025 Zimmer wählen 2 Erwachsene Suite Aurina mit fi…" at bounding box center [572, 349] width 1144 height 818
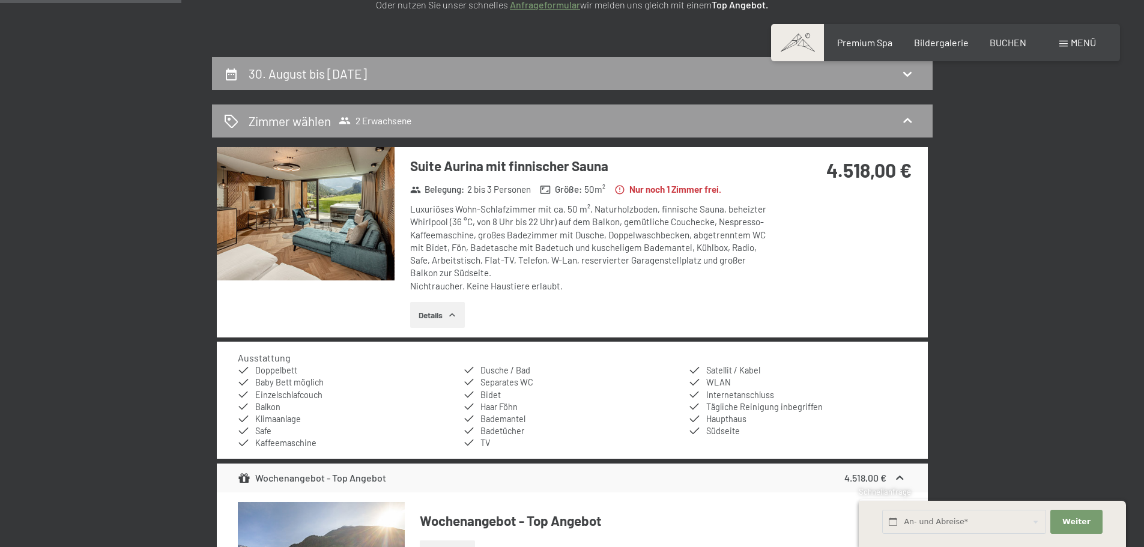
scroll to position [226, 0]
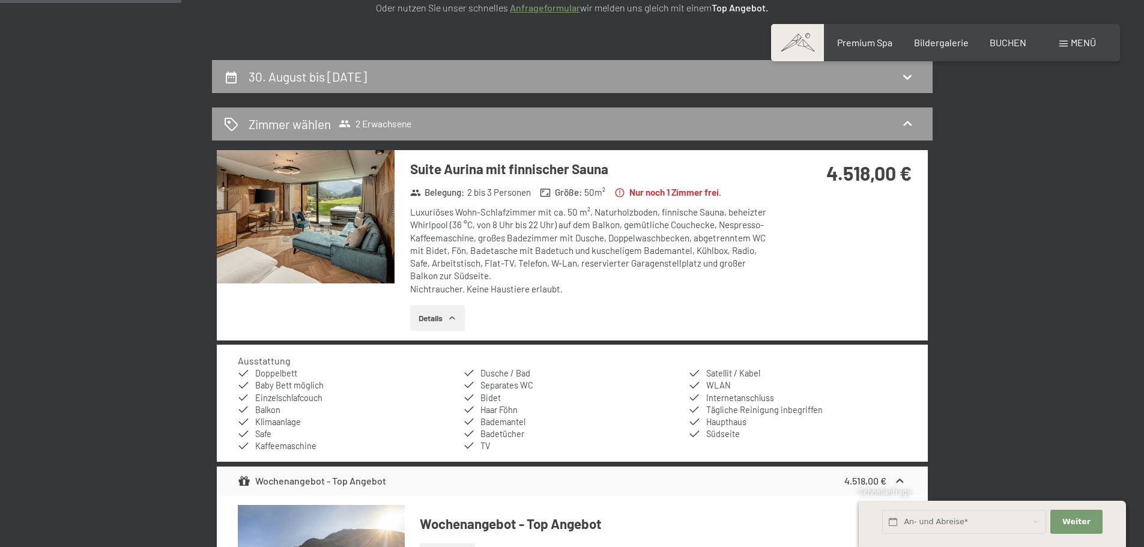
click at [172, 218] on div "30. August bis 6. September 2025 Zimmer wählen 2 Erwachsene Suite Aurina mit fi…" at bounding box center [572, 469] width 820 height 818
click at [167, 172] on div "30. August bis 6. September 2025 Zimmer wählen 2 Erwachsene Suite Aurina mit fi…" at bounding box center [572, 469] width 820 height 818
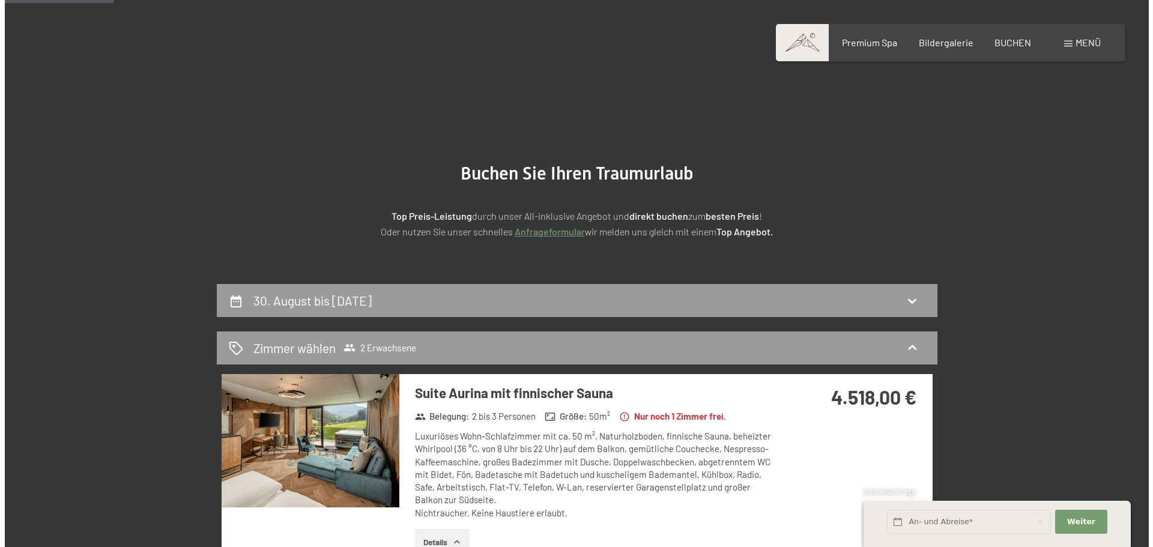
scroll to position [0, 0]
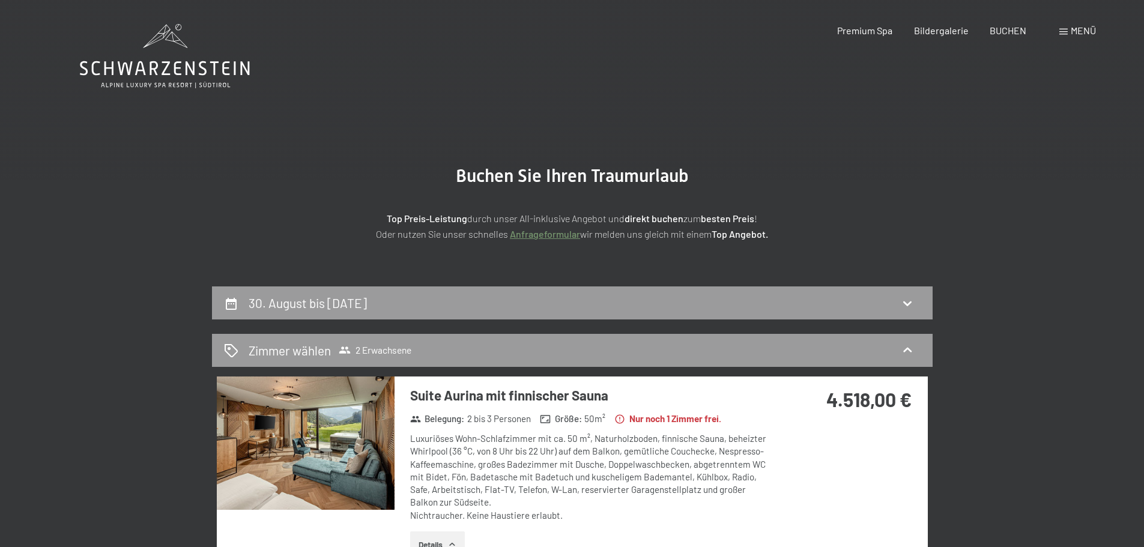
click at [1073, 32] on span "Menü" at bounding box center [1083, 30] width 25 height 11
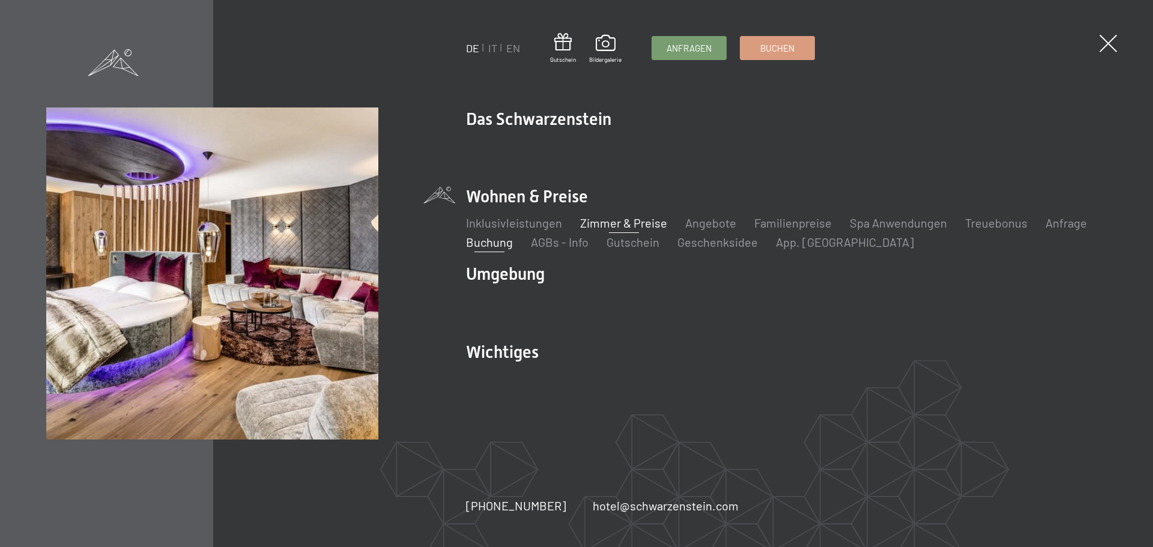
click at [612, 224] on link "Zimmer & Preise" at bounding box center [623, 223] width 87 height 14
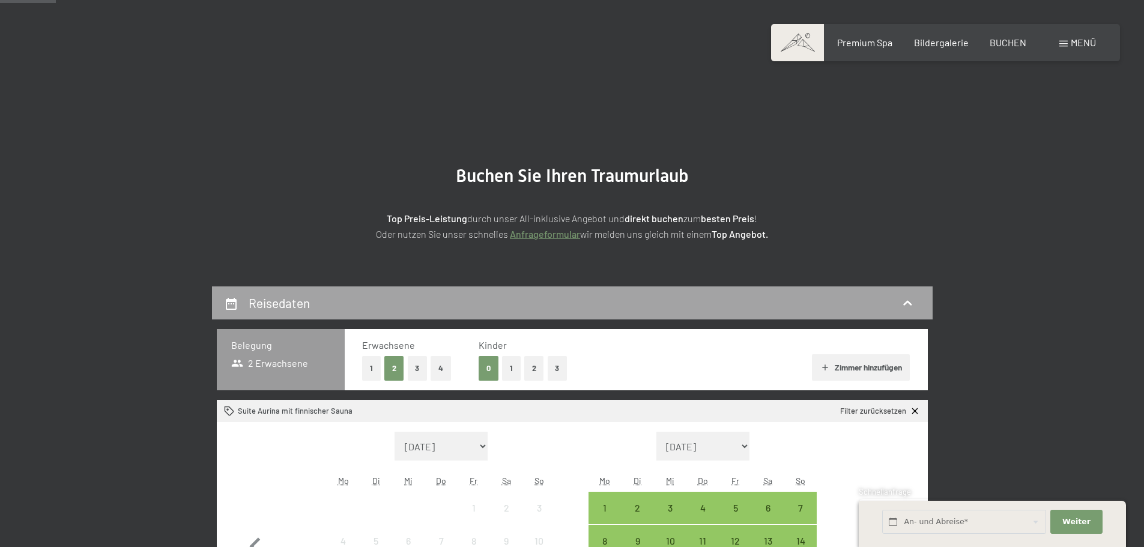
scroll to position [300, 0]
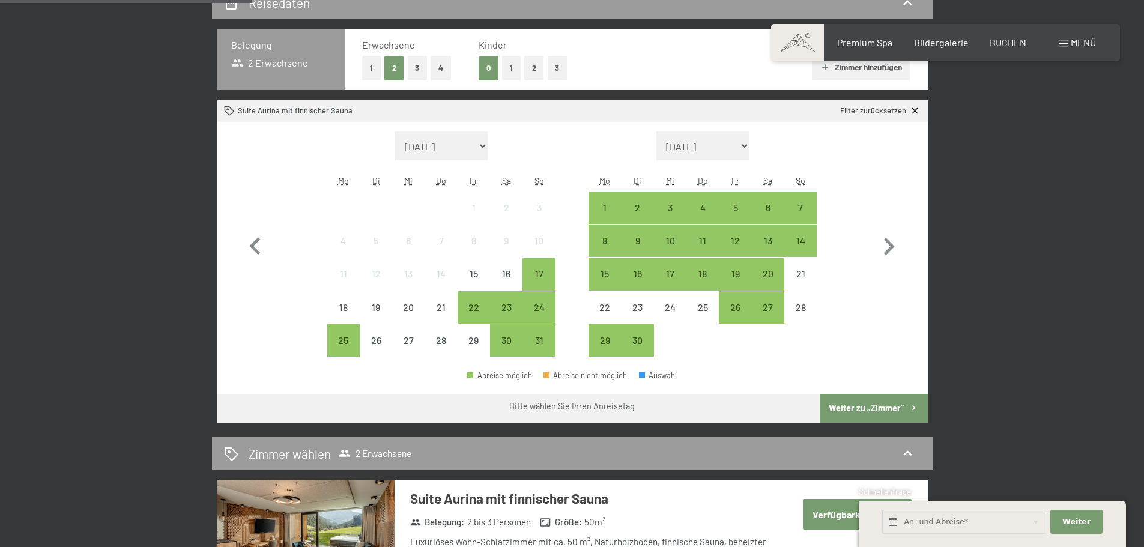
click at [507, 306] on span "Einwilligung Marketing*" at bounding box center [506, 309] width 99 height 12
click at [451, 306] on input "Einwilligung Marketing*" at bounding box center [445, 309] width 12 height 12
drag, startPoint x: 506, startPoint y: 309, endPoint x: 505, endPoint y: 319, distance: 10.2
click at [506, 309] on span "Einwilligung Marketing*" at bounding box center [506, 309] width 99 height 12
click at [451, 309] on input "Einwilligung Marketing*" at bounding box center [445, 309] width 12 height 12
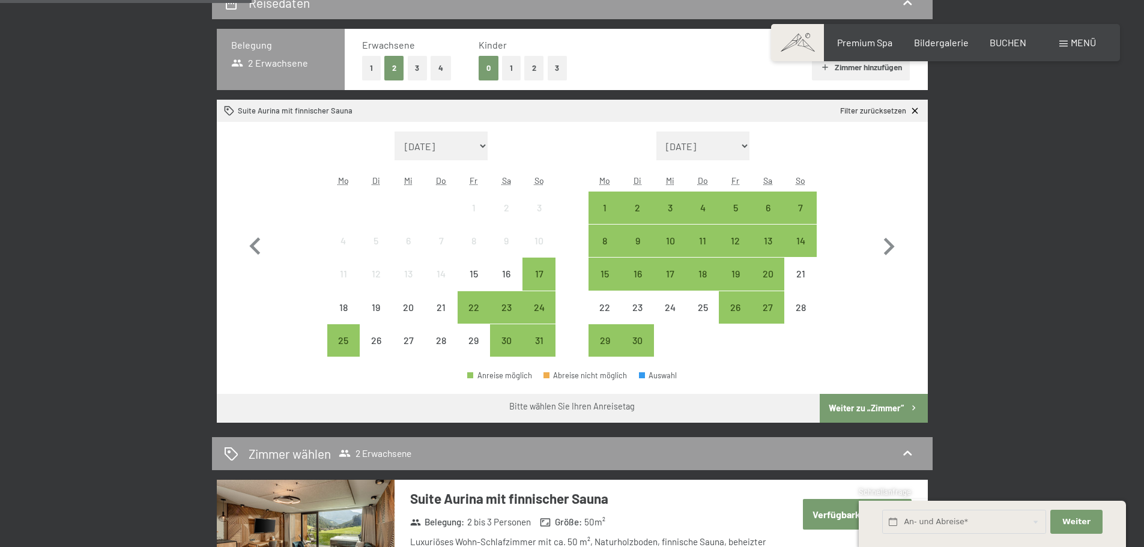
click at [508, 313] on span "Einwilligung Marketing*" at bounding box center [506, 309] width 99 height 12
click at [505, 309] on span "Einwilligung Marketing*" at bounding box center [506, 309] width 99 height 12
click at [451, 309] on input "Einwilligung Marketing*" at bounding box center [445, 309] width 12 height 12
checkbox input "true"
click at [504, 316] on div "23" at bounding box center [506, 318] width 30 height 30
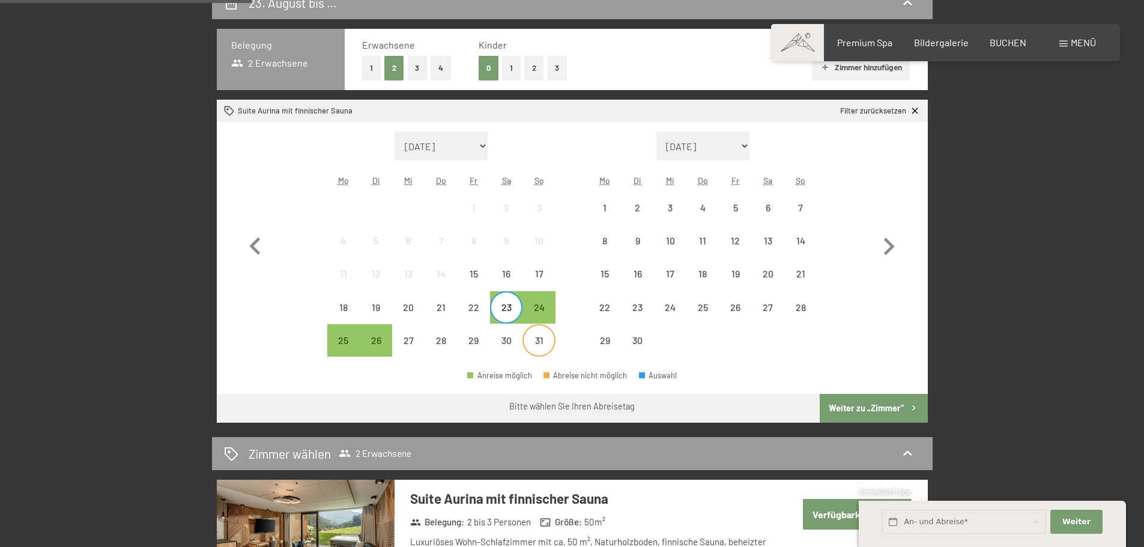
drag, startPoint x: 505, startPoint y: 340, endPoint x: 524, endPoint y: 344, distance: 19.1
click at [506, 340] on div "30" at bounding box center [506, 351] width 30 height 30
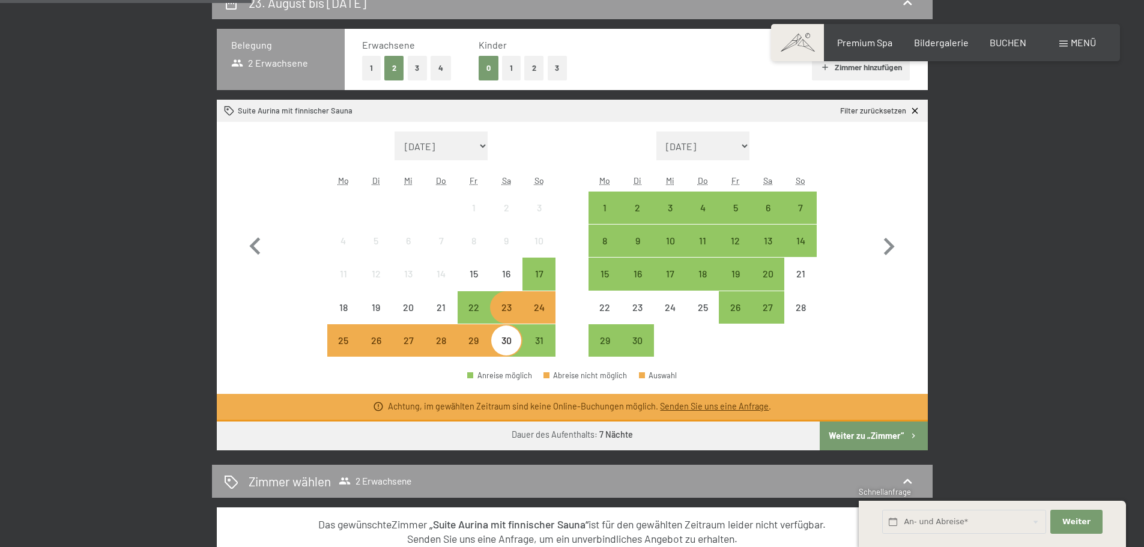
click at [859, 430] on button "Weiter zu „Zimmer“" at bounding box center [873, 436] width 107 height 29
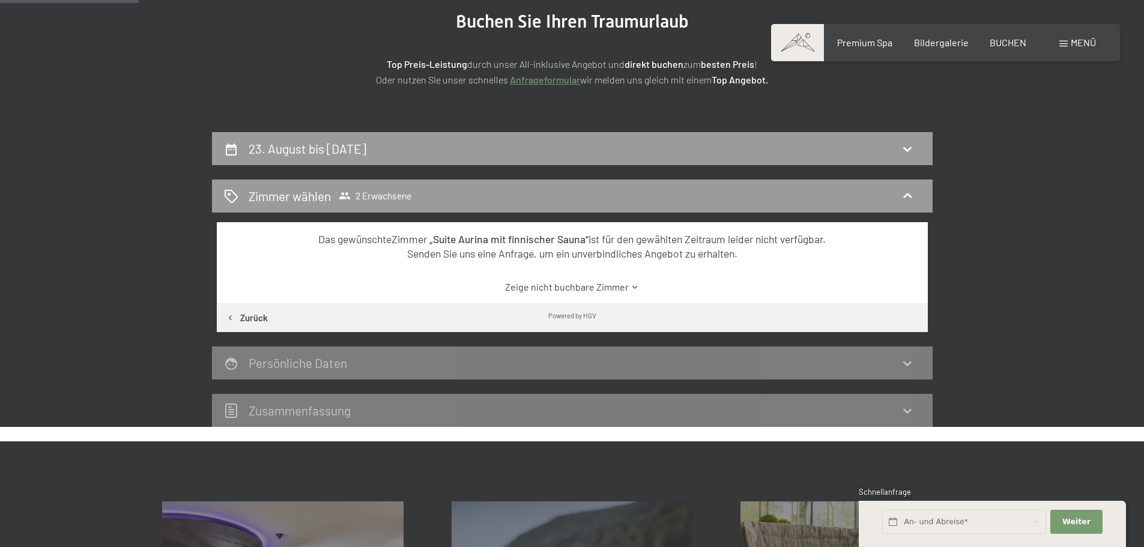
scroll to position [106, 0]
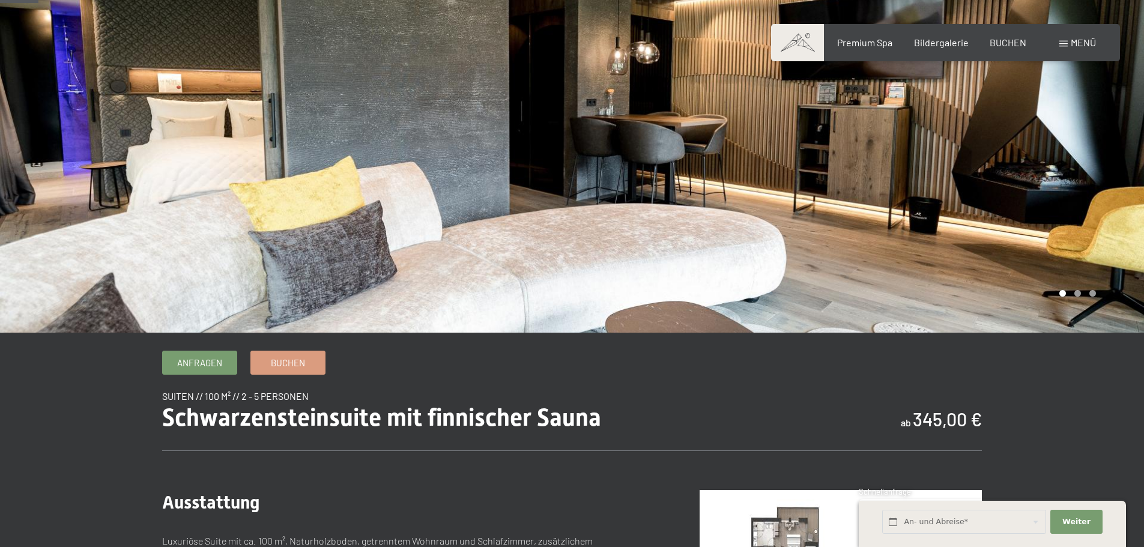
scroll to position [240, 0]
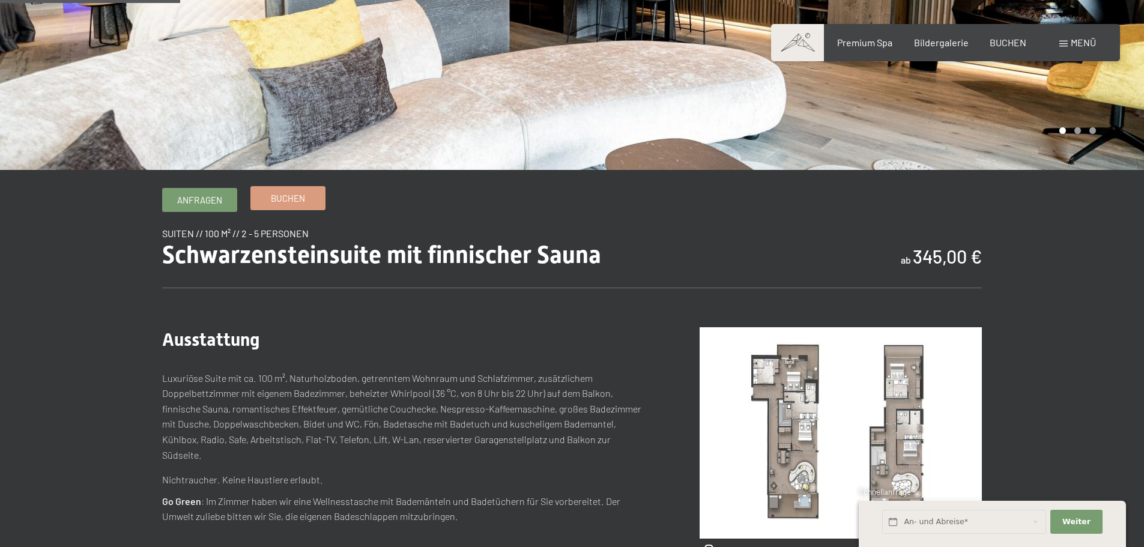
click at [310, 200] on link "Buchen" at bounding box center [288, 198] width 74 height 23
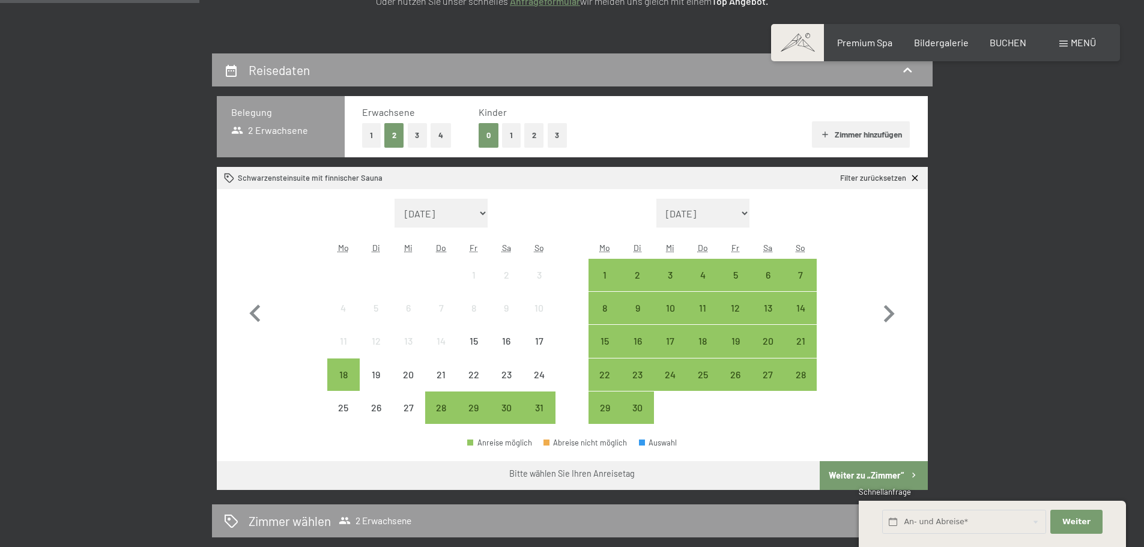
scroll to position [240, 0]
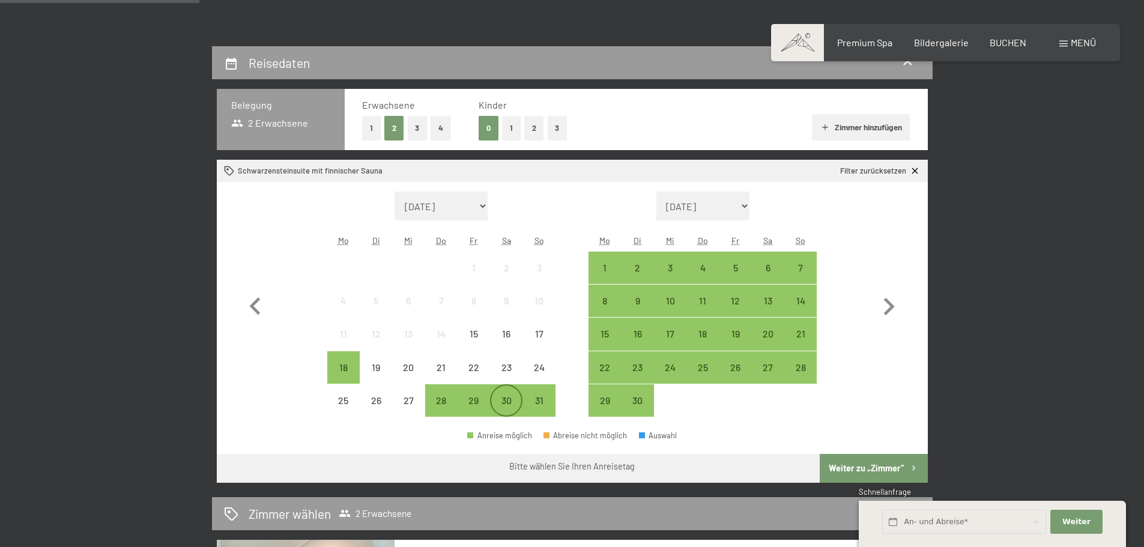
click at [507, 398] on div "30" at bounding box center [506, 411] width 30 height 30
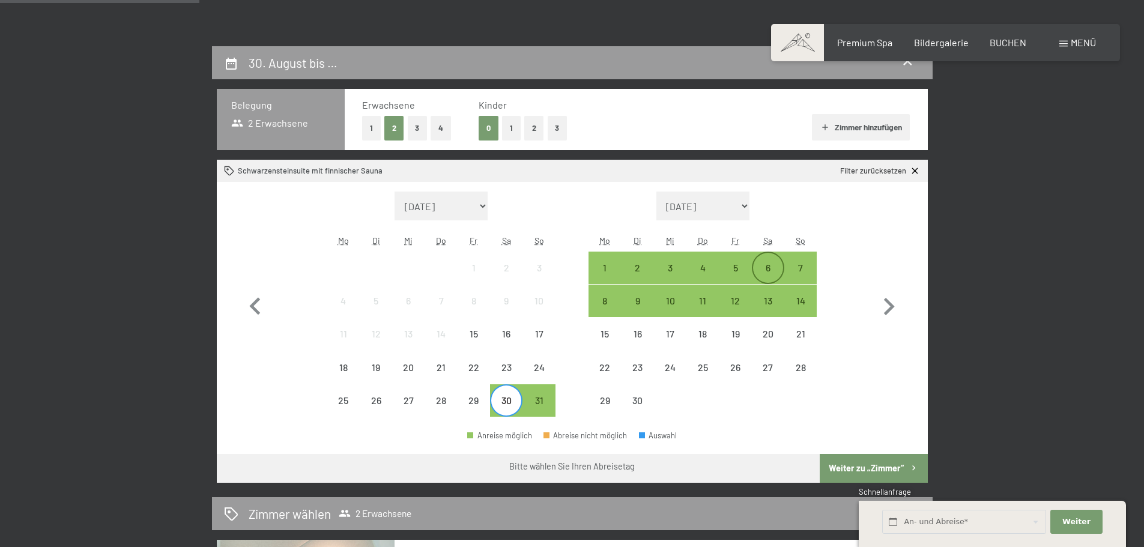
click at [773, 264] on div "6" at bounding box center [768, 278] width 30 height 30
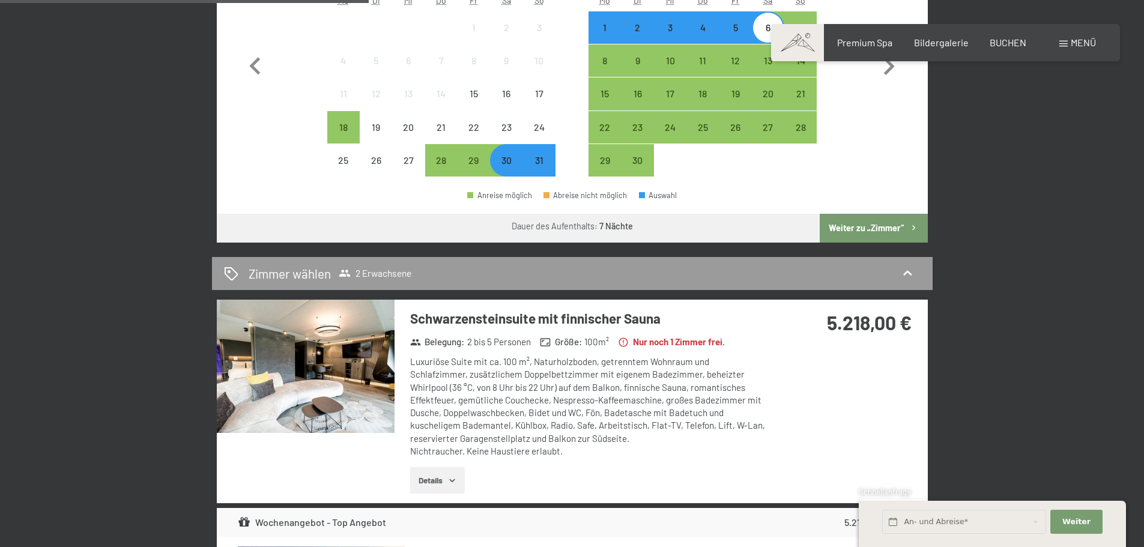
click at [872, 226] on button "Weiter zu „Zimmer“" at bounding box center [873, 228] width 107 height 29
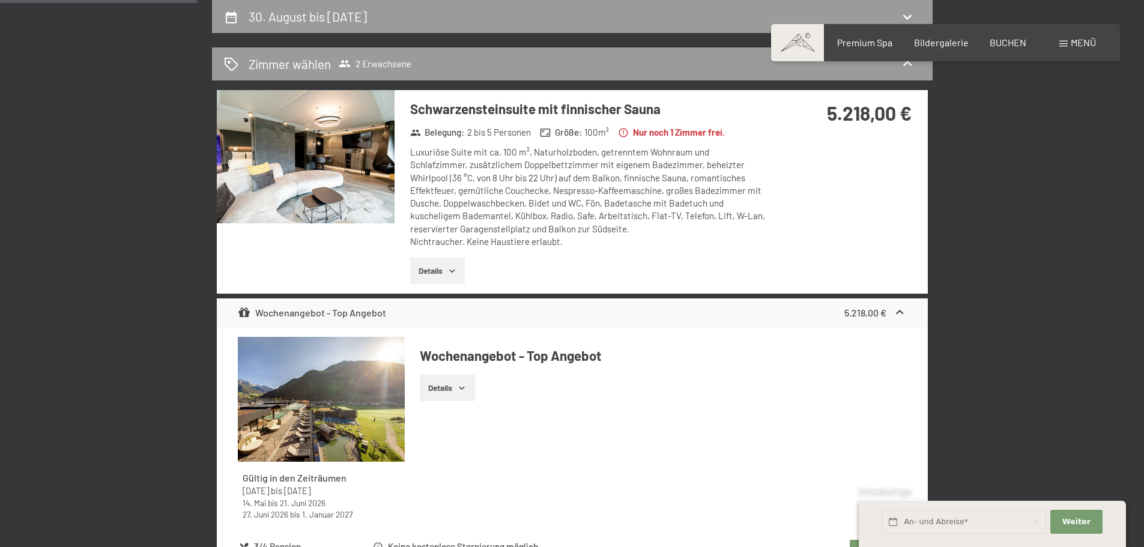
click at [366, 184] on img at bounding box center [306, 156] width 178 height 133
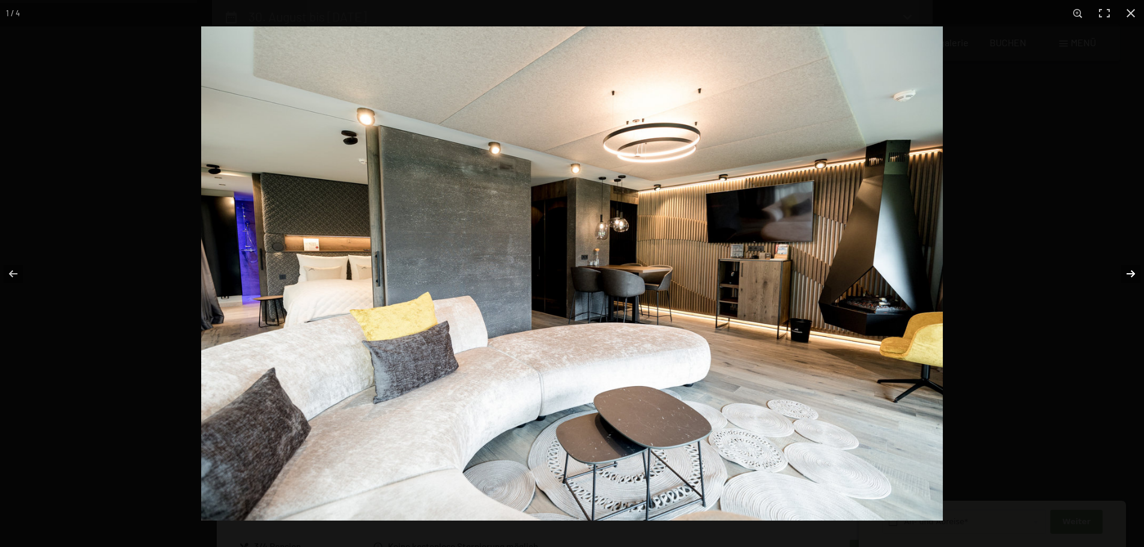
click at [1125, 271] on button "button" at bounding box center [1123, 274] width 42 height 60
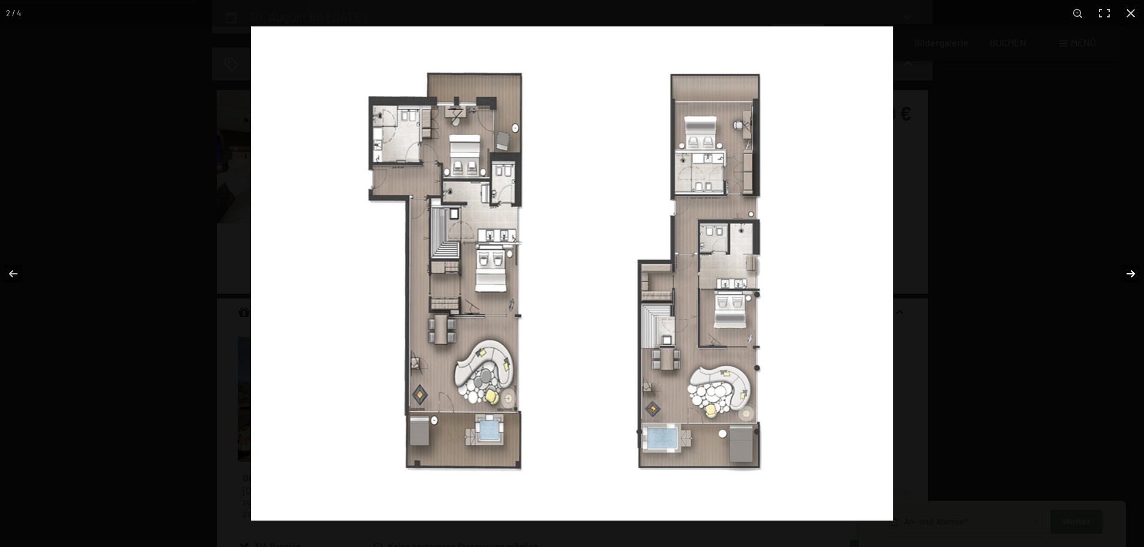
click at [1125, 271] on button "button" at bounding box center [1123, 274] width 42 height 60
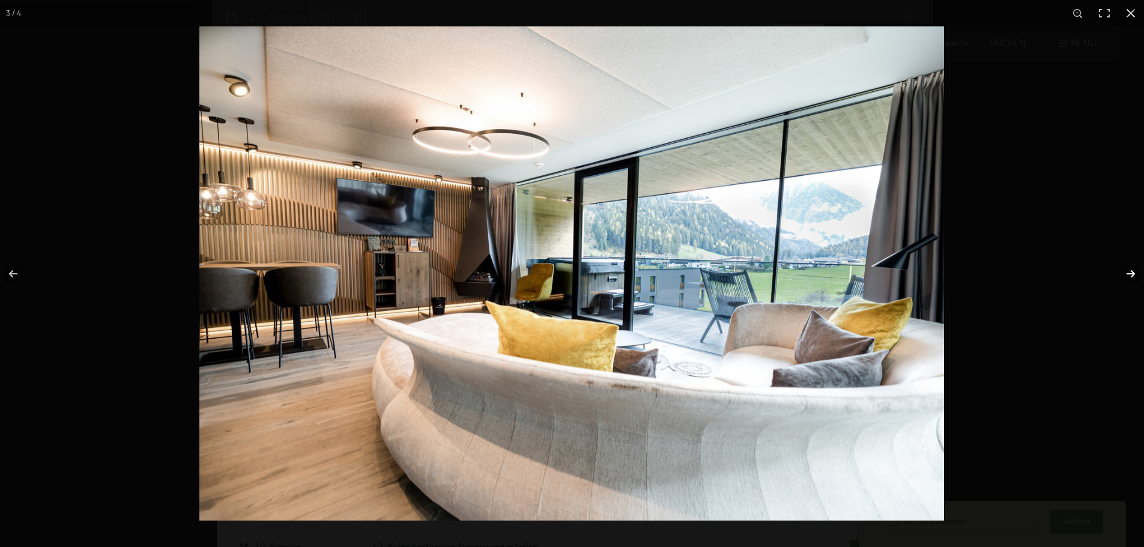
click at [1125, 271] on button "button" at bounding box center [1123, 274] width 42 height 60
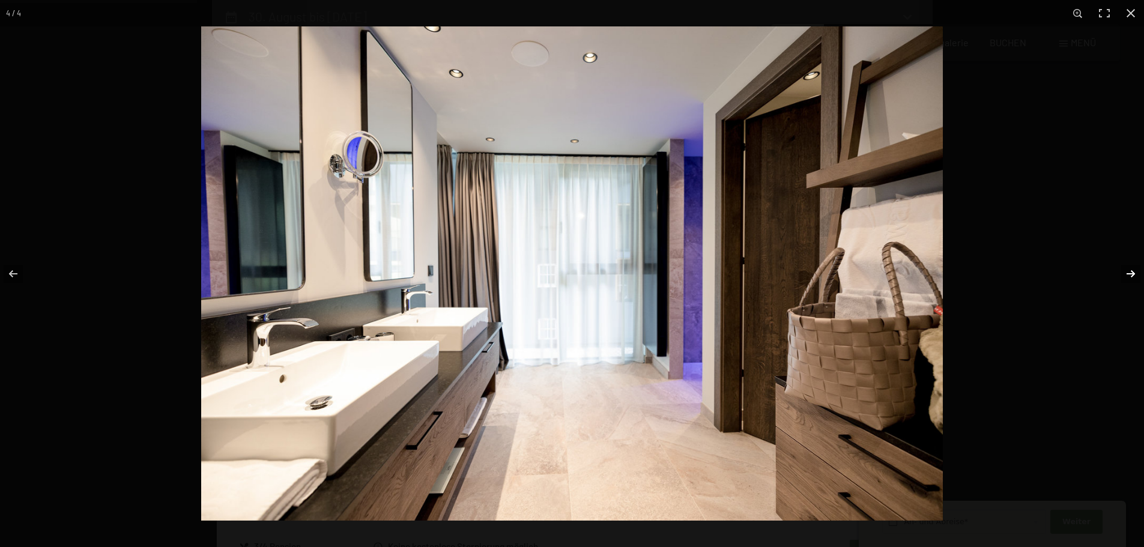
click at [1125, 271] on button "button" at bounding box center [1123, 274] width 42 height 60
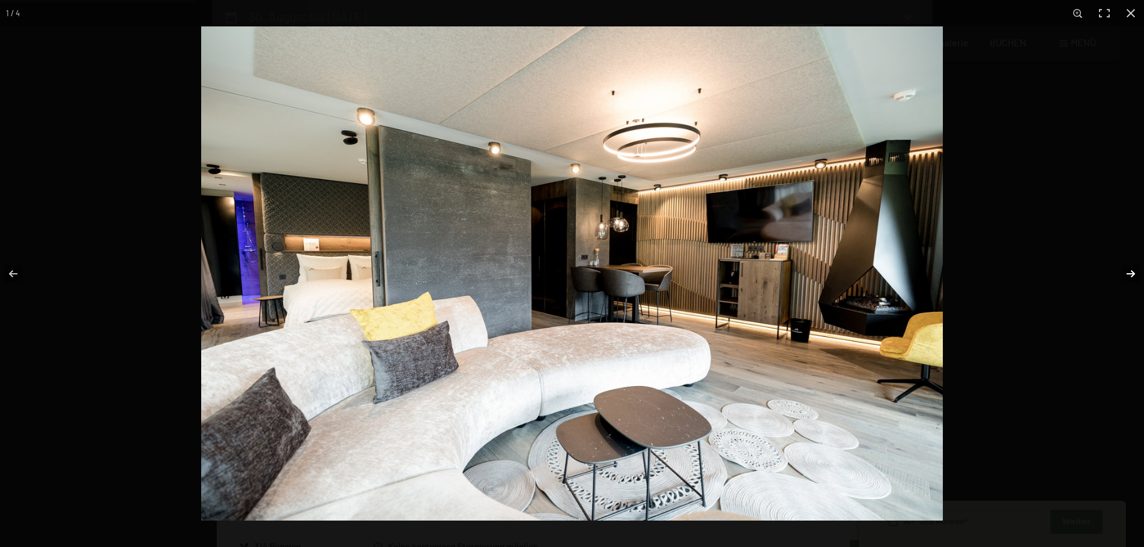
click at [1125, 271] on button "button" at bounding box center [1123, 274] width 42 height 60
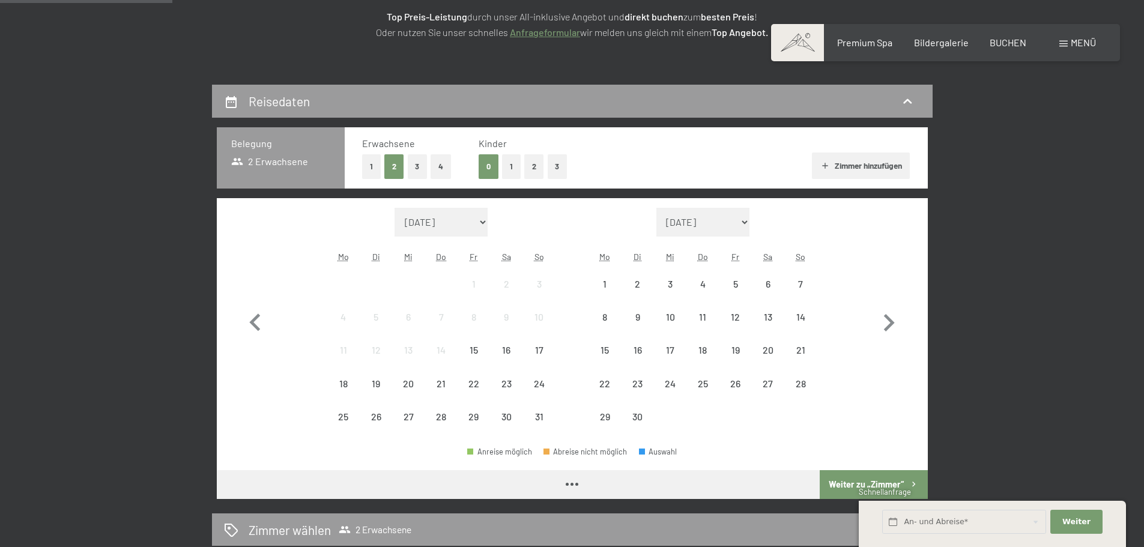
scroll to position [240, 0]
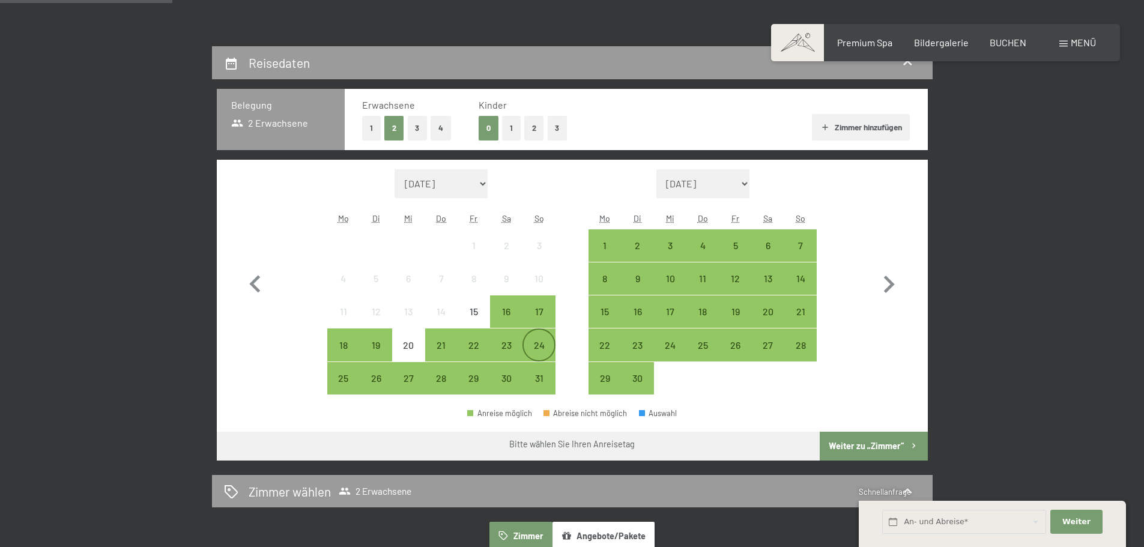
click at [530, 351] on div "24" at bounding box center [539, 355] width 30 height 30
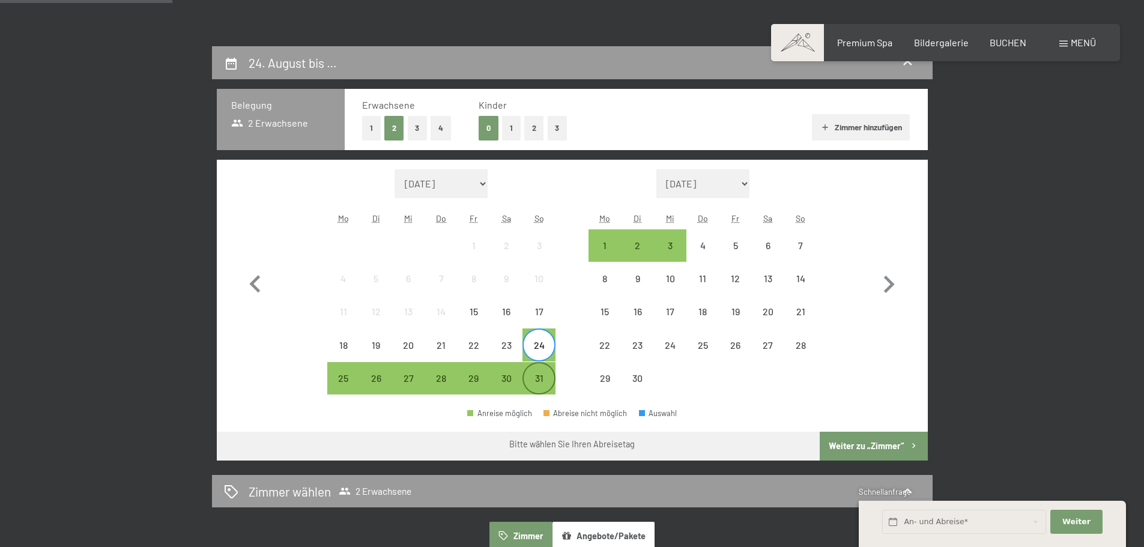
click at [540, 378] on div "31" at bounding box center [539, 389] width 30 height 30
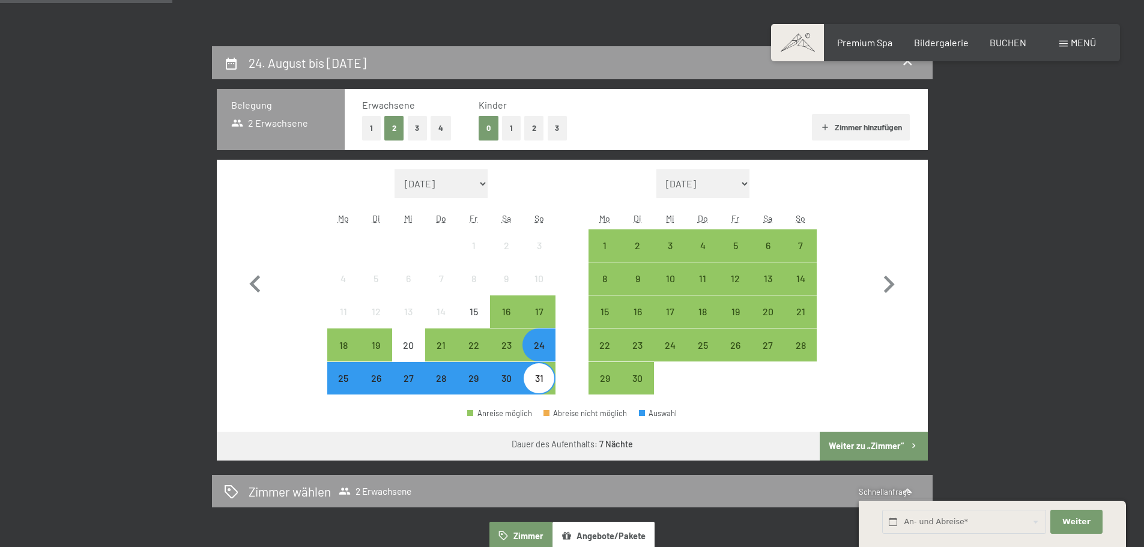
click at [838, 441] on button "Weiter zu „Zimmer“" at bounding box center [873, 446] width 107 height 29
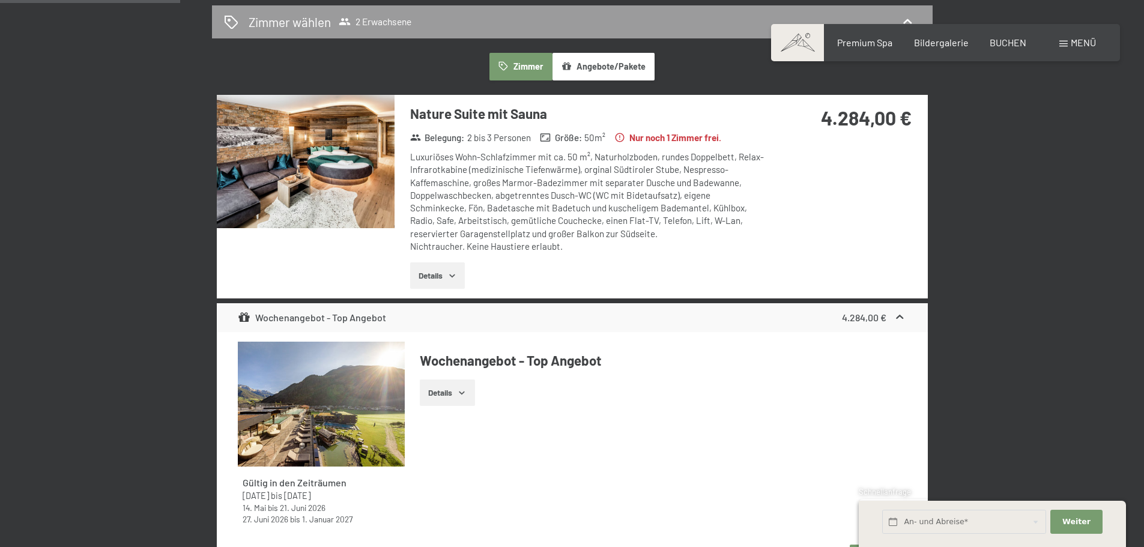
scroll to position [226, 0]
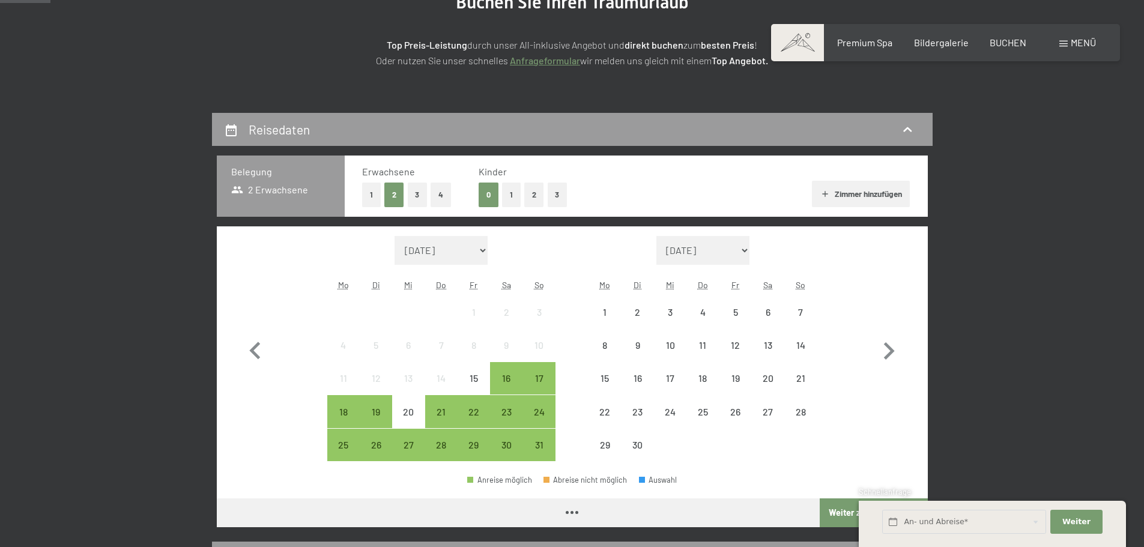
scroll to position [180, 0]
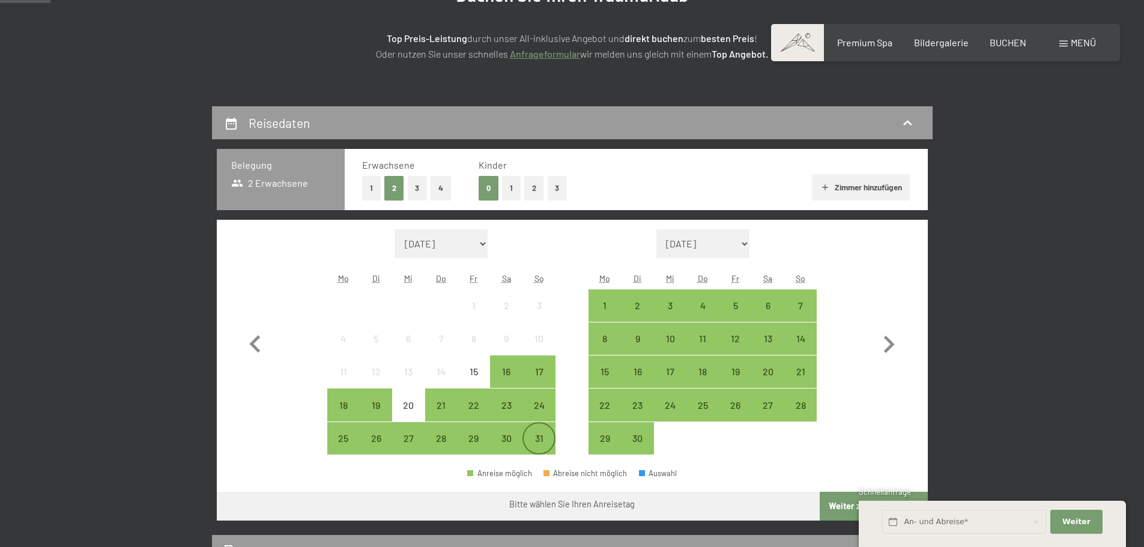
click at [541, 434] on div "31" at bounding box center [539, 449] width 30 height 30
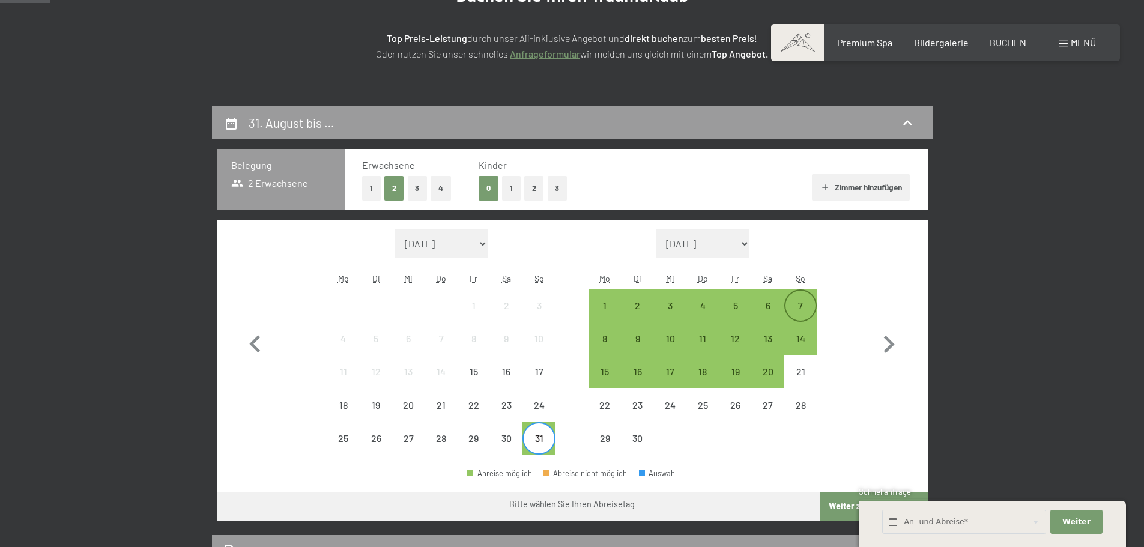
click at [799, 310] on div "7" at bounding box center [800, 316] width 30 height 30
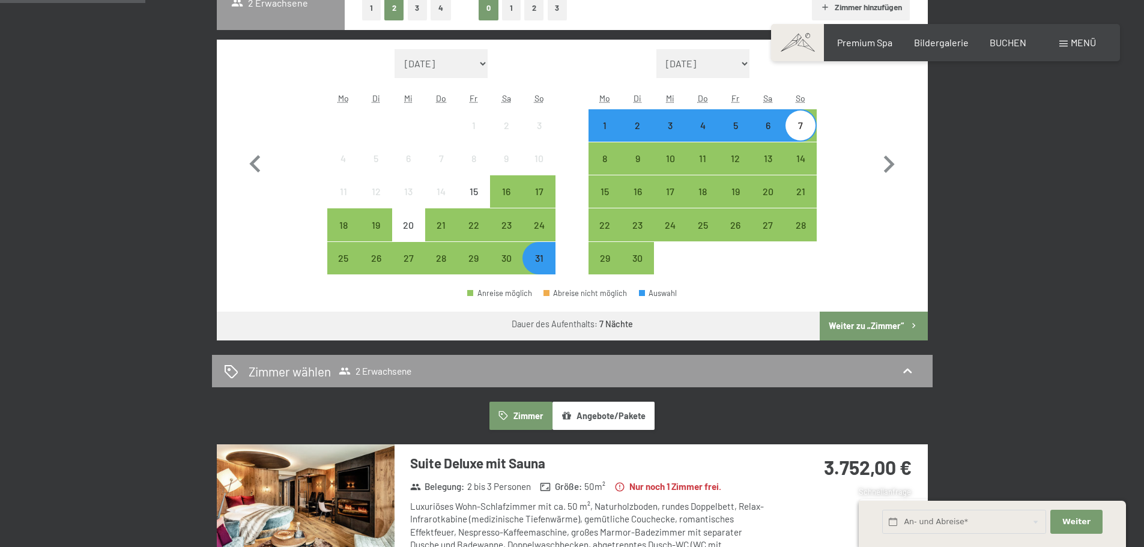
click at [869, 323] on button "Weiter zu „Zimmer“" at bounding box center [873, 326] width 107 height 29
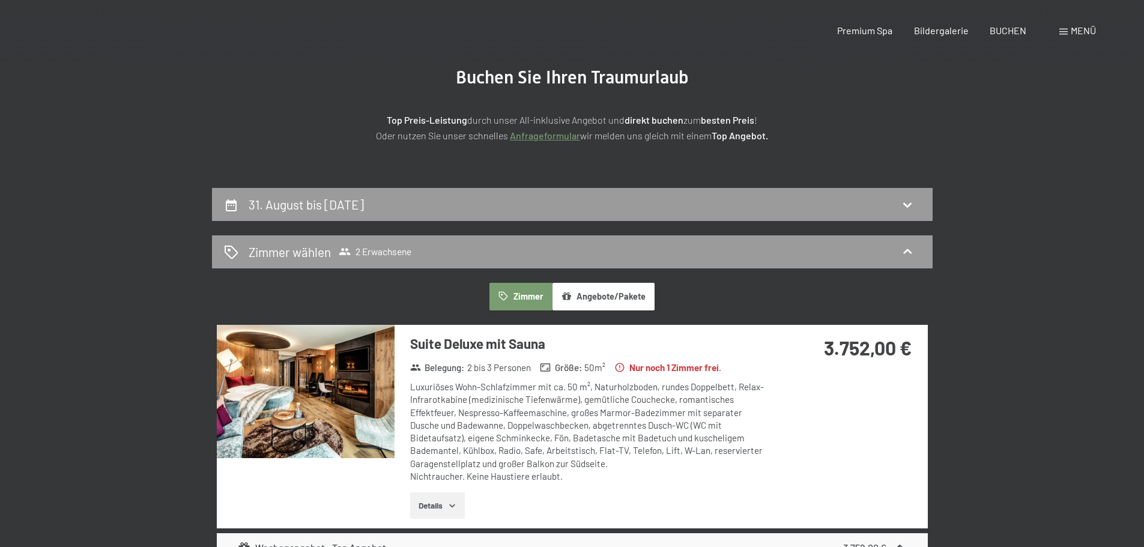
scroll to position [0, 0]
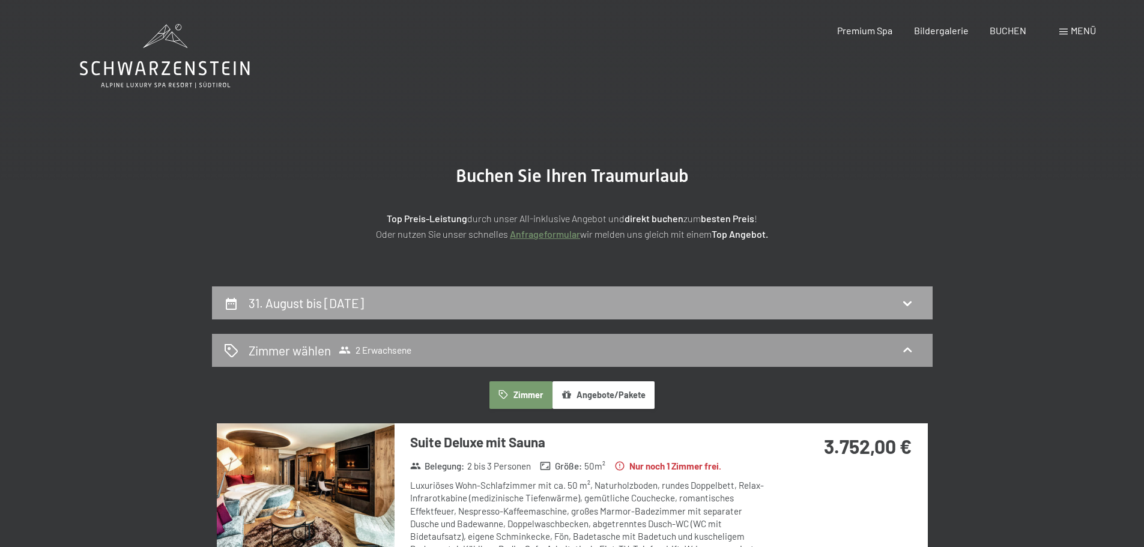
click at [364, 302] on h2 "31. August bis 7. September 2025" at bounding box center [306, 302] width 115 height 15
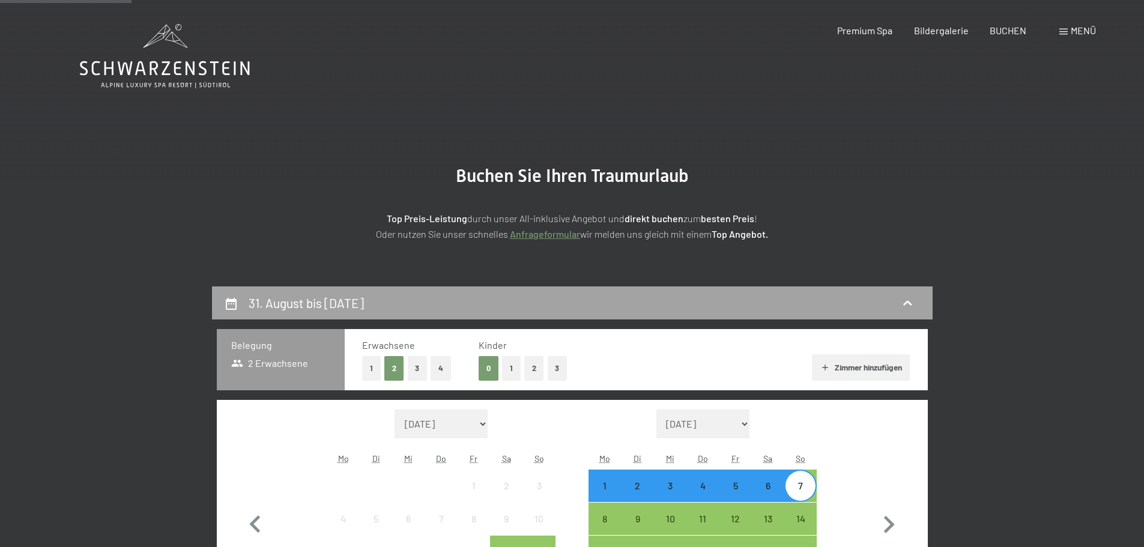
scroll to position [286, 0]
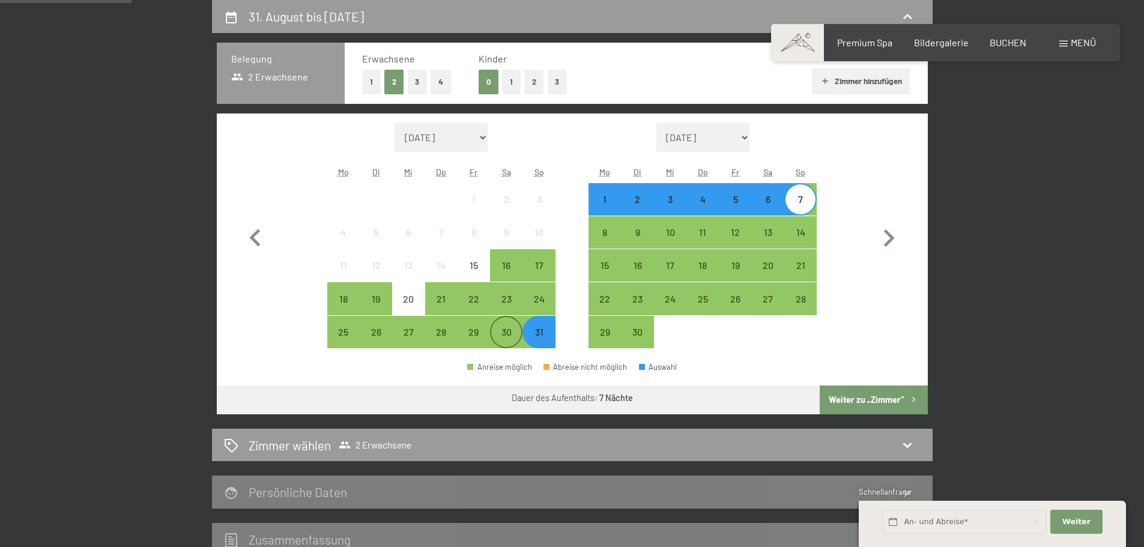
click at [507, 331] on div "30" at bounding box center [506, 342] width 30 height 30
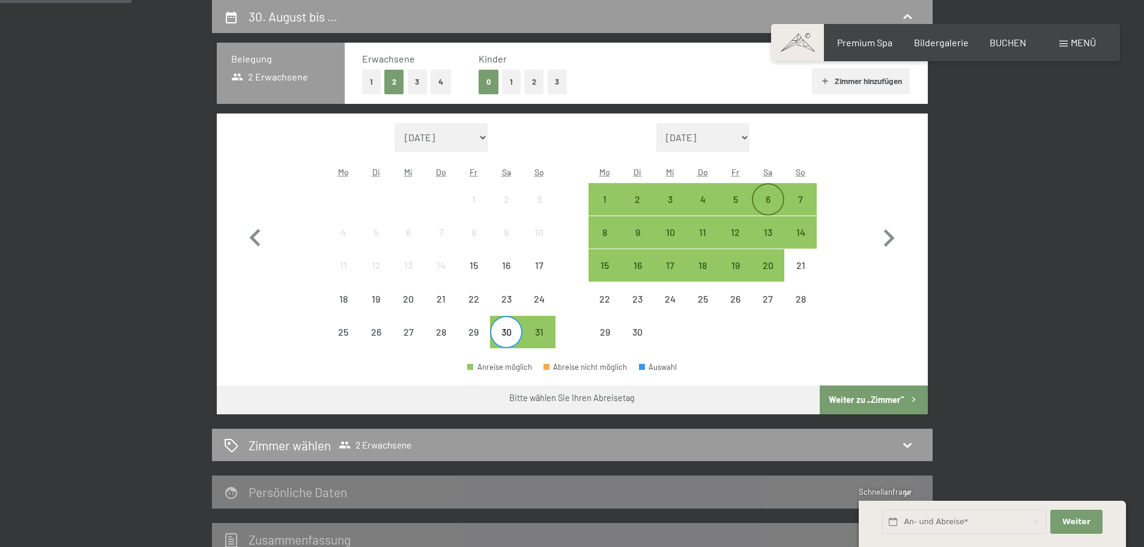
click at [763, 201] on div "6" at bounding box center [768, 210] width 30 height 30
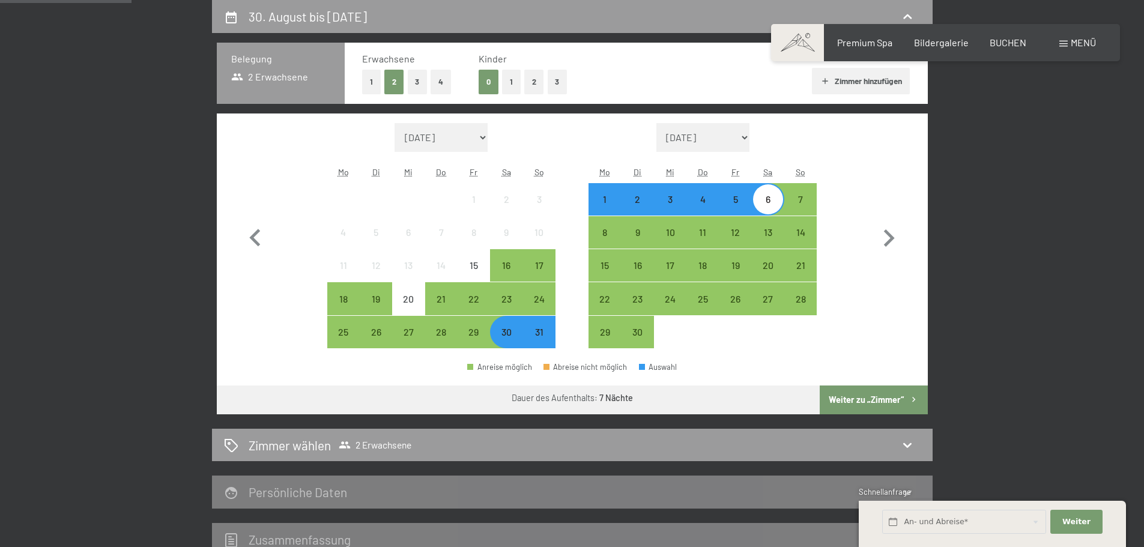
click at [833, 390] on button "Weiter zu „Zimmer“" at bounding box center [873, 400] width 107 height 29
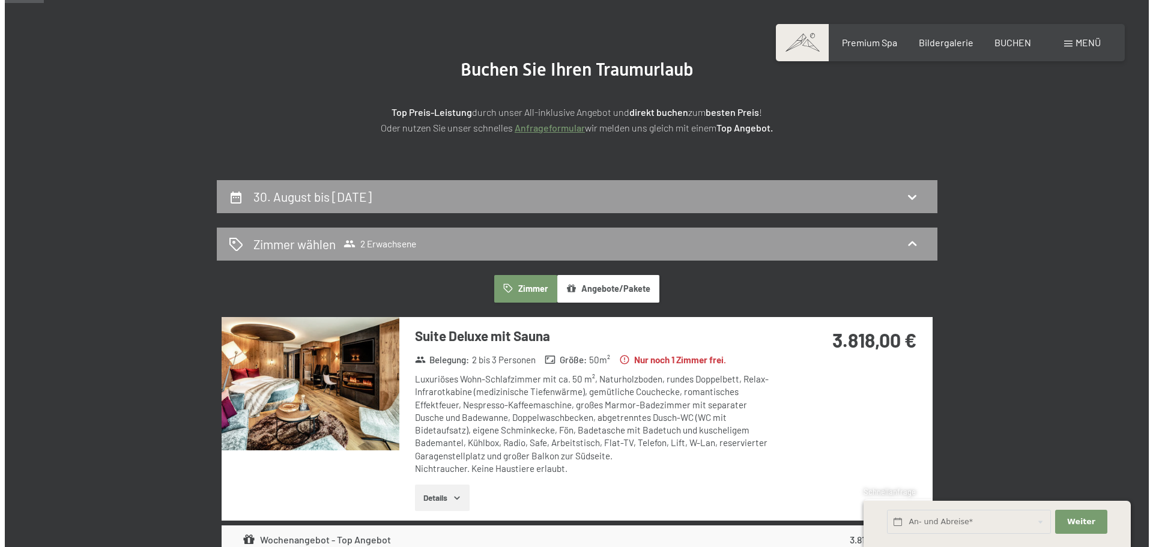
scroll to position [0, 0]
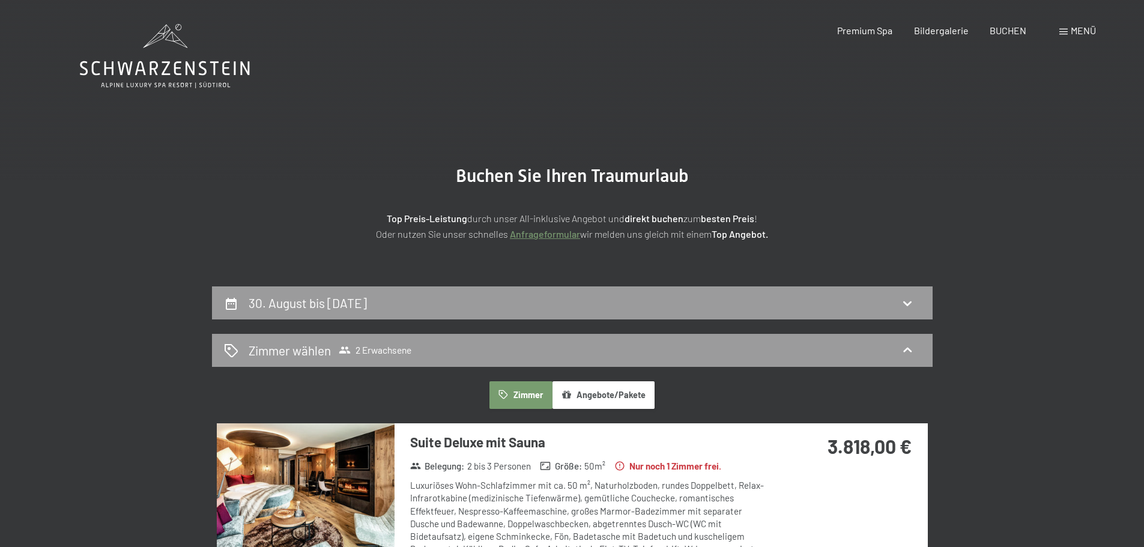
click at [1064, 29] on span at bounding box center [1063, 32] width 8 height 6
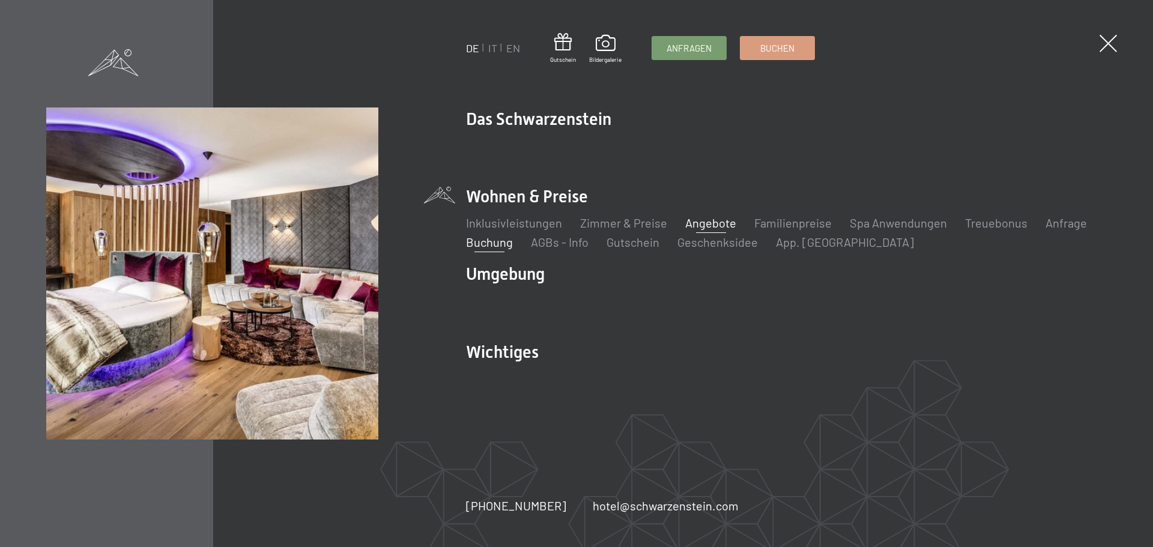
click at [689, 221] on link "Angebote" at bounding box center [710, 223] width 51 height 14
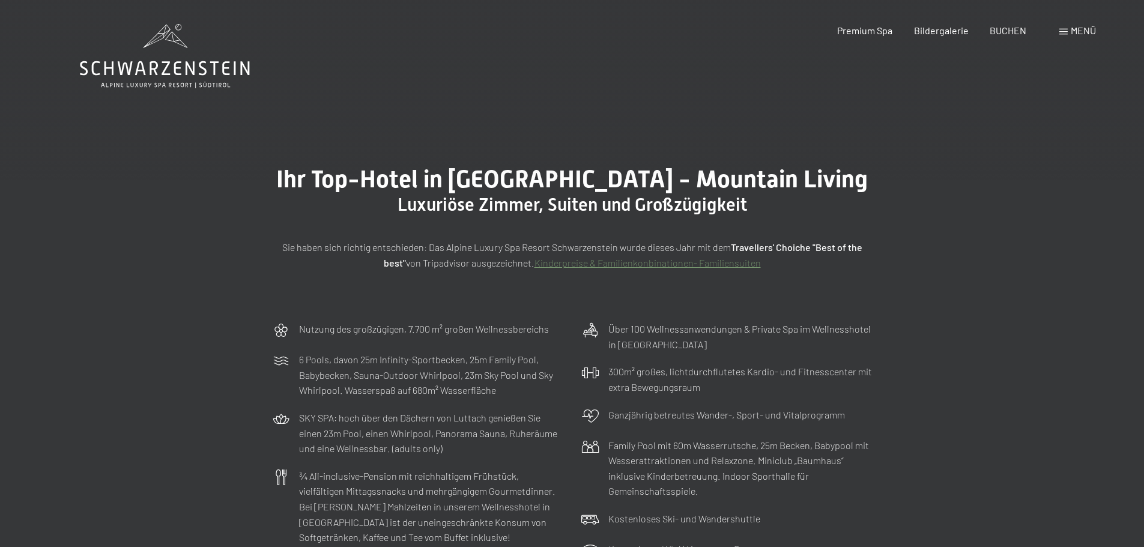
click at [1069, 28] on div "Menü" at bounding box center [1077, 30] width 37 height 13
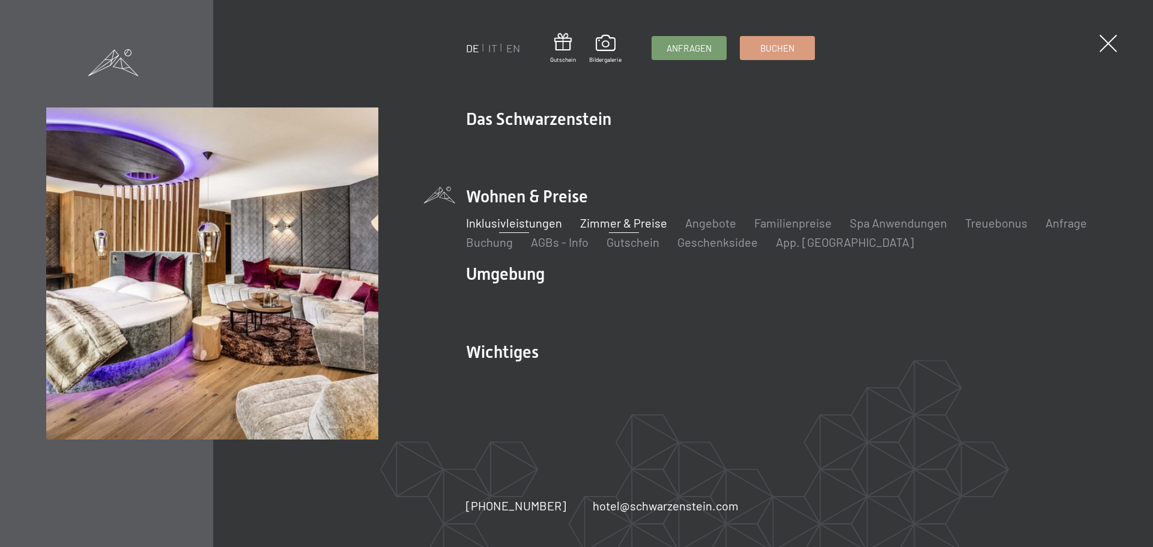
click at [521, 220] on link "Inklusivleistungen" at bounding box center [514, 223] width 96 height 14
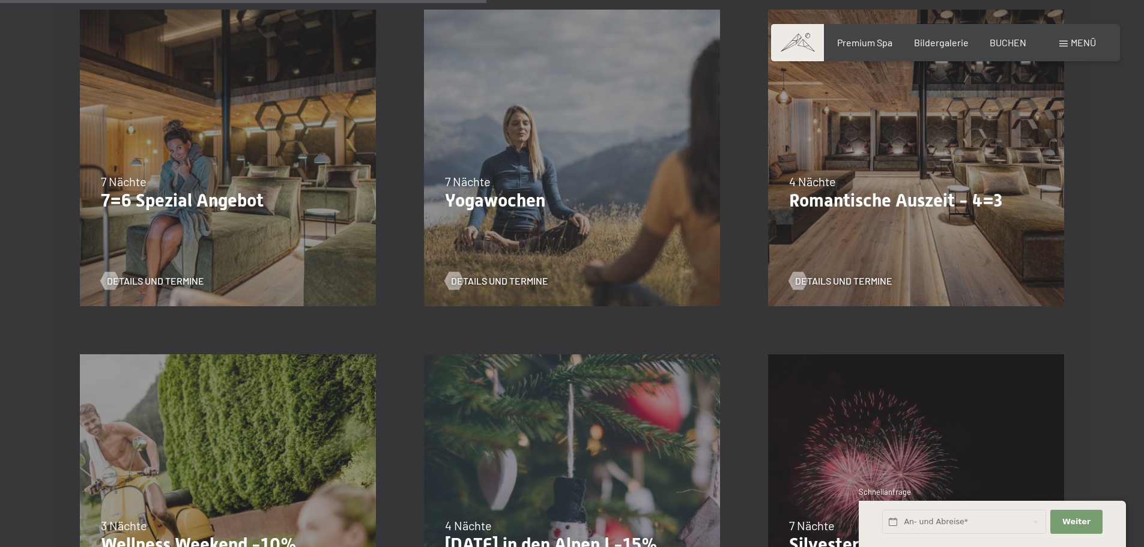
scroll to position [1081, 0]
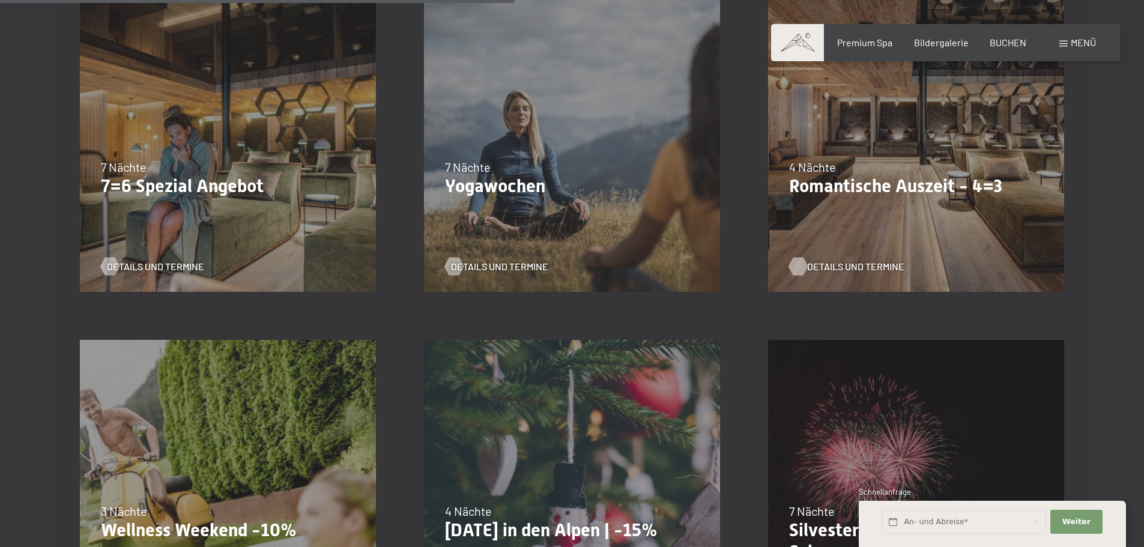
drag, startPoint x: 866, startPoint y: 265, endPoint x: 898, endPoint y: 271, distance: 32.5
click at [898, 271] on span "Details und Termine" at bounding box center [855, 266] width 97 height 13
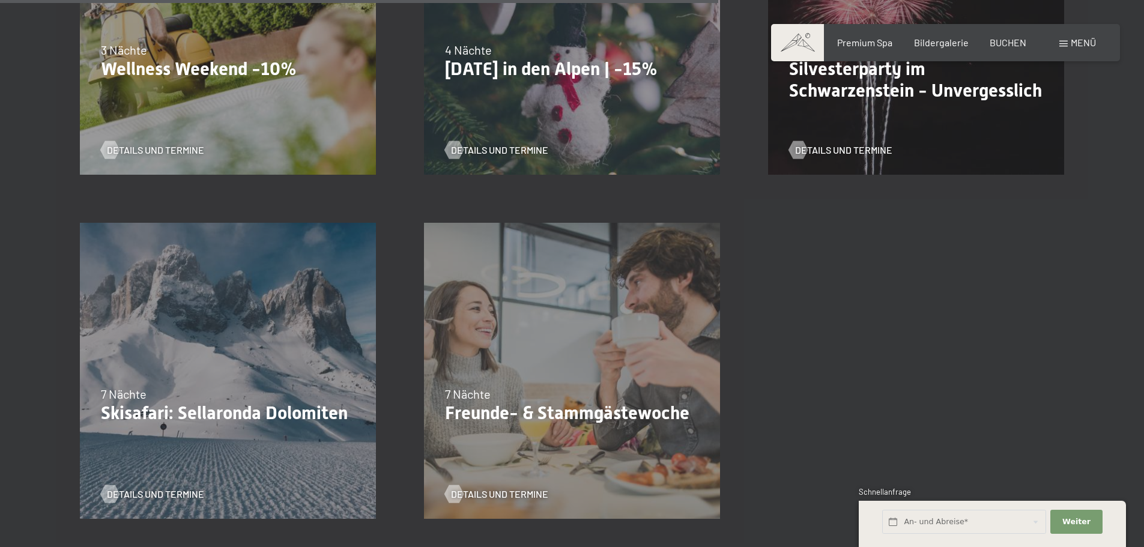
scroll to position [1561, 0]
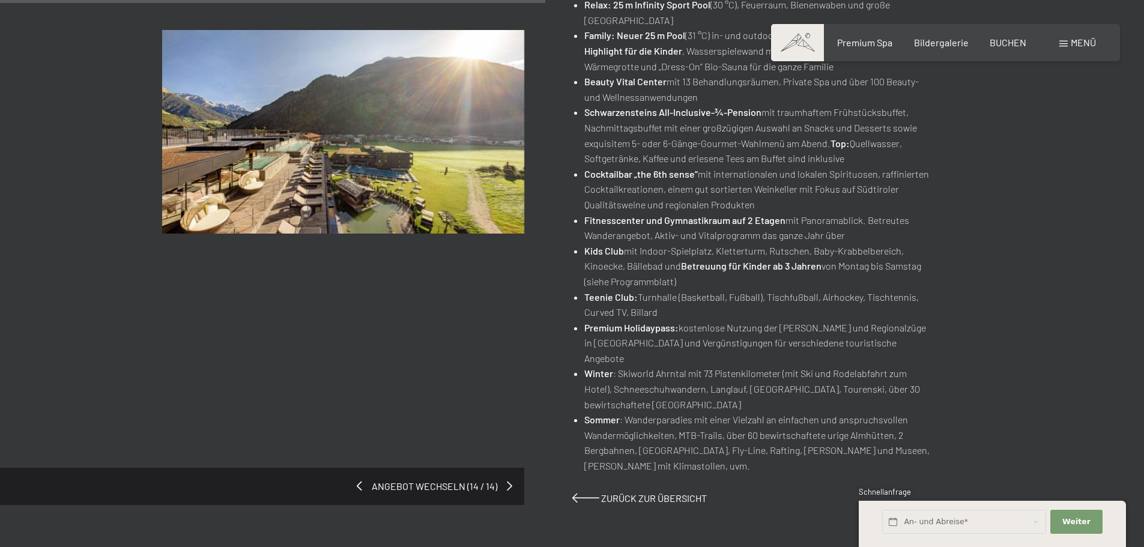
scroll to position [661, 0]
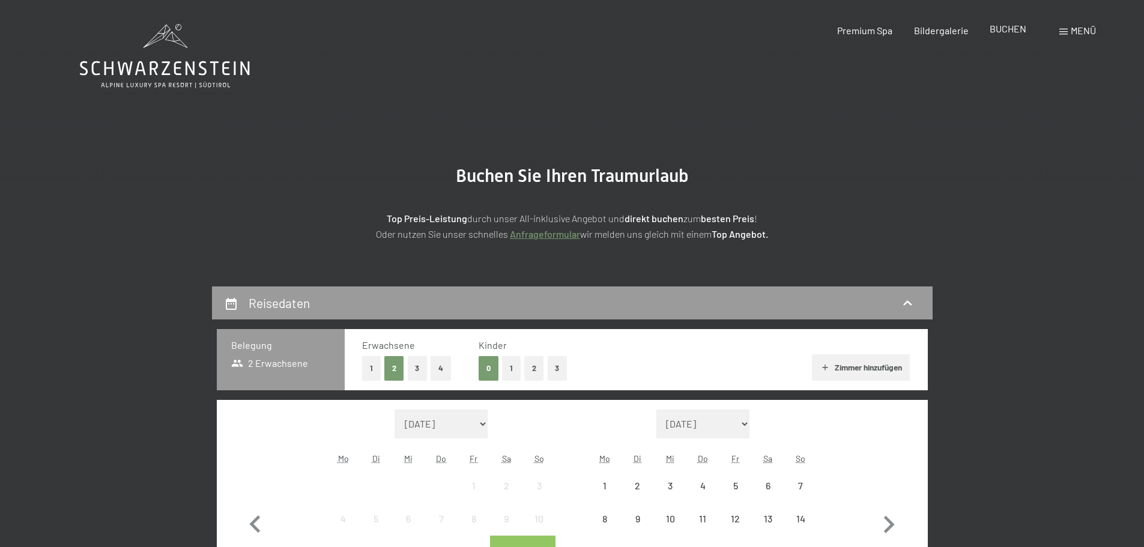
click at [1011, 24] on span "BUCHEN" at bounding box center [1008, 28] width 37 height 11
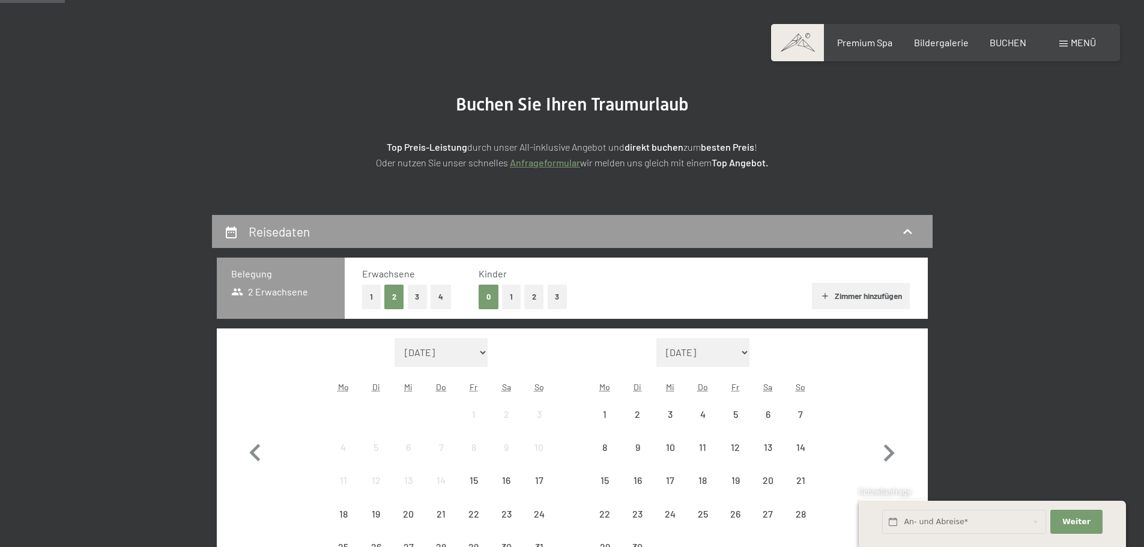
scroll to position [240, 0]
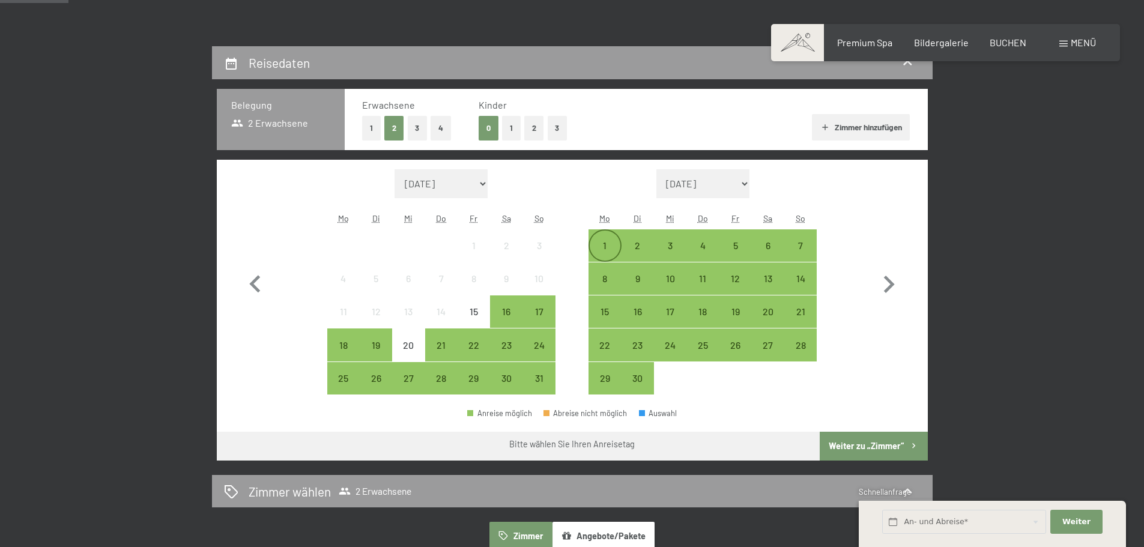
click at [613, 243] on div "1" at bounding box center [605, 256] width 30 height 30
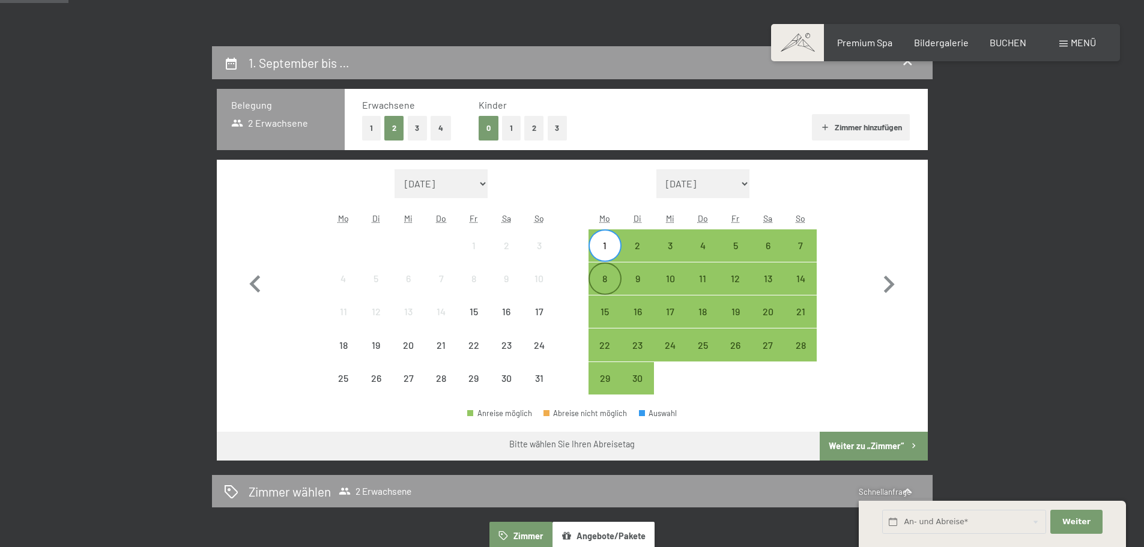
click at [611, 282] on div "8" at bounding box center [605, 289] width 30 height 30
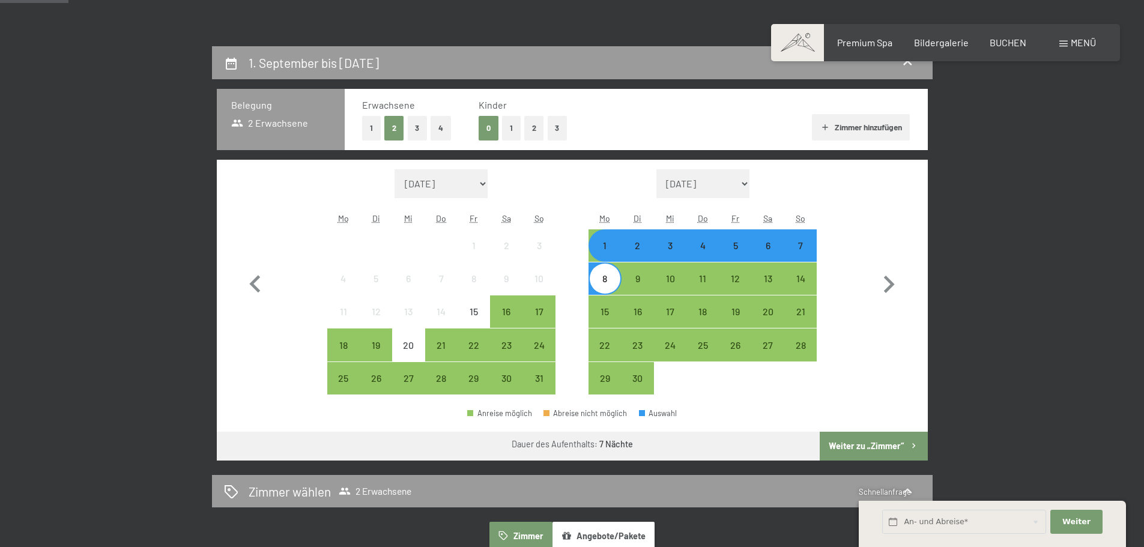
click at [868, 444] on button "Weiter zu „Zimmer“" at bounding box center [873, 446] width 107 height 29
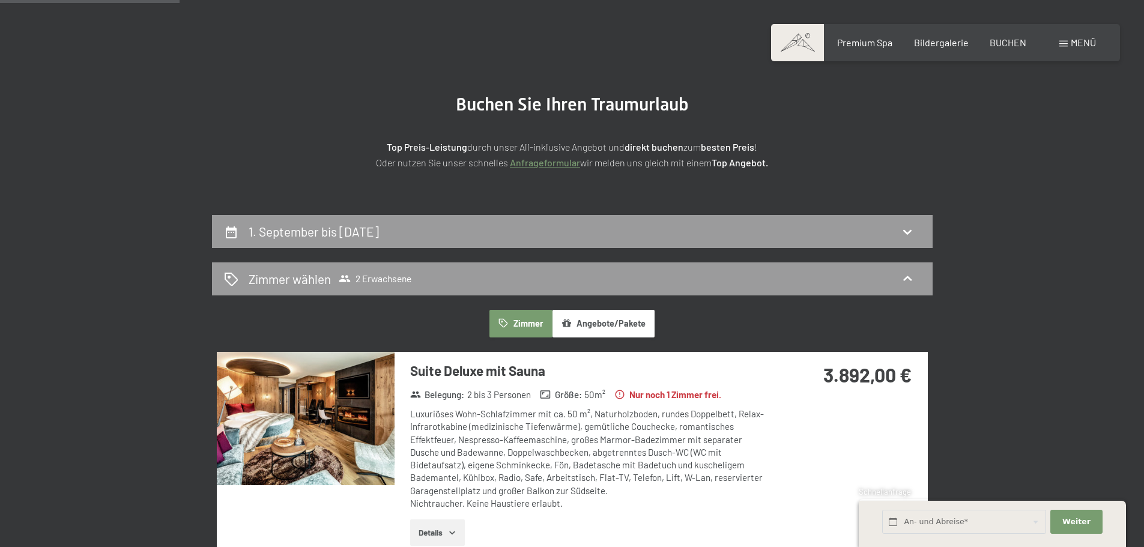
scroll to position [0, 0]
